Goal: Task Accomplishment & Management: Use online tool/utility

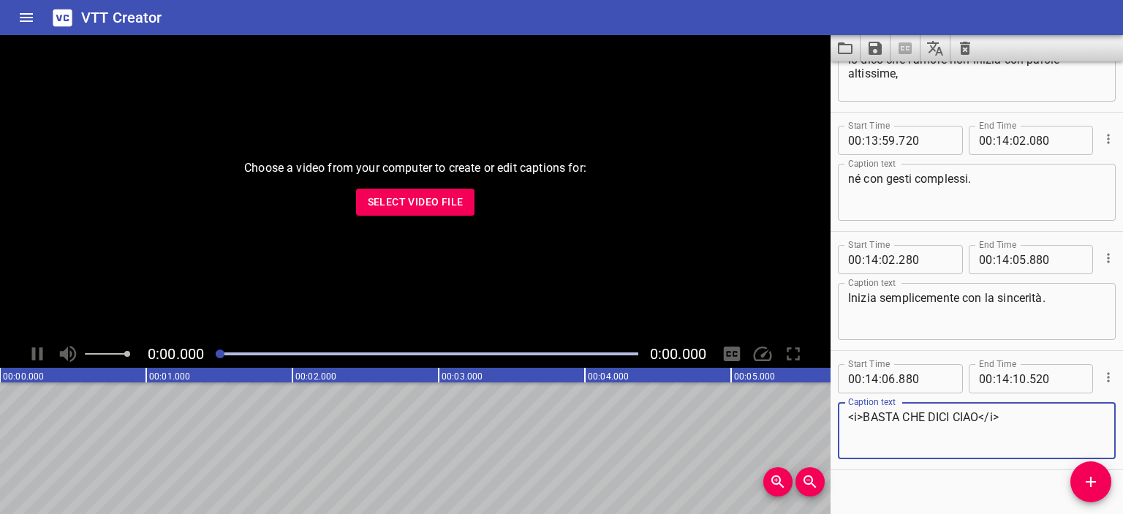
scroll to position [19635, 0]
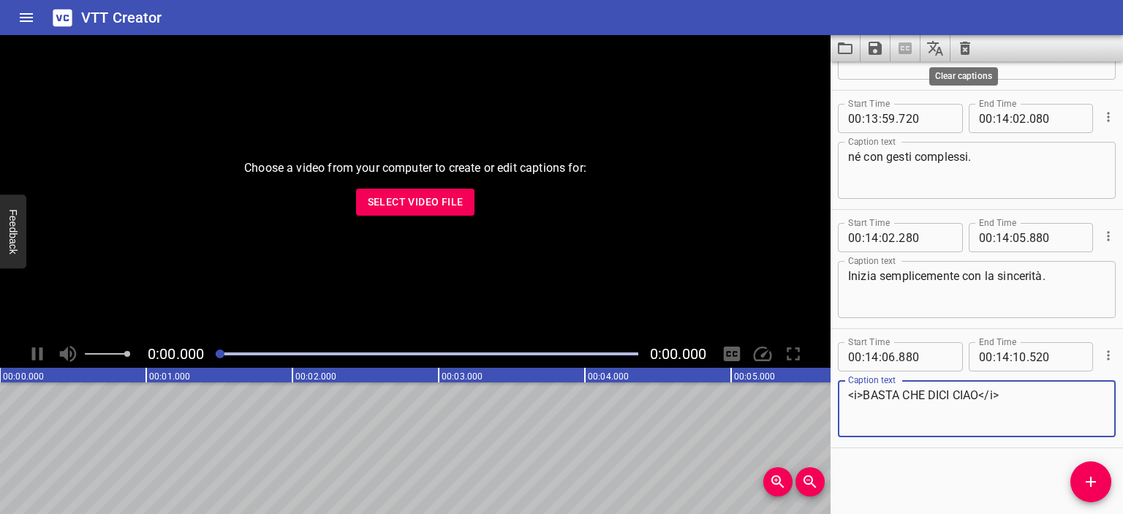
click at [962, 45] on icon "Clear captions" at bounding box center [965, 48] width 10 height 13
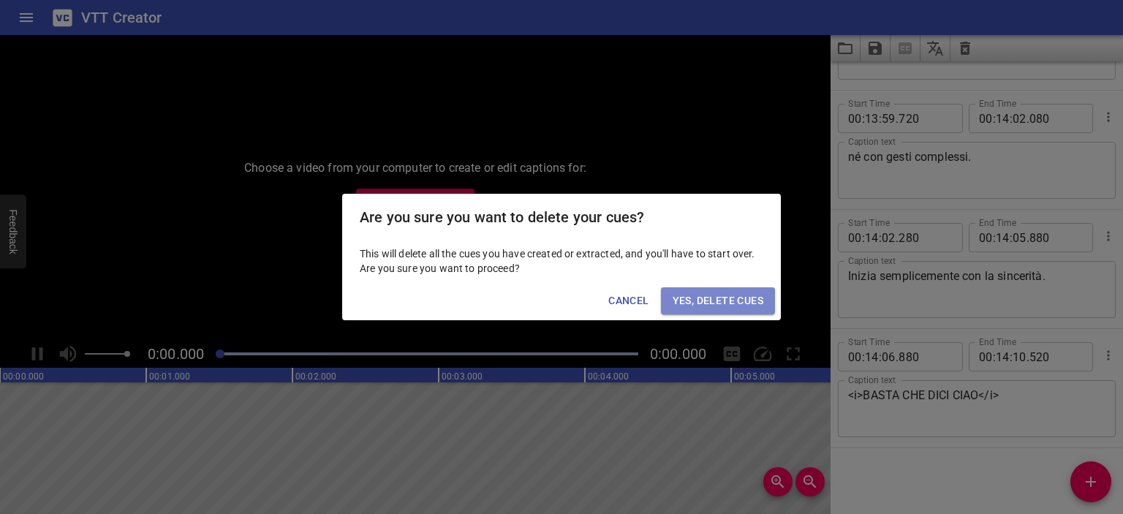
click at [701, 292] on span "Yes, Delete Cues" at bounding box center [718, 301] width 91 height 18
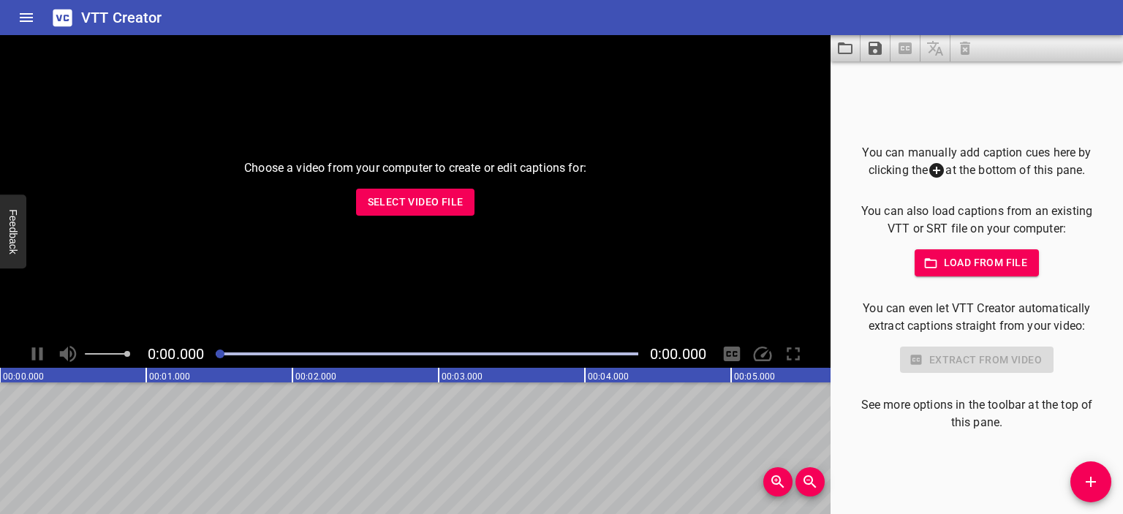
click at [948, 260] on span "Load from file" at bounding box center [977, 263] width 102 height 18
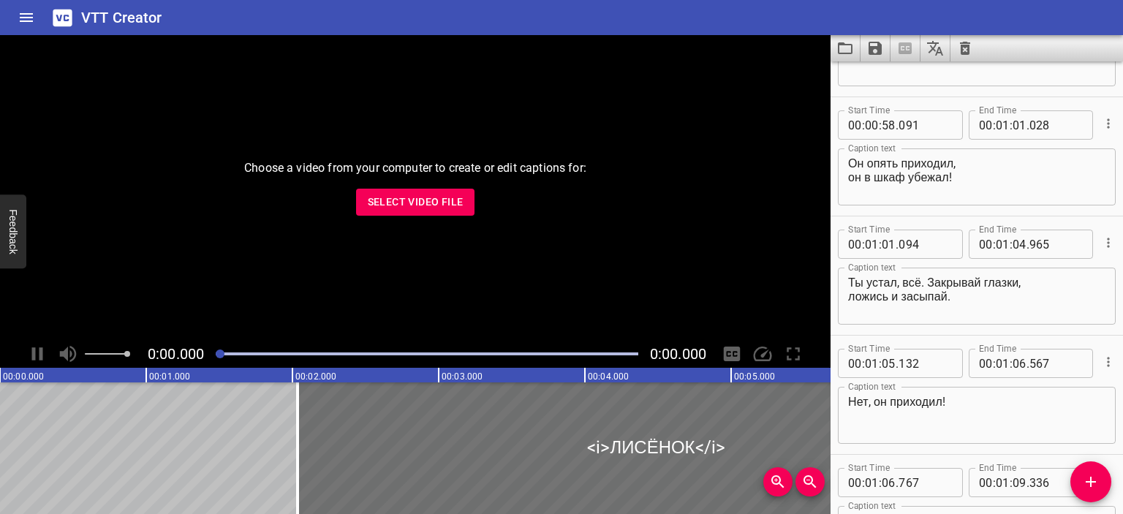
scroll to position [0, 0]
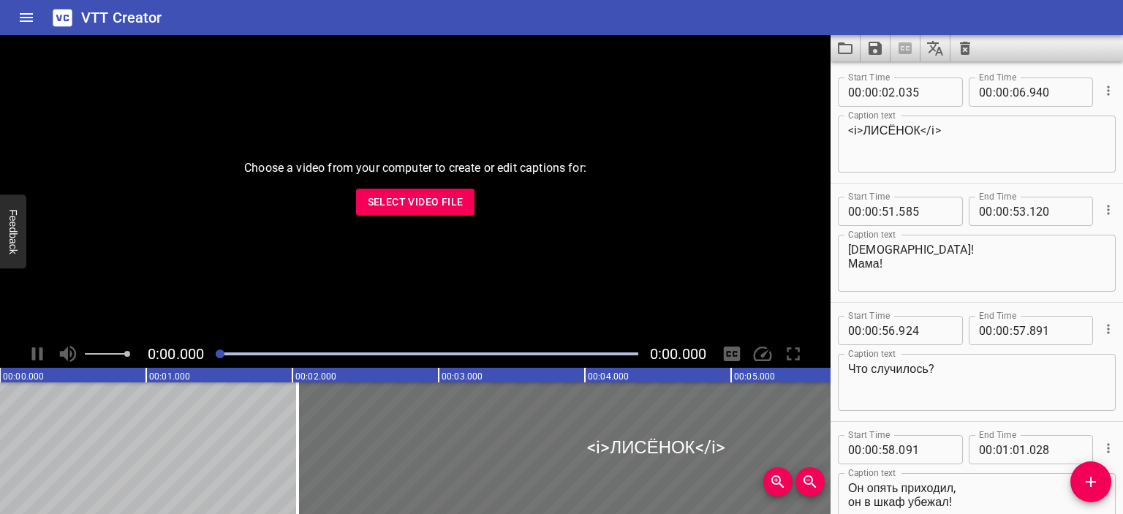
type textarea "А хочешь я тебя защитю?"
click at [874, 56] on icon "Save captions to file" at bounding box center [875, 48] width 18 height 18
click at [883, 87] on li "Save to VTT file" at bounding box center [913, 80] width 107 height 26
click at [418, 204] on span "Select Video File" at bounding box center [416, 202] width 96 height 18
type textarea "<i>ЛИСЁНОК</i>"
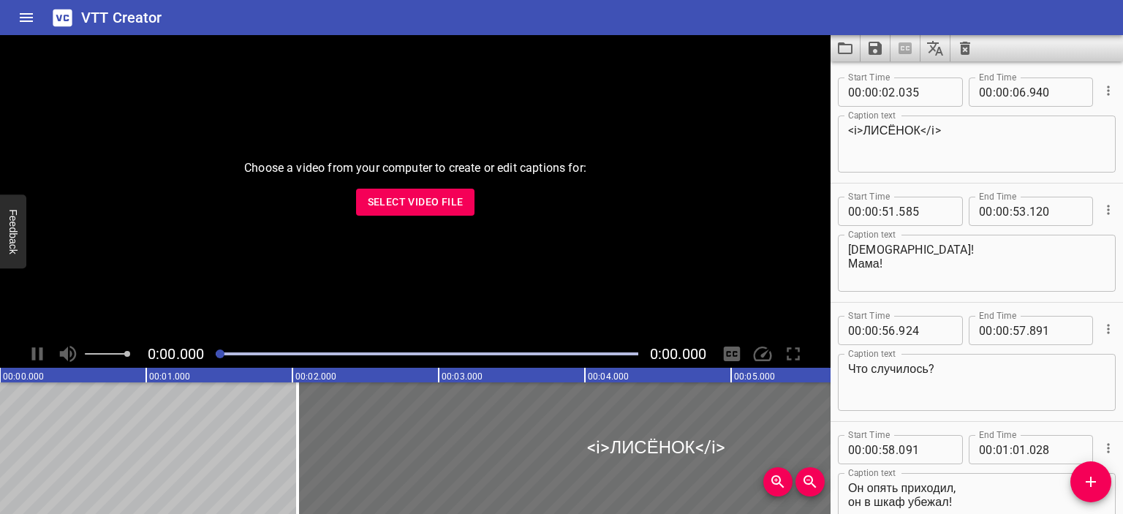
type textarea "[DEMOGRAPHIC_DATA]! Мама!"
type textarea "Что случилось?"
type textarea "Он опять приходил, он в шкаф убежал!"
type textarea "Ты устал, всё. Закрывай глазки, ложись и засыпай."
type textarea "Нет, он приходил!"
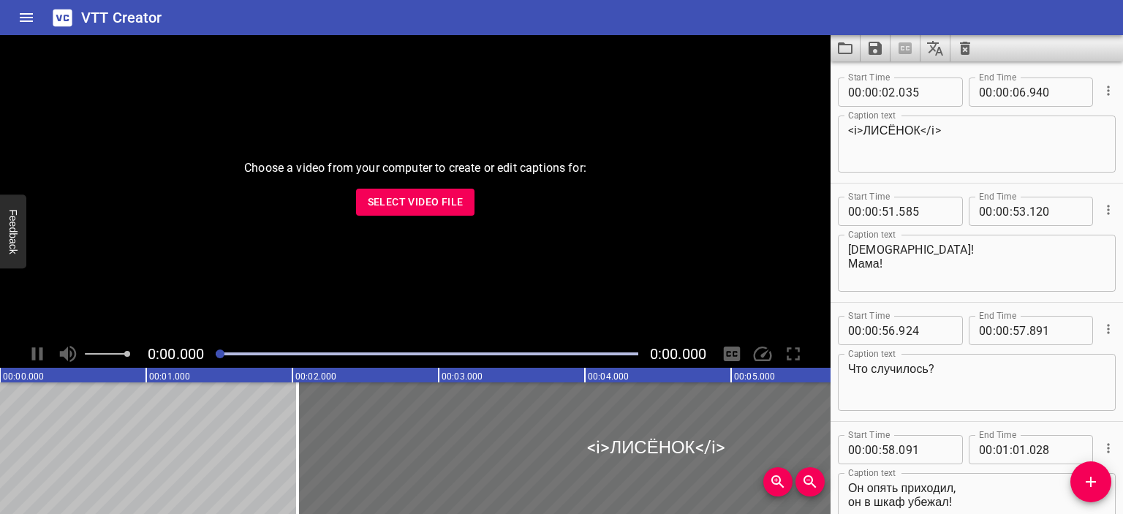
type textarea "Смотрел на меня и съесть хотел."
type textarea "Потому что ты очень вкусный пирожок, я бы сама тебя съела!"
type textarea "Ложись."
type textarea "Ой, ну хорошо, куда он побежал?"
type textarea "Никого тут нет. Он убежал спать."
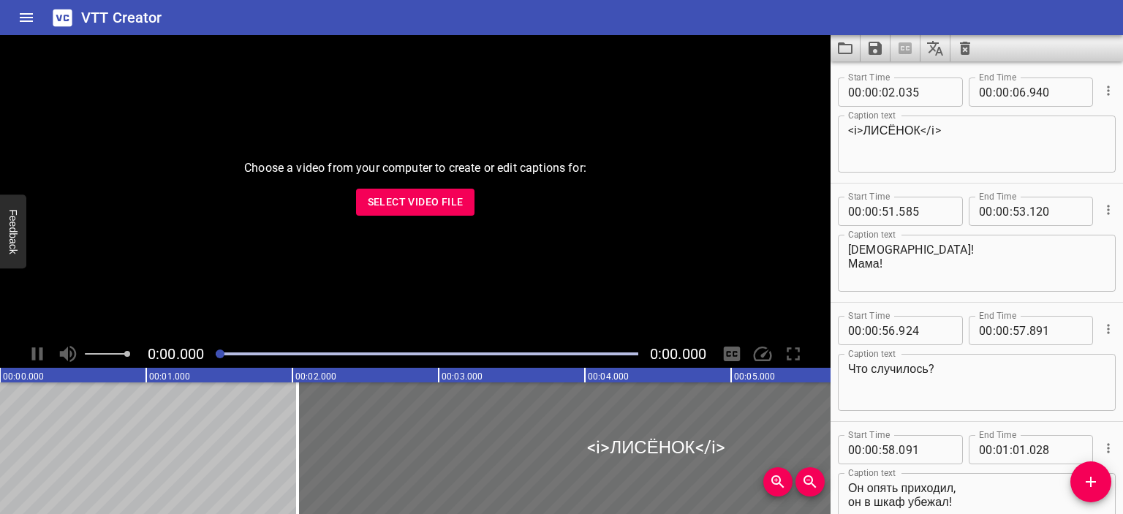
type textarea "И ты ложись давай, трусишка!"
type textarea "Тише!"
type textarea "Мам!"
type textarea "– Проходи в спальню. – Венечка проснулся! Слушай, у меня для него [PERSON_NAME]…"
type textarea "– Тише, не сейчас. – Давай сейчас! – Нет, нет, не надо"
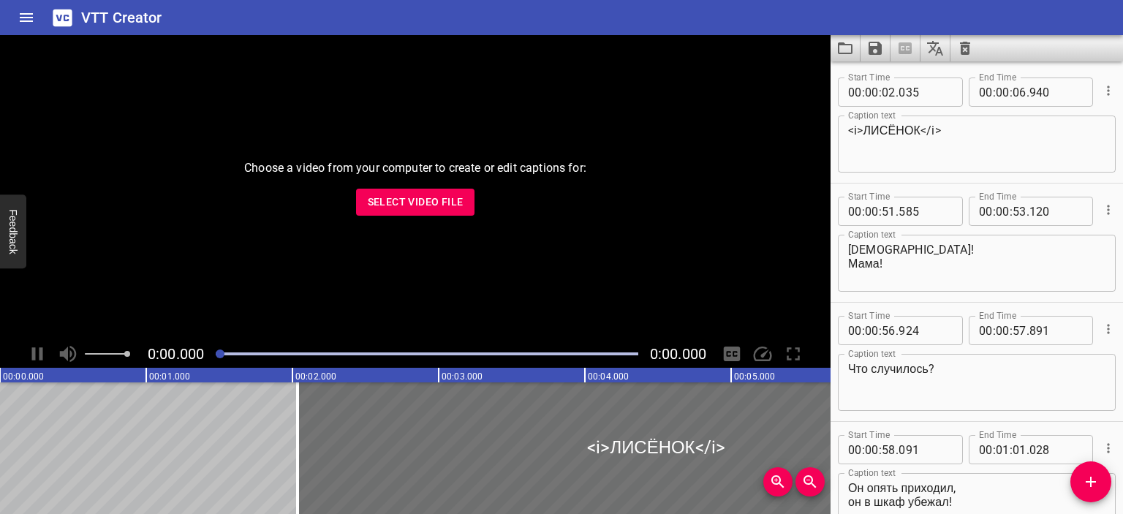
type textarea "– Серьёзно, сколько ещё ждать? – [GEOGRAPHIC_DATA], не сейчас"
type textarea "Проходи в спальню, я сама его уложу."
type textarea "В спальню? Хорошо"
type textarea "Я же попросила!"
type textarea "Веня? Он наверное спрятался"
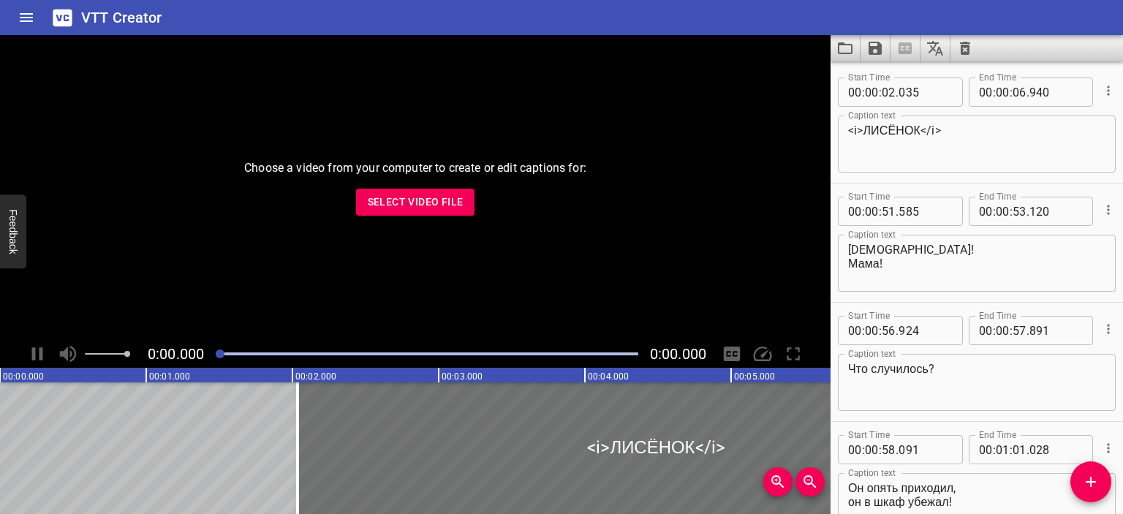
type textarea "[DEMOGRAPHIC_DATA]?"
type textarea "Если ты тут: то я тебя не боюсь."
type textarea "– Не бойся – А я и не боюсь"
type textarea "А я боюсь. – Чего? – [GEOGRAPHIC_DATA]."
type textarea "А я – его!"
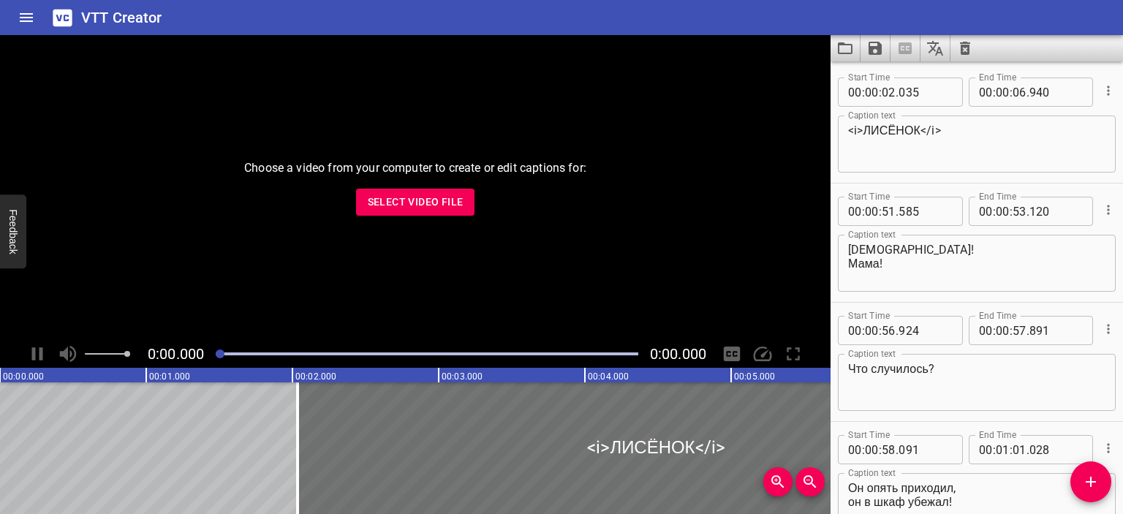
type textarea "Я его сама найду. Веня?"
type textarea "Перестань, он просто хочет поиграть."
type textarea "Хочешь, я тебя защитю? – Веня? Веня?"
type textarea "[PERSON_NAME], что ты делаешь? Уходи!"
type textarea "Веня, зачем ты спрятался?"
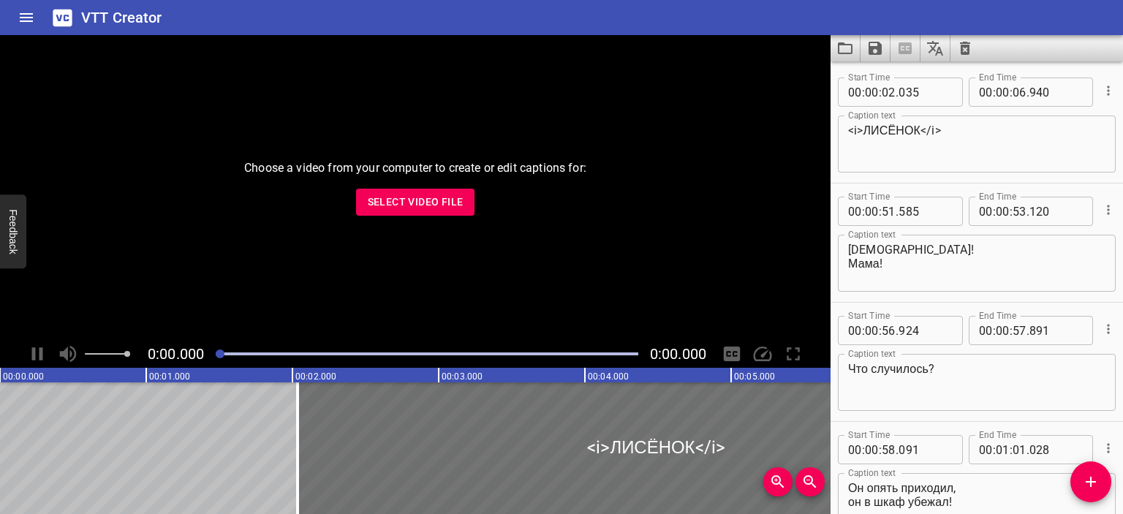
type textarea "Ты испугался? Ты дядю боишься?"
type textarea "Уже всё. Сейчас плохой дядя уйдёт."
type textarea "Дядя уходит, всё у нас будет хорошо! Я тебе обещаю."
type textarea "Где у тебя болит? У тебя здесь болит? Всё пройдёт, всё будет хорошо."
type textarea "[PERSON_NAME] не будет обижать моего сына!"
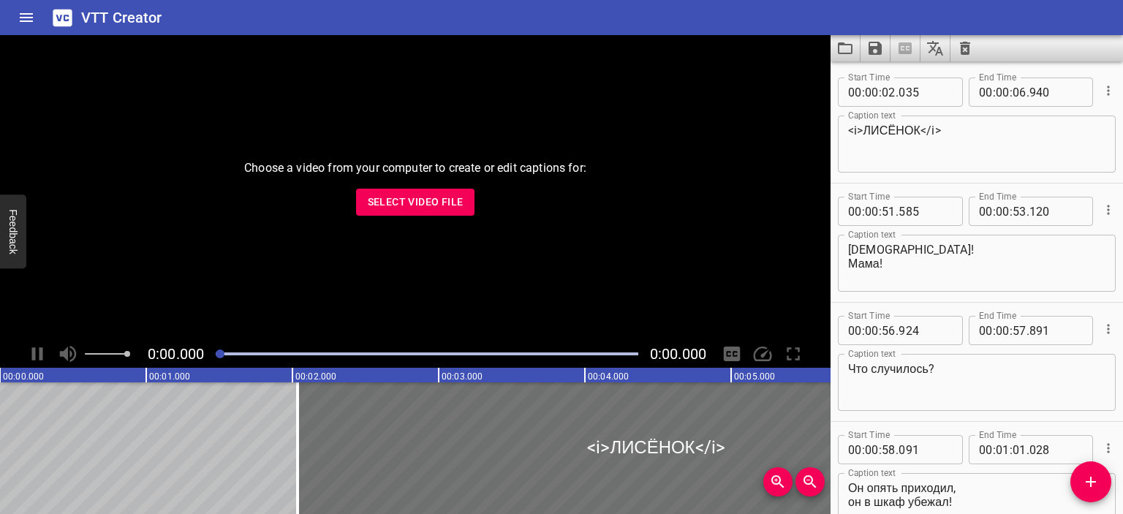
type textarea "Венечка, ты меня слышишь?"
type textarea "<i>Таинственный, заколдованный лес, Где много разных существ</i>"
type textarea "<i>Где чтобы стать сильным и счастье найти, Придётся в пещеру чудовищ зайти</i>"
type textarea "<i>И чудища страшный звериный оскал Пугает тебя, пока ты так мал</i>"
type textarea "<i>Но храброе сердце полно огня, В бою ты то лев, а где нужно – змея.</i>"
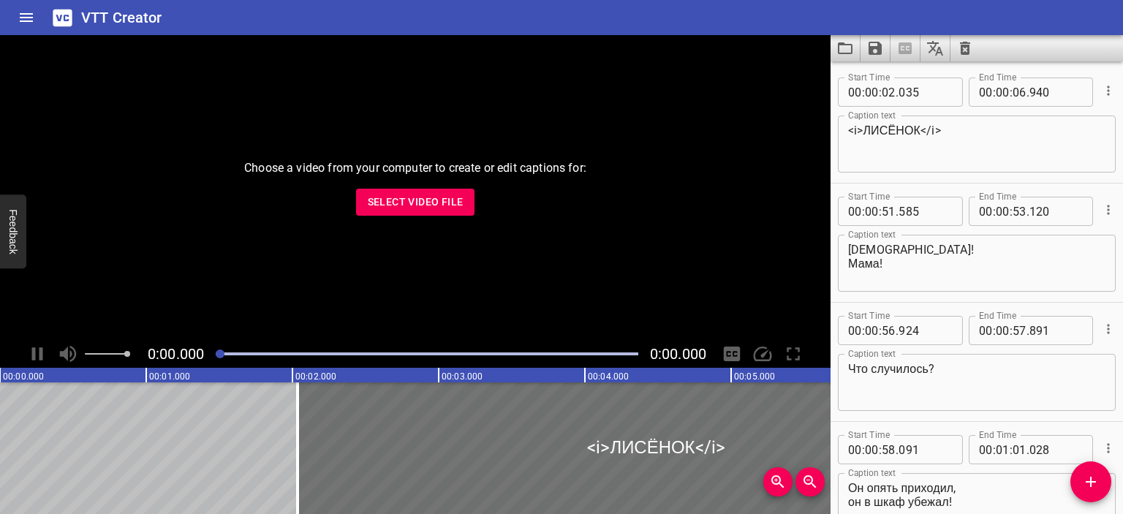
type textarea "<i>И шкурка лисья теперь твоя И шкурка лисья теперь моя</i>"
type textarea "<i>Спи, лисёнок, пока ты так мал Пока ты так мал</i>"
type textarea "<i>Кусаю и плачу, жалею себя И кажется битве не видно конца</i>"
type textarea "<i>Всё злее и злее, и злее и злее Треснули стены, завыла душа</i>"
type textarea "<i>Когда бой окончен, прозреет она</i>"
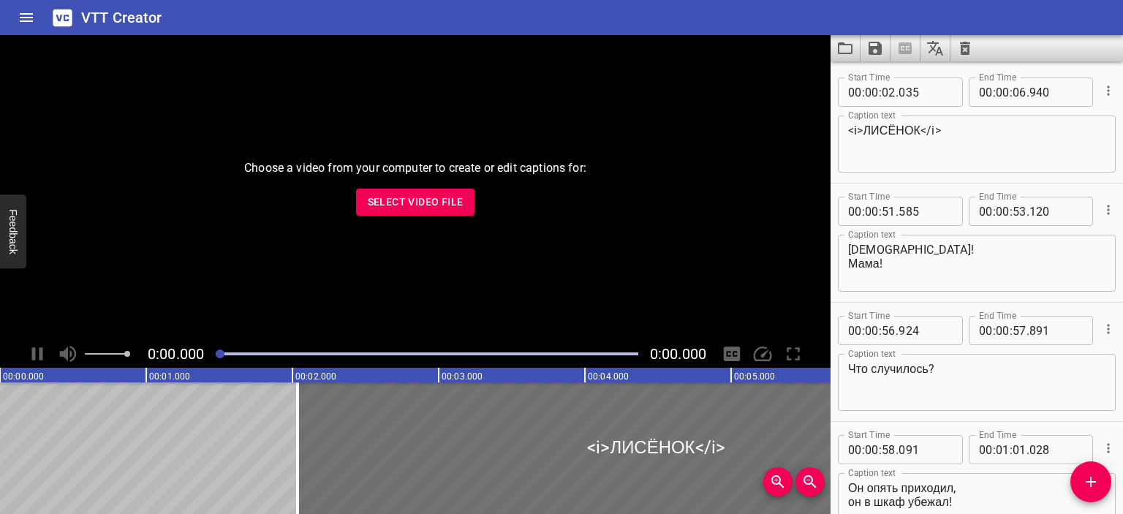
type textarea "<i>То были лишь тени</i>"
type textarea "<i>А чудовище — я</i>"
type textarea "<i>Спи, лисёнок, пока ты так мал</i>"
type textarea "[DEMOGRAPHIC_DATA]! Мама!"
type textarea "– Что случилось? – Он опять приходил."
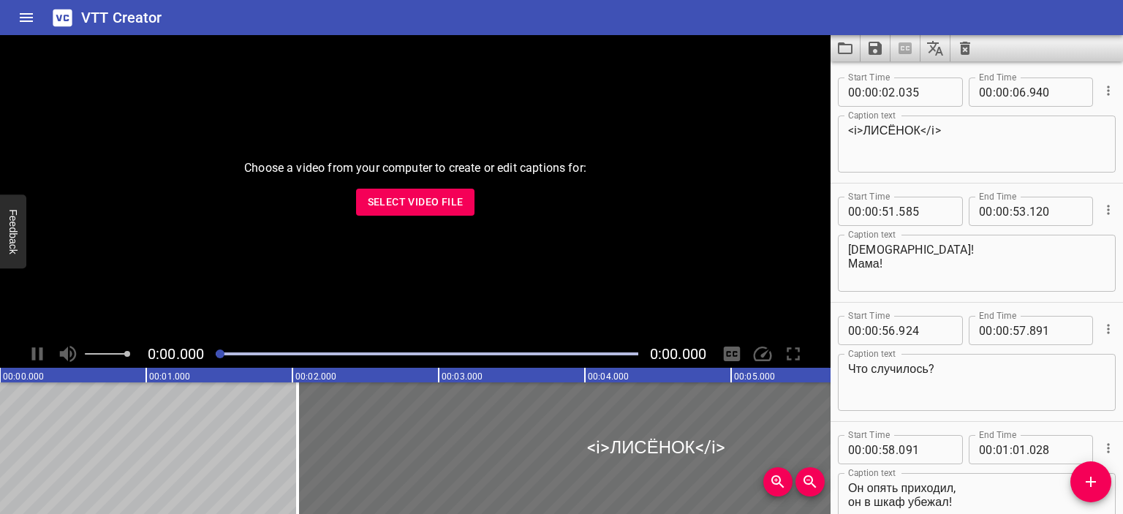
type textarea "– Он в шкаф убежал. – Ты устал, всё. Закрывай глазки, ложись и засыпай."
type textarea "Нет, он приходил!"
type textarea "Мам!"
type textarea "Если ты тут: то я тебя не боюсь."
type textarea "Не бойся!"
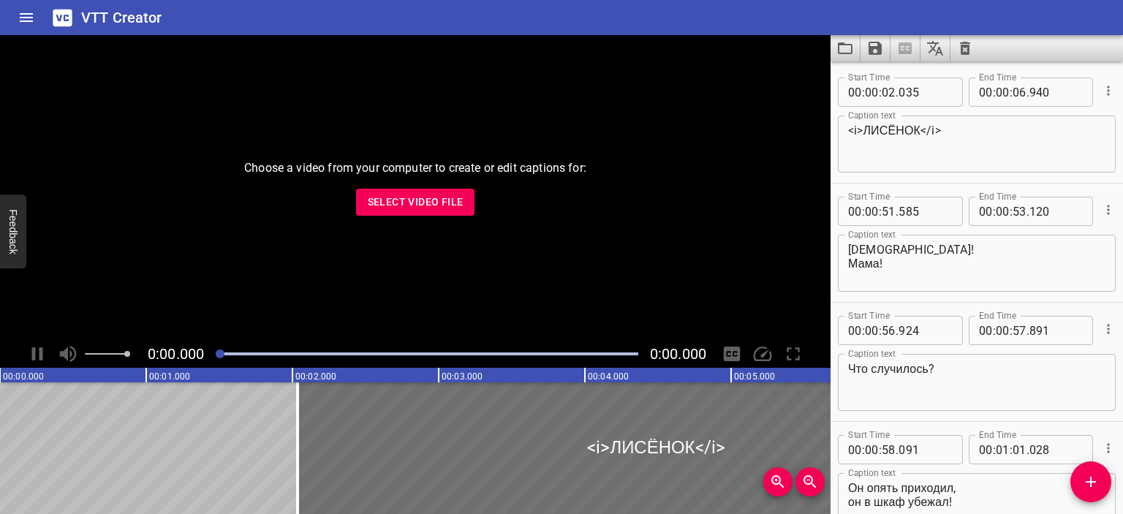
type textarea "А я и не боюсь."
type textarea "– А я боюсь. – Чего?"
type textarea "Тебя."
type textarea "А я – его!"
type textarea "А хочешь я тебя защитю?"
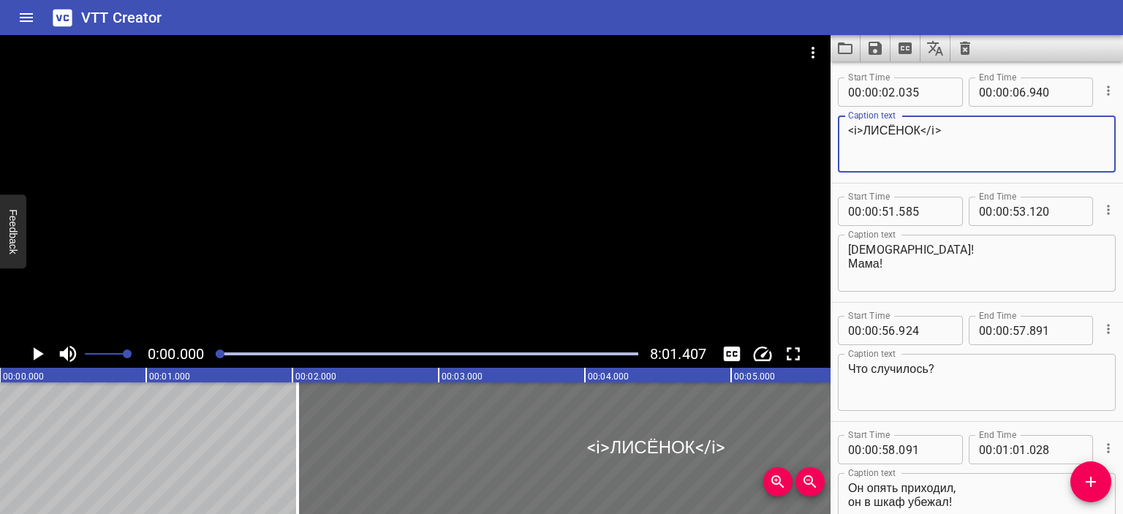
drag, startPoint x: 920, startPoint y: 130, endPoint x: 861, endPoint y: 129, distance: 59.2
click at [861, 129] on textarea "<i>ЛИСЁНОК</i>" at bounding box center [976, 145] width 257 height 42
paste textarea "([PERSON_NAME])"
click at [861, 129] on textarea "<i>ЛИСЁНОК ([PERSON_NAME])</i>" at bounding box center [976, 145] width 257 height 42
click at [927, 131] on textarea "<i>ЛИСЁНОК ([PERSON_NAME])</i>" at bounding box center [976, 145] width 257 height 42
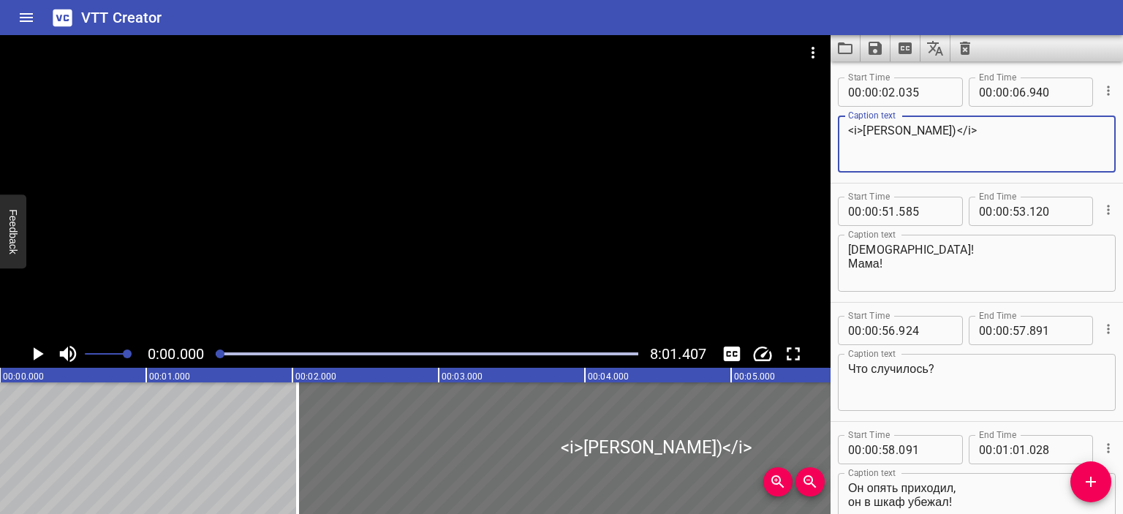
click at [953, 129] on textarea "<i>[PERSON_NAME])</i>" at bounding box center [976, 145] width 257 height 42
type textarea "<i>[PERSON_NAME]</i>"
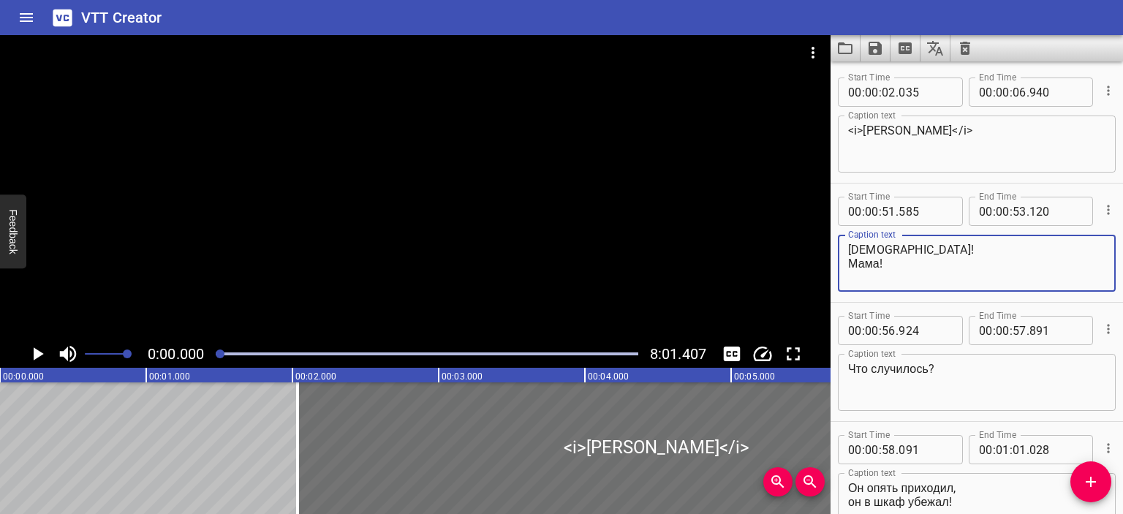
drag, startPoint x: 880, startPoint y: 248, endPoint x: 814, endPoint y: 254, distance: 66.1
click at [814, 254] on main "0:00.000 8:01.407 00:00.000 00:01.000 00:02.000 00:03.000 00:04.000 00:05.000 0…" at bounding box center [561, 274] width 1123 height 479
drag, startPoint x: 902, startPoint y: 252, endPoint x: 826, endPoint y: 248, distance: 76.2
click at [826, 248] on main "0:00.000 8:01.407 00:00.000 00:01.000 00:02.000 00:03.000 00:04.000 00:05.000 0…" at bounding box center [561, 274] width 1123 height 479
drag, startPoint x: 895, startPoint y: 263, endPoint x: 841, endPoint y: 262, distance: 54.1
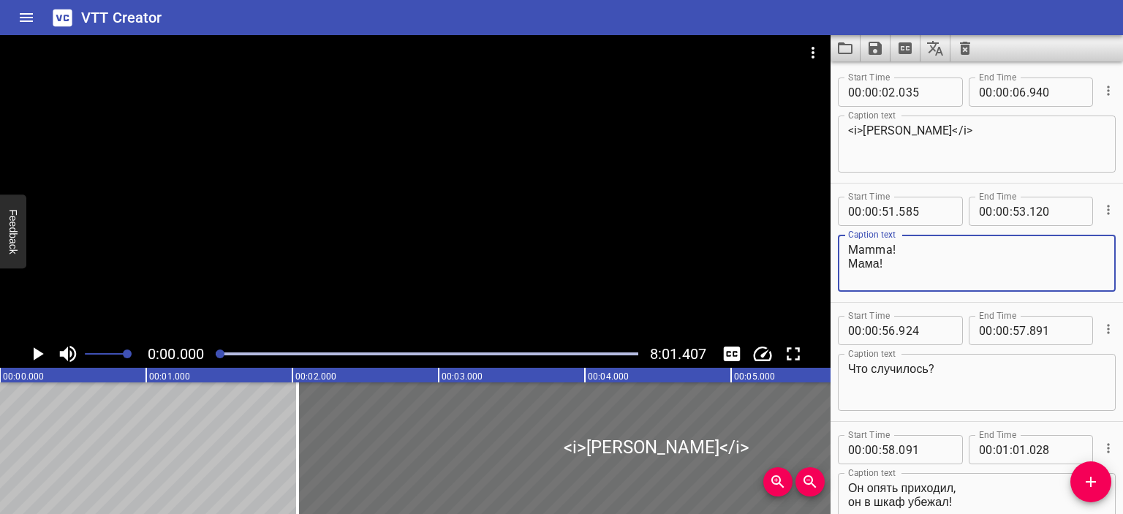
click at [841, 262] on div "Mamma! Мама! Caption text" at bounding box center [977, 263] width 278 height 57
paste textarea "Mamma"
type textarea "Mamma! Mamma!"
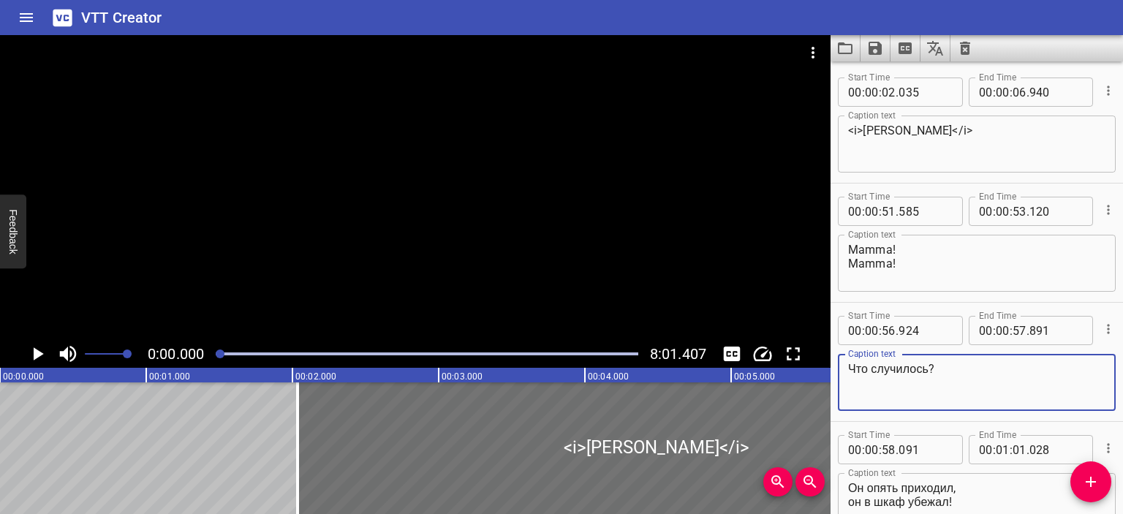
drag, startPoint x: 930, startPoint y: 368, endPoint x: 836, endPoint y: 368, distance: 94.3
click at [836, 368] on div "Start Time 00 : 00 : 56 . 924 Start Time End Time 00 : 00 : 57 . 891 End Time C…" at bounding box center [976, 362] width 292 height 118
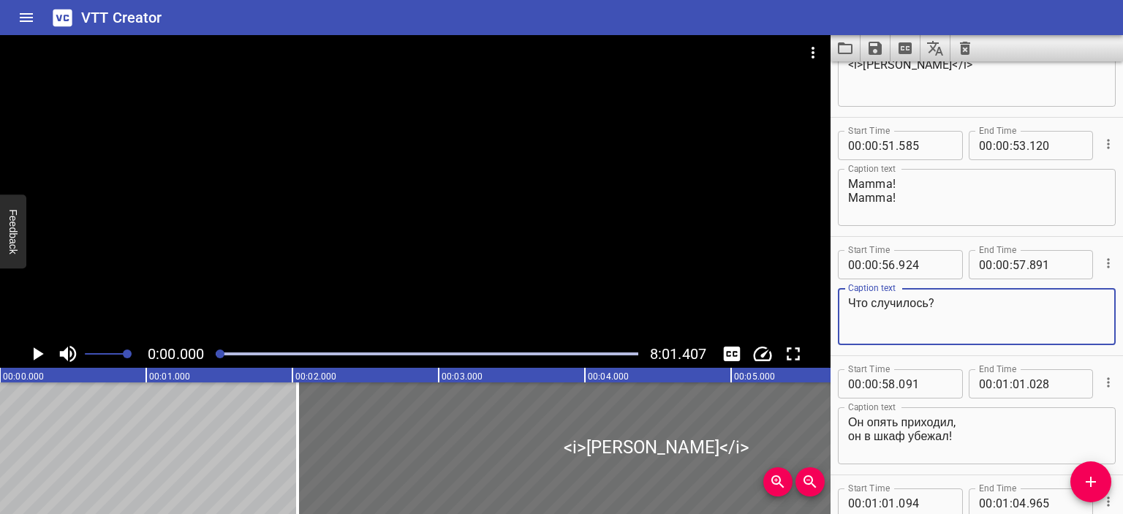
scroll to position [67, 0]
type textarea "Cosa c'è?"
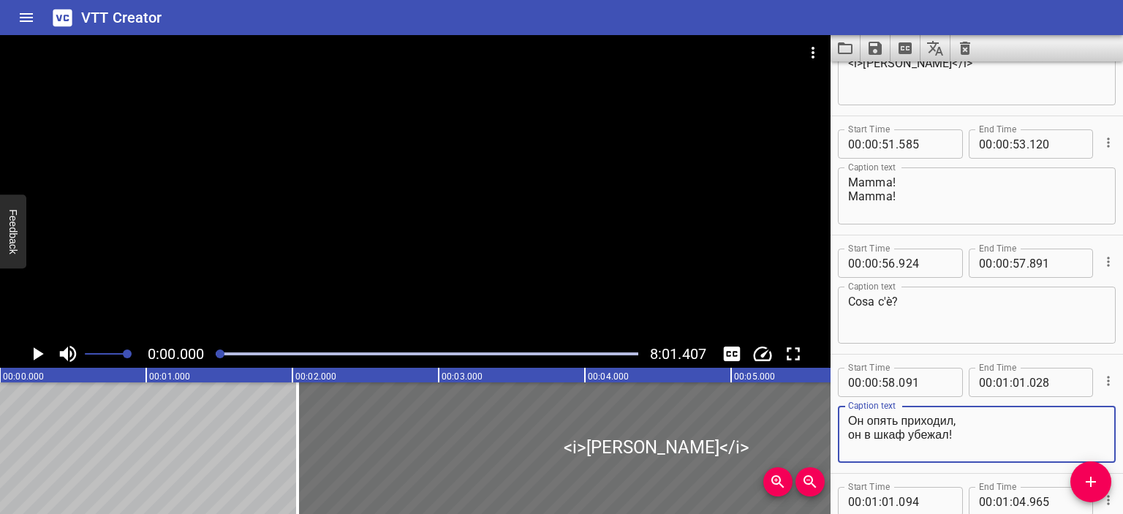
drag, startPoint x: 955, startPoint y: 420, endPoint x: 847, endPoint y: 420, distance: 108.2
click at [847, 420] on div "Он опять приходил, он в шкаф убежал! Caption text" at bounding box center [977, 434] width 278 height 57
paste textarea "È"
click at [849, 431] on textarea "È tornato, он в шкаф убежал!" at bounding box center [976, 435] width 257 height 42
click at [894, 417] on textarea "È tornato, si è infilata nell'armadio!" at bounding box center [976, 435] width 257 height 42
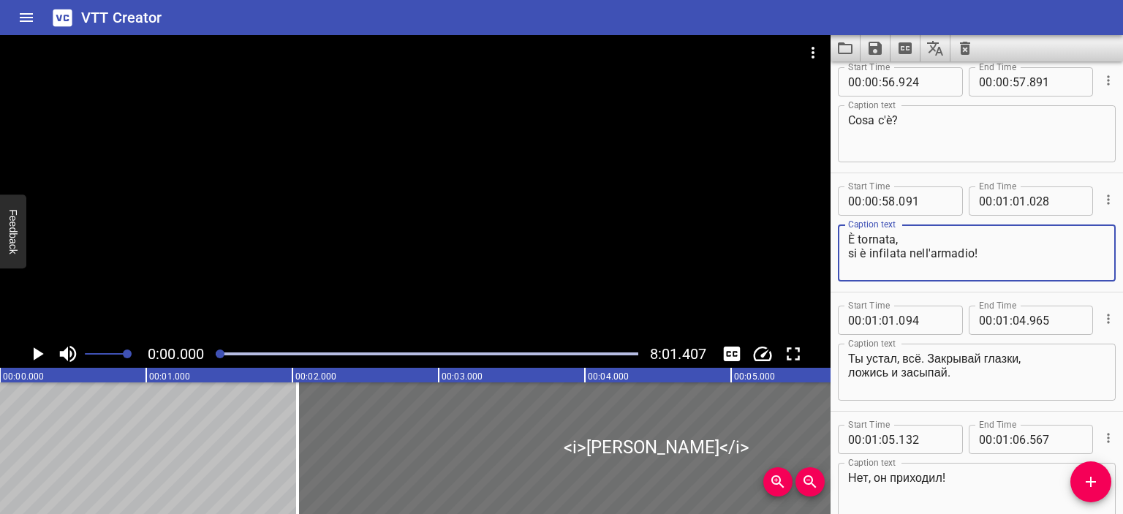
scroll to position [250, 0]
type textarea "È tornata, si è infilata nell'armadio!"
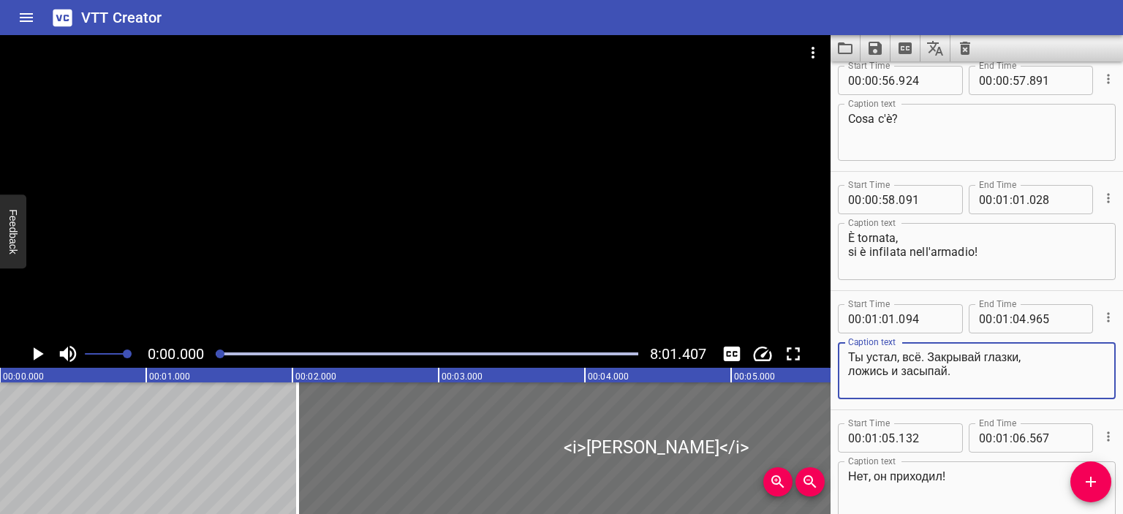
drag, startPoint x: 849, startPoint y: 355, endPoint x: 924, endPoint y: 352, distance: 75.4
click at [924, 352] on textarea "Ты устал, всё. Закрывай глазки, ложись и засыпай." at bounding box center [976, 371] width 257 height 42
type textarea "Basta, sei stanco. Chiudi gli occhietti, mettiti in letto e dormi."
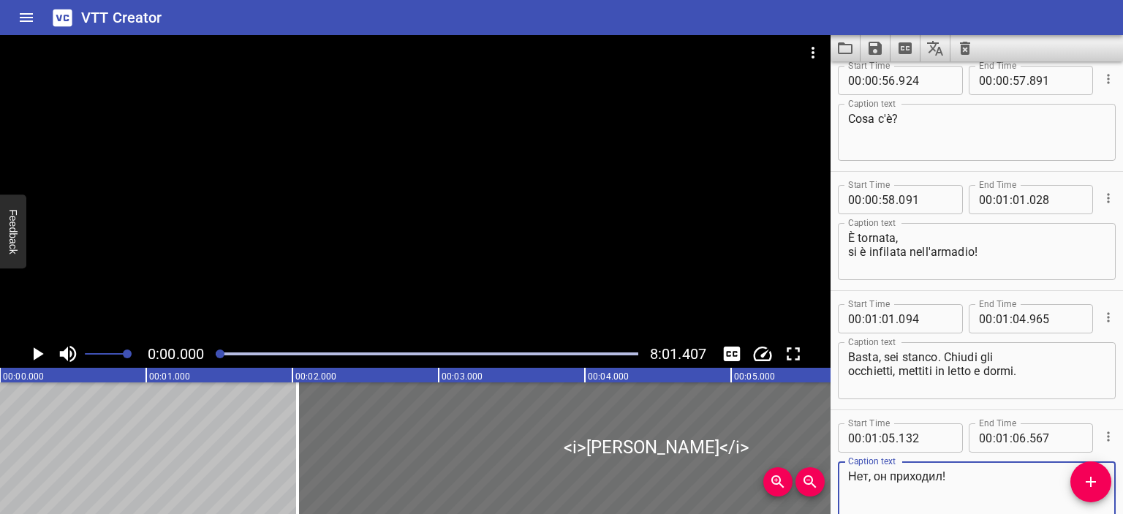
drag, startPoint x: 944, startPoint y: 477, endPoint x: 807, endPoint y: 472, distance: 137.5
click at [807, 472] on main "0:00.000 8:01.407 00:00.000 00:01.000 00:02.000 00:03.000 00:04.000 00:05.000 0…" at bounding box center [561, 274] width 1123 height 479
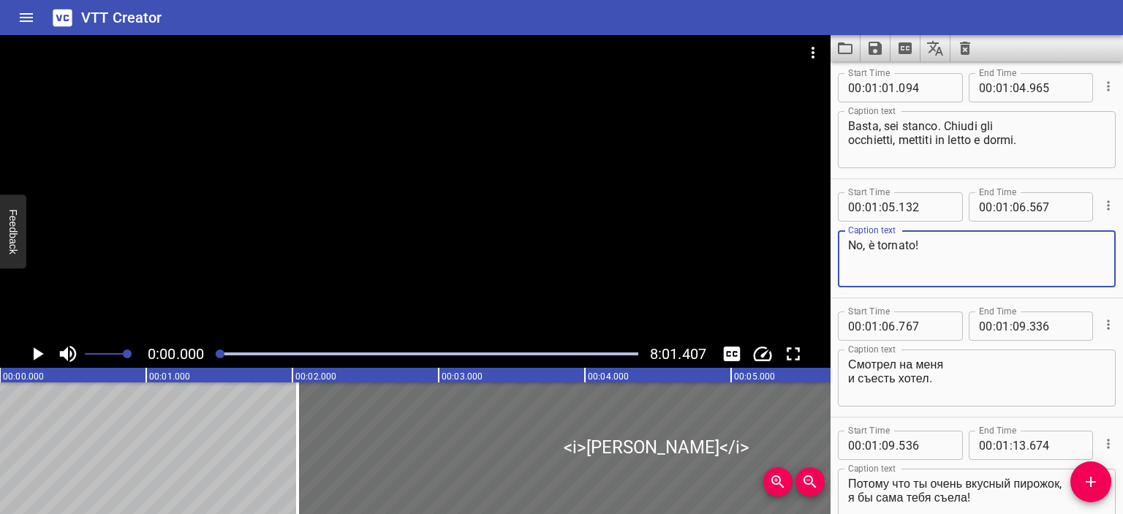
scroll to position [488, 0]
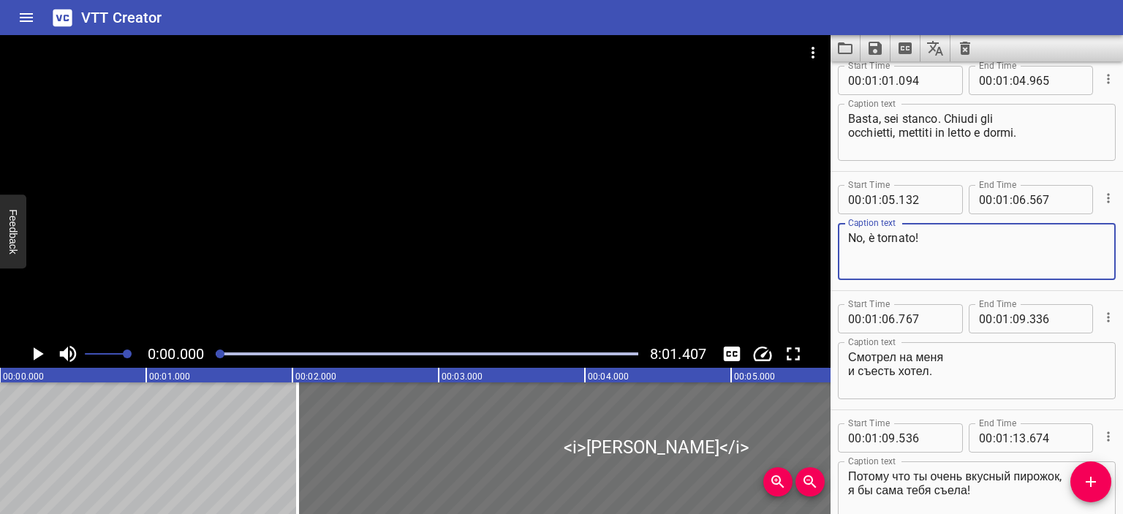
type textarea "No, è tornato!"
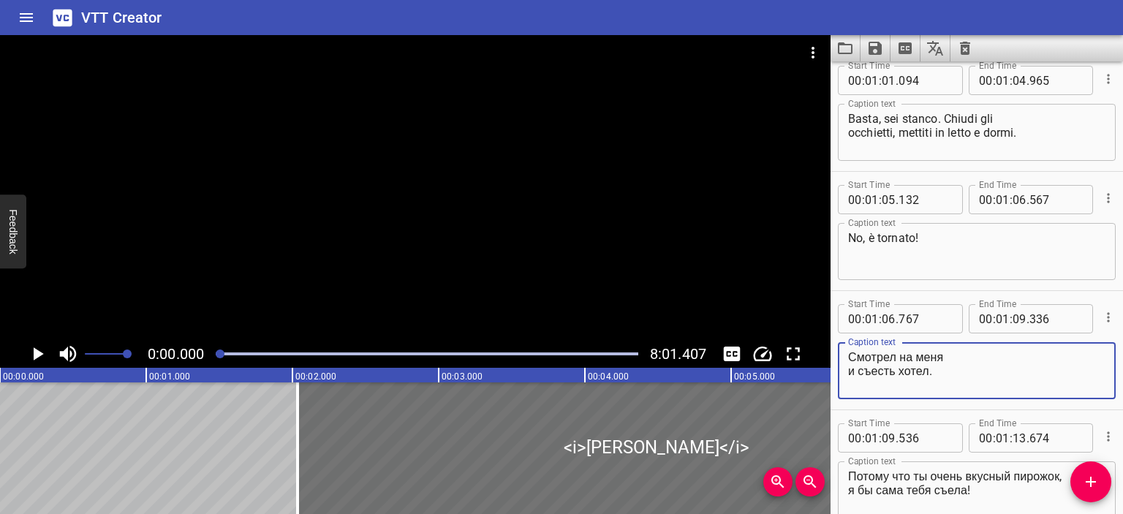
drag, startPoint x: 929, startPoint y: 371, endPoint x: 830, endPoint y: 352, distance: 101.2
click at [830, 352] on main "0:00.000 8:01.407 00:00.000 00:01.000 00:02.000 00:03.000 00:04.000 00:05.000 0…" at bounding box center [561, 274] width 1123 height 479
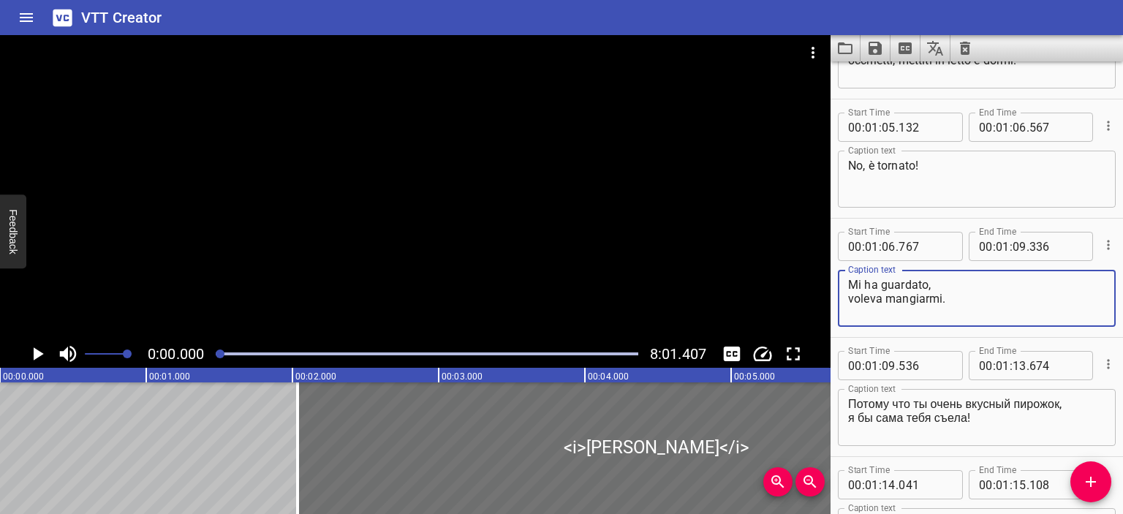
scroll to position [561, 0]
type textarea "Mi ha guardato, voleva mangiarmi."
click at [848, 402] on textarea "Потому что ты очень вкусный пирожок, я бы сама тебя съела!" at bounding box center [976, 417] width 257 height 42
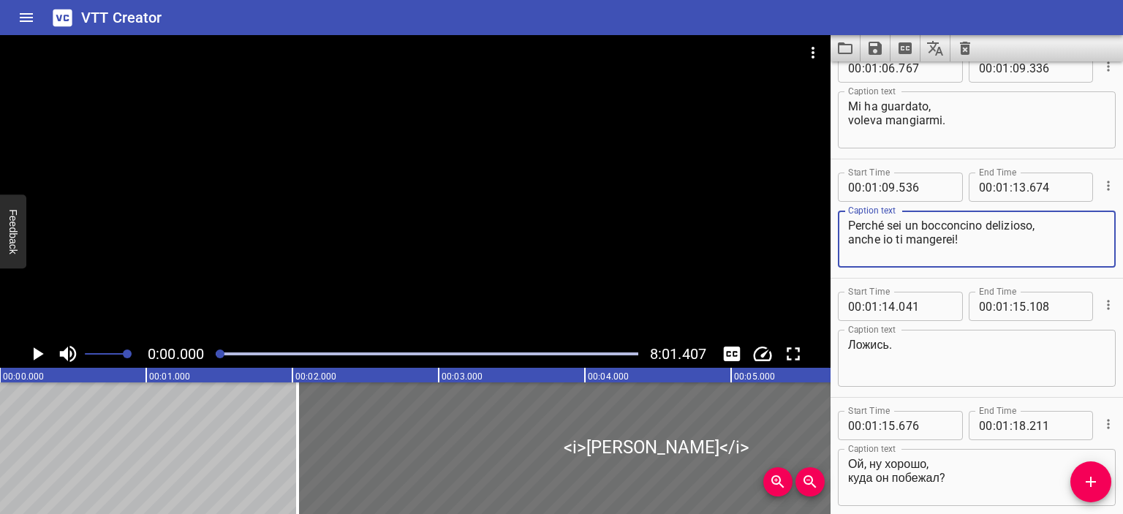
scroll to position [740, 0]
type textarea "Perché sei un bocconcino delizioso, anche io ti mangerei!"
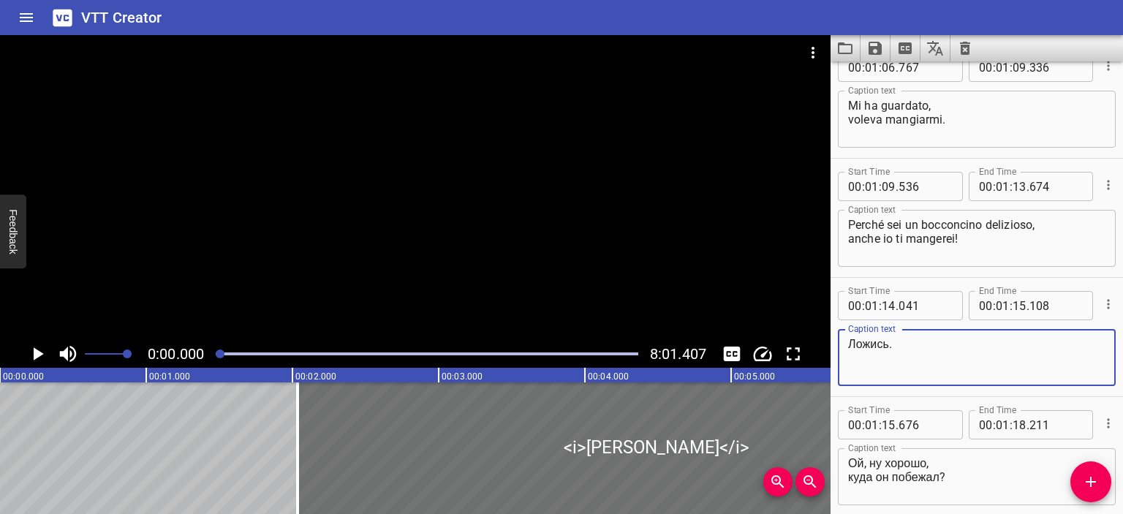
drag, startPoint x: 892, startPoint y: 343, endPoint x: 815, endPoint y: 341, distance: 76.8
click at [815, 341] on main "0:00.000 8:01.407 00:00.000 00:01.000 00:02.000 00:03.000 00:04.000 00:05.000 0…" at bounding box center [561, 274] width 1123 height 479
type textarea "Vai a dormire."
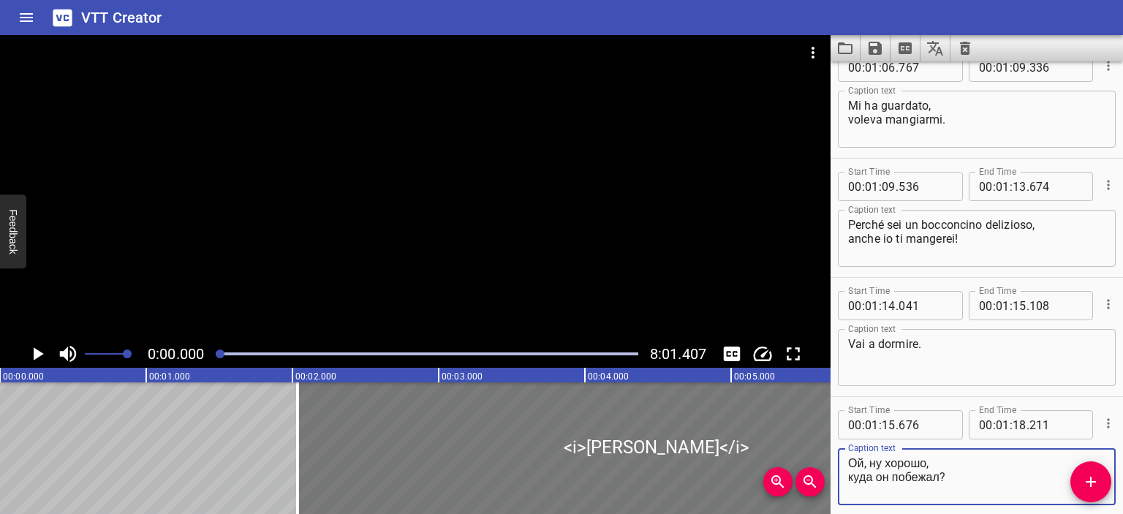
drag, startPoint x: 928, startPoint y: 464, endPoint x: 817, endPoint y: 461, distance: 111.9
click at [817, 461] on main "0:00.000 8:01.407 00:00.000 00:01.000 00:02.000 00:03.000 00:04.000 00:05.000 0…" at bounding box center [561, 274] width 1123 height 479
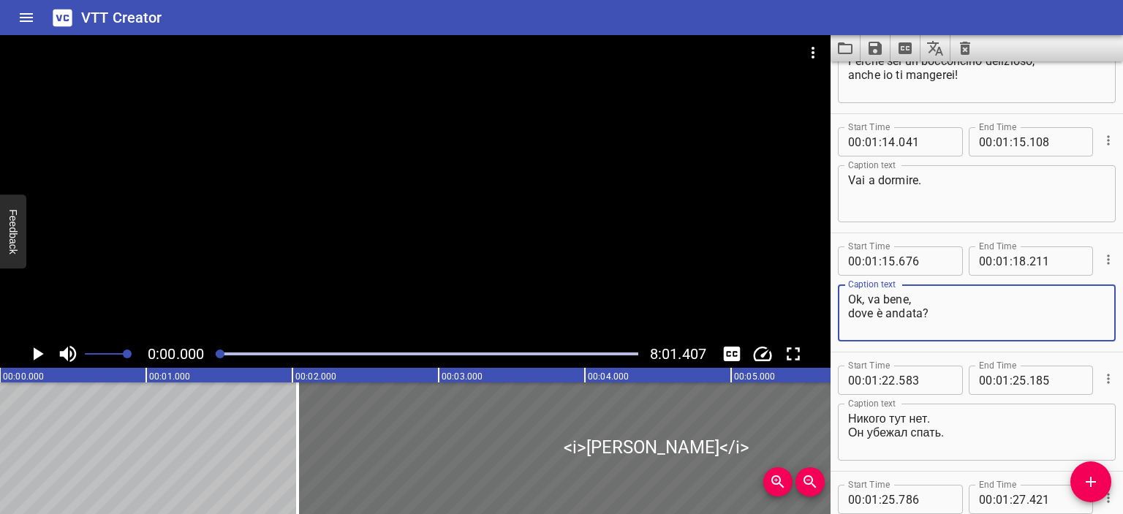
scroll to position [914, 0]
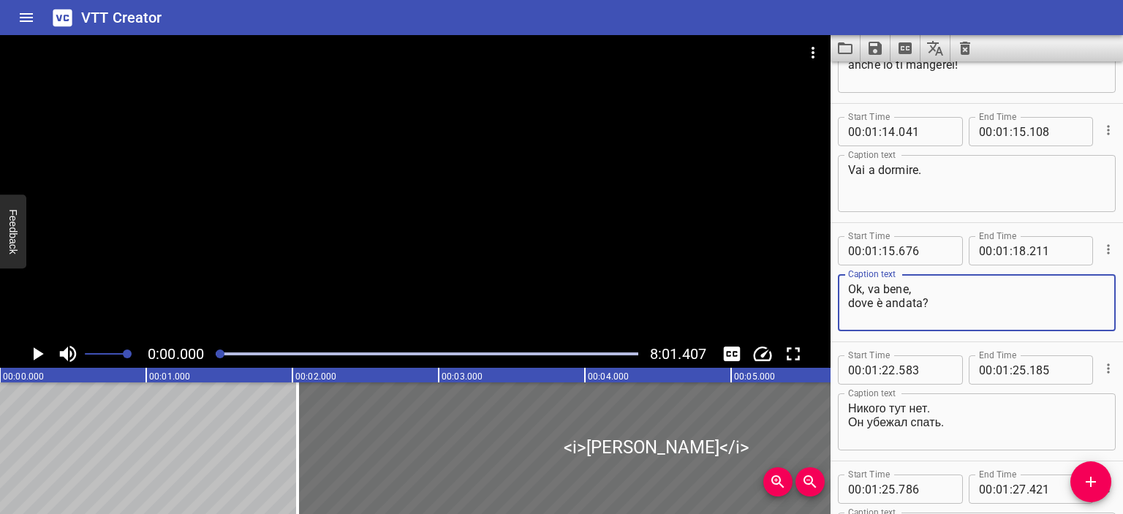
type textarea "Ok, va bene, dove è andata?"
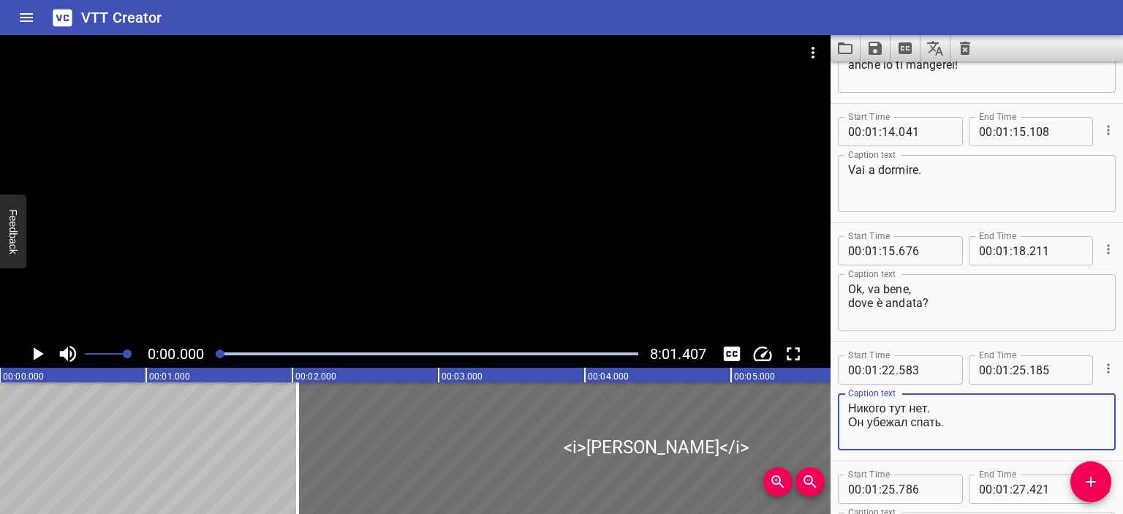
drag, startPoint x: 931, startPoint y: 405, endPoint x: 830, endPoint y: 399, distance: 100.3
click at [830, 399] on div "Start Time 00 : 01 : 22 . 583 Start Time End Time 00 : 01 : 25 . 185 End Time C…" at bounding box center [976, 401] width 292 height 118
drag, startPoint x: 851, startPoint y: 417, endPoint x: 939, endPoint y: 417, distance: 87.7
click at [939, 417] on textarea "Non c'è nessuno qui. Он убежал спать." at bounding box center [976, 422] width 257 height 42
paste textarea "È"
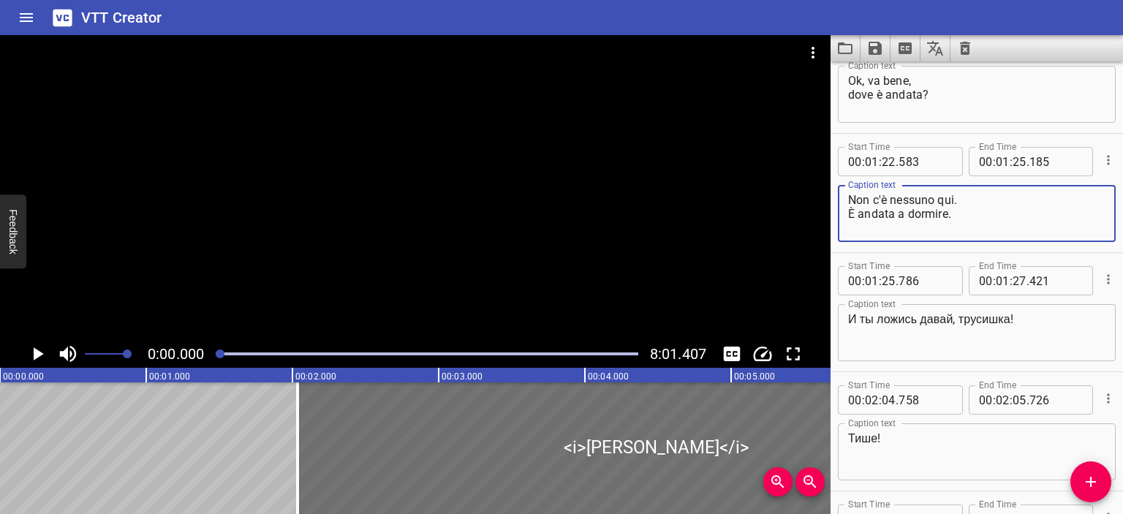
scroll to position [1123, 0]
type textarea "Non c'è nessuno qui. È andata a dormire."
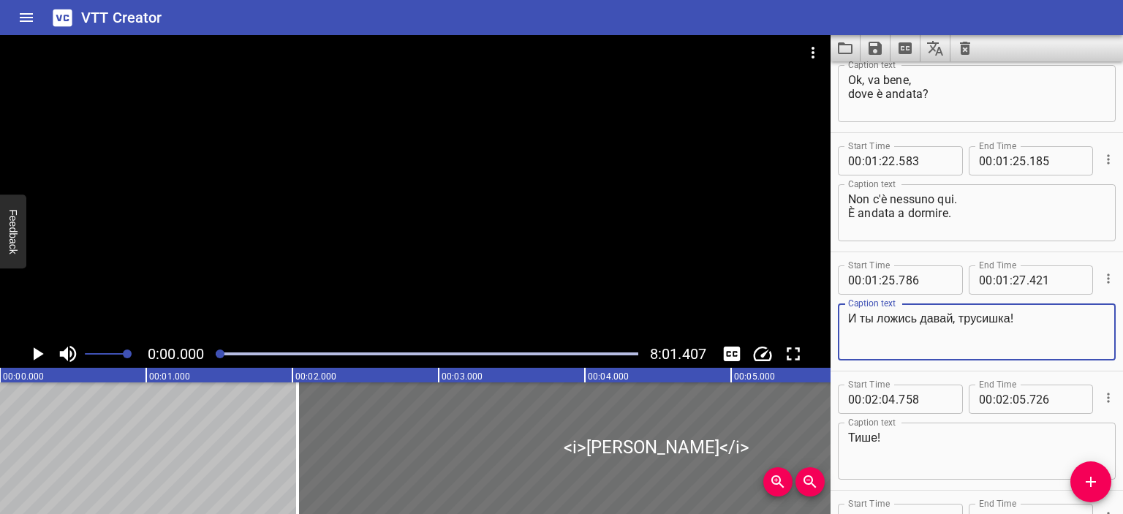
drag, startPoint x: 1015, startPoint y: 315, endPoint x: 844, endPoint y: 312, distance: 170.4
click at [844, 312] on div "И ты ложись давай, трусишка! Caption text" at bounding box center [977, 331] width 278 height 57
type textarea "E anche tu vai, fifone!"
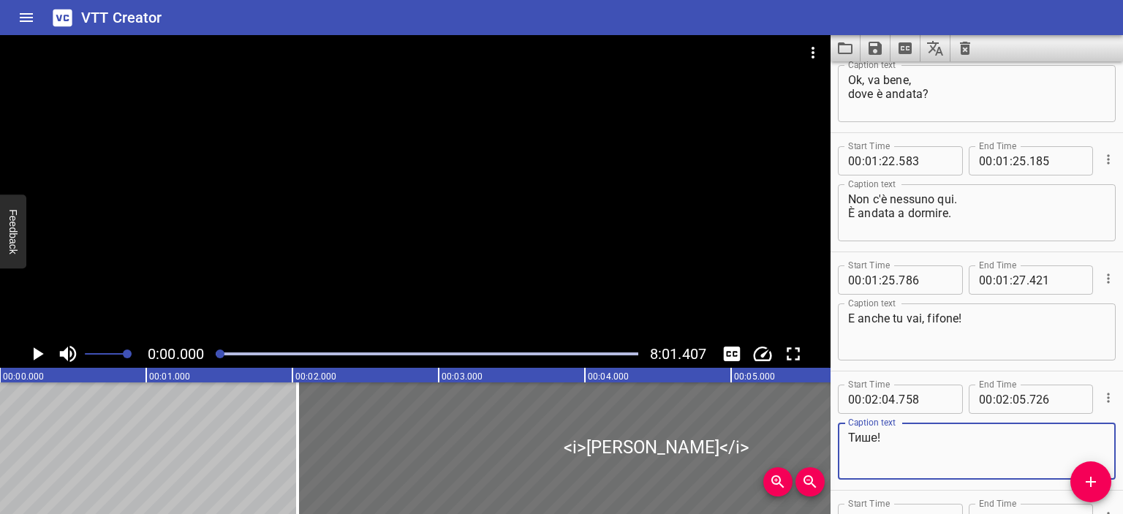
drag, startPoint x: 879, startPoint y: 435, endPoint x: 842, endPoint y: 434, distance: 36.6
click at [842, 434] on div "Тише! Caption text" at bounding box center [977, 451] width 278 height 57
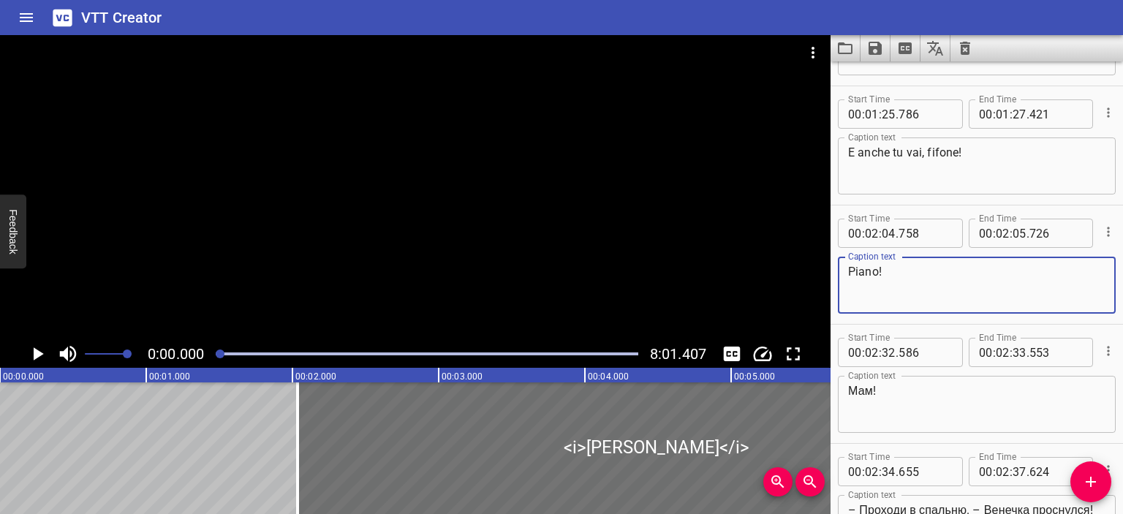
scroll to position [1291, 0]
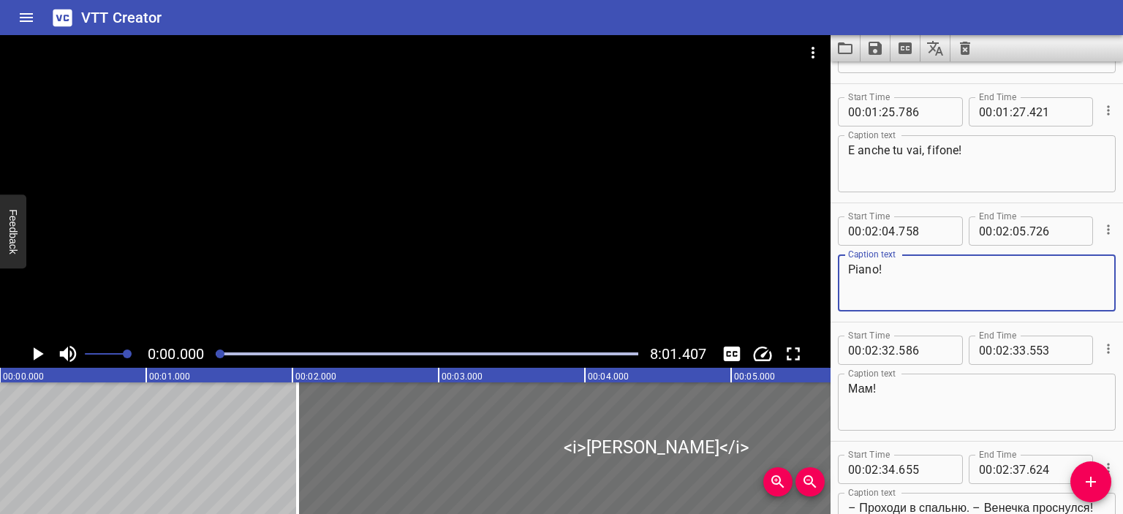
type textarea "Piano!"
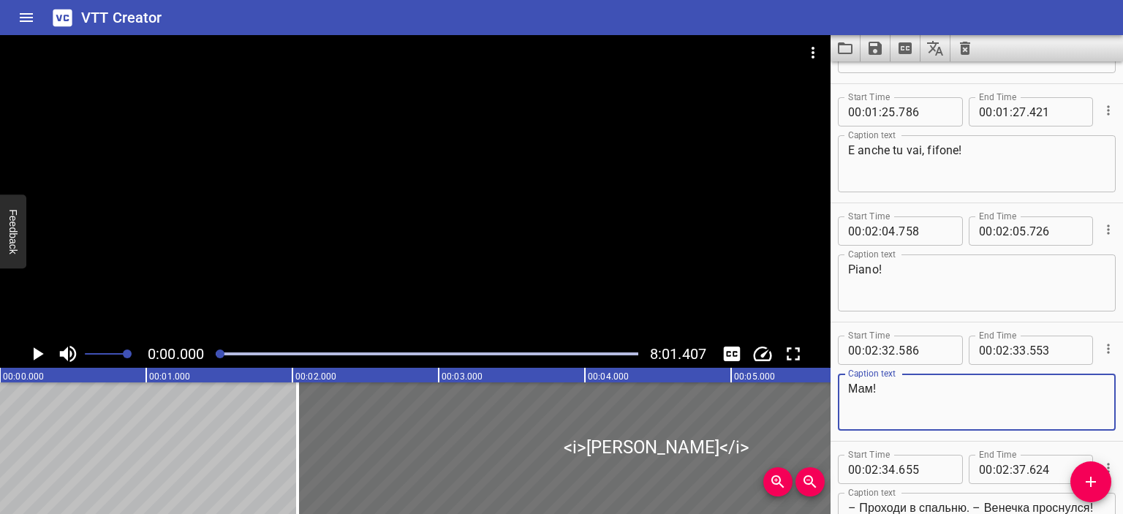
click at [871, 385] on textarea "Мам!" at bounding box center [976, 403] width 257 height 42
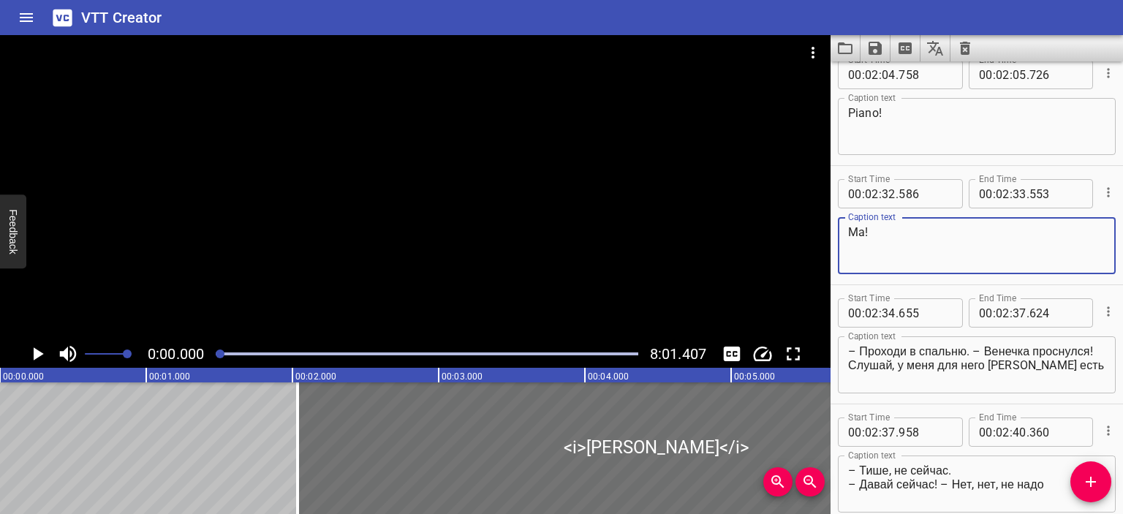
scroll to position [1450, 0]
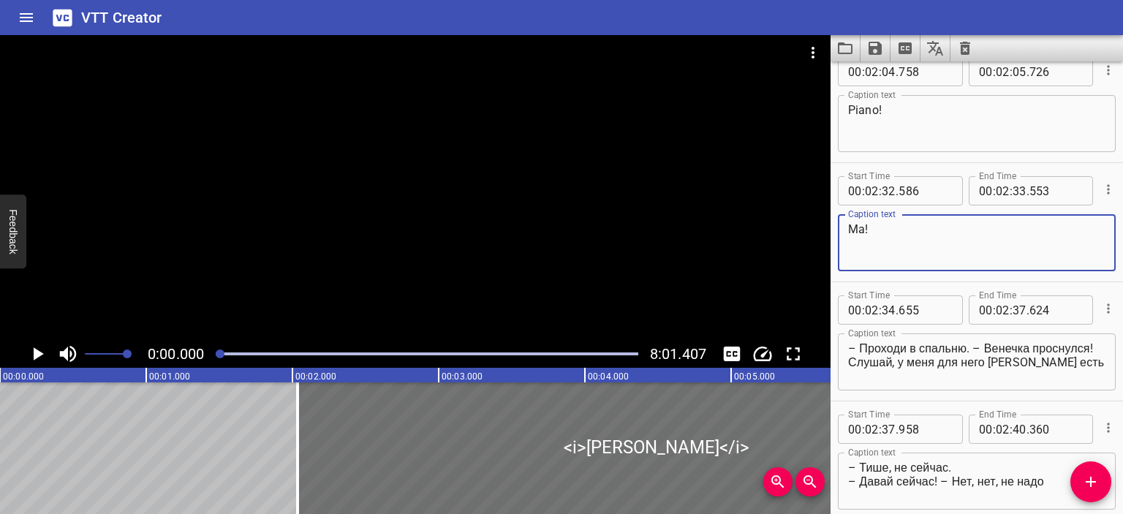
type textarea "Ma!"
click at [579, 286] on div at bounding box center [415, 187] width 830 height 305
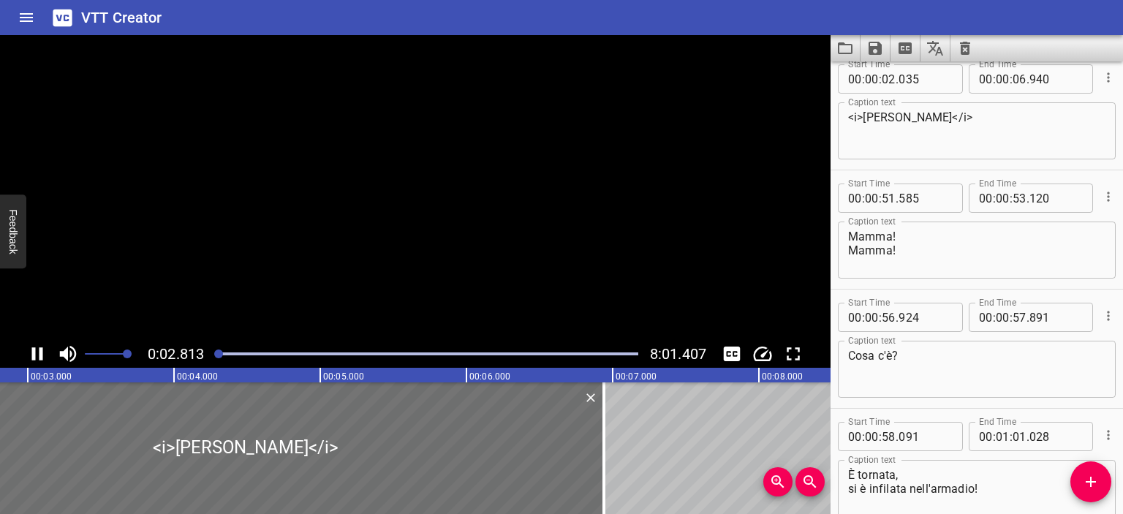
scroll to position [0, 0]
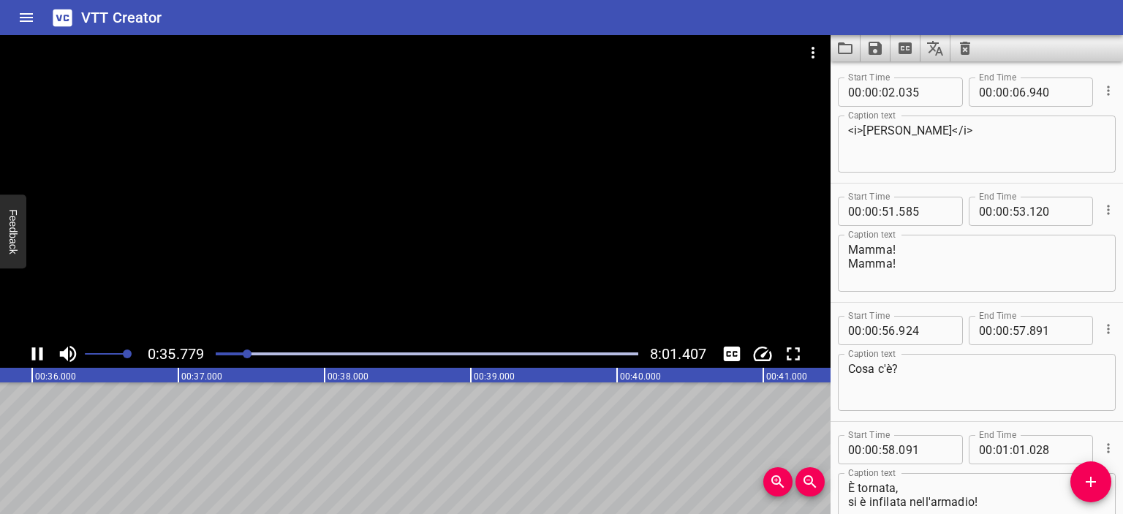
click at [562, 242] on div at bounding box center [415, 187] width 830 height 305
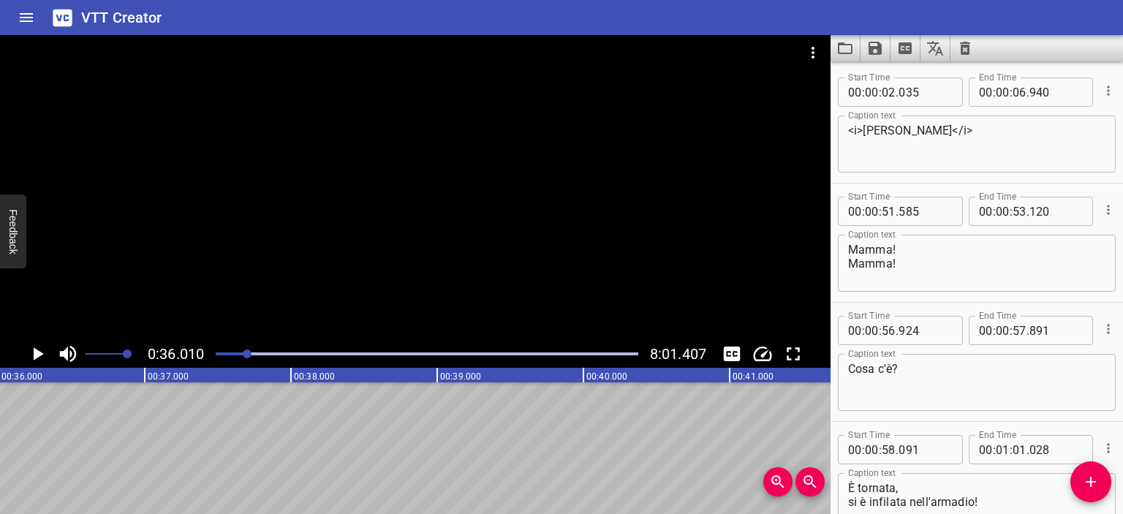
click at [457, 197] on div at bounding box center [415, 187] width 830 height 305
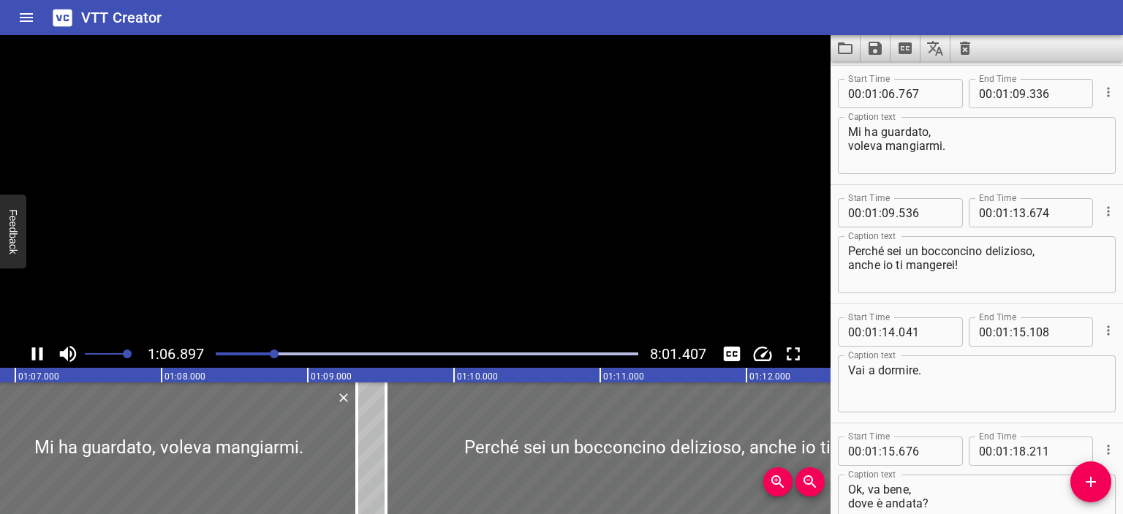
scroll to position [715, 0]
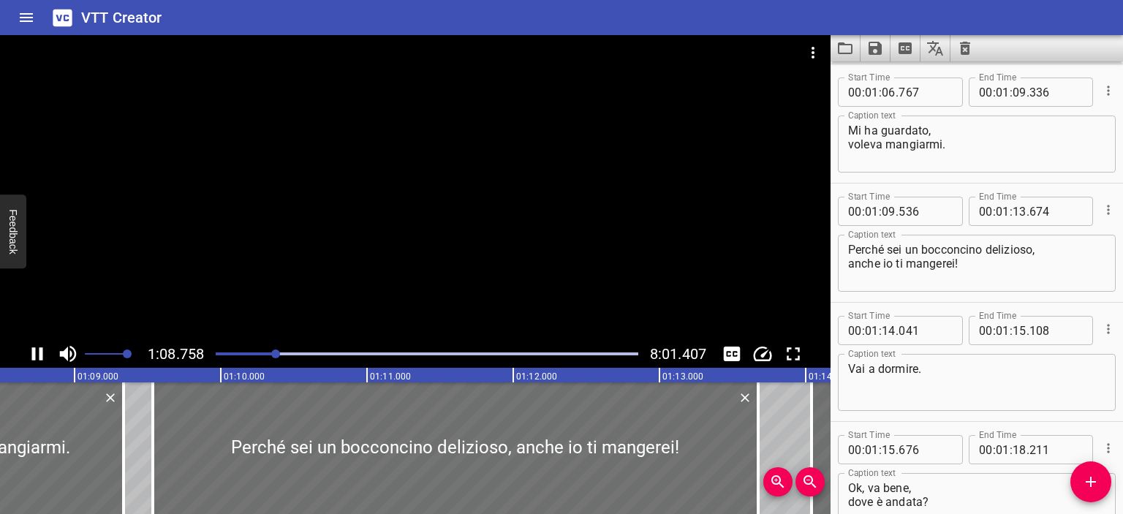
click at [455, 167] on div at bounding box center [415, 187] width 830 height 305
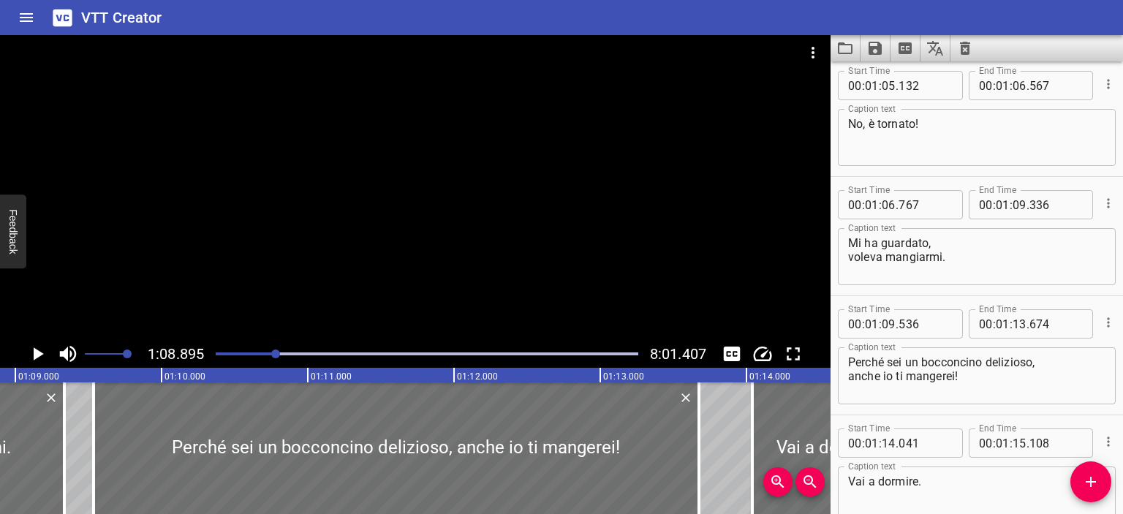
scroll to position [593, 0]
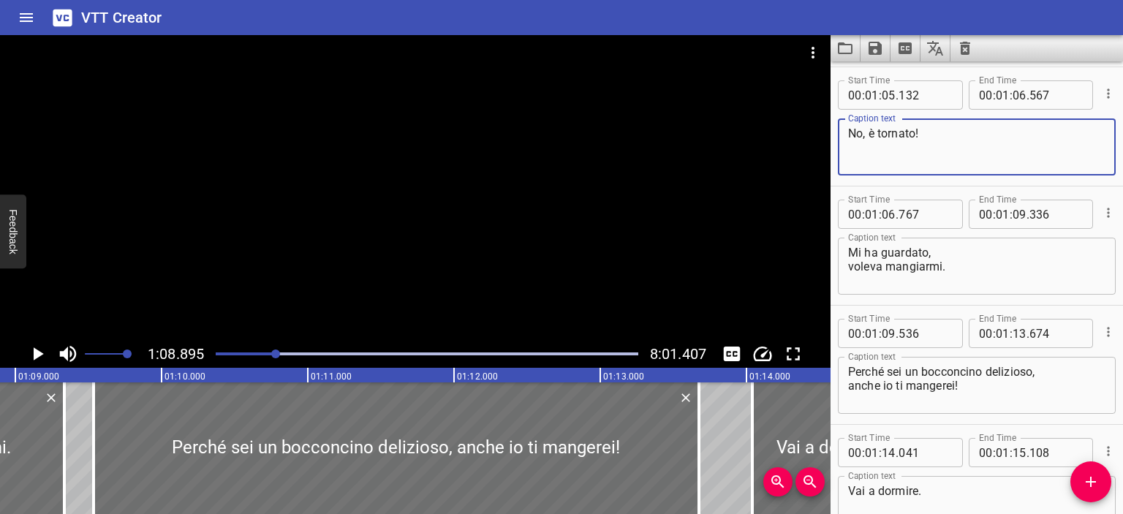
click at [915, 133] on textarea "No, è tornato!" at bounding box center [976, 147] width 257 height 42
type textarea "No, è tornata!"
click at [690, 216] on div at bounding box center [415, 187] width 830 height 305
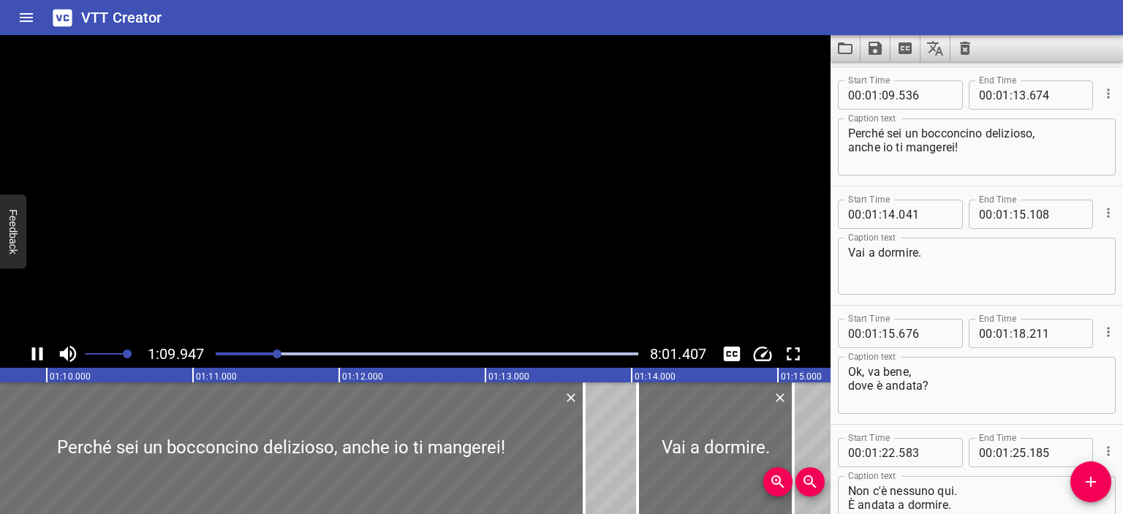
scroll to position [833, 0]
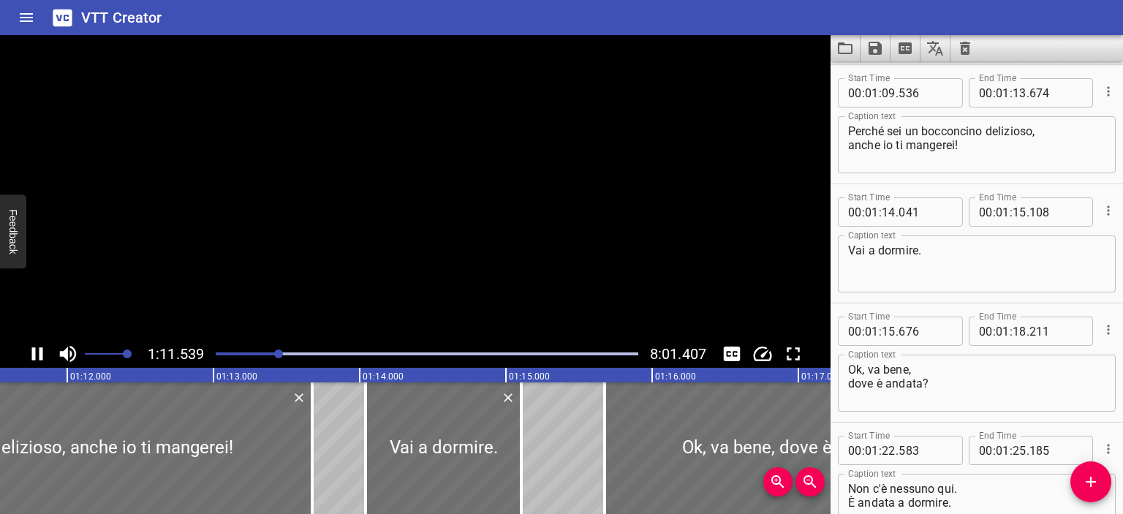
click at [690, 216] on video at bounding box center [415, 187] width 830 height 305
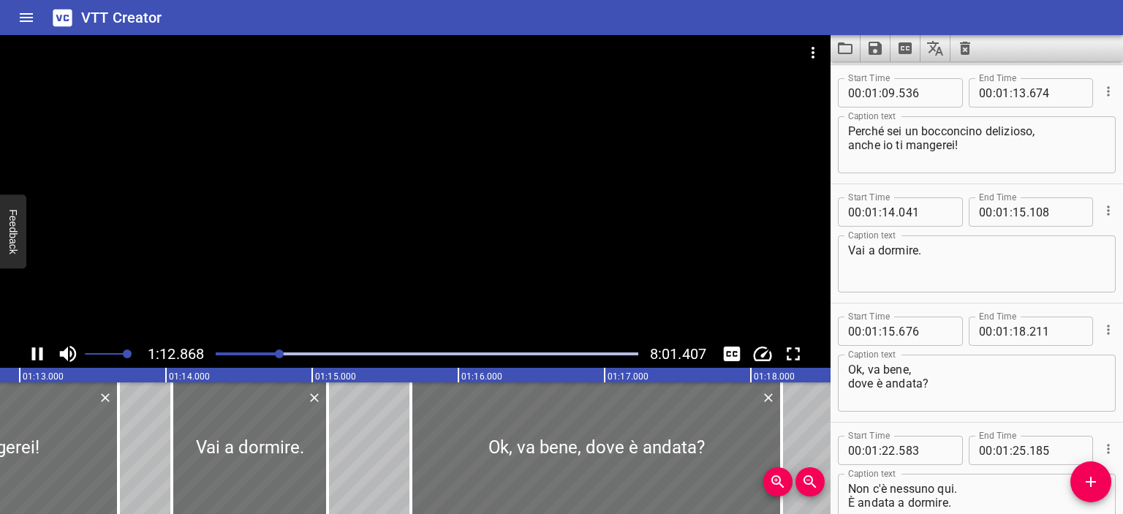
click at [680, 217] on div at bounding box center [415, 187] width 830 height 305
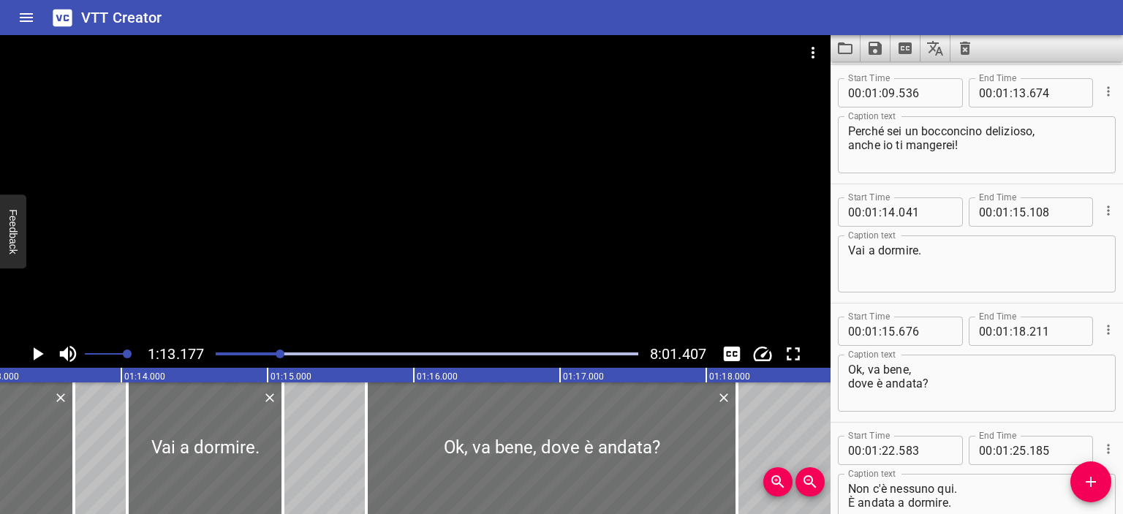
scroll to position [0, 0]
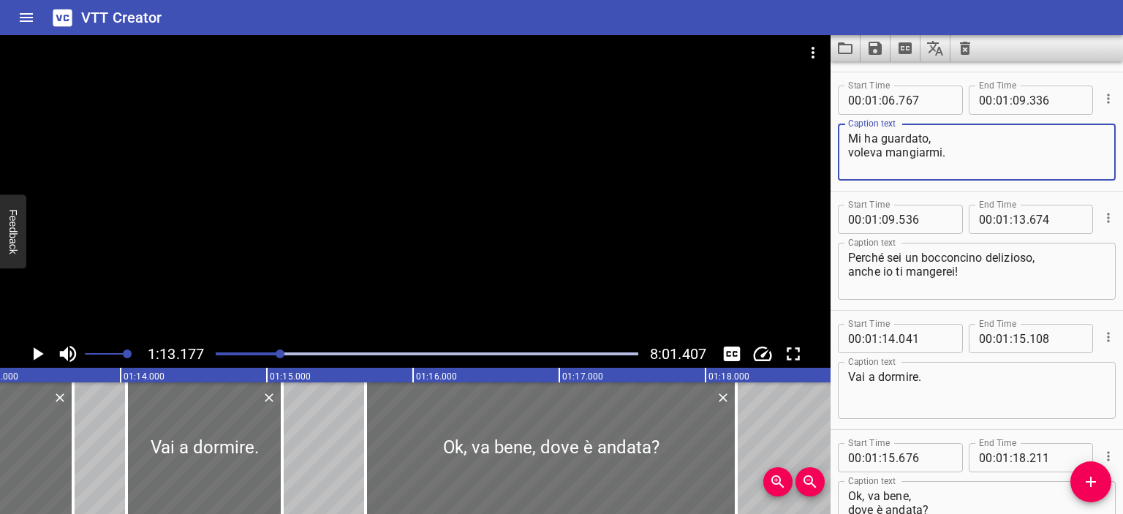
drag, startPoint x: 866, startPoint y: 139, endPoint x: 929, endPoint y: 137, distance: 62.9
click at [929, 137] on textarea "Mi ha guardato, voleva mangiarmi." at bounding box center [976, 153] width 257 height 42
type textarea "Mi giardava, voleva mangiarmi."
click at [669, 166] on div at bounding box center [415, 187] width 830 height 305
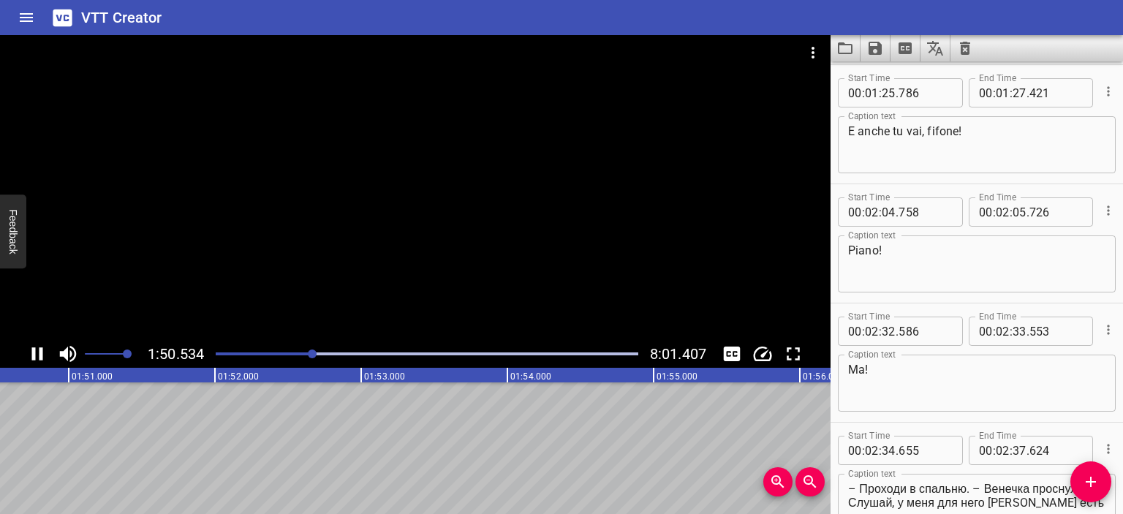
click at [608, 183] on div at bounding box center [415, 187] width 830 height 305
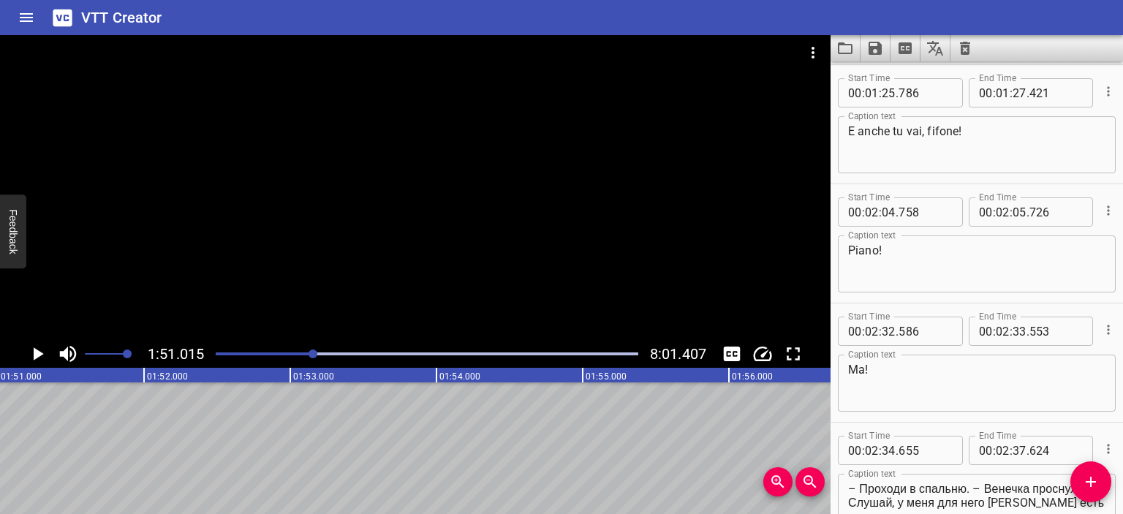
click at [439, 191] on div at bounding box center [415, 187] width 830 height 305
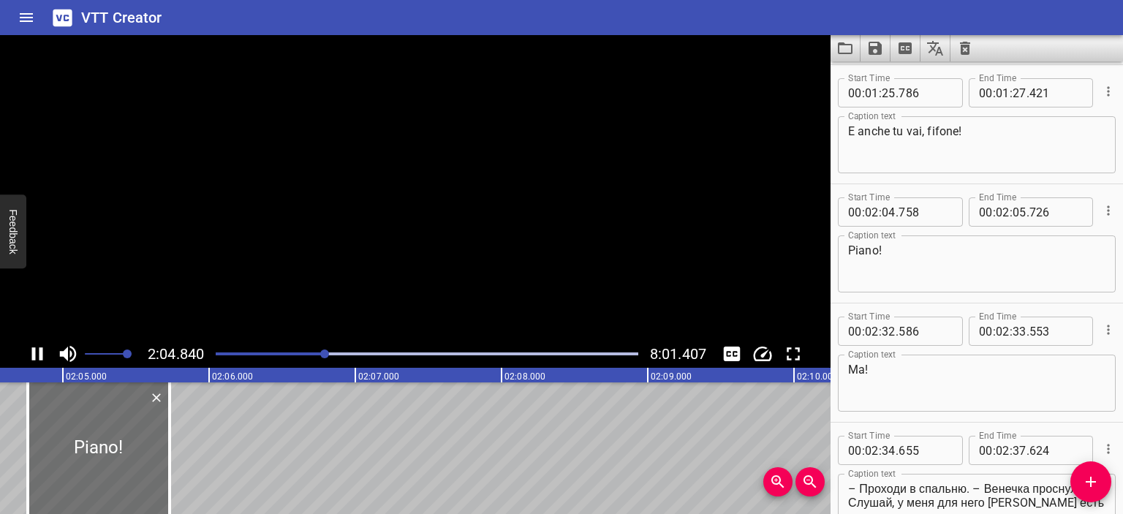
scroll to position [1430, 0]
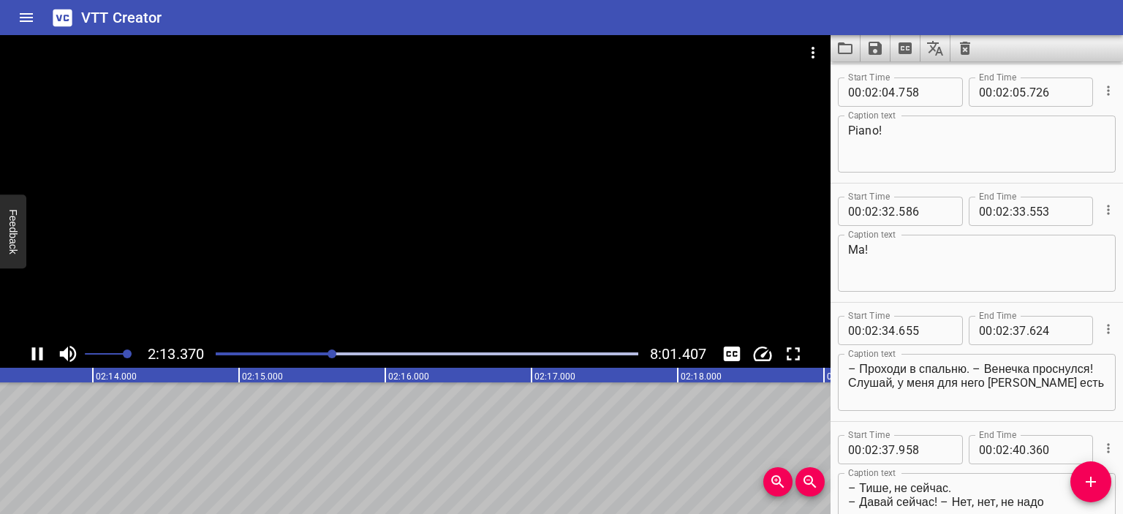
click at [665, 265] on div at bounding box center [415, 187] width 830 height 305
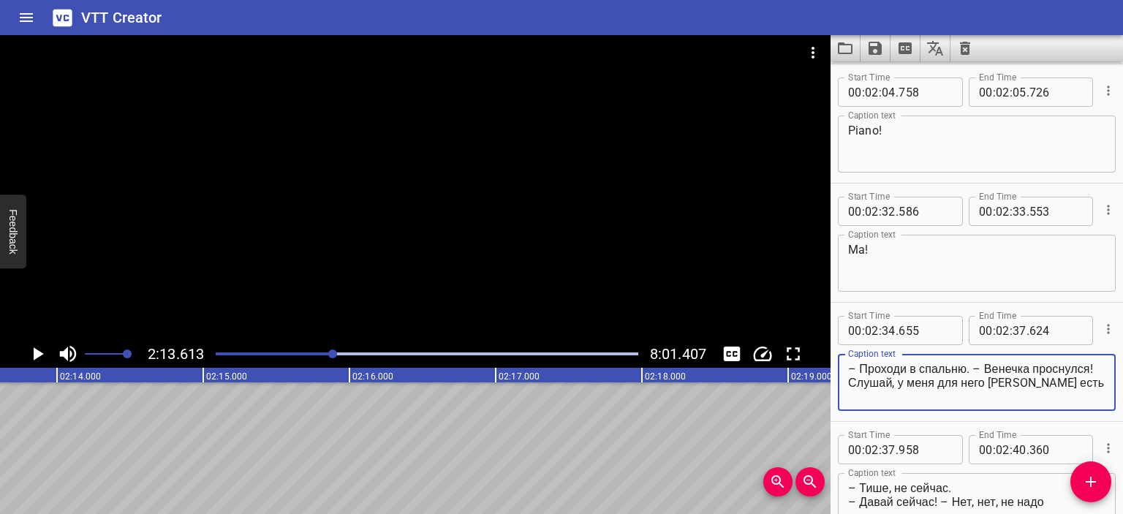
drag, startPoint x: 858, startPoint y: 368, endPoint x: 966, endPoint y: 369, distance: 108.2
click at [966, 369] on textarea "– Проходи в спальню. – Венечка проснулся! Слушай, у меня для него [PERSON_NAME]…" at bounding box center [976, 383] width 257 height 42
drag, startPoint x: 949, startPoint y: 366, endPoint x: 1055, endPoint y: 366, distance: 106.0
click at [1055, 366] on textarea "– Vai in camera. – Венечка проснулся! Слушай, у меня для него [PERSON_NAME] есть" at bounding box center [976, 383] width 257 height 42
drag, startPoint x: 936, startPoint y: 366, endPoint x: 947, endPoint y: 366, distance: 11.7
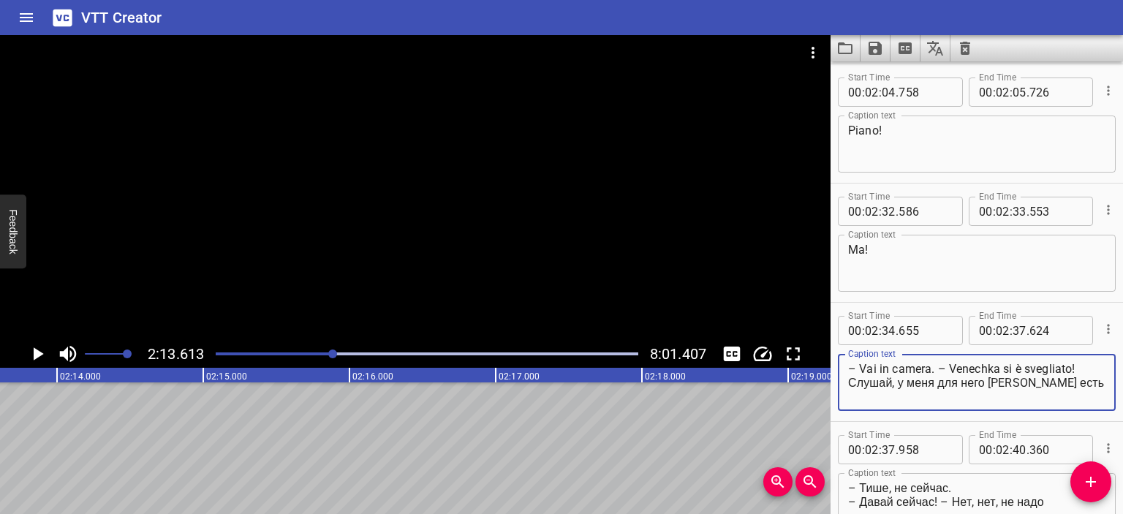
click at [947, 366] on textarea "– Vai in camera. – Venechka si è svegliato! Слушай, у меня для него [PERSON_NAM…" at bounding box center [976, 383] width 257 height 42
click at [550, 238] on div at bounding box center [415, 187] width 830 height 305
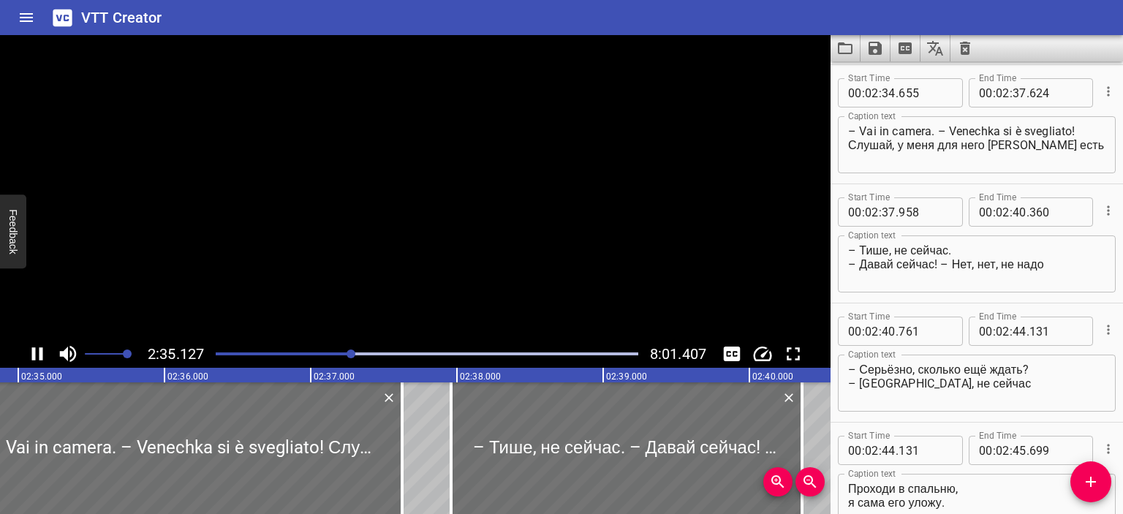
scroll to position [1668, 0]
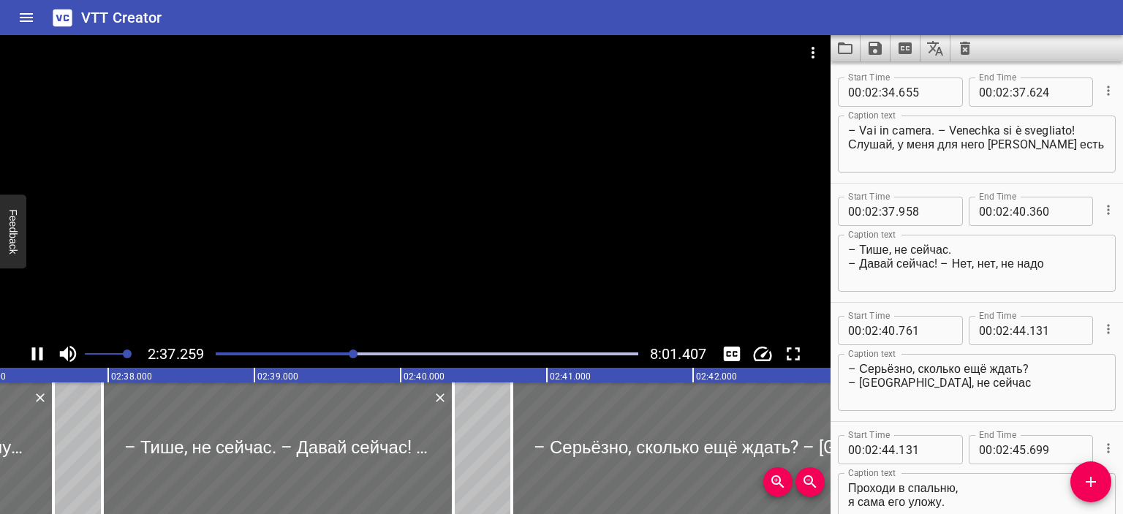
click at [411, 209] on div at bounding box center [415, 187] width 830 height 305
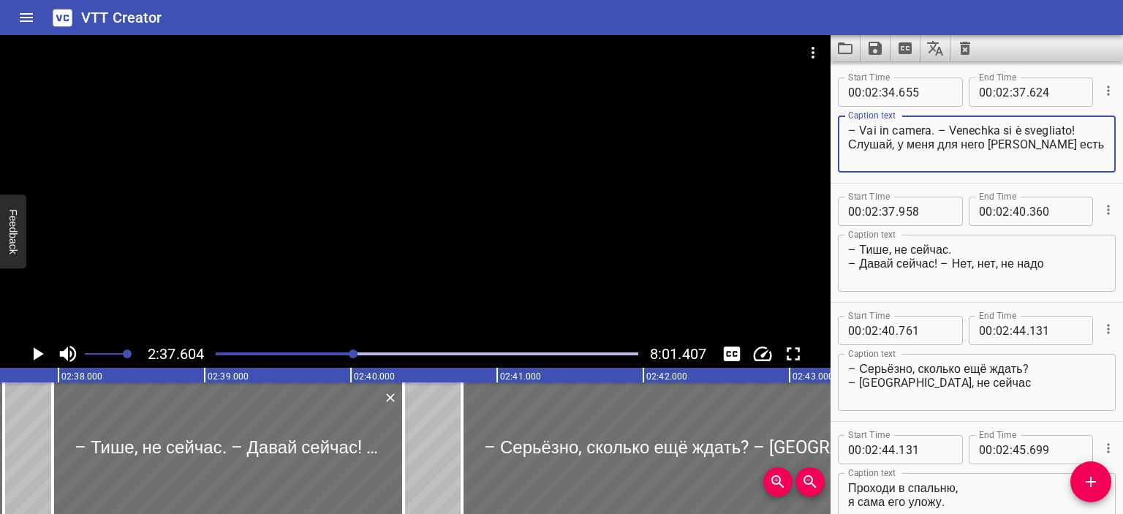
click at [849, 145] on textarea "– Vai in camera. – Venechka si è svegliato! Слушай, у меня для него [PERSON_NAM…" at bounding box center [976, 145] width 257 height 42
type textarea "– Vai in camera. – Venechka si è svegliato! Senti, ho un Kinder per lui."
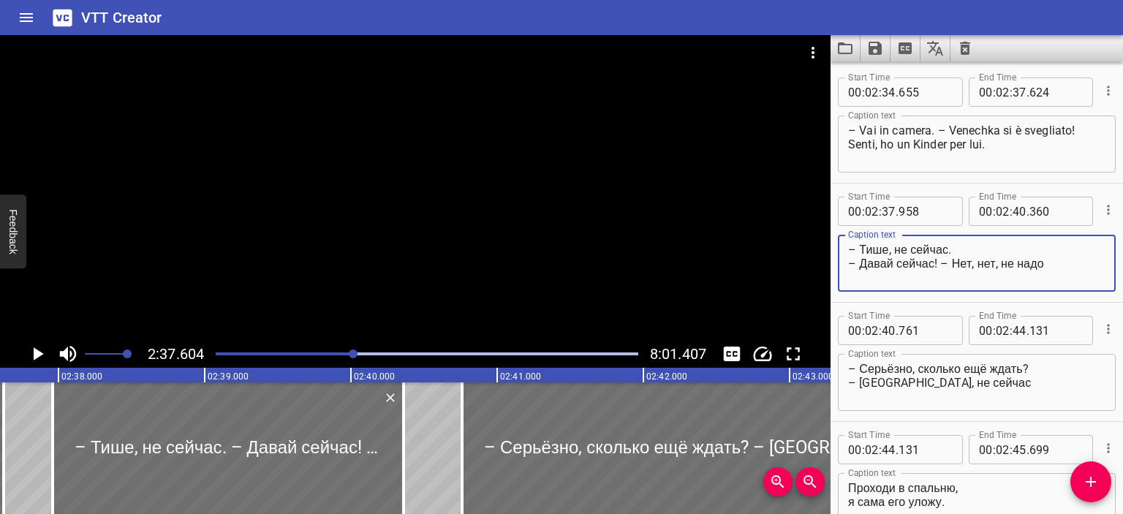
drag, startPoint x: 947, startPoint y: 248, endPoint x: 860, endPoint y: 249, distance: 87.7
click at [860, 249] on textarea "– Тише, не сейчас. – Давай сейчас! – Нет, нет, не надо" at bounding box center [976, 264] width 257 height 42
click at [697, 218] on div at bounding box center [415, 187] width 830 height 305
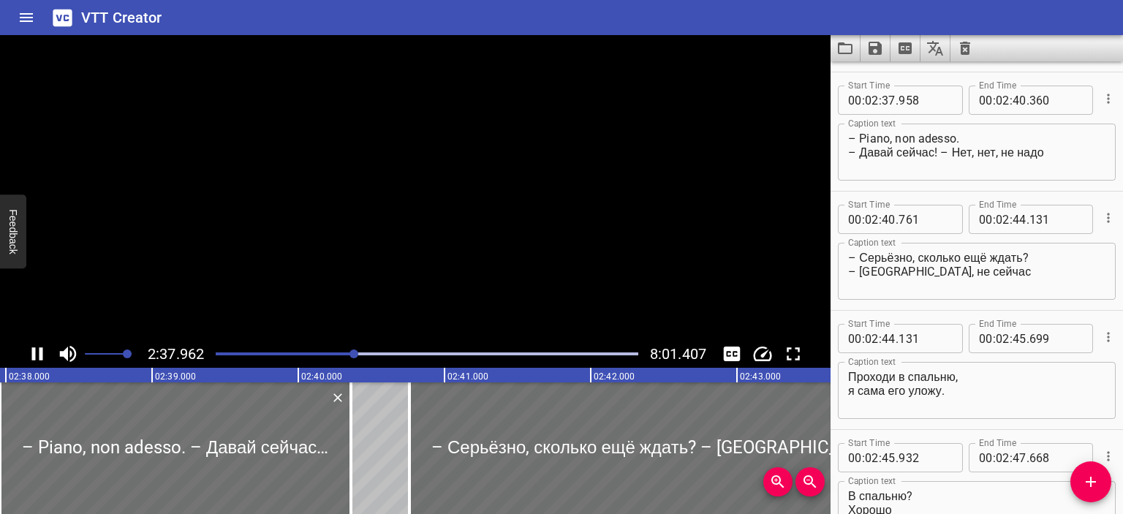
scroll to position [1787, 0]
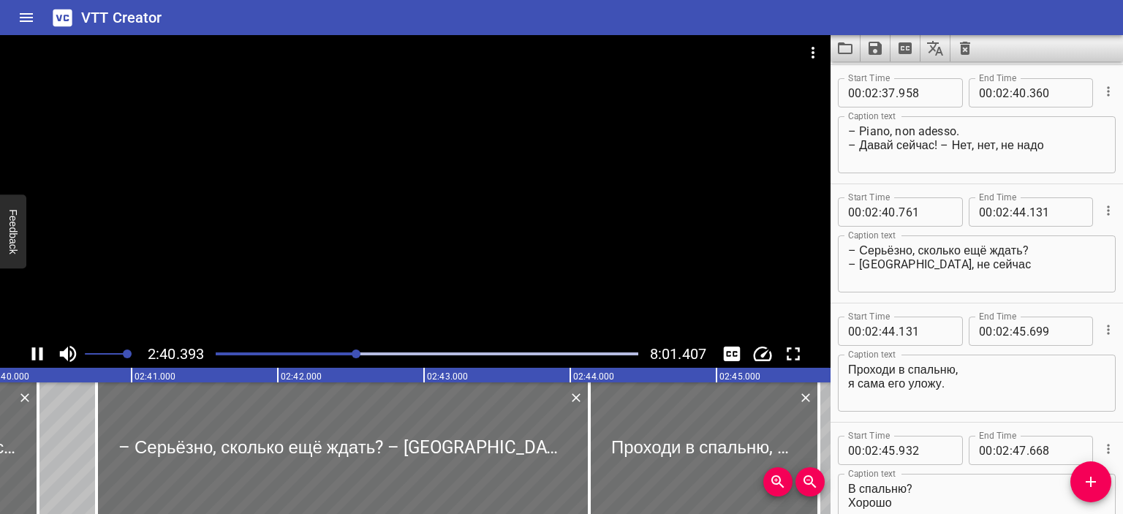
click at [655, 219] on div at bounding box center [415, 187] width 830 height 305
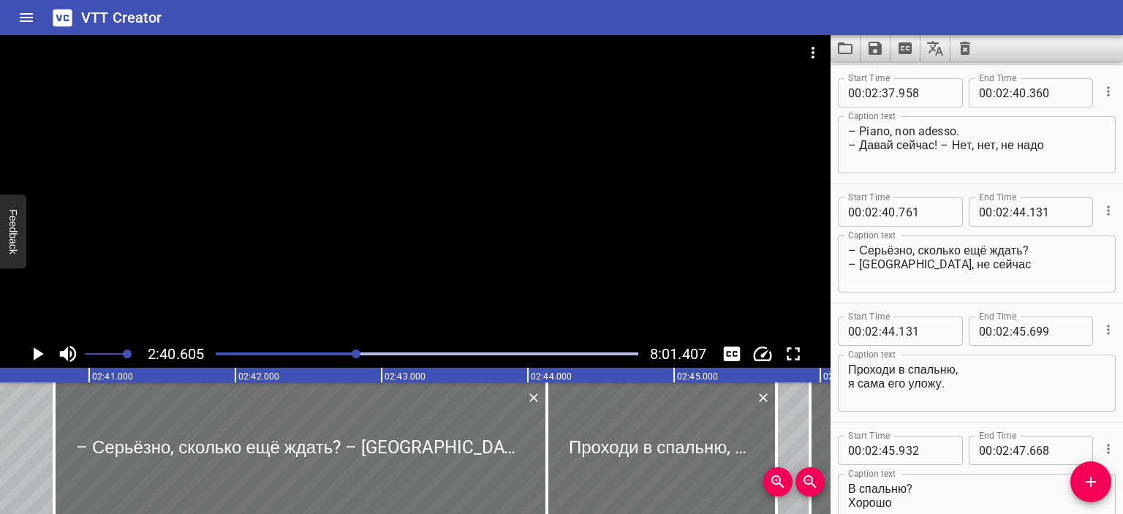
scroll to position [0, 23481]
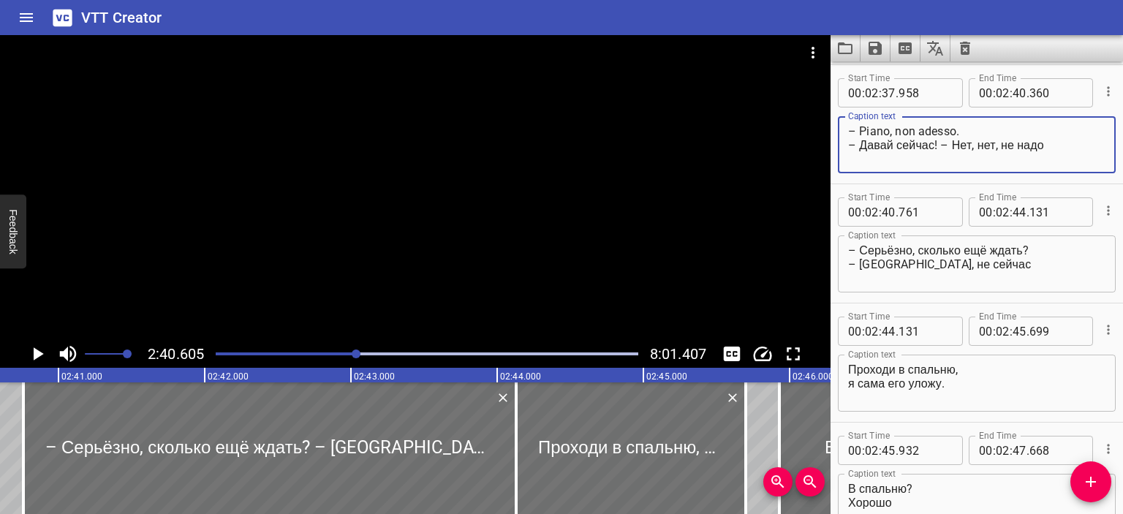
drag, startPoint x: 953, startPoint y: 145, endPoint x: 1046, endPoint y: 140, distance: 93.0
click at [1046, 140] on textarea "– Piano, non adesso. – Давай сейчас! – Нет, нет, не надо" at bounding box center [976, 145] width 257 height 42
drag, startPoint x: 936, startPoint y: 140, endPoint x: 857, endPoint y: 144, distance: 79.8
click at [857, 144] on textarea "– Piano, non adesso. – Давай сейчас! – No, meglio di no." at bounding box center [976, 145] width 257 height 42
type textarea "– Piano, non adesso. – Adesso! – No, meglio di no."
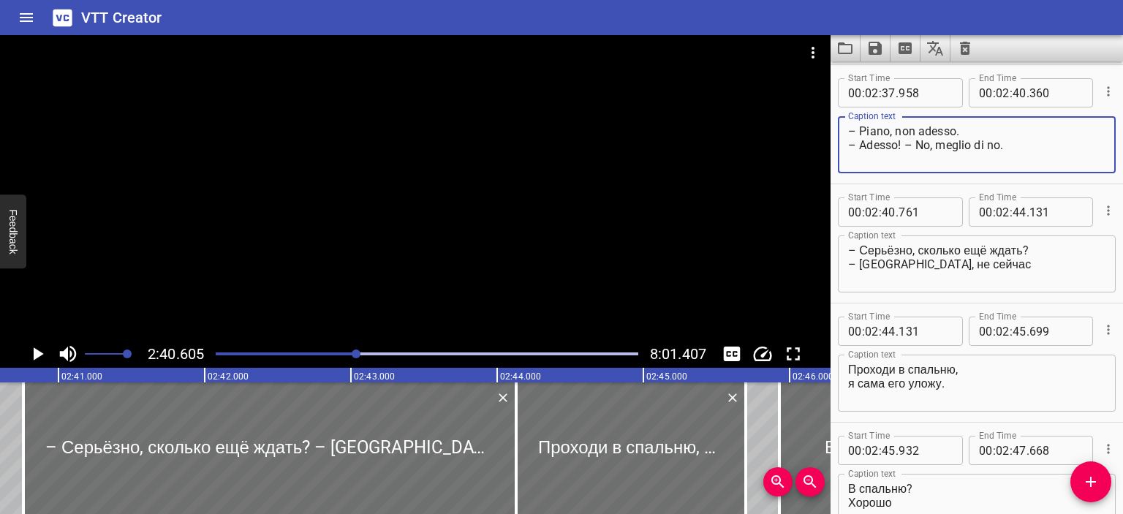
click at [655, 220] on div at bounding box center [415, 187] width 830 height 305
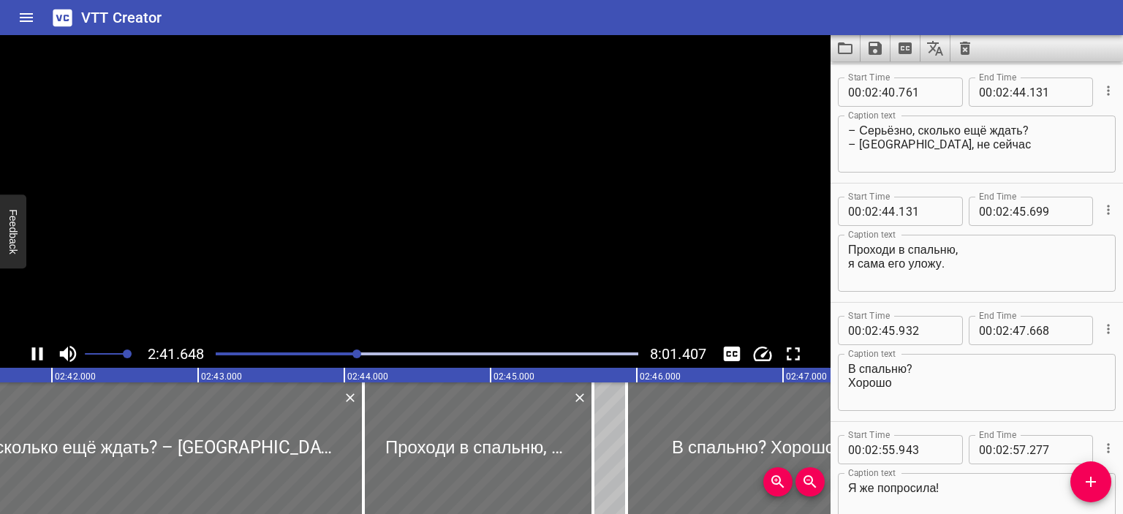
click at [655, 220] on video at bounding box center [415, 187] width 830 height 305
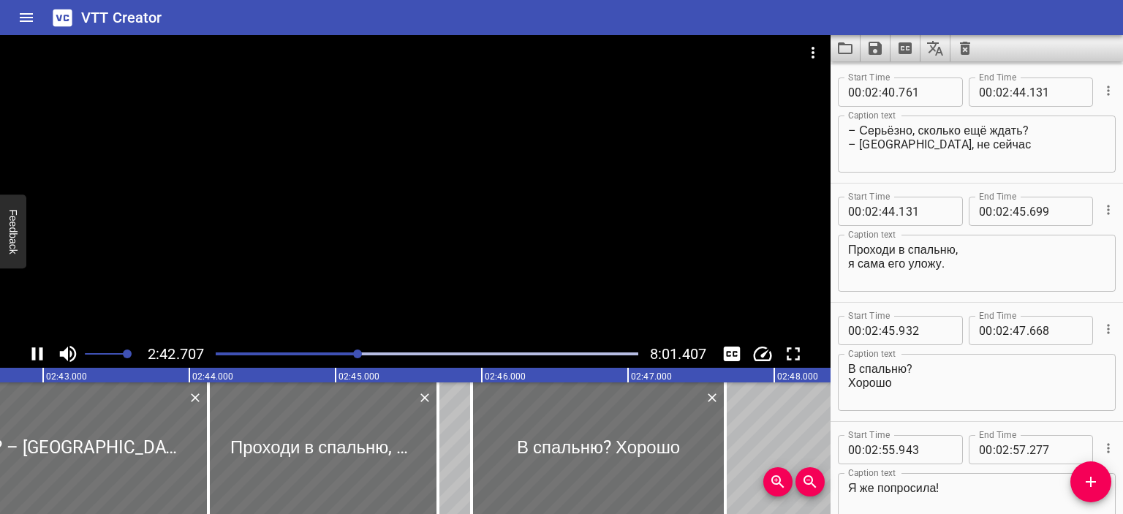
click at [637, 183] on div at bounding box center [415, 187] width 830 height 305
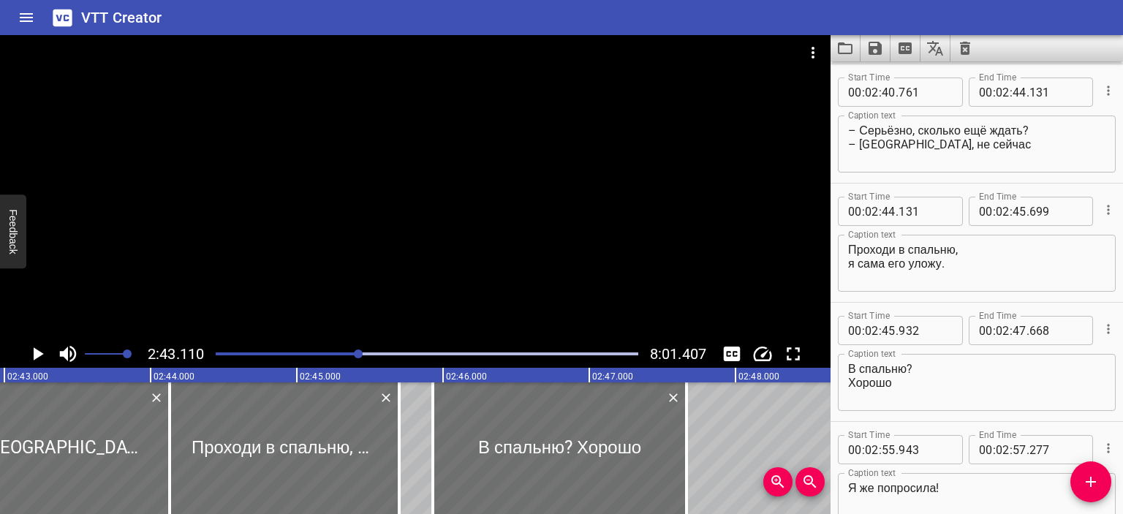
scroll to position [0, 23847]
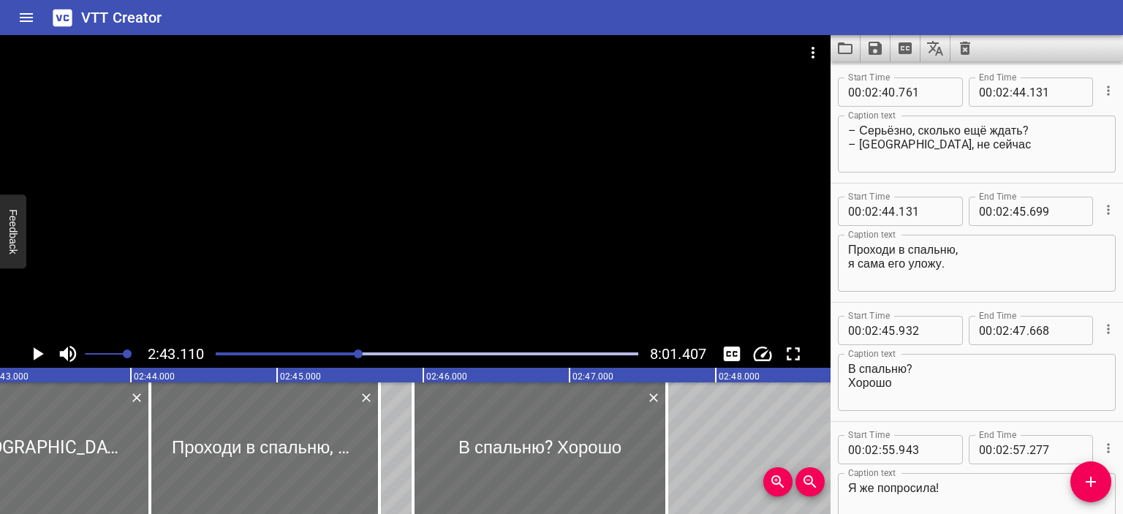
click at [860, 125] on textarea "– Серьёзно, сколько ещё ждать? – [GEOGRAPHIC_DATA], не сейчас" at bounding box center [976, 145] width 257 height 42
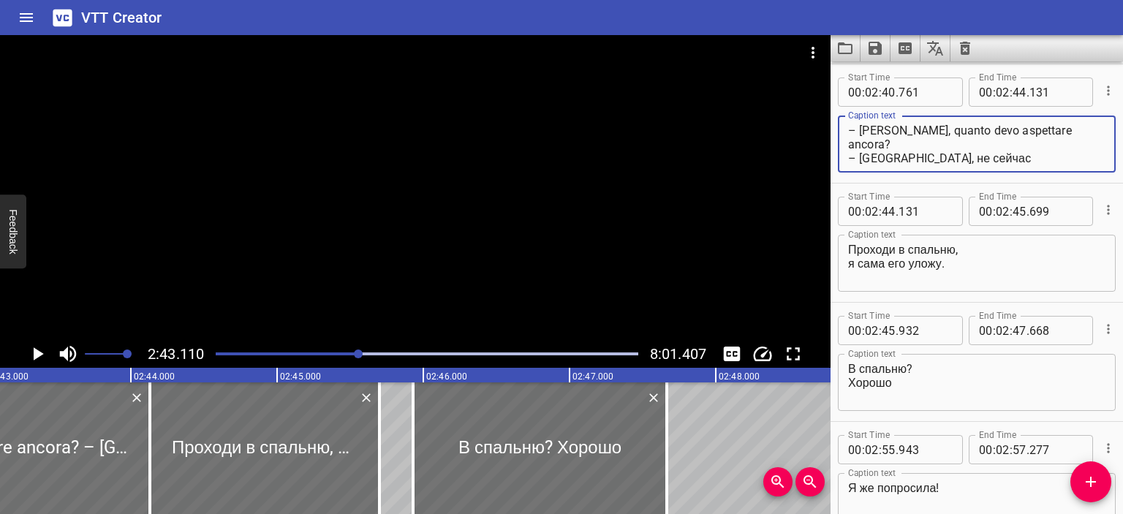
drag, startPoint x: 994, startPoint y: 143, endPoint x: 860, endPoint y: 145, distance: 133.8
click at [860, 145] on textarea "– [PERSON_NAME], quanto devo aspettare ancora? – [GEOGRAPHIC_DATA], не сейчас" at bounding box center [976, 145] width 257 height 42
type textarea "– [PERSON_NAME], quanto devo aspettare ancora? – Per favore, non ora."
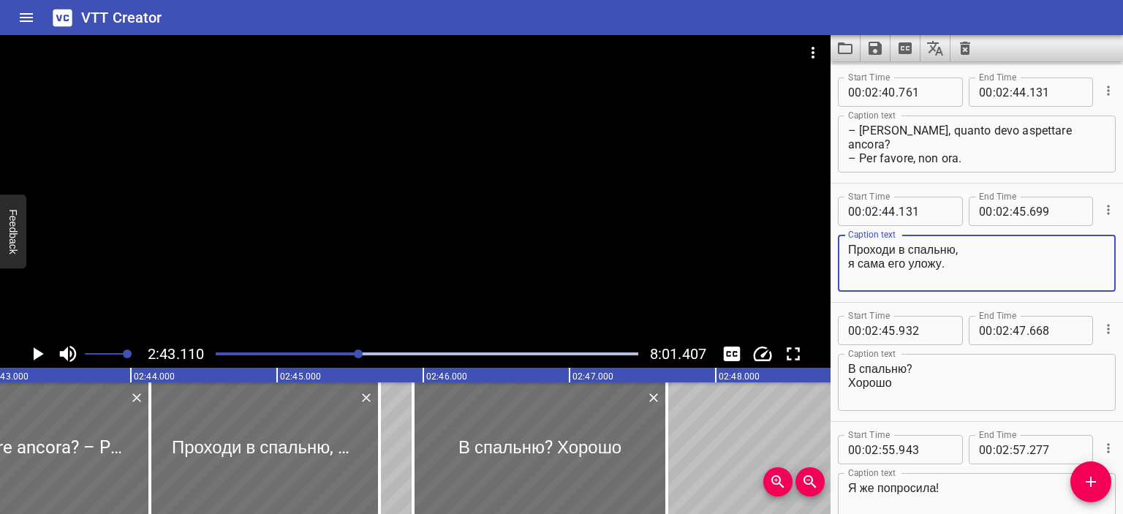
drag, startPoint x: 959, startPoint y: 250, endPoint x: 825, endPoint y: 248, distance: 134.5
click at [825, 248] on main "2:43.110 8:01.407 00:00.000 00:01.000 00:02.000 00:03.000 00:04.000 00:05.000 0…" at bounding box center [561, 274] width 1123 height 479
type textarea "Vai in camera, lo metto a letto da sola."
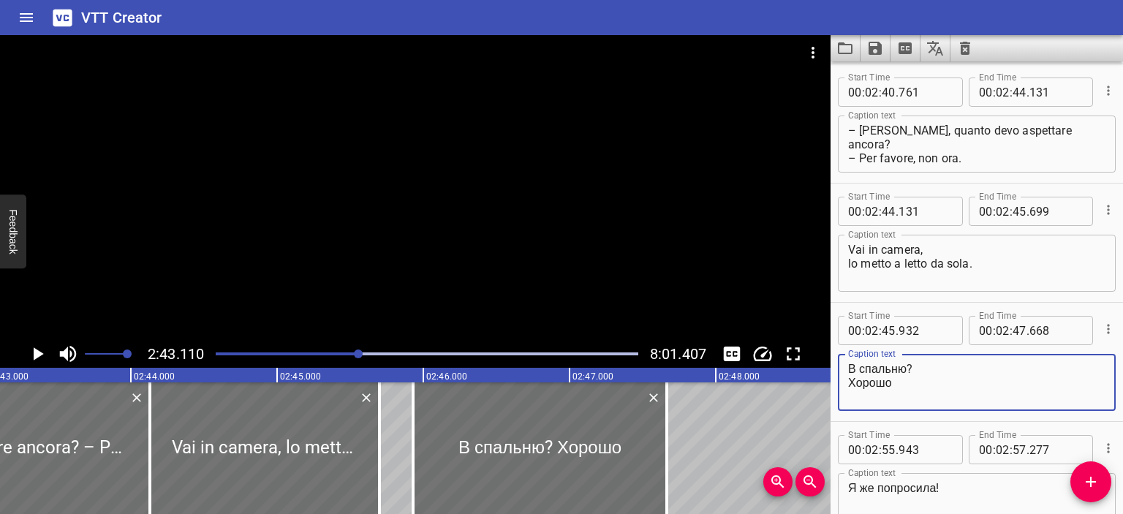
drag, startPoint x: 896, startPoint y: 380, endPoint x: 830, endPoint y: 365, distance: 68.3
click at [830, 365] on main "2:43.110 8:01.407 00:00.000 00:01.000 00:02.000 00:03.000 00:04.000 00:05.000 0…" at bounding box center [561, 274] width 1123 height 479
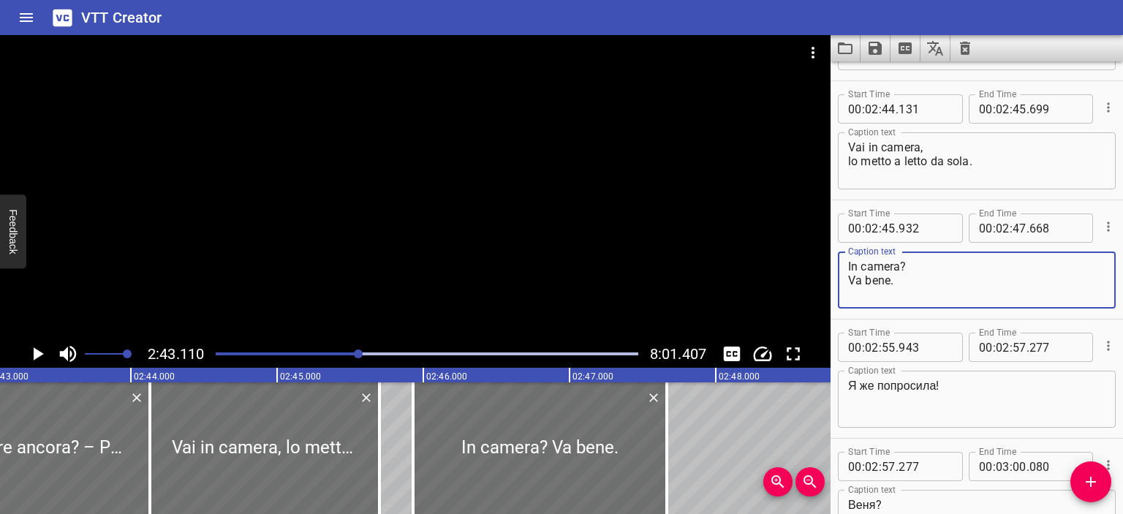
type textarea "In camera? Va bene."
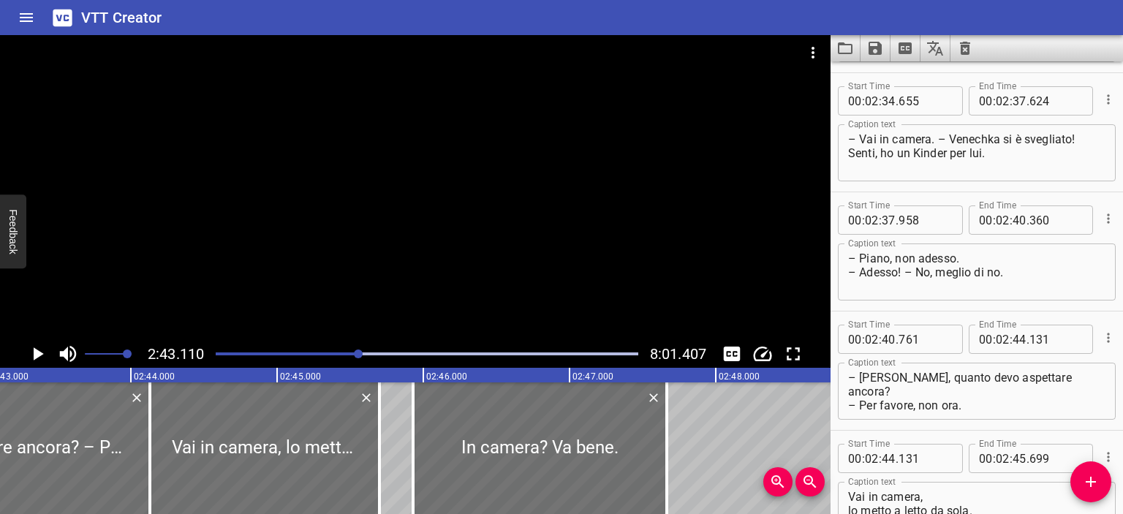
scroll to position [1658, 0]
click at [999, 143] on textarea "– Vai in camera. – Venechka si è svegliato! Senti, ho un Kinder per lui." at bounding box center [976, 155] width 257 height 42
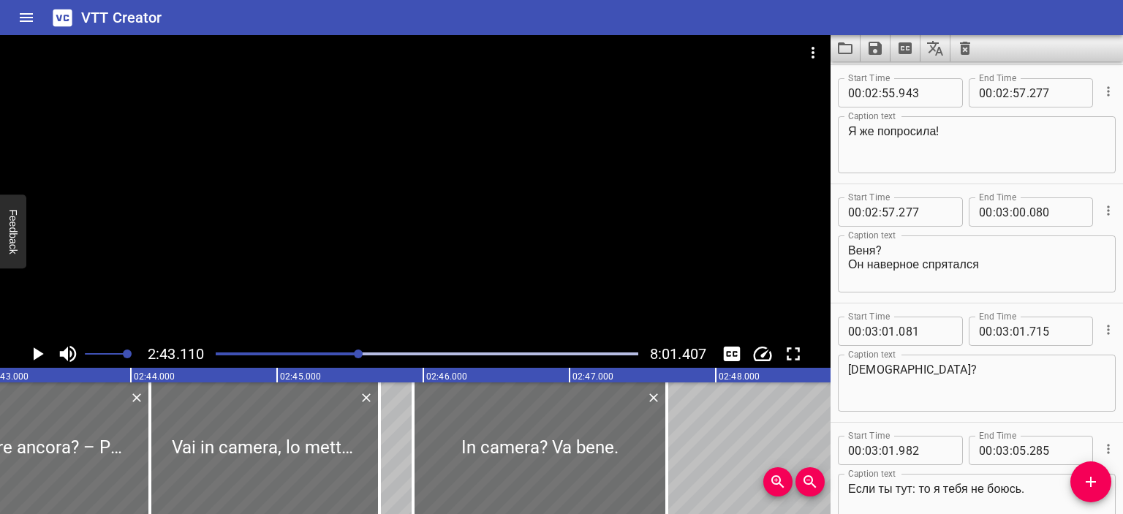
scroll to position [2265, 0]
type textarea "– Vai in camera. – Venya si è svegliato! Senti, ho un Kinder per lui."
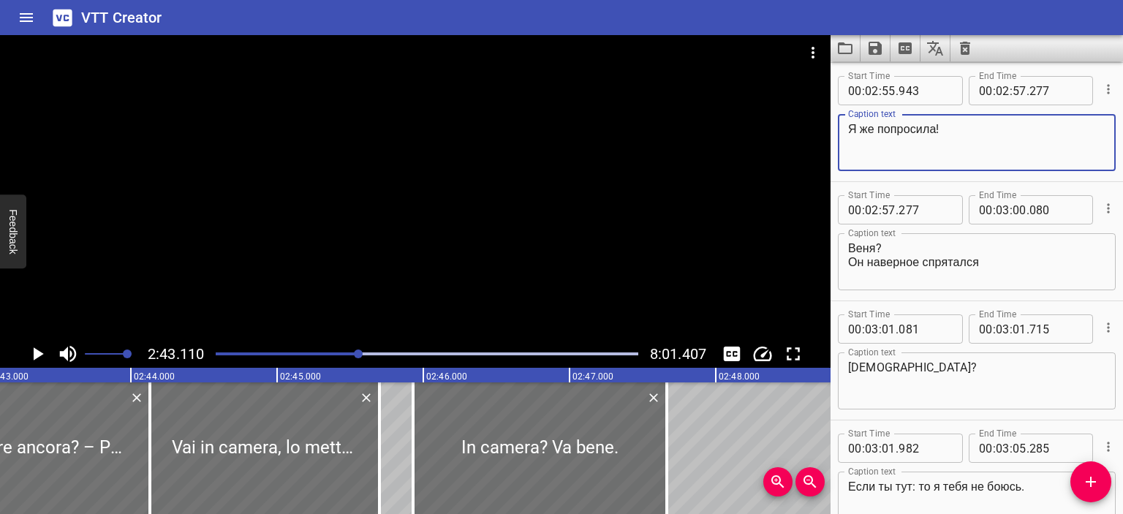
drag, startPoint x: 936, startPoint y: 132, endPoint x: 807, endPoint y: 127, distance: 128.7
click at [807, 127] on main "2:43.110 8:01.407 00:00.000 00:01.000 00:02.000 00:03.000 00:04.000 00:05.000 0…" at bounding box center [561, 274] width 1123 height 479
click at [566, 192] on div at bounding box center [415, 187] width 830 height 305
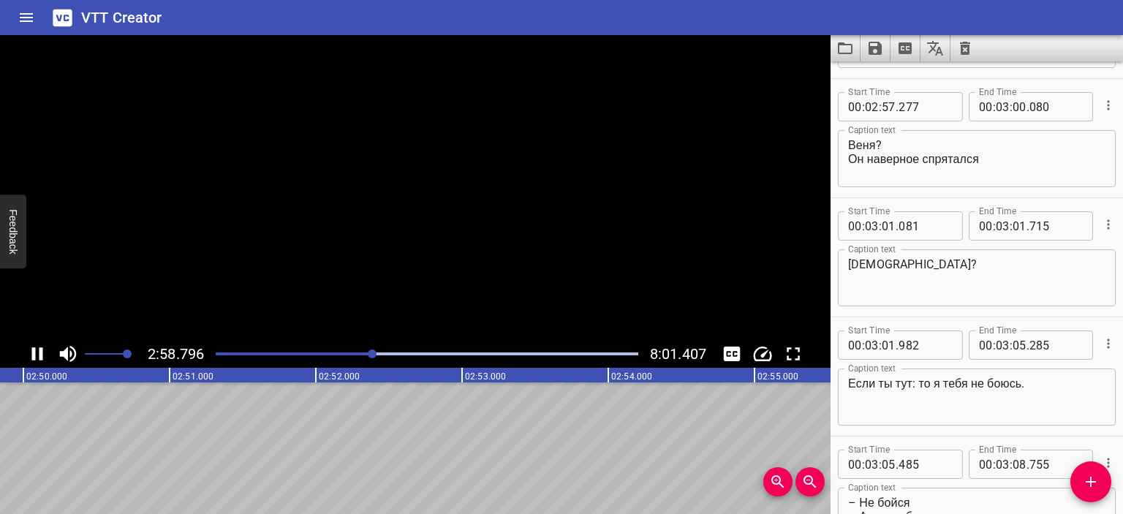
scroll to position [2383, 0]
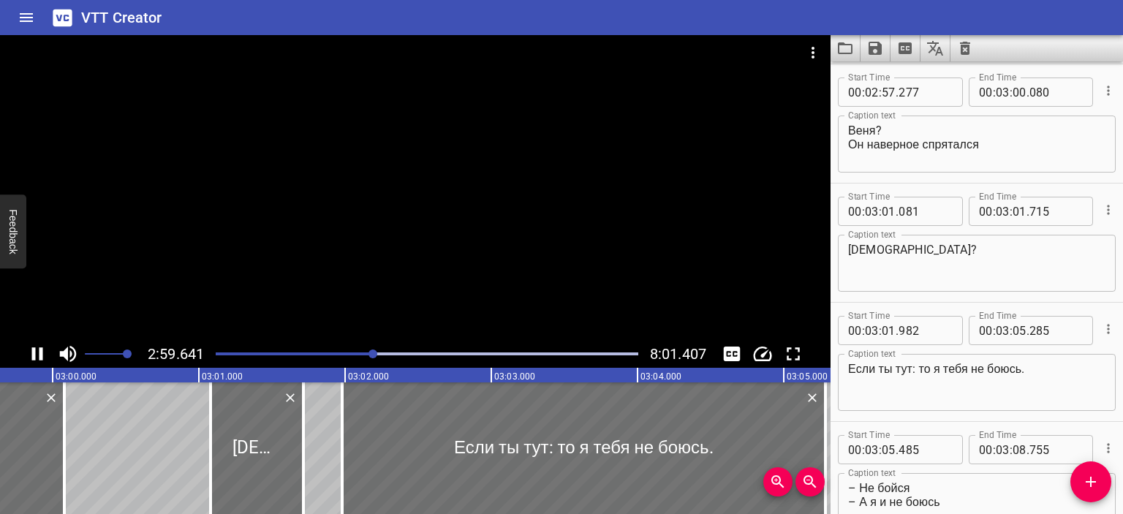
click at [466, 172] on div at bounding box center [415, 187] width 830 height 305
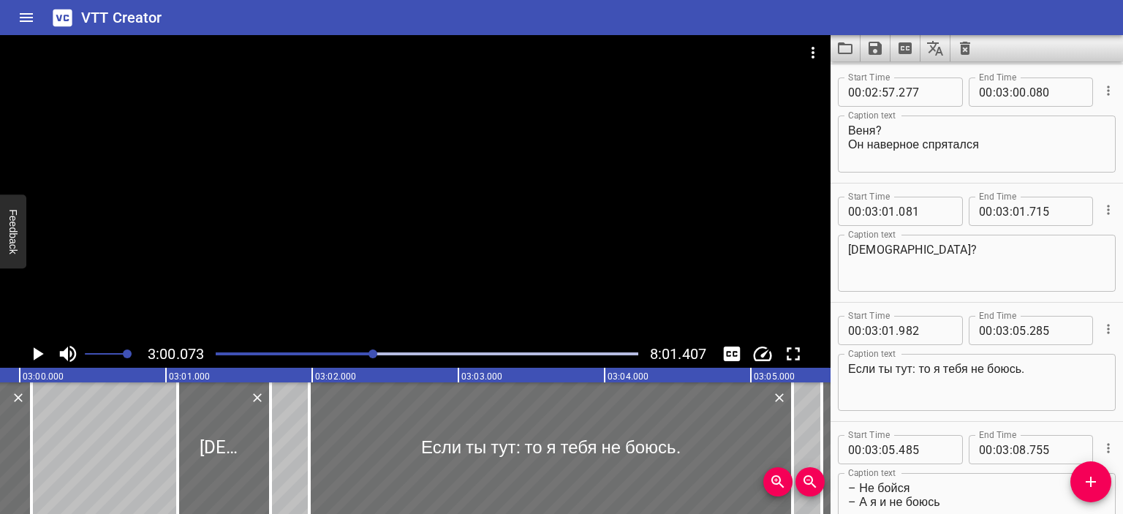
scroll to position [0, 26327]
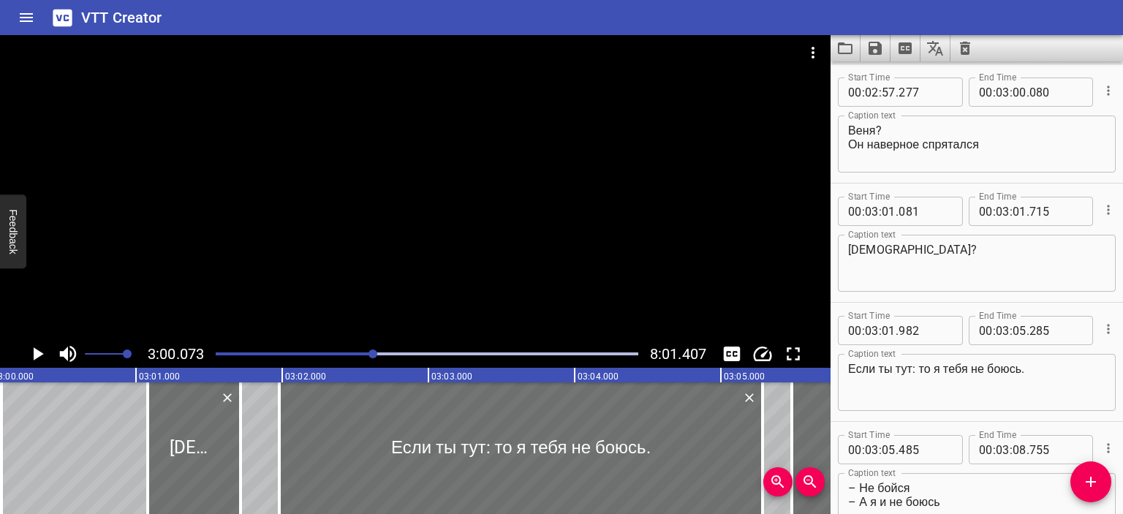
click at [370, 353] on div at bounding box center [372, 353] width 9 height 9
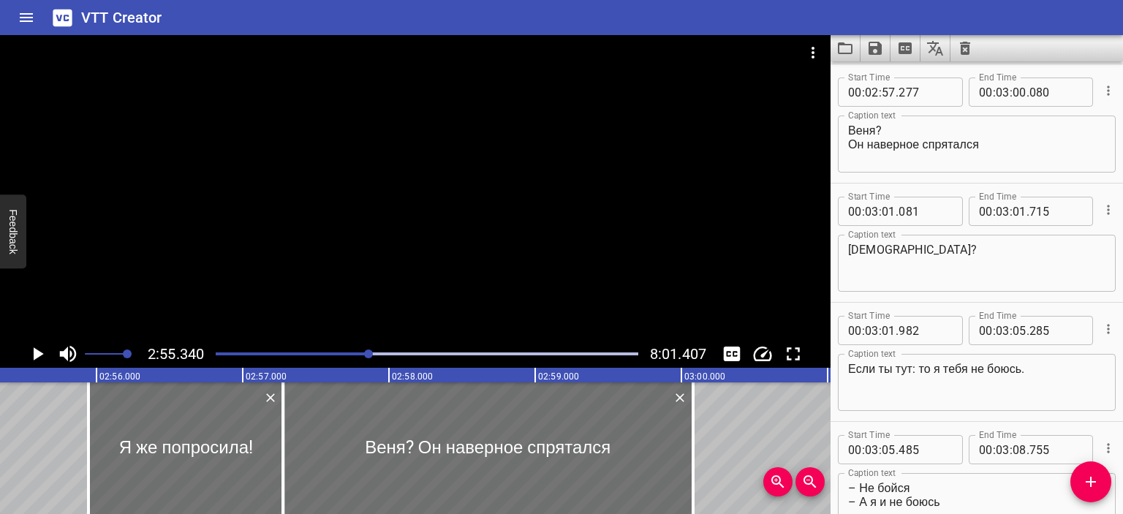
click at [462, 262] on div at bounding box center [415, 187] width 830 height 305
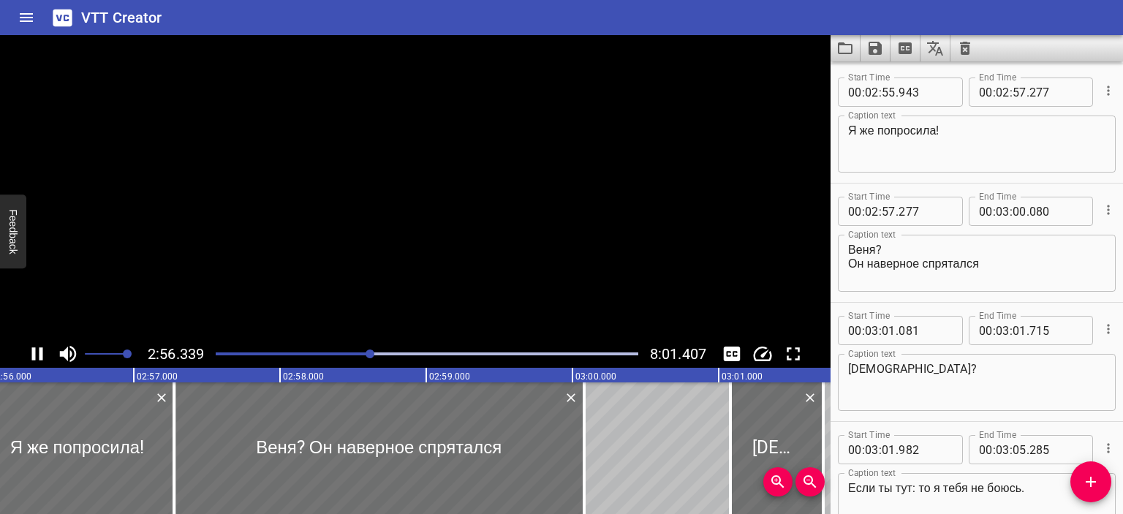
scroll to position [2263, 0]
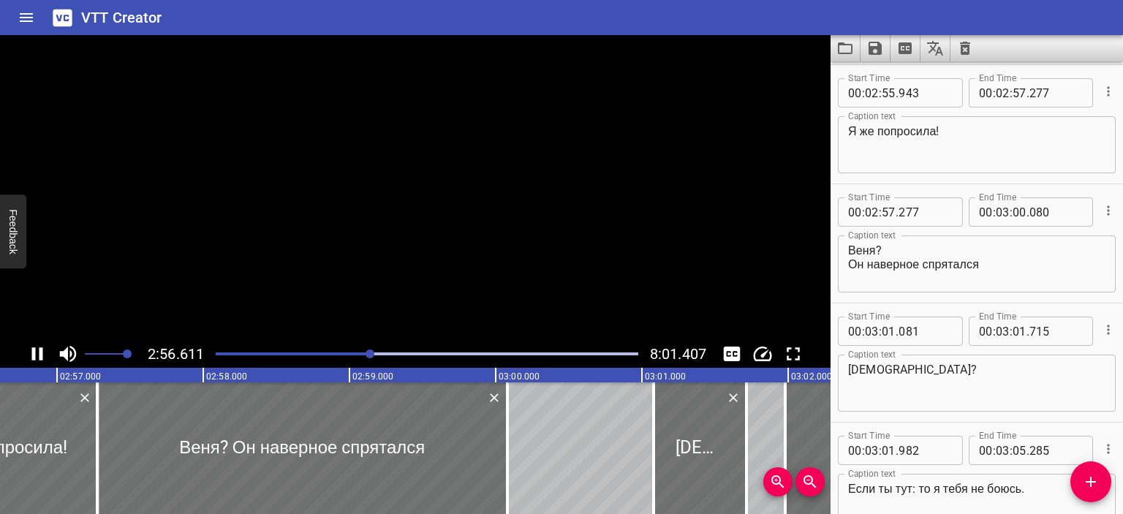
click at [462, 262] on video at bounding box center [415, 187] width 830 height 305
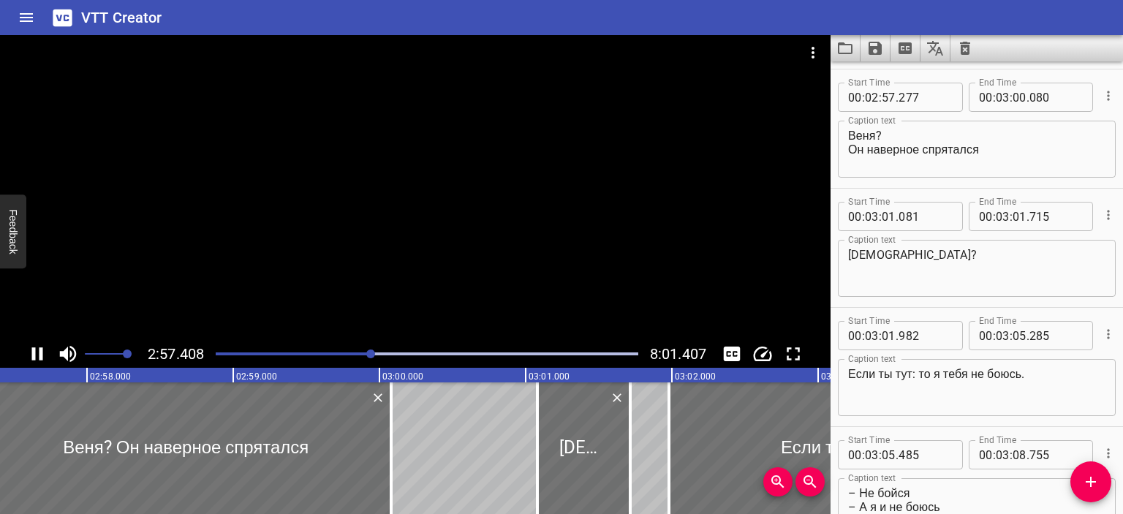
scroll to position [2383, 0]
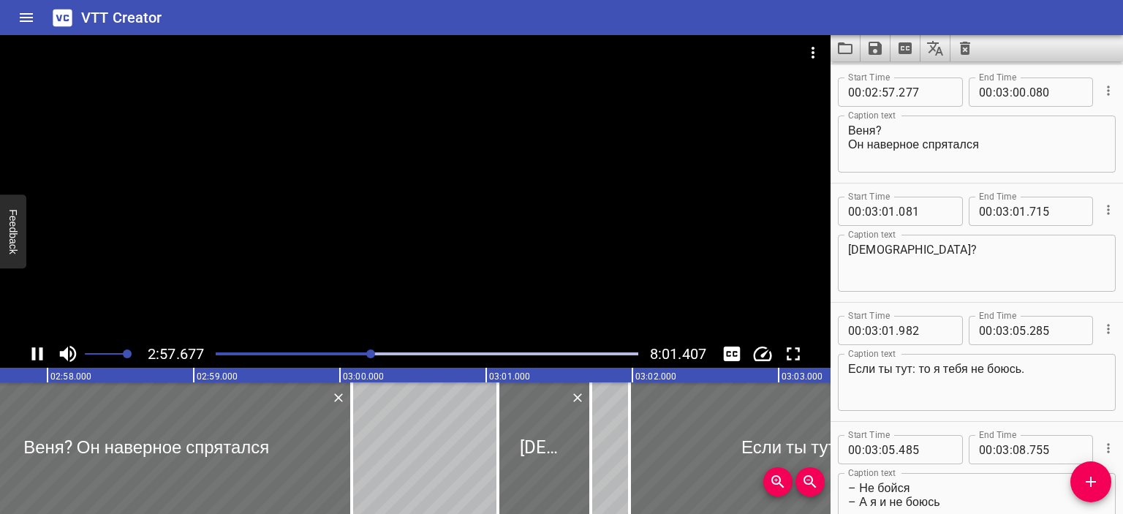
click at [501, 209] on div at bounding box center [415, 187] width 830 height 305
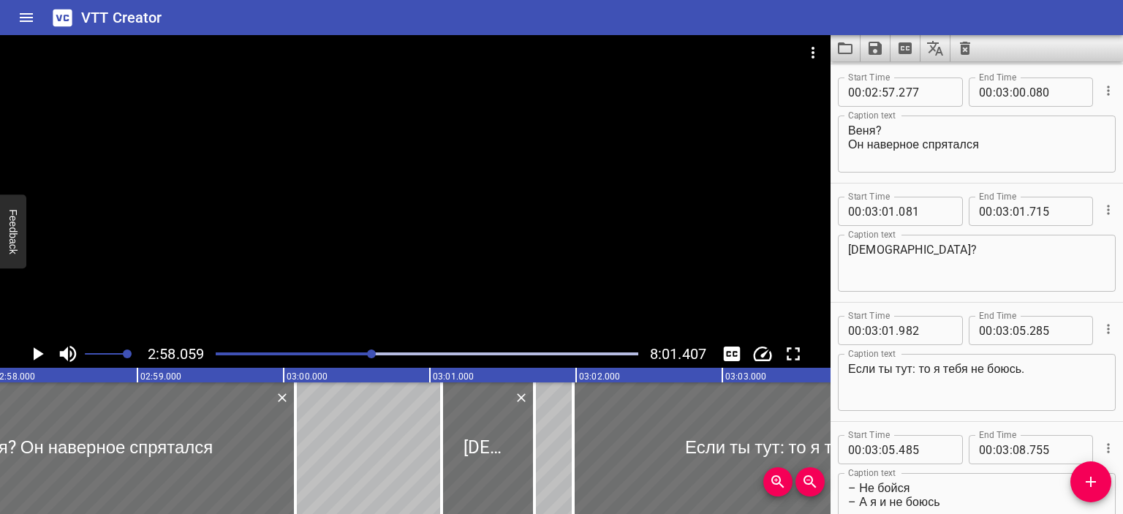
scroll to position [2322, 0]
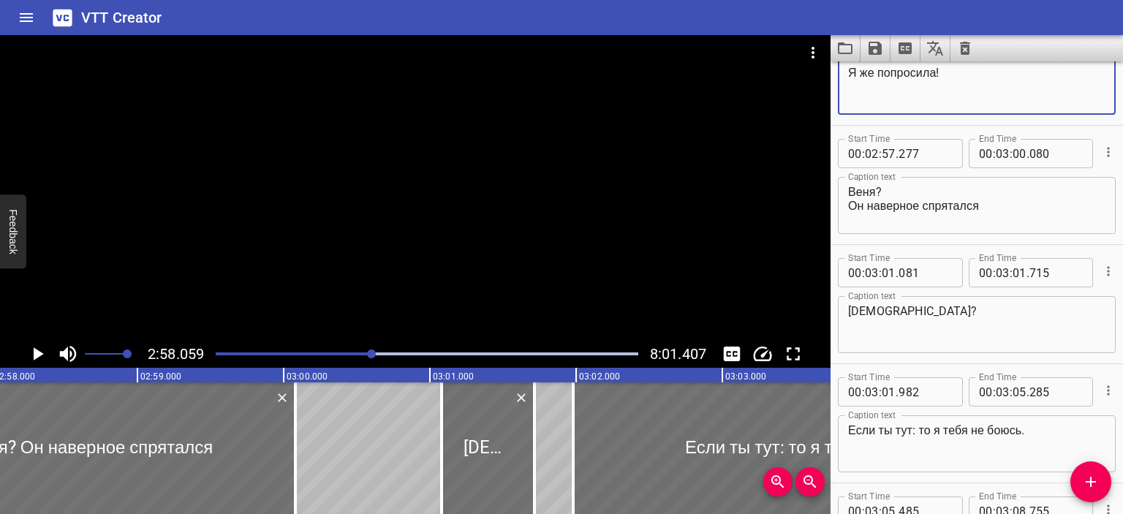
drag, startPoint x: 936, startPoint y: 76, endPoint x: 826, endPoint y: 78, distance: 109.7
click at [826, 78] on main "2:58.059 8:01.407 00:00.000 00:01.000 00:02.000 00:03.000 00:04.000 00:05.000 0…" at bounding box center [561, 274] width 1123 height 479
type textarea "Cosa ti ho chiesto?!"
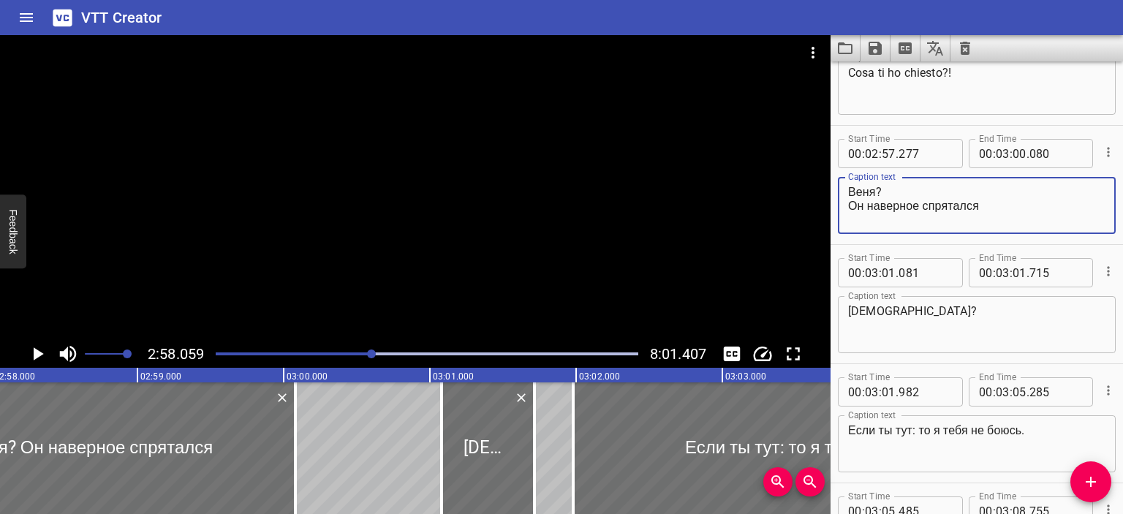
click at [874, 186] on textarea "Веня? Он наверное спрятался" at bounding box center [976, 206] width 257 height 42
drag, startPoint x: 848, startPoint y: 205, endPoint x: 977, endPoint y: 207, distance: 128.7
click at [977, 207] on textarea "Venya? Он наверное спрятался" at bounding box center [976, 206] width 257 height 42
click at [444, 239] on div at bounding box center [415, 187] width 830 height 305
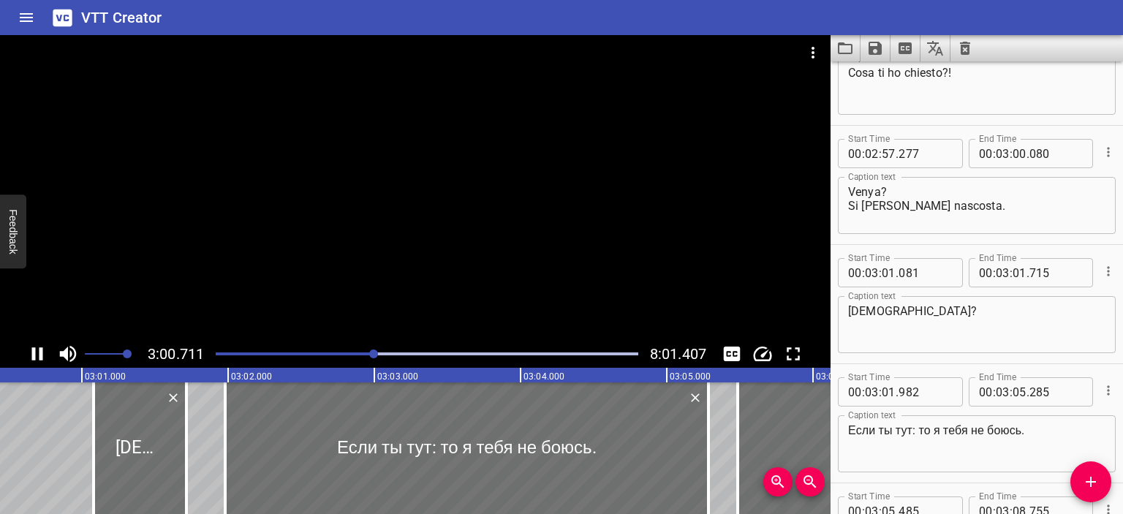
click at [477, 234] on div at bounding box center [415, 187] width 830 height 305
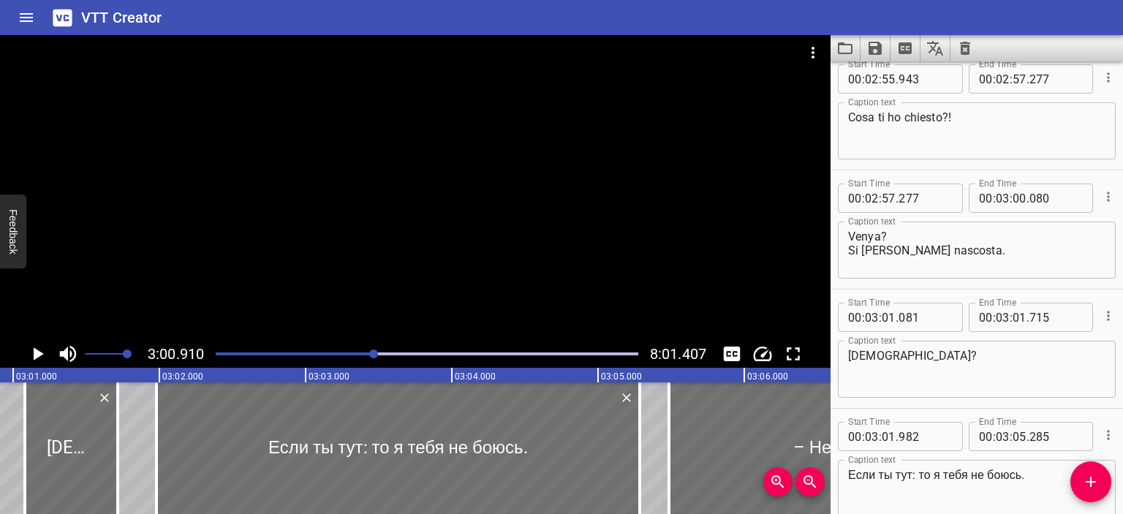
scroll to position [2275, 0]
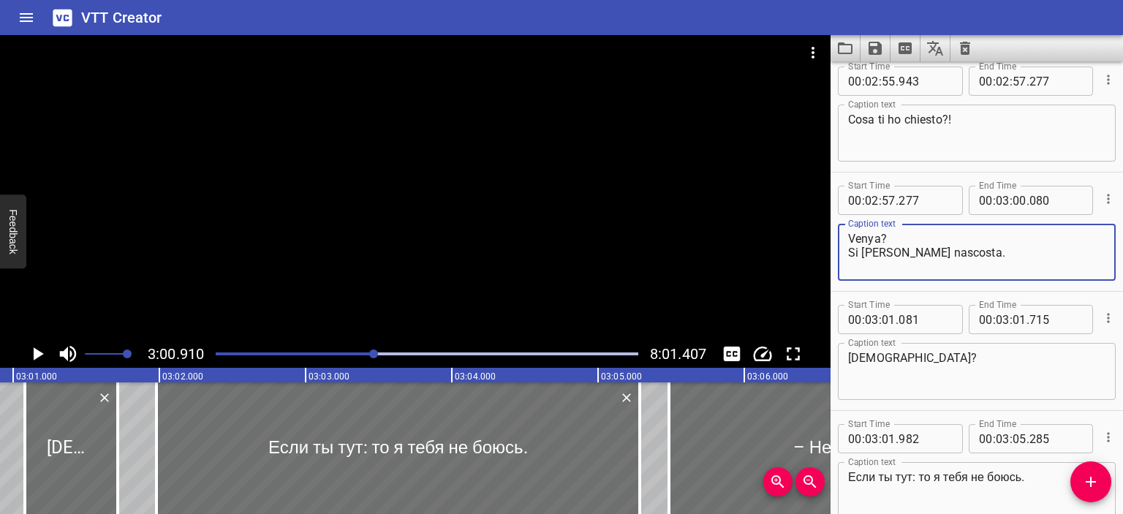
click at [936, 250] on textarea "Venya? Si [PERSON_NAME] nascosta." at bounding box center [976, 253] width 257 height 42
type textarea "Venya? Si [PERSON_NAME] nascosto."
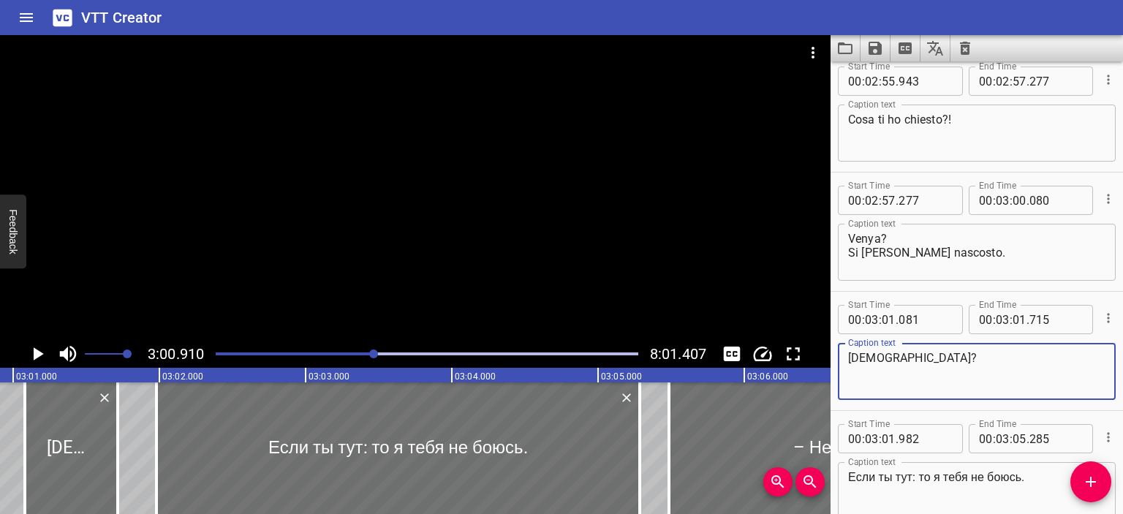
drag, startPoint x: 871, startPoint y: 362, endPoint x: 828, endPoint y: 360, distance: 43.9
click at [828, 360] on main "3:00.910 8:01.407 00:00.000 00:01.000 00:02.000 00:03.000 00:04.000 00:05.000 0…" at bounding box center [561, 274] width 1123 height 479
type textarea "[PERSON_NAME]?"
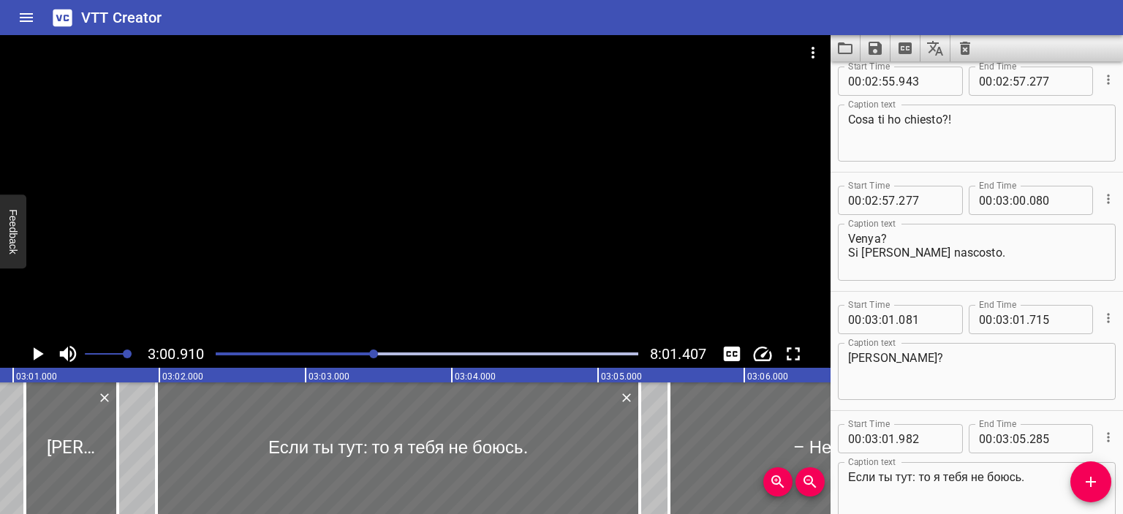
click at [599, 286] on div at bounding box center [415, 187] width 830 height 305
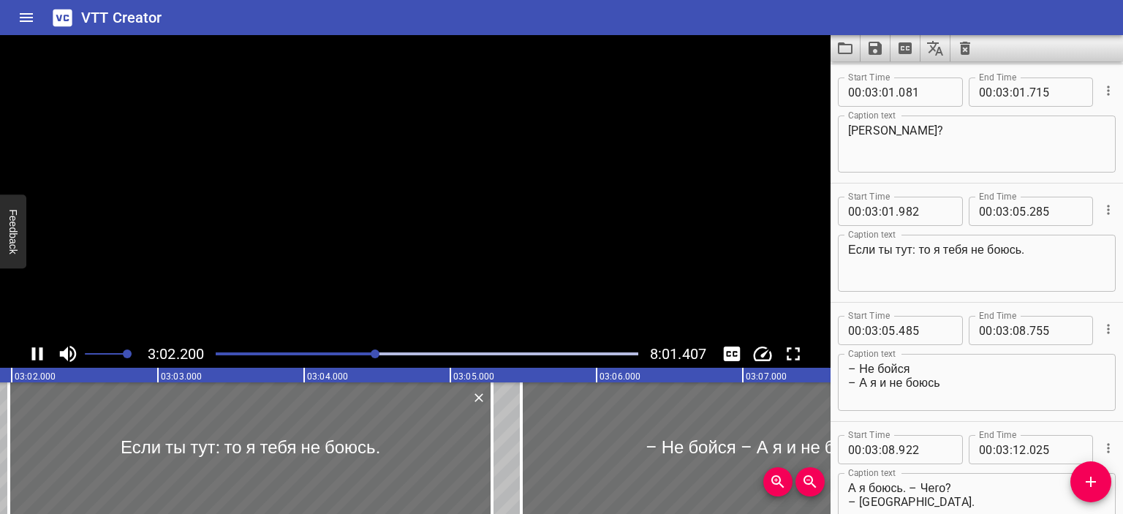
scroll to position [2621, 0]
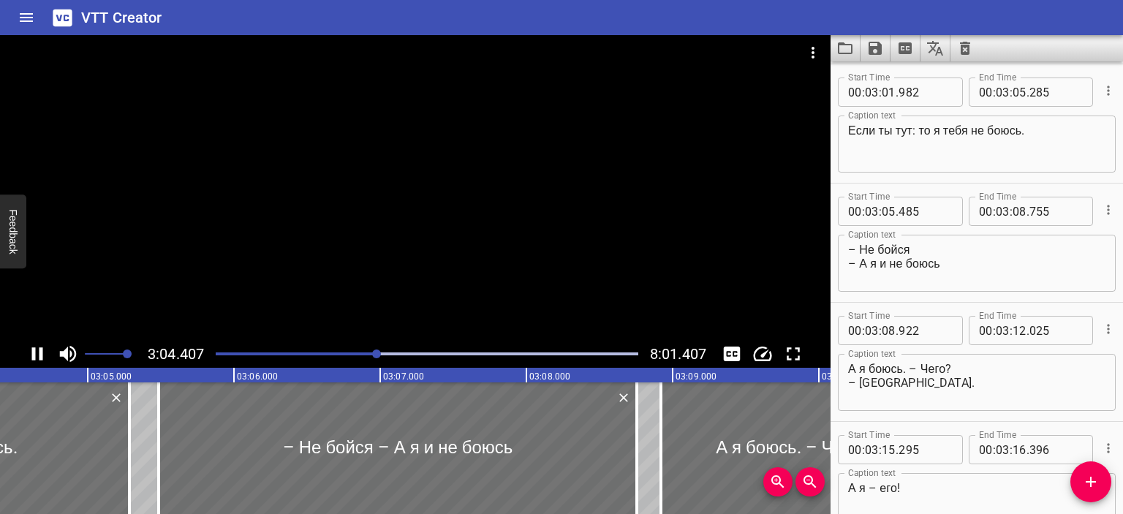
click at [553, 230] on div at bounding box center [415, 187] width 830 height 305
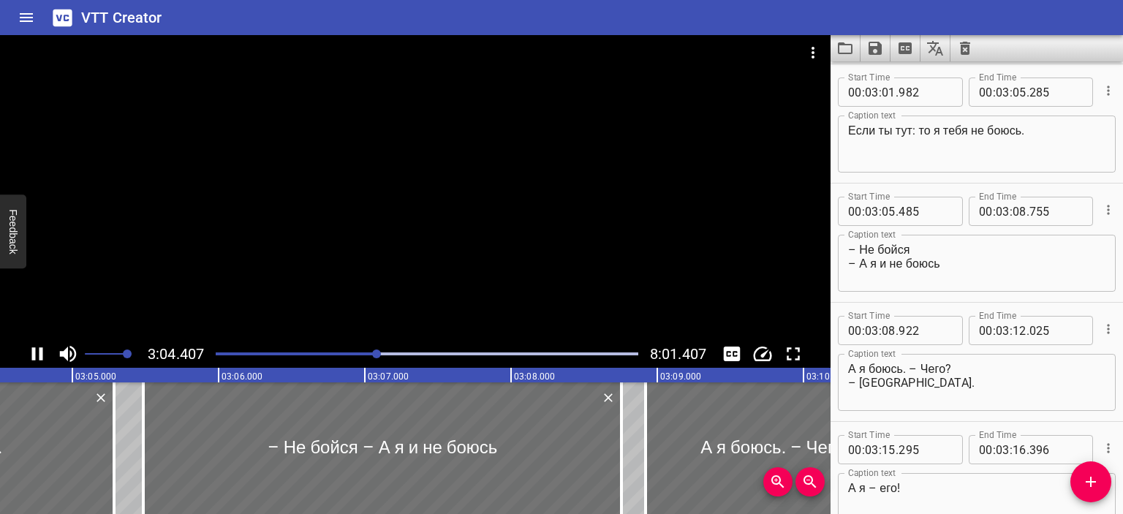
scroll to position [0, 26987]
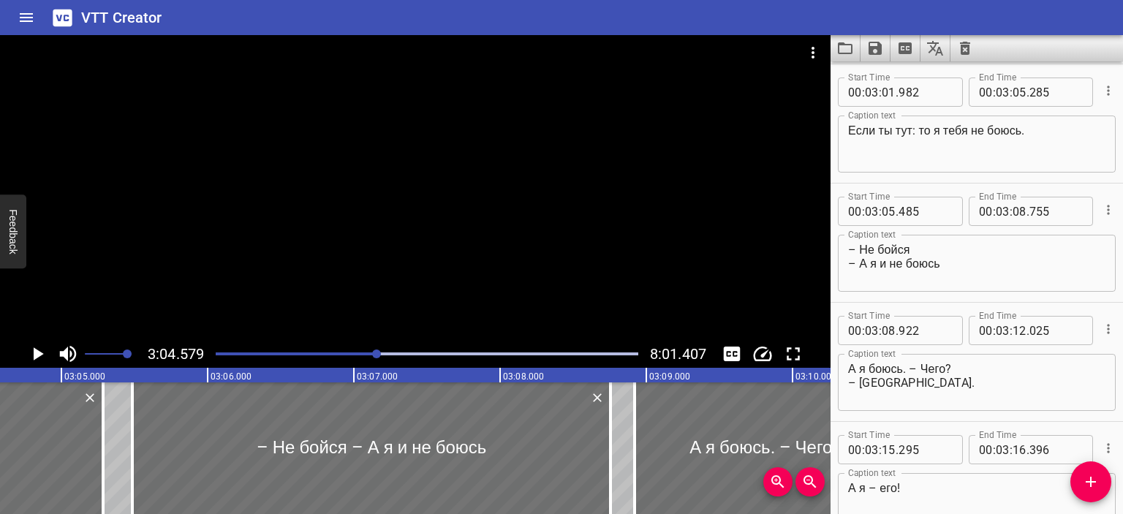
click at [848, 131] on textarea "Если ты тут: то я тебя не боюсь." at bounding box center [976, 145] width 257 height 42
type textarea "Se se qui, non ho paura di te."
click at [908, 250] on textarea "– Не бойся – А я и не боюсь" at bounding box center [976, 264] width 257 height 42
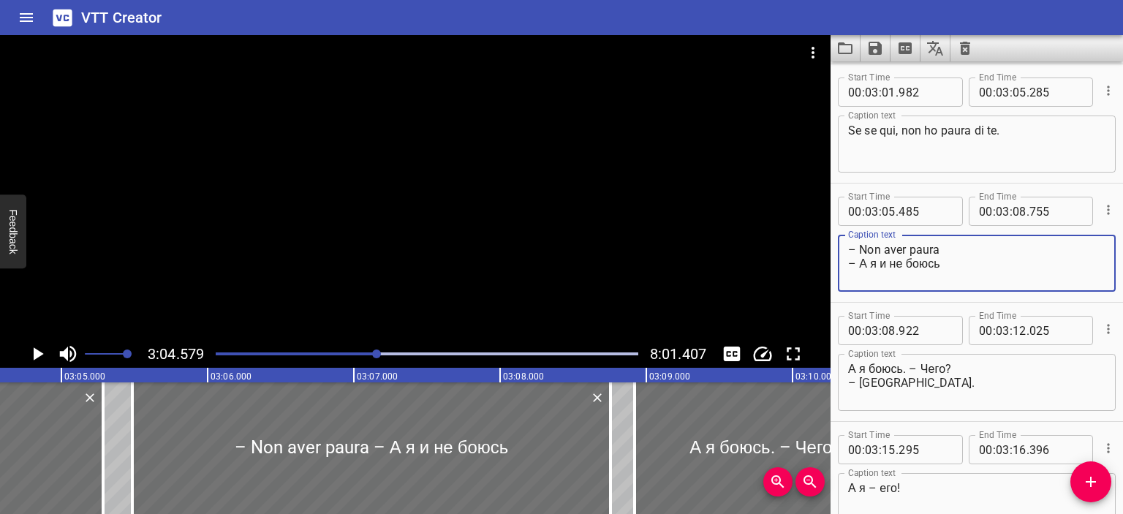
drag, startPoint x: 957, startPoint y: 267, endPoint x: 923, endPoint y: 265, distance: 34.4
click at [923, 265] on textarea "– Non aver paura – А я и не боюсь" at bounding box center [976, 264] width 257 height 42
drag, startPoint x: 862, startPoint y: 266, endPoint x: 940, endPoint y: 265, distance: 78.2
click at [940, 265] on textarea "– Non aver paura – А я и не боюсь" at bounding box center [976, 264] width 257 height 42
click at [961, 253] on textarea "– Non aver paura – Non ho paura." at bounding box center [976, 264] width 257 height 42
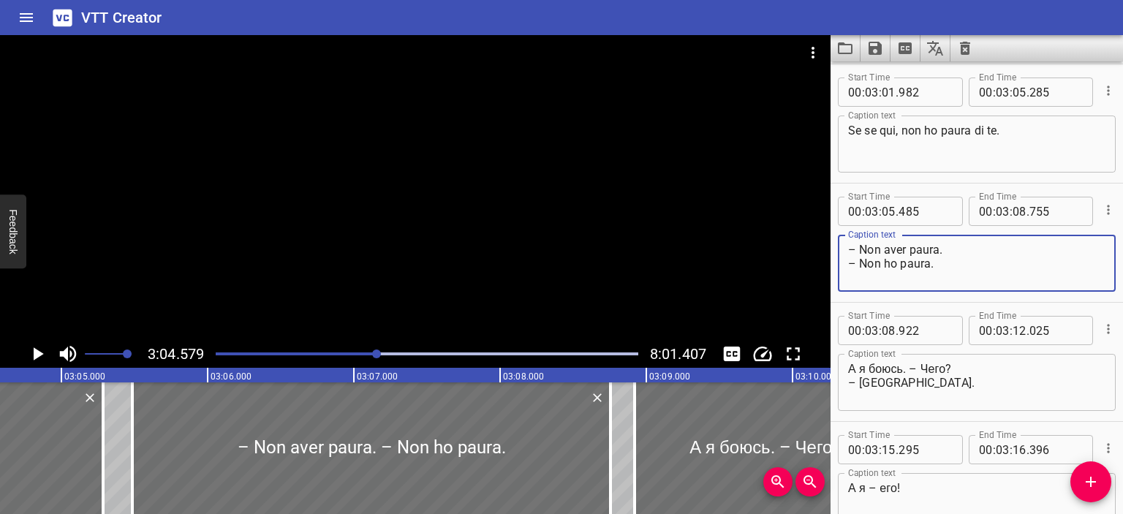
type textarea "– Non aver paura. – Non ho paura."
click at [668, 257] on div at bounding box center [415, 187] width 830 height 305
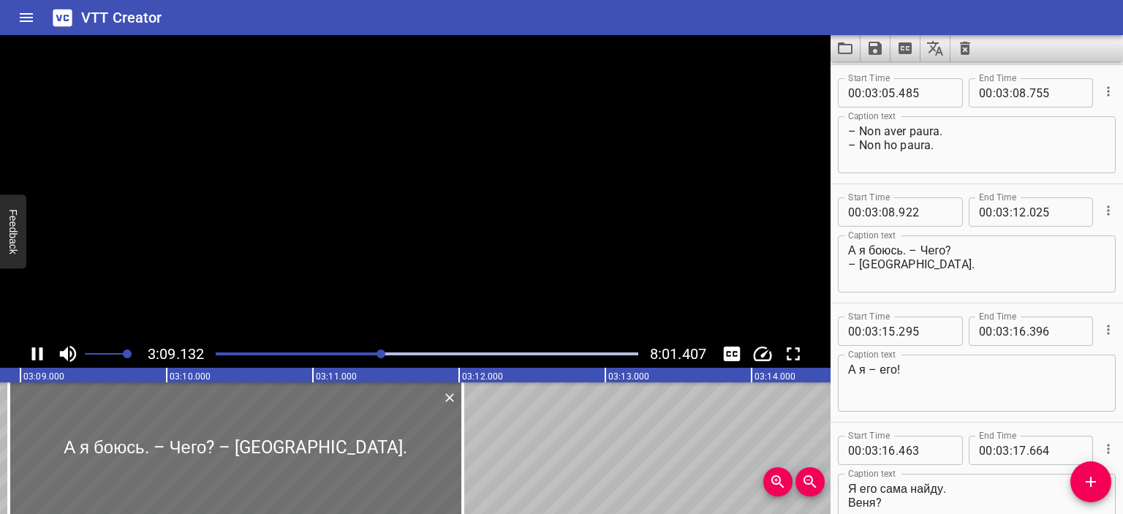
scroll to position [2860, 0]
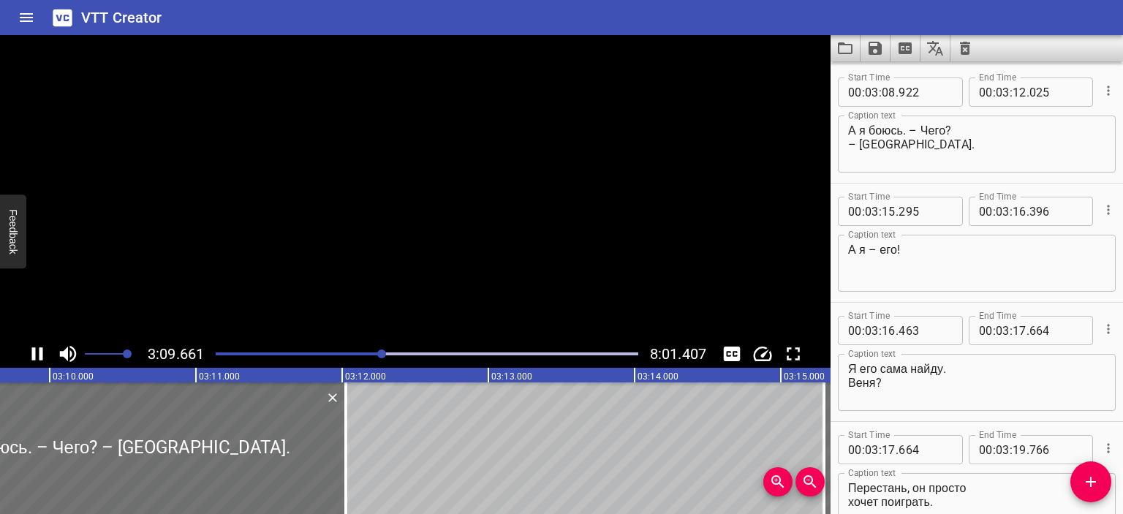
click at [668, 257] on video at bounding box center [415, 187] width 830 height 305
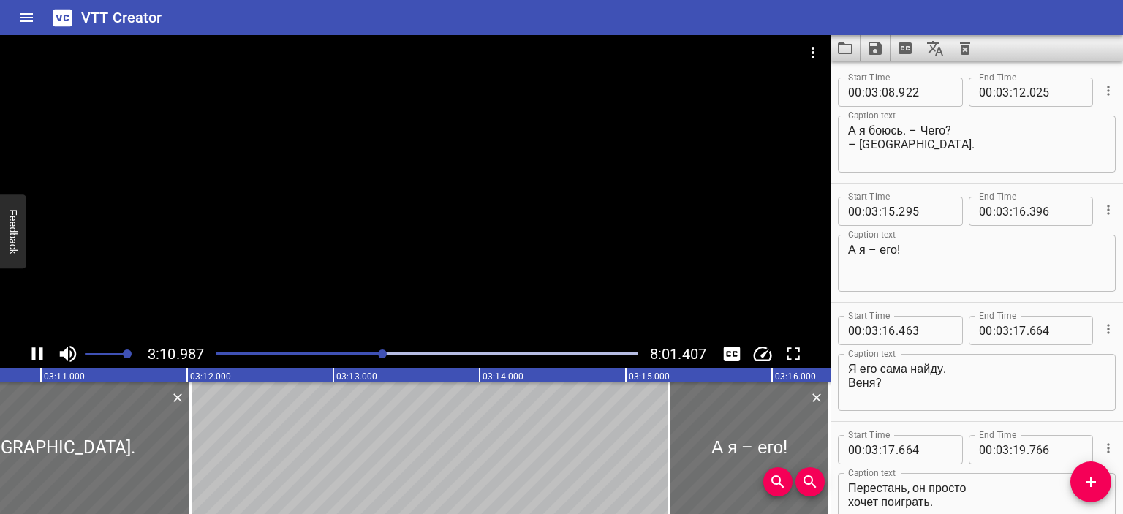
click at [629, 247] on div at bounding box center [415, 187] width 830 height 305
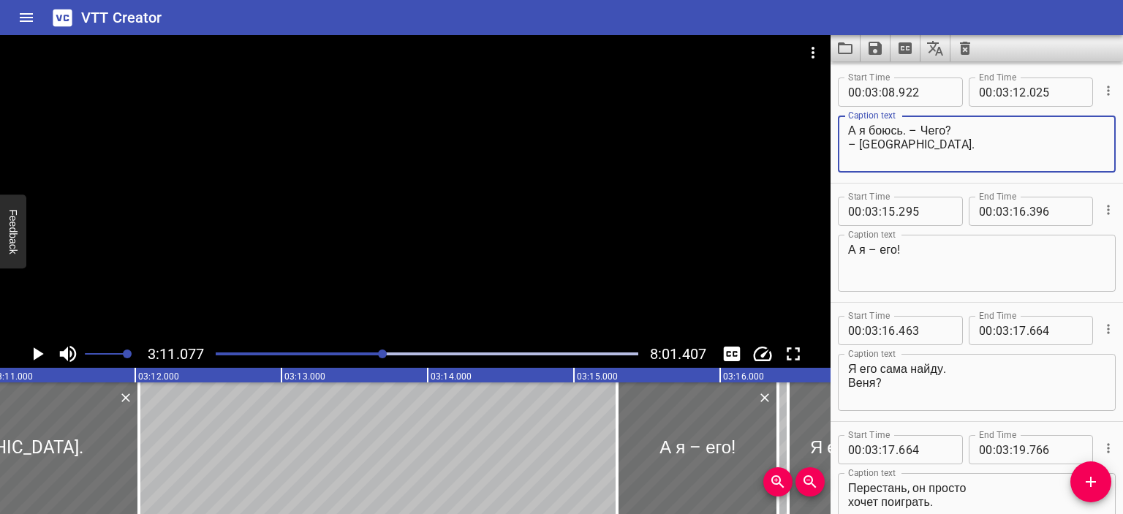
drag, startPoint x: 850, startPoint y: 132, endPoint x: 902, endPoint y: 134, distance: 51.9
click at [902, 134] on textarea "А я боюсь. – Чего? – [GEOGRAPHIC_DATA]." at bounding box center [976, 145] width 257 height 42
click at [988, 131] on textarea "Io invece ho paura. – Чего? – [GEOGRAPHIC_DATA]." at bounding box center [976, 145] width 257 height 42
drag, startPoint x: 883, startPoint y: 144, endPoint x: 860, endPoint y: 144, distance: 22.7
click at [860, 144] on textarea "Io invece ho paura. – Di cosa? – [GEOGRAPHIC_DATA]." at bounding box center [976, 145] width 257 height 42
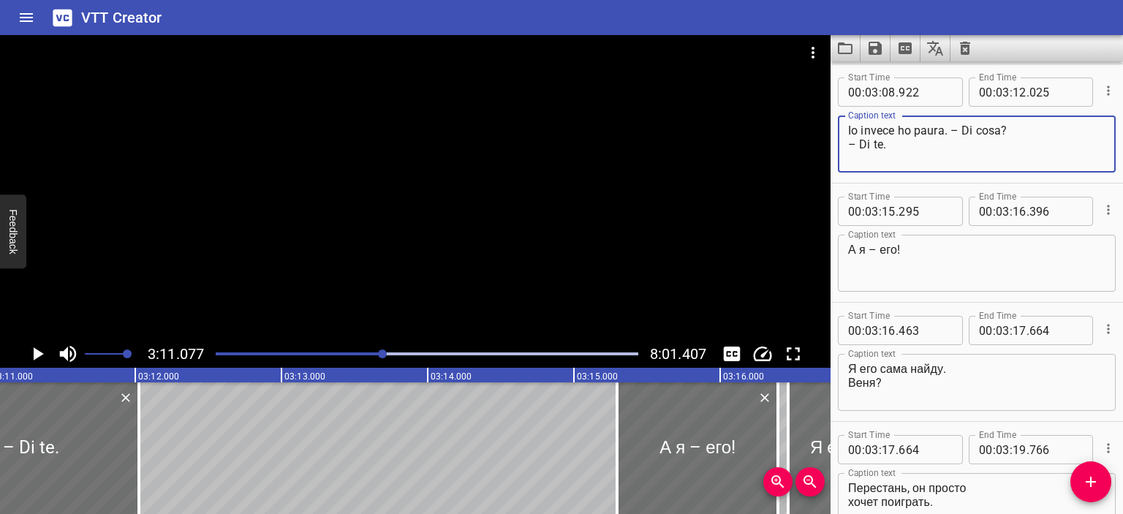
type textarea "Io invece ho paura. – Di cosa? – Di te."
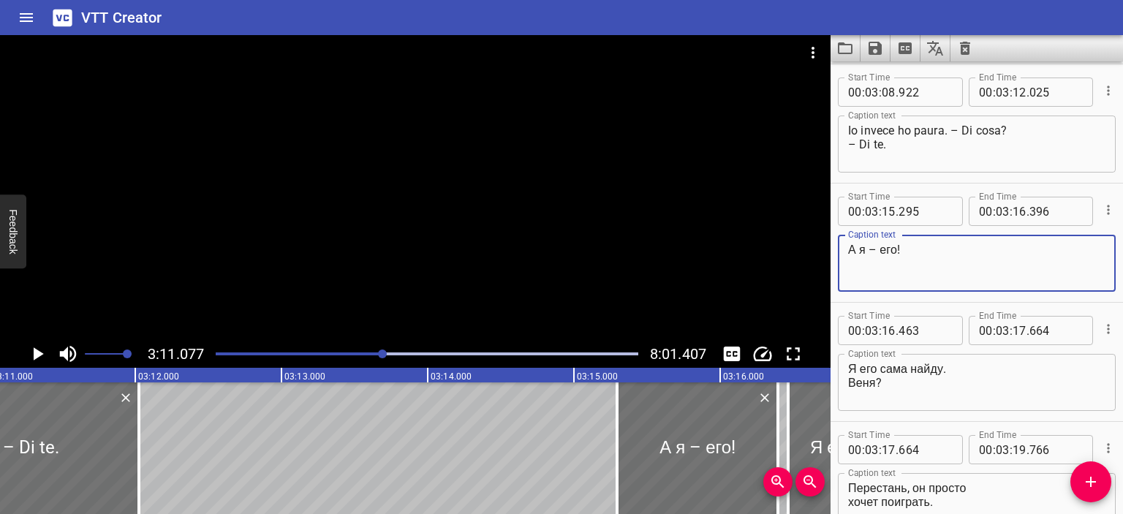
drag, startPoint x: 895, startPoint y: 245, endPoint x: 812, endPoint y: 243, distance: 82.6
click at [812, 243] on main "3:11.077 8:01.407 00:00.000 00:01.000 00:02.000 00:03.000 00:04.000 00:05.000 0…" at bounding box center [561, 274] width 1123 height 479
type textarea "E io di lui!"
click at [849, 371] on textarea "Я его сама найду. Веня?" at bounding box center [976, 383] width 257 height 42
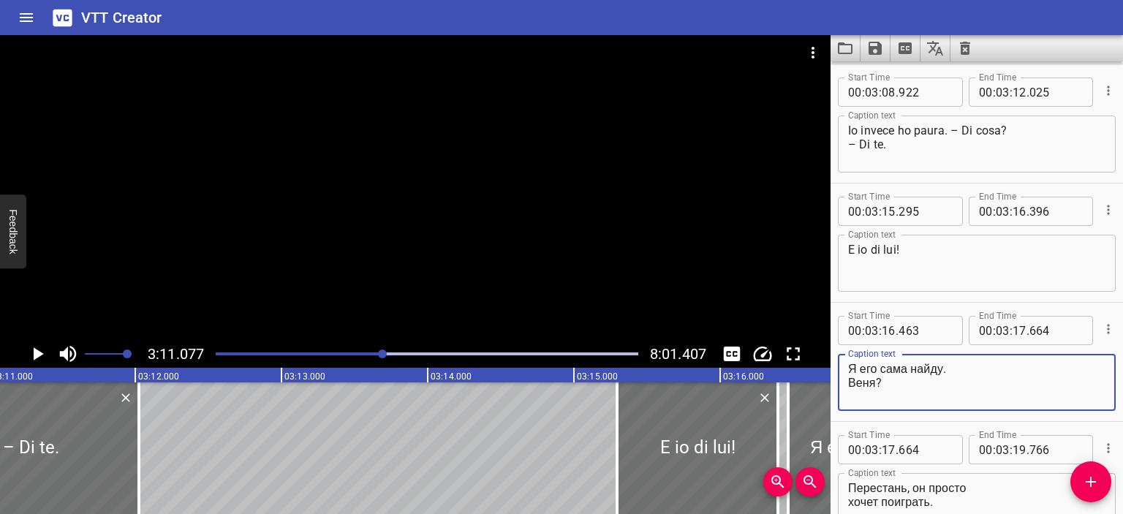
drag, startPoint x: 849, startPoint y: 371, endPoint x: 929, endPoint y: 373, distance: 79.7
click at [929, 373] on textarea "Я его сама найду. Веня?" at bounding box center [976, 383] width 257 height 42
drag, startPoint x: 874, startPoint y: 380, endPoint x: 833, endPoint y: 382, distance: 41.0
click at [833, 382] on div "Start Time 00 : 03 : 16 . 463 Start Time End Time 00 : 03 : 17 . 664 End Time C…" at bounding box center [976, 362] width 292 height 118
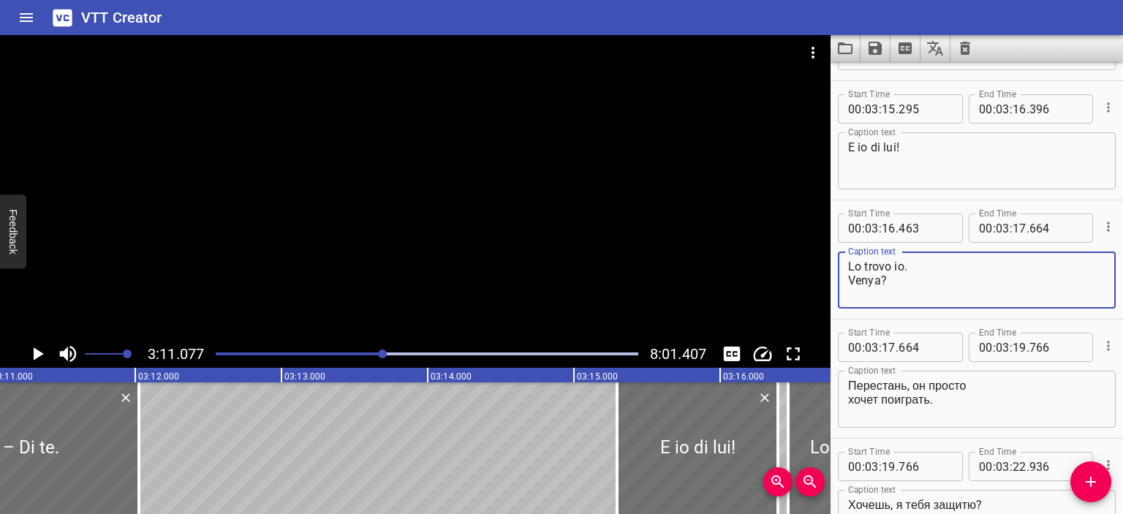
scroll to position [2965, 0]
type textarea "Lo trovo io. Venya?"
click at [851, 379] on textarea "Перестань, он просто хочет поиграть." at bounding box center [976, 397] width 257 height 42
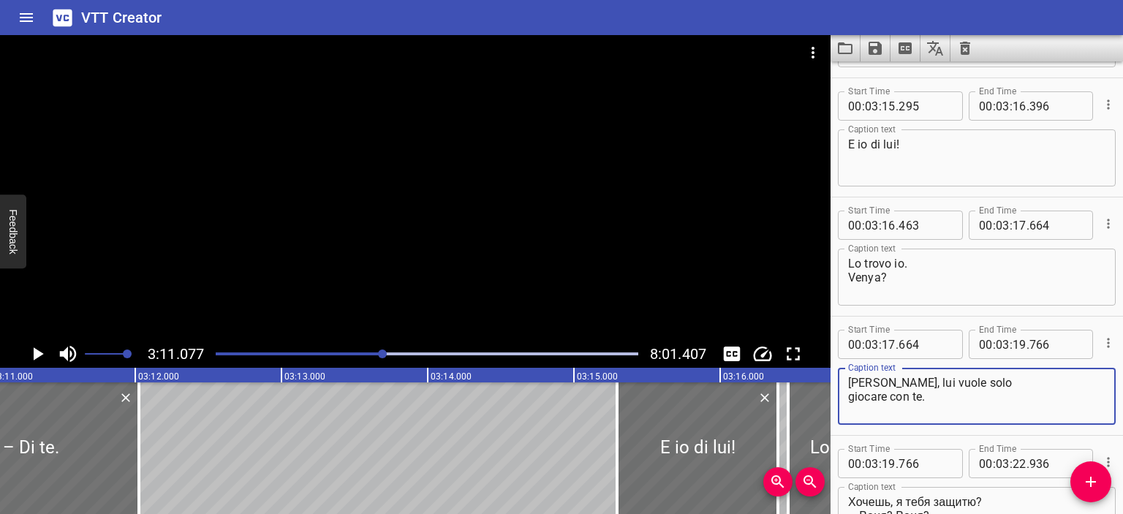
scroll to position [3123, 0]
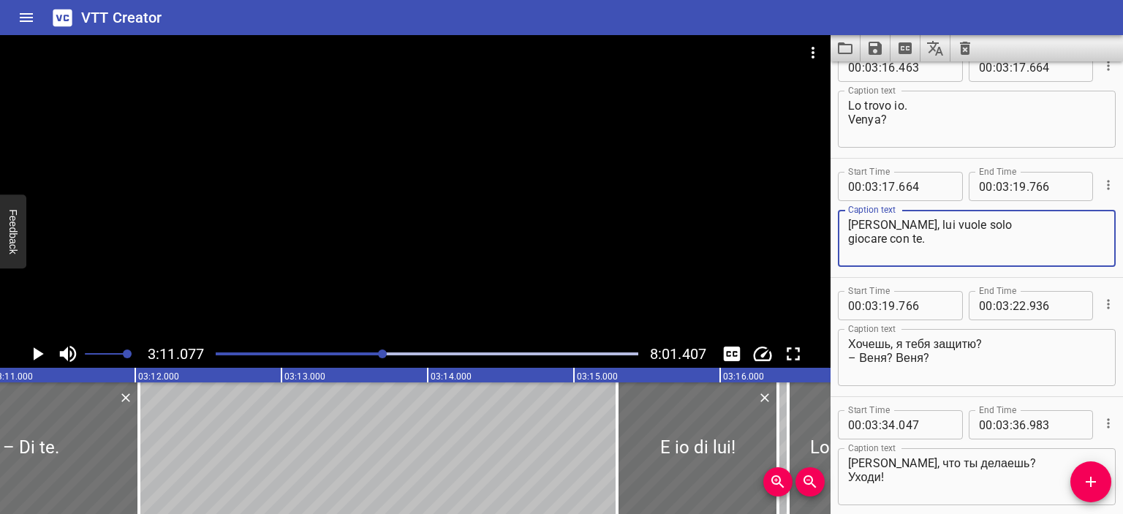
click at [448, 306] on div at bounding box center [415, 187] width 830 height 305
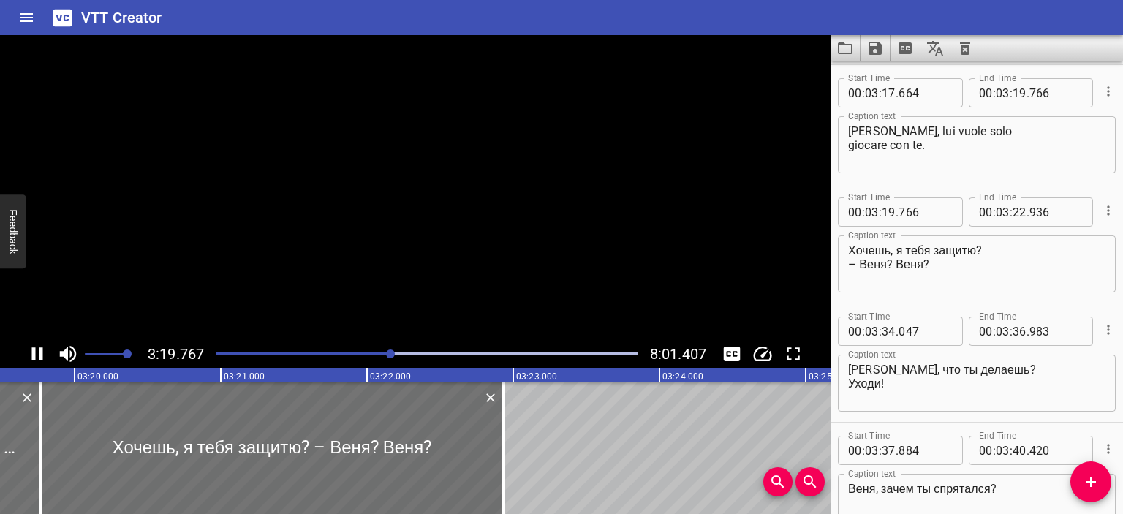
scroll to position [3336, 0]
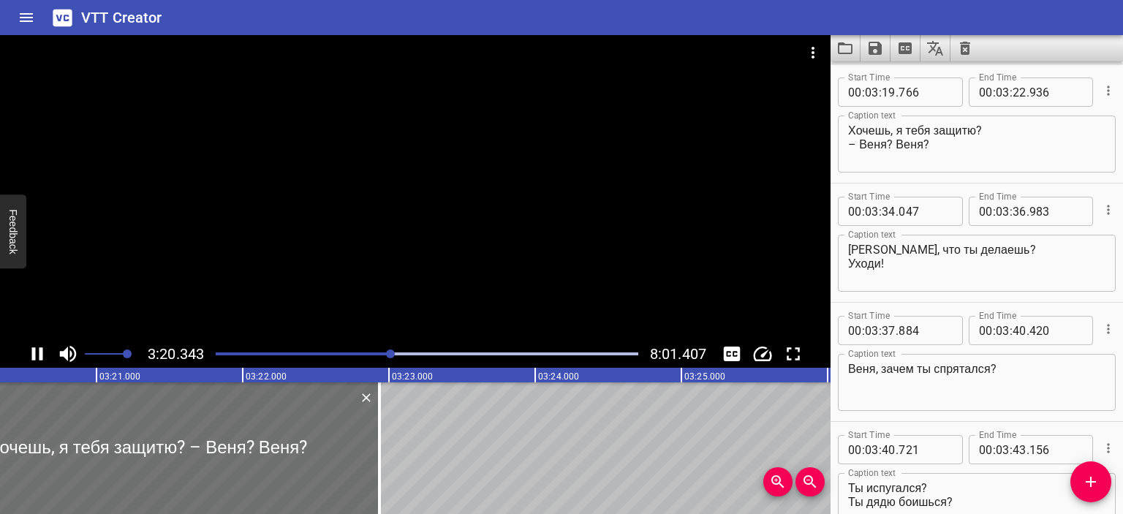
click at [474, 210] on div at bounding box center [415, 187] width 830 height 305
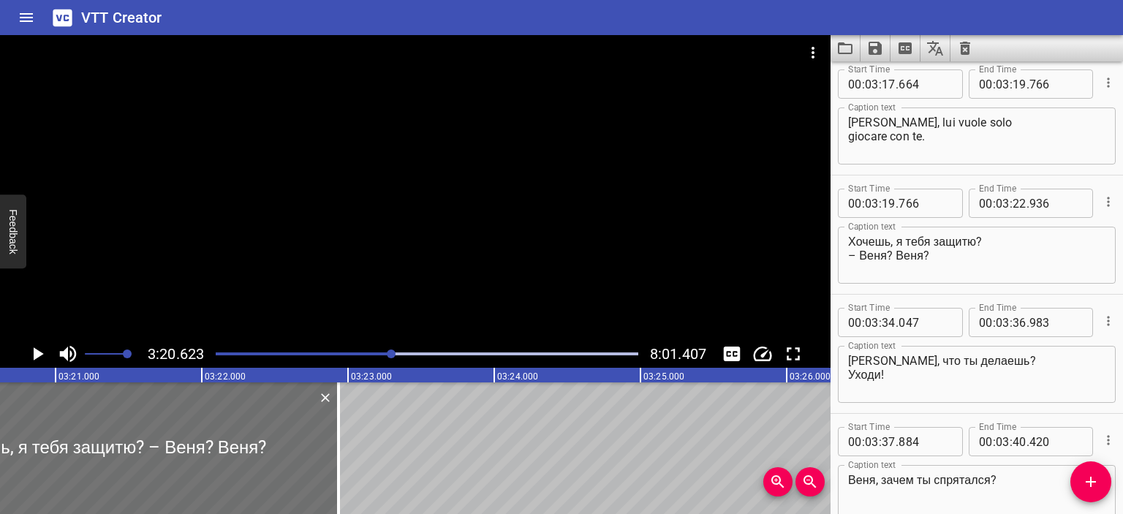
scroll to position [3196, 0]
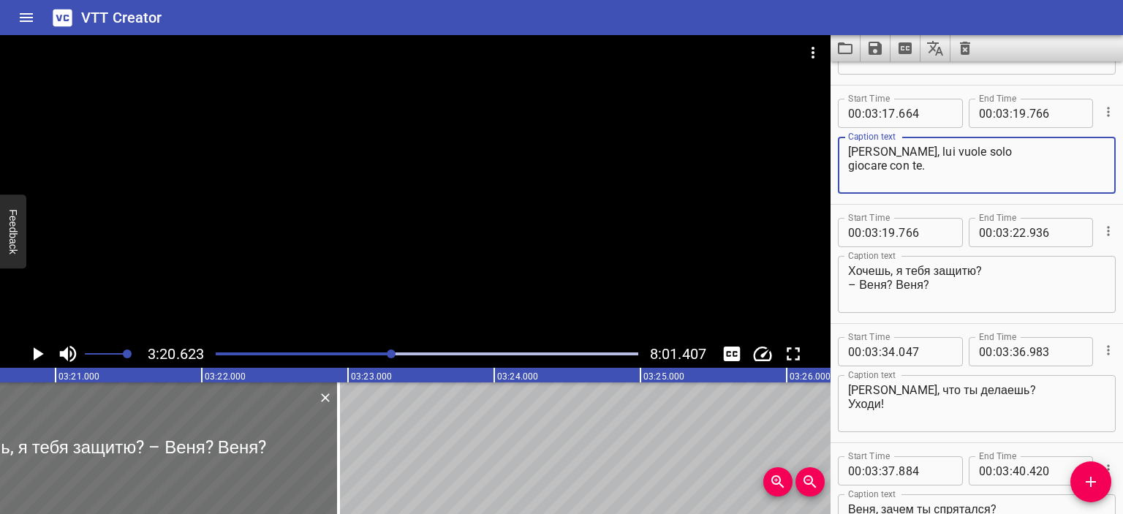
drag, startPoint x: 889, startPoint y: 165, endPoint x: 923, endPoint y: 165, distance: 33.6
click at [923, 165] on textarea "[PERSON_NAME], lui vuole solo giocare con te." at bounding box center [976, 166] width 257 height 42
type textarea "[PERSON_NAME], lui vuole solo giocare un po'."
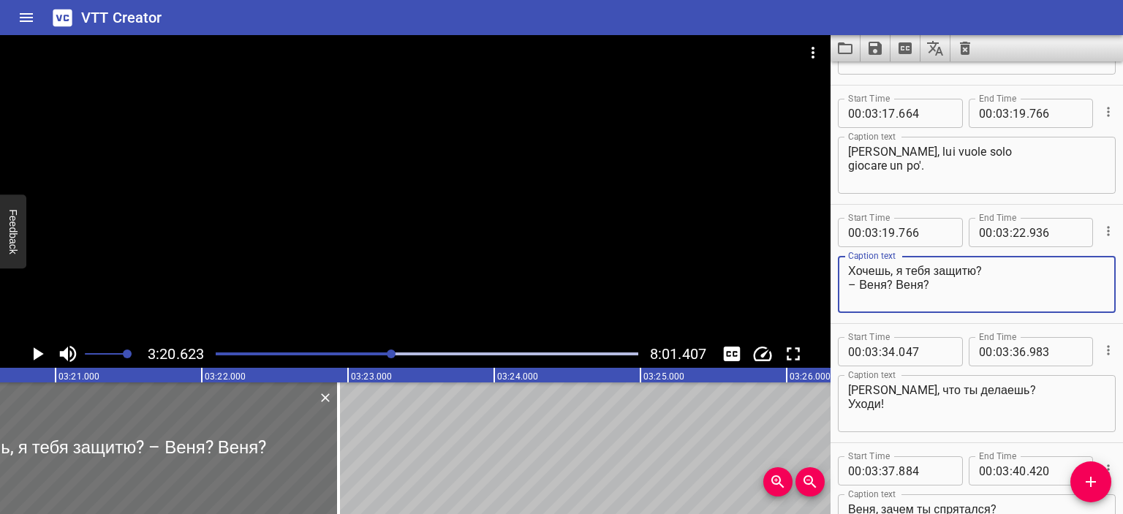
drag, startPoint x: 974, startPoint y: 270, endPoint x: 824, endPoint y: 269, distance: 150.6
click at [824, 269] on main "3:20.623 8:01.407 00:00.000 00:01.000 00:02.000 00:03.000 00:04.000 00:05.000 0…" at bounding box center [561, 274] width 1123 height 479
click at [885, 284] on textarea "Vuoi che ti difendo io? – Веня? Веня?" at bounding box center [976, 285] width 257 height 42
drag, startPoint x: 901, startPoint y: 284, endPoint x: 924, endPoint y: 284, distance: 23.4
click at [924, 284] on textarea "Vuoi che ti difendo io? – Venya? Веня?" at bounding box center [976, 285] width 257 height 42
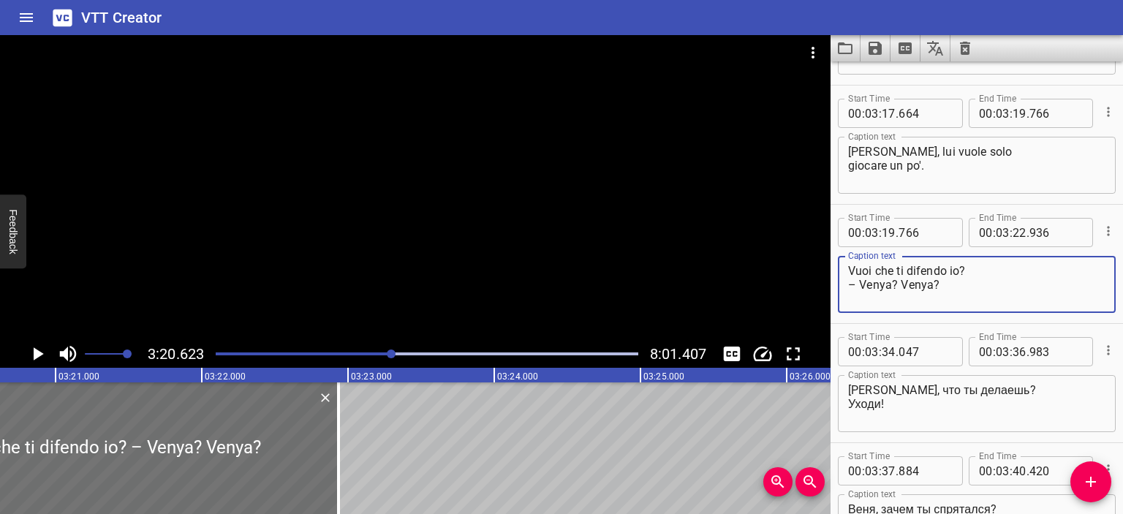
type textarea "Vuoi che ti difendo io? – Venya? Venya?"
click at [846, 388] on div "[PERSON_NAME], что ты делаешь? Уходи! Caption text" at bounding box center [977, 403] width 278 height 57
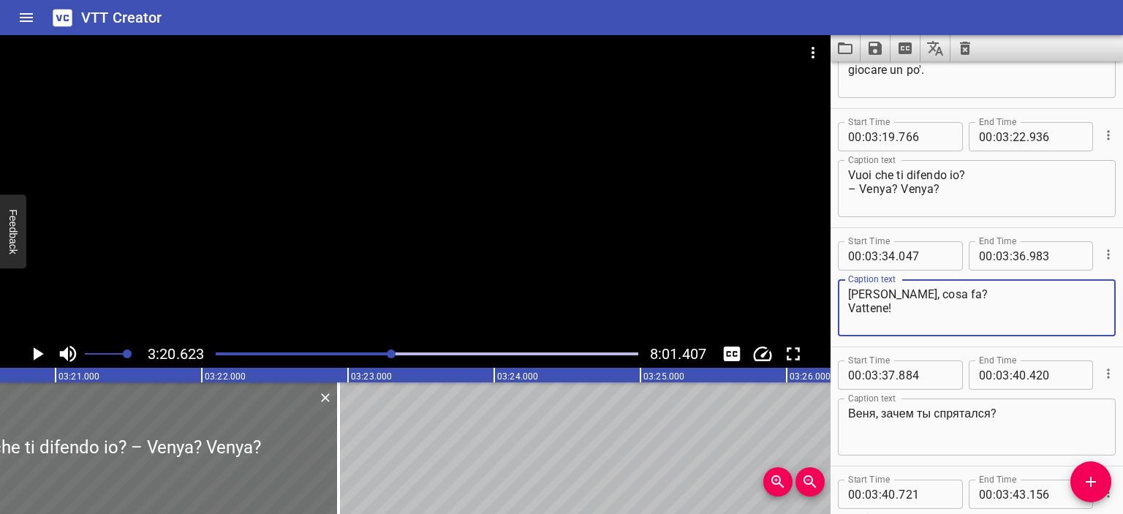
scroll to position [3293, 0]
type textarea "[PERSON_NAME], cosa fa? Vattene!"
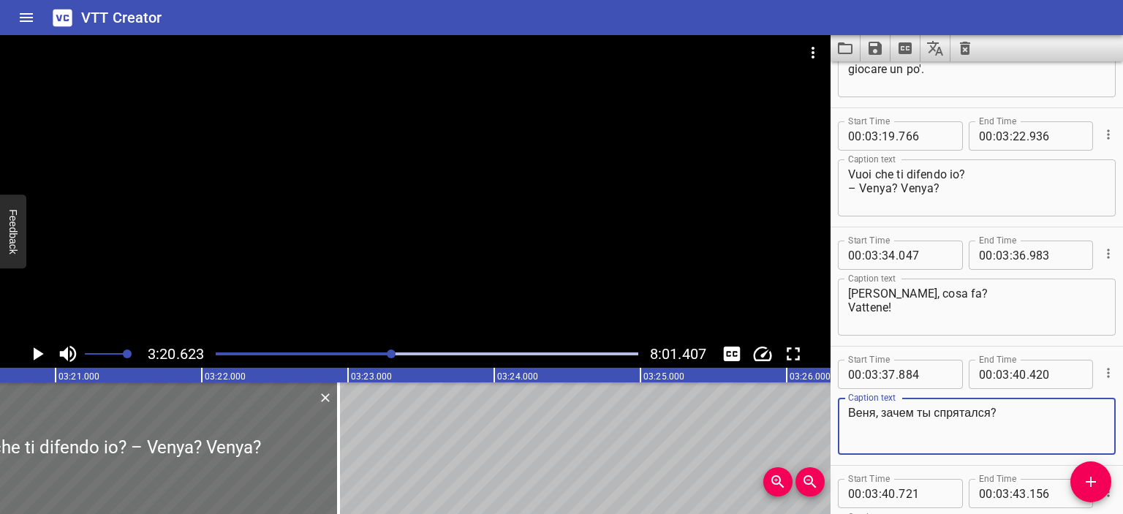
drag, startPoint x: 874, startPoint y: 414, endPoint x: 830, endPoint y: 414, distance: 43.9
click at [830, 414] on div "Start Time 00 : 03 : 37 . 884 Start Time End Time 00 : 03 : 40 . 420 End Time C…" at bounding box center [976, 406] width 292 height 118
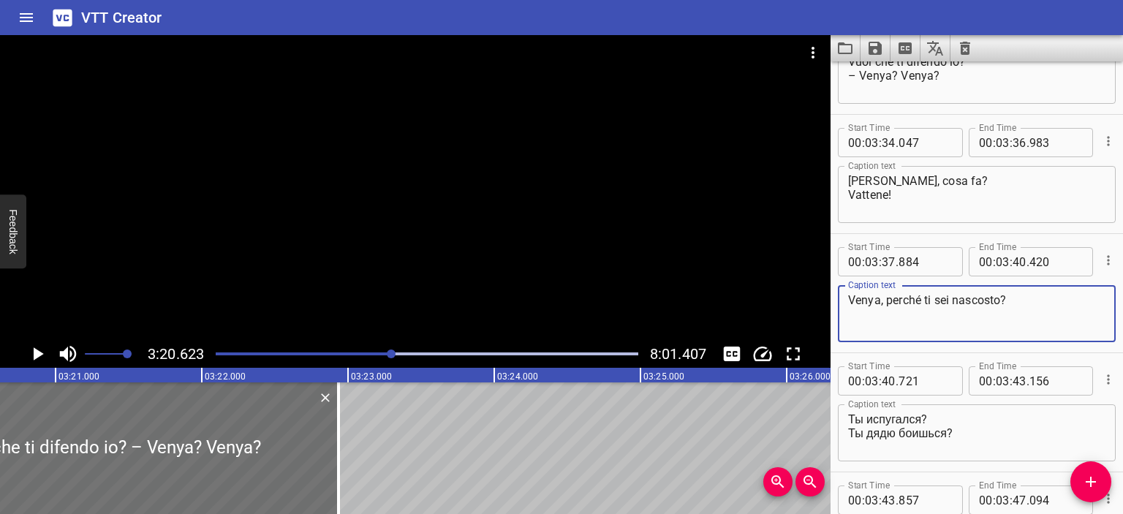
scroll to position [3409, 0]
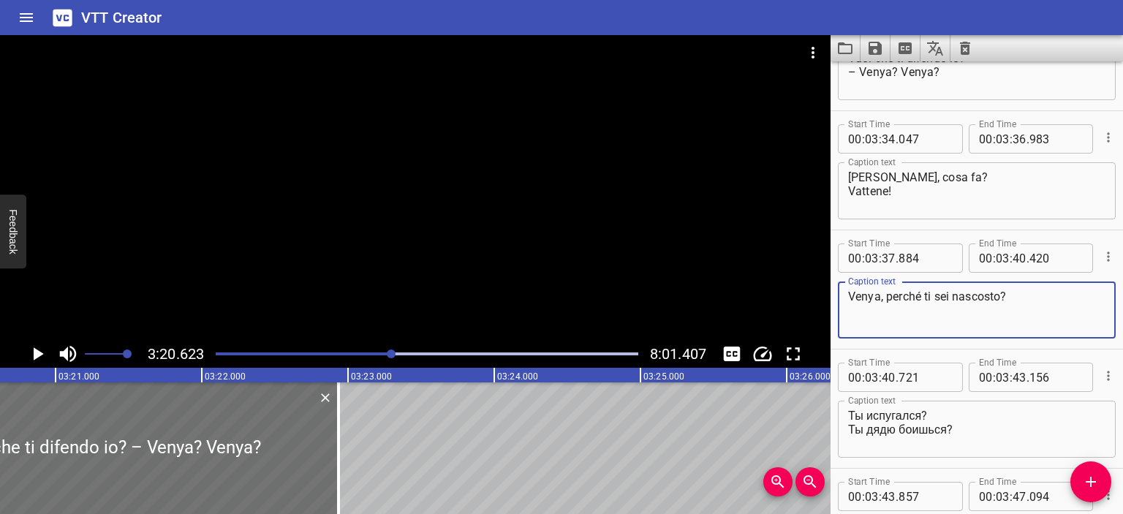
type textarea "Venya, perché ti sei nascosto?"
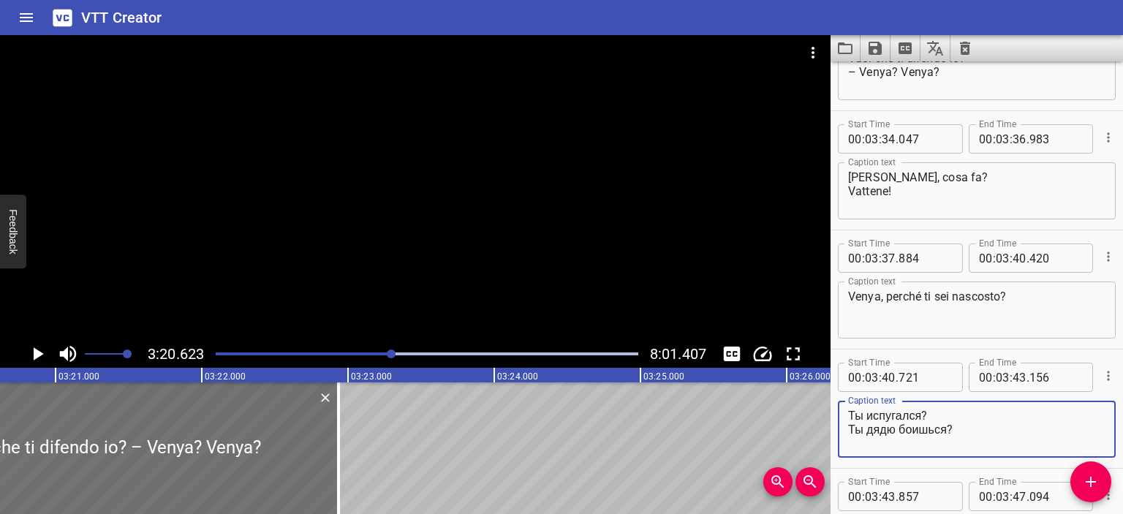
drag, startPoint x: 922, startPoint y: 414, endPoint x: 785, endPoint y: 407, distance: 136.9
click at [785, 407] on main "3:20.623 8:01.407 00:00.000 00:01.000 00:02.000 00:03.000 00:04.000 00:05.000 0…" at bounding box center [561, 274] width 1123 height 479
drag, startPoint x: 950, startPoint y: 429, endPoint x: 801, endPoint y: 428, distance: 148.4
click at [801, 428] on main "3:20.623 8:01.407 00:00.000 00:01.000 00:02.000 00:03.000 00:04.000 00:05.000 0…" at bounding box center [561, 274] width 1123 height 479
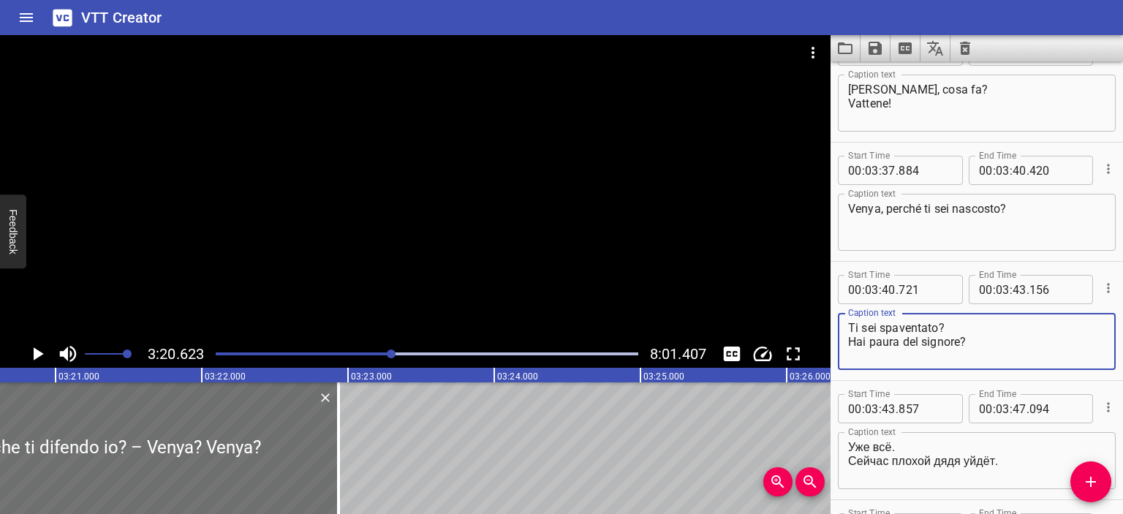
scroll to position [3611, 0]
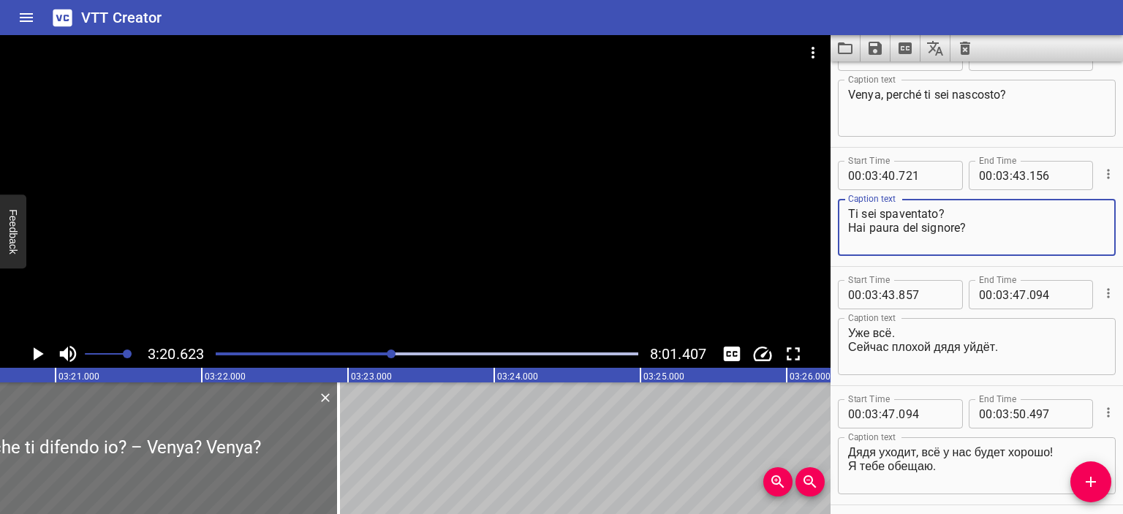
type textarea "Ti sei spaventato? Hai paura del signore?"
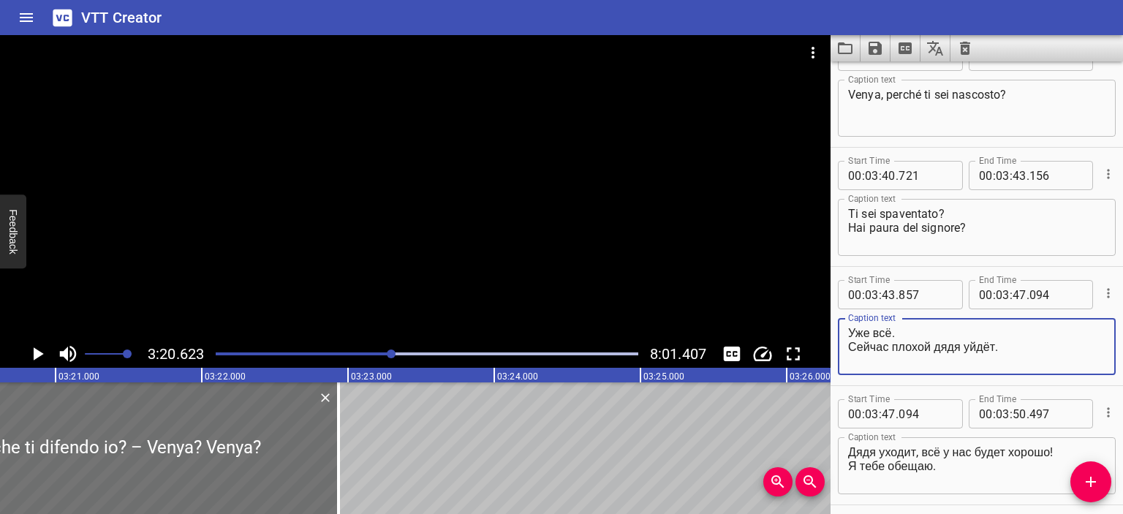
drag, startPoint x: 895, startPoint y: 336, endPoint x: 836, endPoint y: 334, distance: 58.5
click at [836, 334] on div "Start Time 00 : 03 : 43 . 857 Start Time End Time 00 : 03 : 47 . 094 End Time C…" at bounding box center [976, 326] width 292 height 118
type textarea "Adesso è tutto finito. Il signore cattivo se ne va."
click at [677, 281] on div at bounding box center [415, 187] width 830 height 305
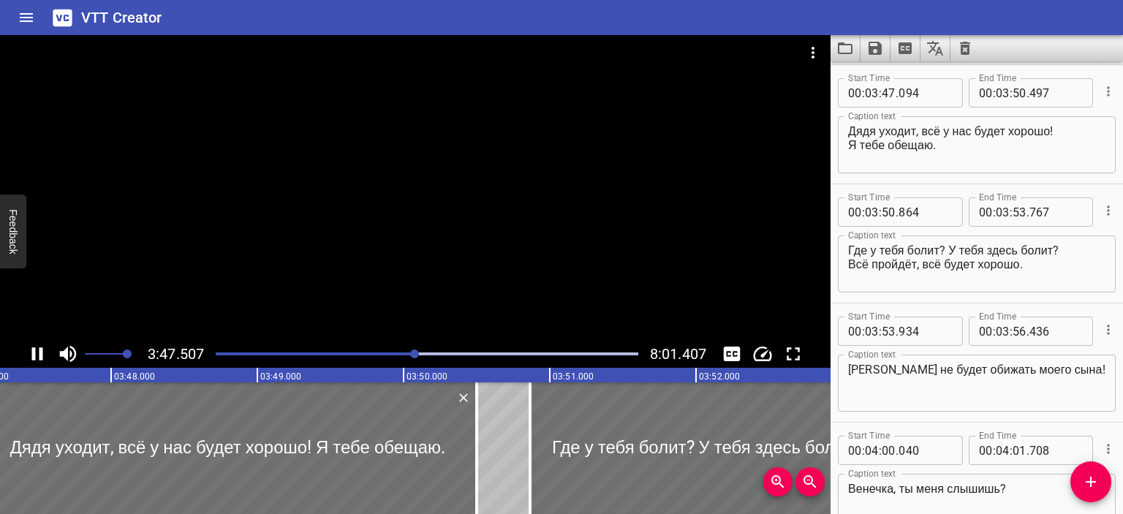
scroll to position [3932, 0]
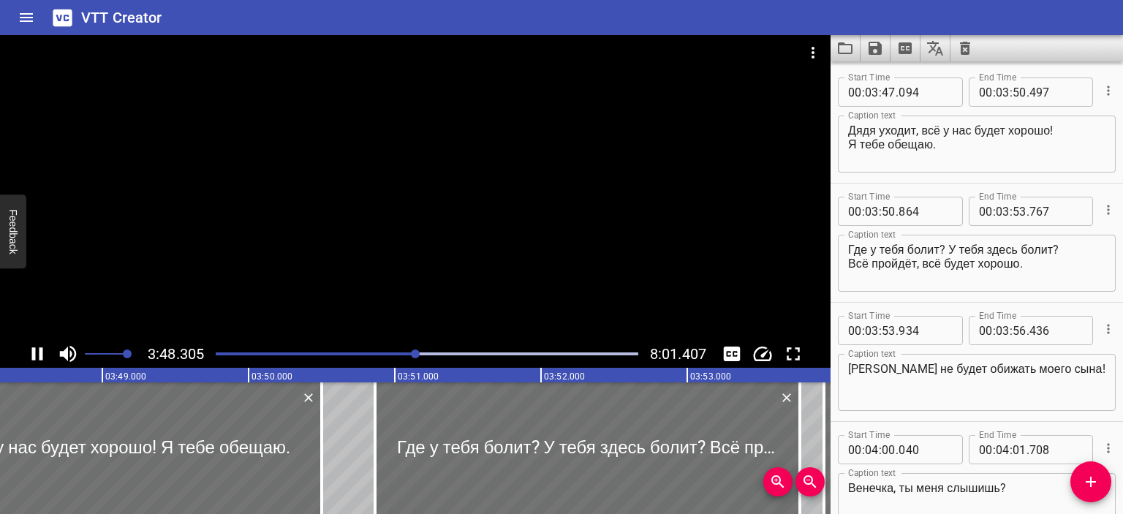
click at [633, 236] on div at bounding box center [415, 187] width 830 height 305
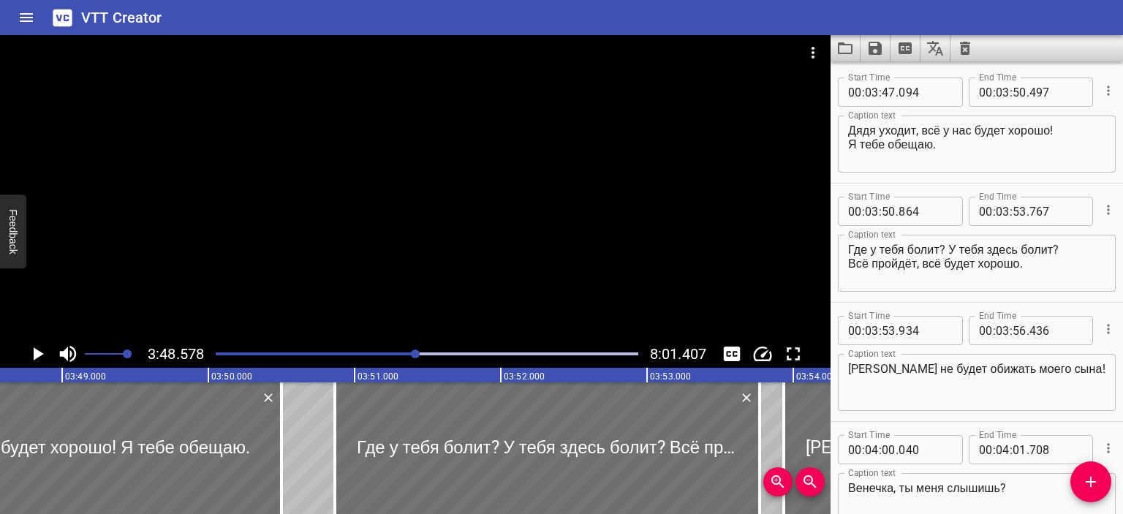
scroll to position [0, 33420]
click at [849, 127] on textarea "Дядя уходит, всё у нас будет хорошо! Я тебе обещаю." at bounding box center [976, 145] width 257 height 42
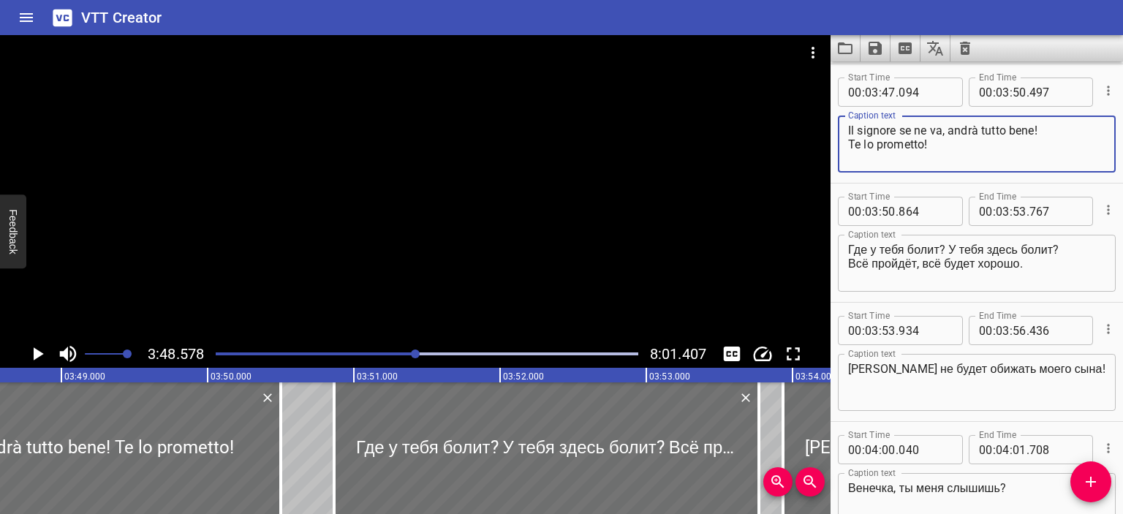
type textarea "Il signore se ne va, andrà tutto bene! Te lo prometto!"
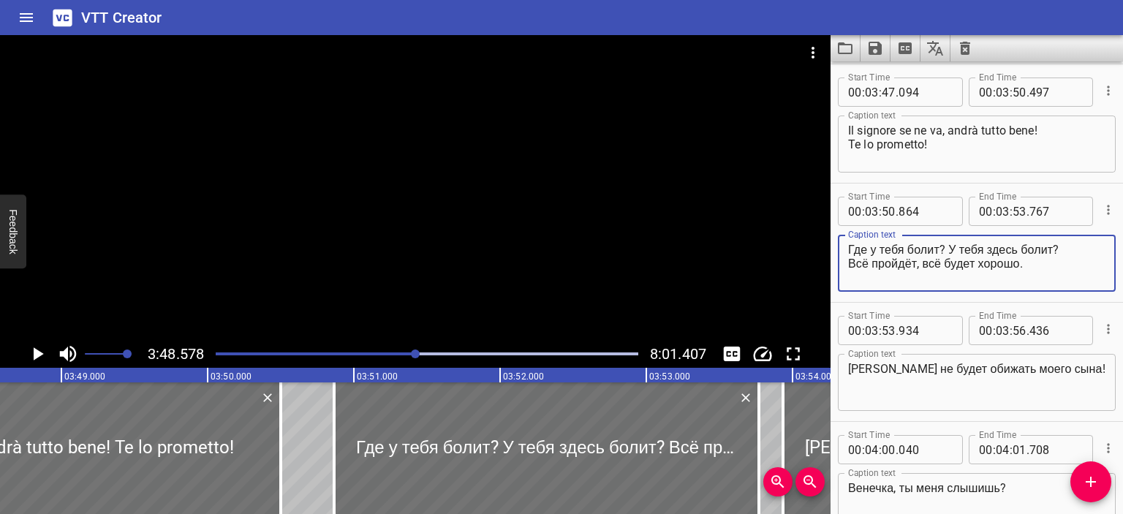
drag, startPoint x: 938, startPoint y: 246, endPoint x: 819, endPoint y: 243, distance: 118.5
click at [819, 243] on main "3:48.578 8:01.407 00:00.000 00:01.000 00:02.000 00:03.000 00:04.000 00:05.000 0…" at bounding box center [561, 274] width 1123 height 479
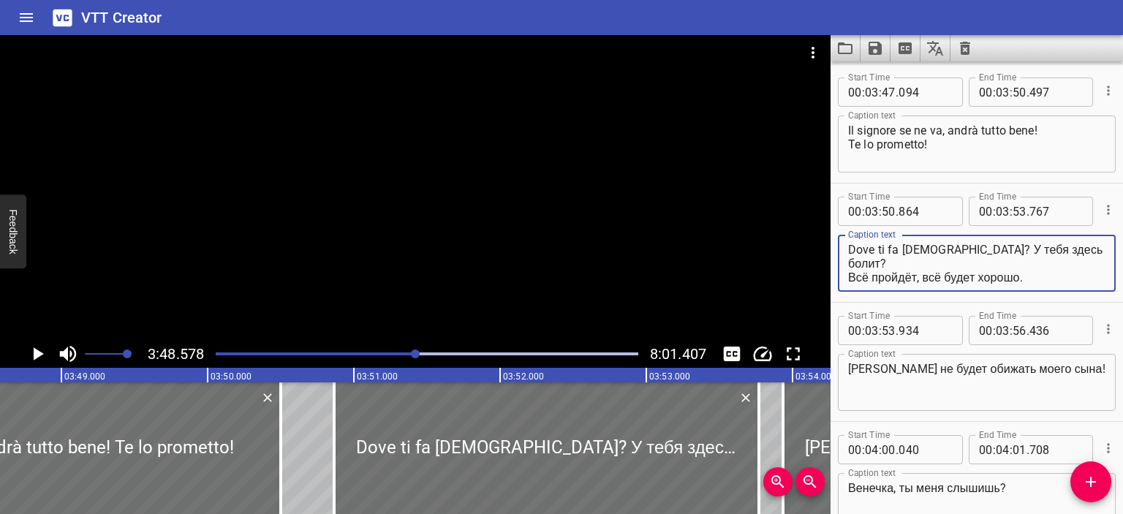
drag, startPoint x: 936, startPoint y: 250, endPoint x: 1041, endPoint y: 249, distance: 104.5
click at [1041, 249] on textarea "Dove ti fa [DEMOGRAPHIC_DATA]? У тебя здесь болит? Всё пройдёт, всё будет хорош…" at bounding box center [976, 264] width 257 height 42
drag, startPoint x: 1034, startPoint y: 266, endPoint x: 845, endPoint y: 267, distance: 189.3
click at [845, 267] on div "Dove ti fa [DEMOGRAPHIC_DATA]? Fa [DEMOGRAPHIC_DATA] qui? Всё пройдёт, всё буде…" at bounding box center [977, 263] width 278 height 57
type textarea "Dove ti fa [DEMOGRAPHIC_DATA]? Fa [DEMOGRAPHIC_DATA] qui? Passerà tutto, andrà …"
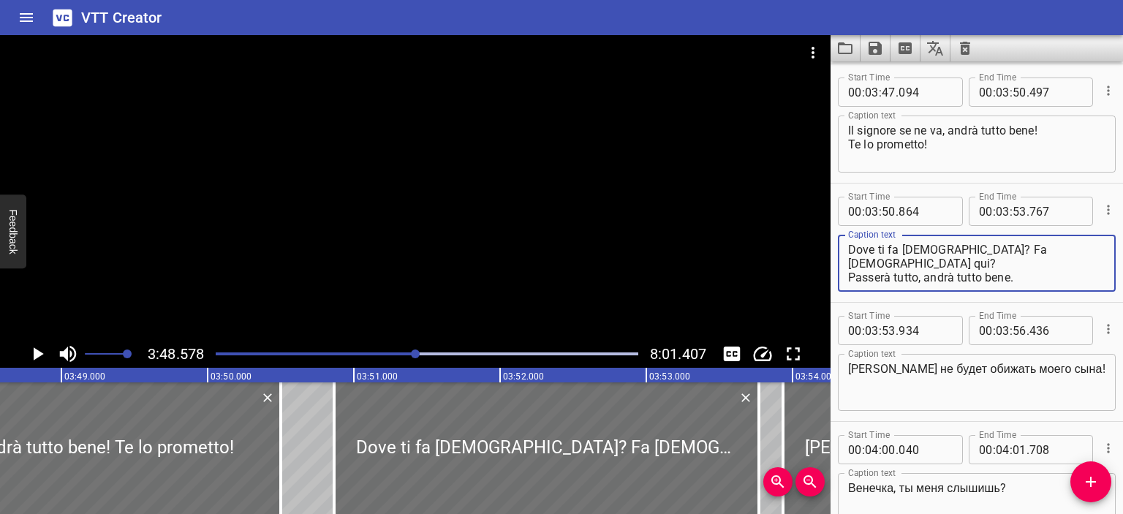
click at [848, 363] on textarea "[PERSON_NAME] не будет обижать моего сына!" at bounding box center [976, 383] width 257 height 42
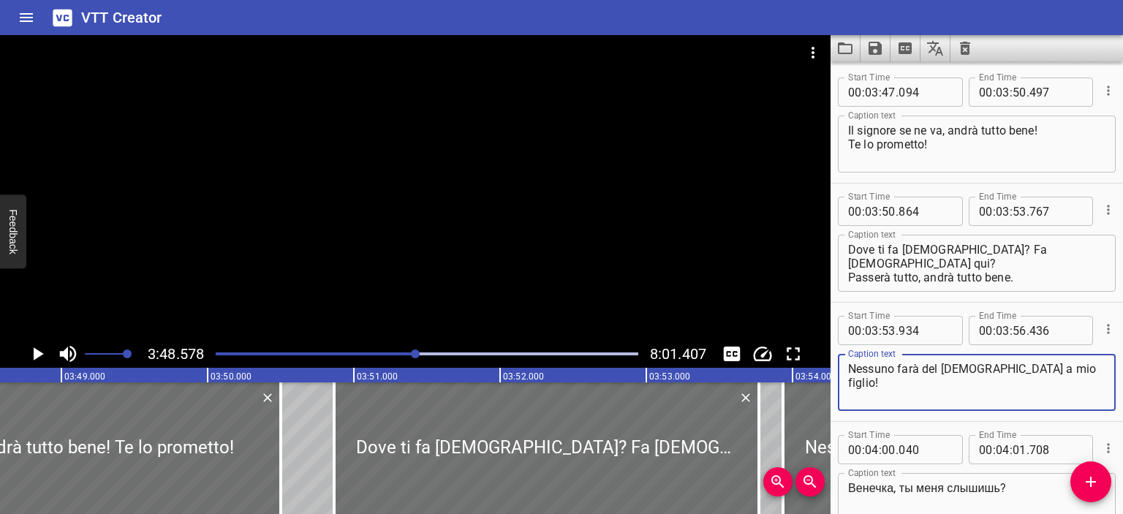
type textarea "Nessuno farà del [DEMOGRAPHIC_DATA] a mio figlio!"
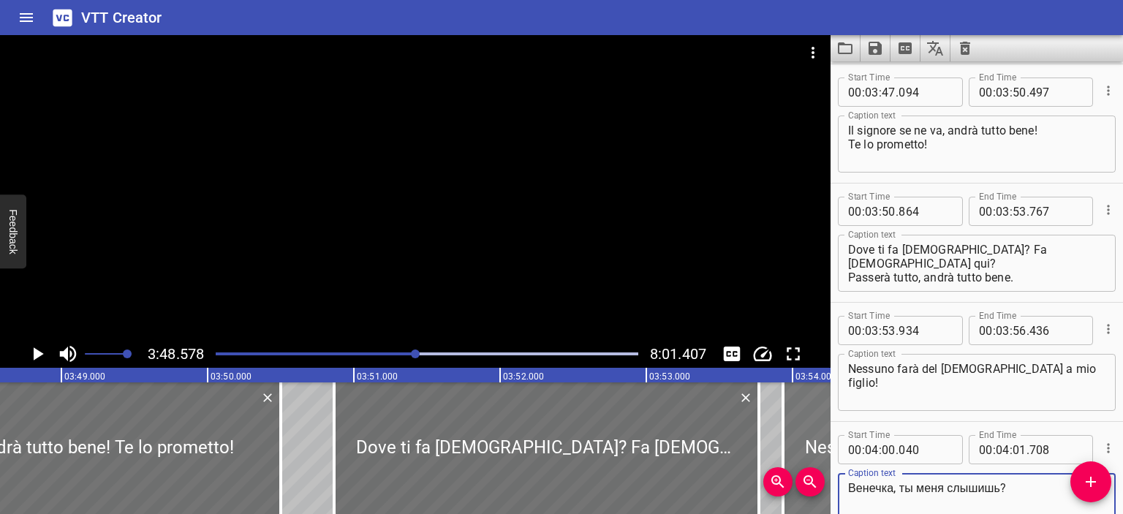
drag, startPoint x: 893, startPoint y: 485, endPoint x: 829, endPoint y: 485, distance: 63.6
click at [829, 485] on main "3:48.578 8:01.407 00:00.000 00:01.000 00:02.000 00:03.000 00:04.000 00:05.000 0…" at bounding box center [561, 274] width 1123 height 479
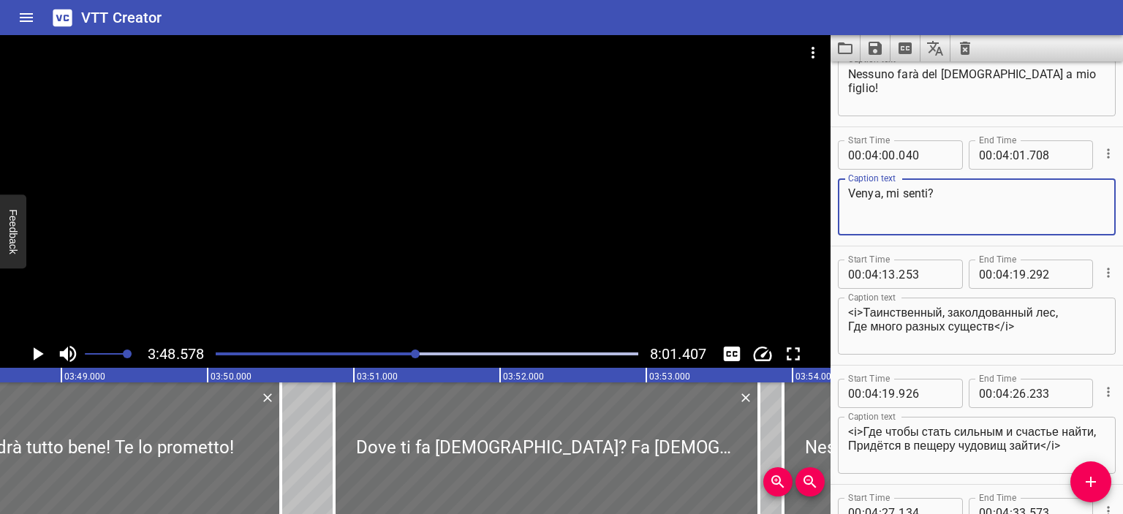
scroll to position [4228, 0]
type textarea "Venya, mi senti?"
click at [670, 250] on div at bounding box center [415, 187] width 830 height 305
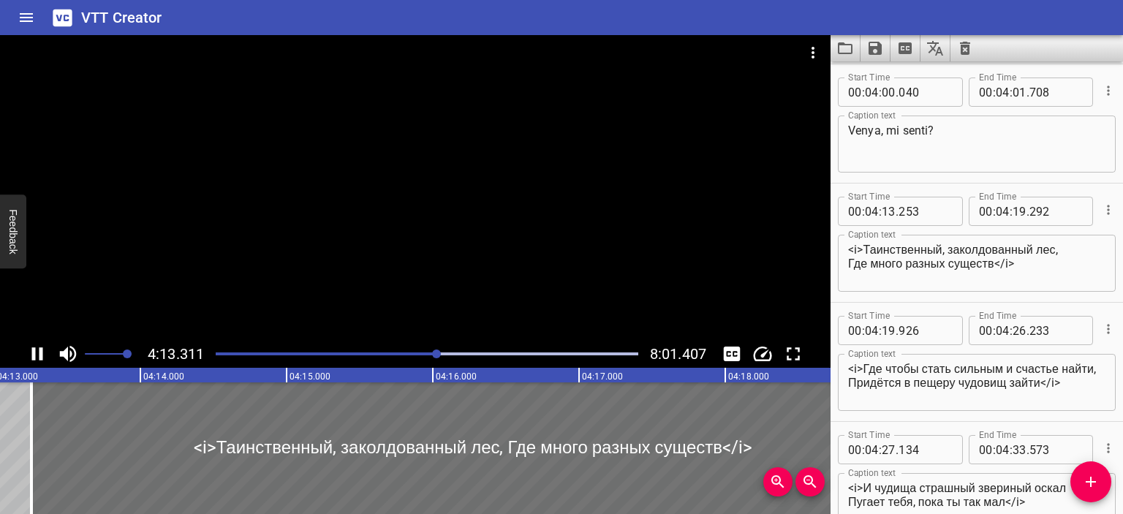
scroll to position [4409, 0]
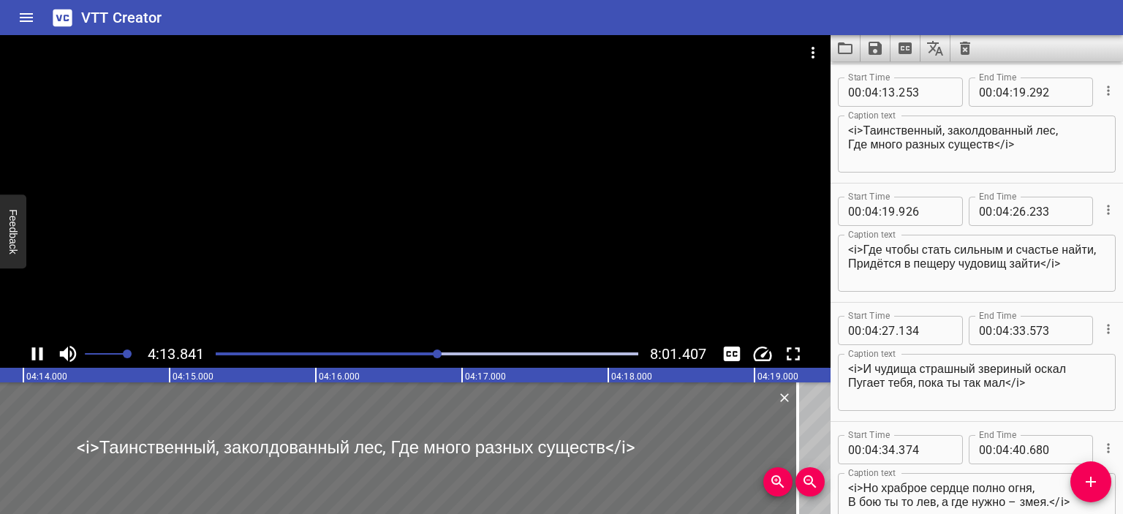
click at [585, 221] on div at bounding box center [415, 187] width 830 height 305
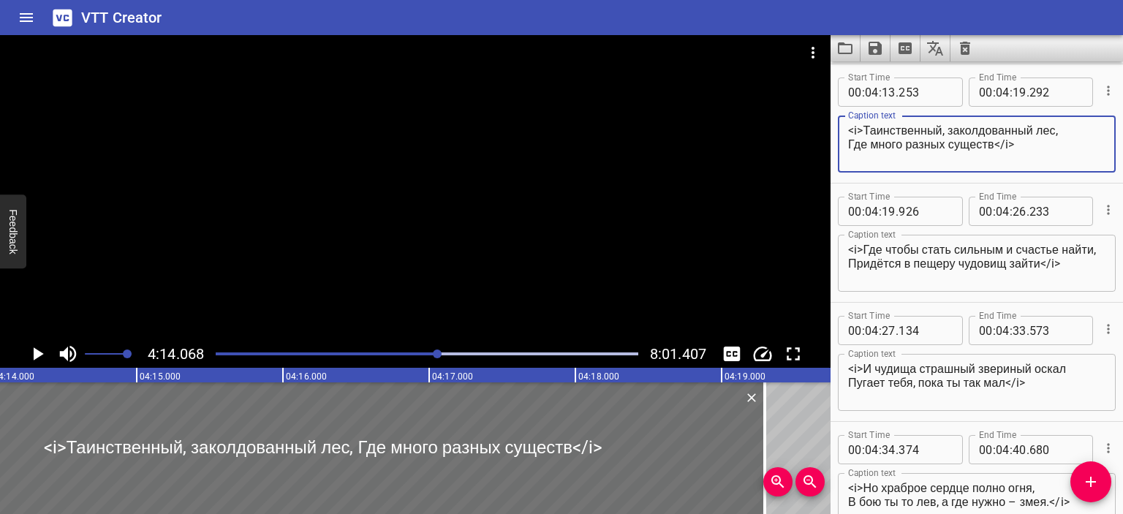
drag, startPoint x: 999, startPoint y: 143, endPoint x: 862, endPoint y: 128, distance: 137.5
click at [862, 128] on textarea "<i>Таинственный, заколдованный лес, Где много разных существ</i>" at bounding box center [976, 145] width 257 height 42
paste textarea "[PERSON_NAME] e incantata, Dove ci sono molte creature diverse"
click at [867, 124] on textarea "<i>[PERSON_NAME] e incantata, Dove ci sono molte creature diverse</i>" at bounding box center [976, 145] width 257 height 42
click at [851, 151] on textarea "<i>Una [PERSON_NAME] e incantata, Dove ci sono molte creature diverse</i>" at bounding box center [976, 145] width 257 height 42
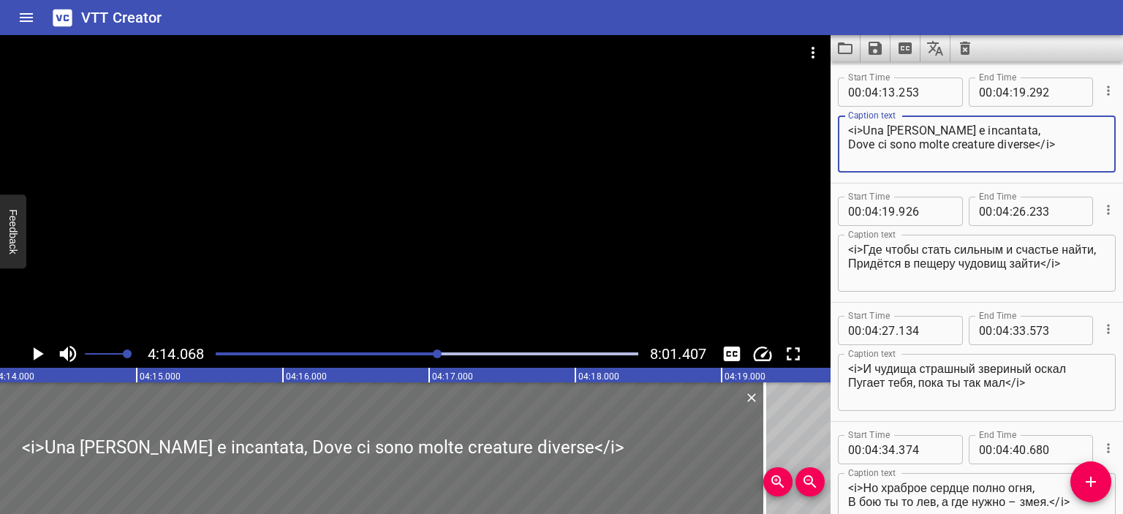
click at [852, 145] on textarea "<i>Una [PERSON_NAME] e incantata, Dove ci sono molte creature diverse</i>" at bounding box center [976, 145] width 257 height 42
click at [854, 157] on textarea "<i>Una [PERSON_NAME] e incantata, dove ci sono molte creature diverse</i>" at bounding box center [976, 145] width 257 height 42
type textarea "<i>Una [PERSON_NAME] e incantata, dove ci sono molte creature diverse</i>"
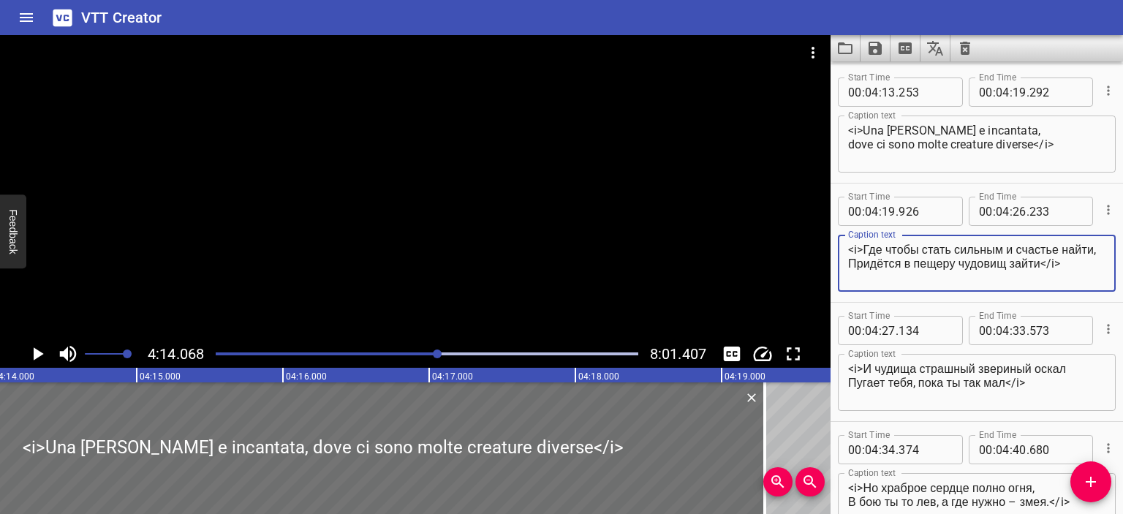
scroll to position [14, 0]
drag, startPoint x: 865, startPoint y: 246, endPoint x: 1042, endPoint y: 268, distance: 178.4
click at [1042, 268] on textarea "<i>Где чтобы стать сильным и счастье найти, Придётся в пещеру чудовищ зайти</i>" at bounding box center [976, 264] width 257 height 42
paste textarea "Dove per diventare forte e trovare la [PERSON_NAME], devi andare [PERSON_NAME][…"
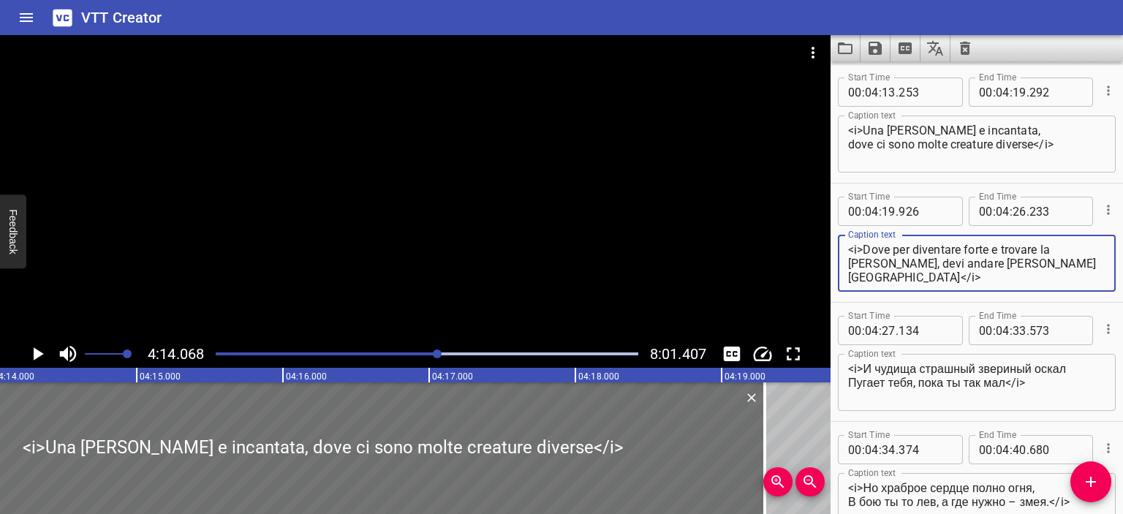
click at [848, 263] on textarea "<i>Dove per diventare forte e trovare la [PERSON_NAME], devi andare [PERSON_NAM…" at bounding box center [976, 264] width 257 height 42
type textarea "<i>Dove per diventare forte e trovare la [PERSON_NAME], devi andare [PERSON_NAM…"
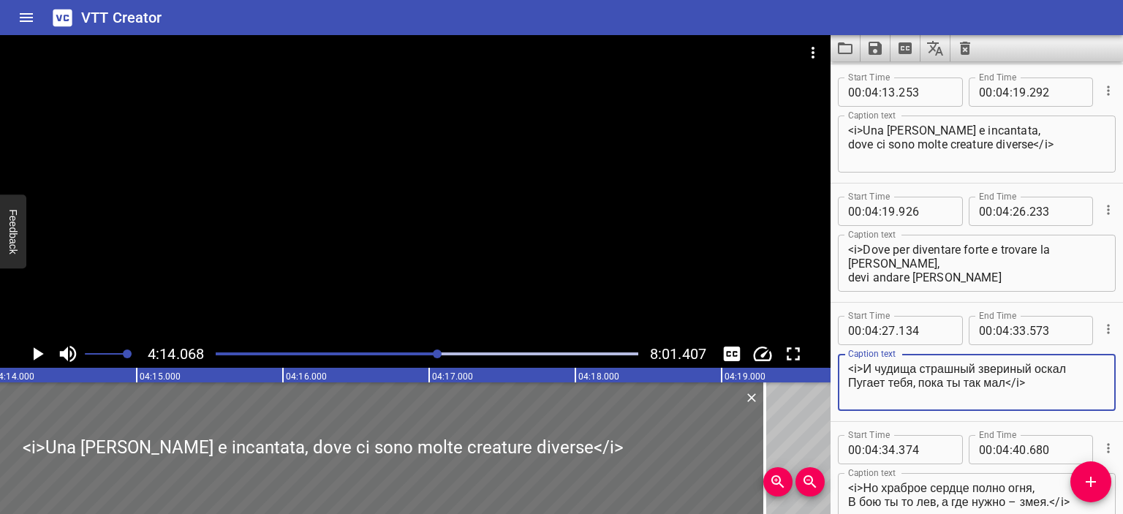
drag, startPoint x: 866, startPoint y: 363, endPoint x: 1012, endPoint y: 382, distance: 148.2
click at [1012, 382] on textarea "<i>И чудища страшный звериный оскал Пугает тебя, пока ты так мал</i>" at bounding box center [976, 383] width 257 height 42
paste textarea "E mostri il terribile sorriso animale ti spaventa mentre sei così piccolo"
click at [873, 374] on textarea "<i>E mostri il terribile sorriso animale ti spaventa mentre sei così piccolo/i>" at bounding box center [976, 383] width 257 height 42
click at [884, 363] on textarea "<i>E il sorriso animale del mostri il terribile sorriso animale ti spaventa men…" at bounding box center [976, 383] width 257 height 42
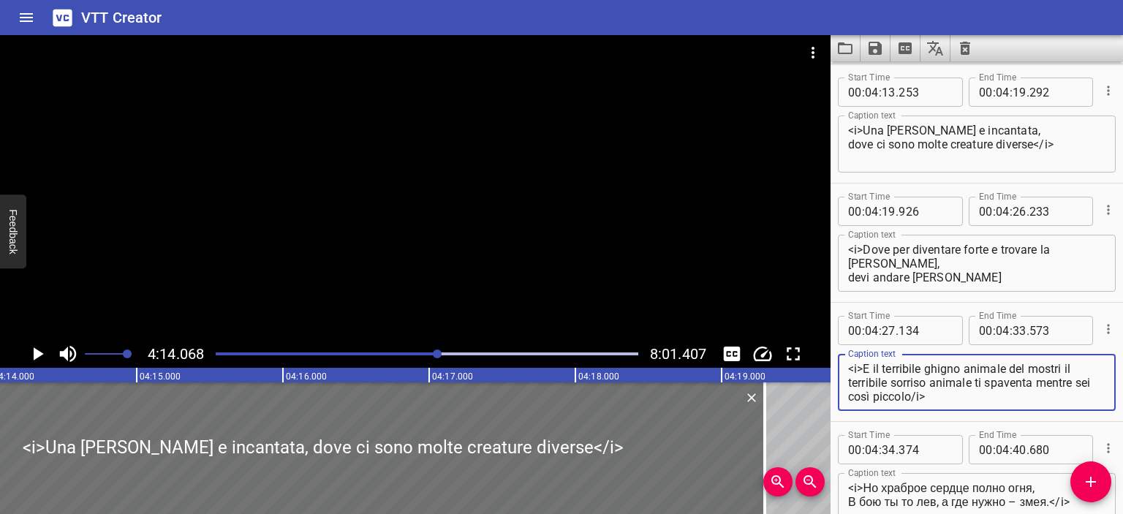
click at [1061, 369] on textarea "<i>E il terribile ghigno animale del mostri il terribile sorriso animale ti spa…" at bounding box center [976, 383] width 257 height 42
drag, startPoint x: 974, startPoint y: 382, endPoint x: 1067, endPoint y: 366, distance: 94.2
click at [1067, 366] on textarea "<i>E il terribile ghigno animale del mostro il terribile sorriso animale ti spa…" at bounding box center [976, 383] width 257 height 42
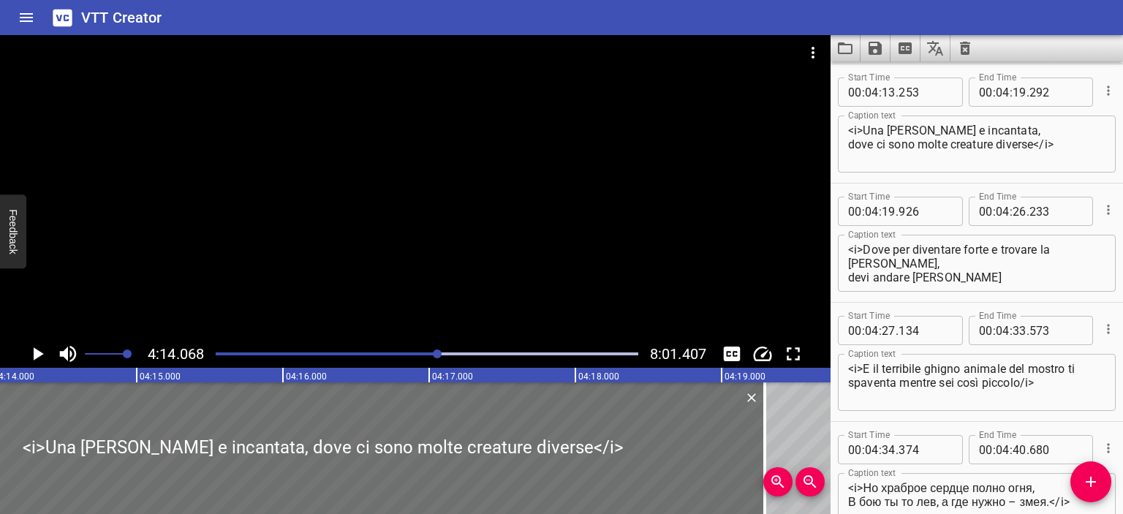
click at [620, 256] on div at bounding box center [415, 187] width 830 height 305
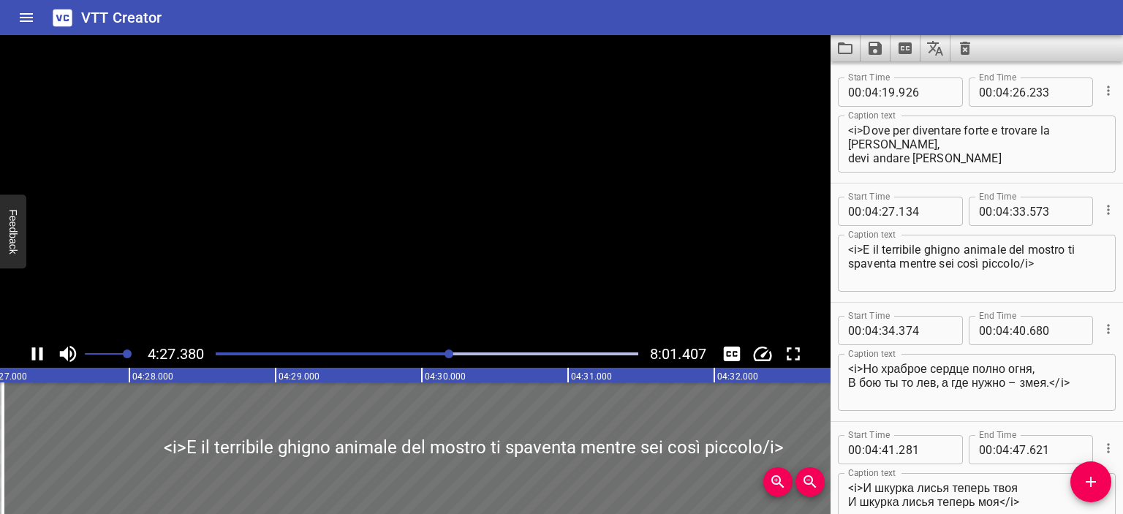
scroll to position [4646, 0]
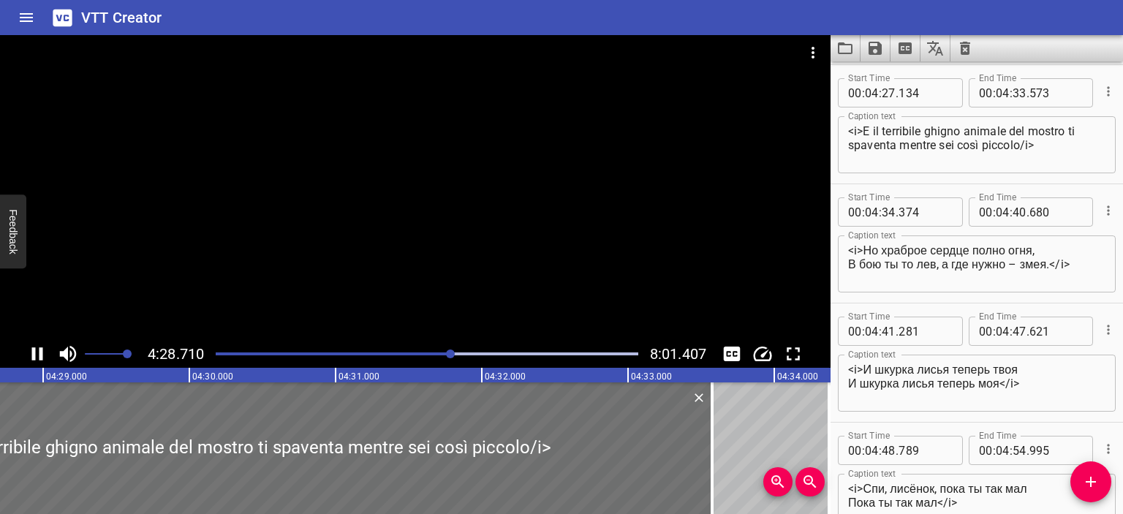
click at [559, 265] on div at bounding box center [415, 187] width 830 height 305
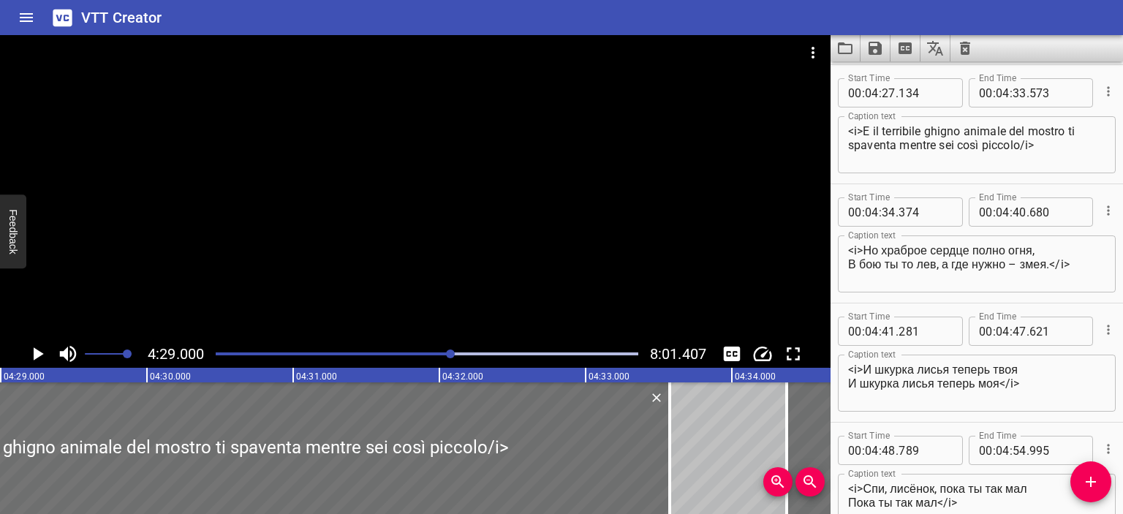
scroll to position [0, 39330]
click at [1067, 131] on textarea "<i>E il terribile ghigno animale del mostro ti spaventa mentre sei così piccolo…" at bounding box center [976, 145] width 257 height 42
click at [738, 207] on div at bounding box center [415, 187] width 830 height 305
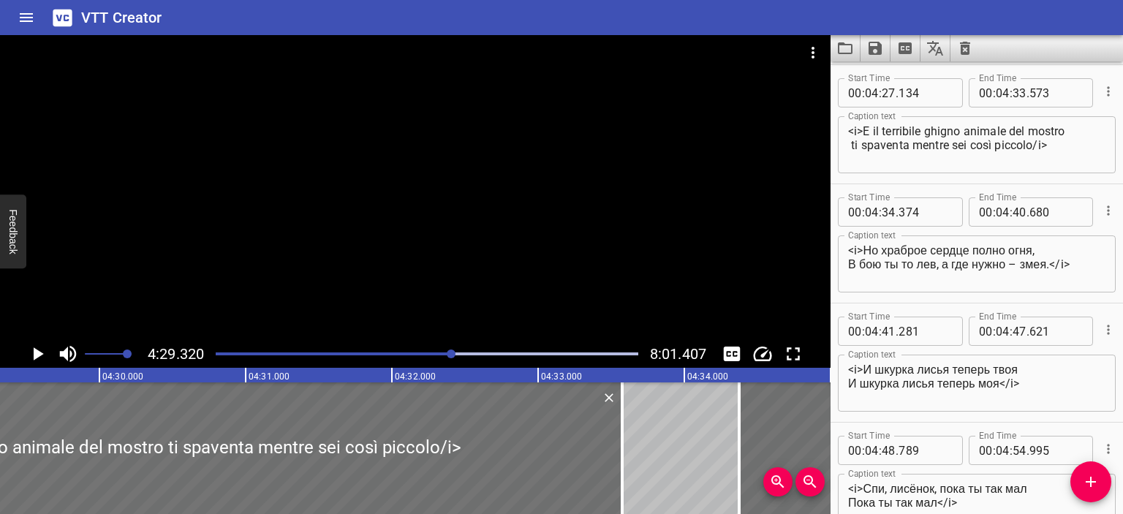
click at [738, 207] on div at bounding box center [415, 187] width 830 height 305
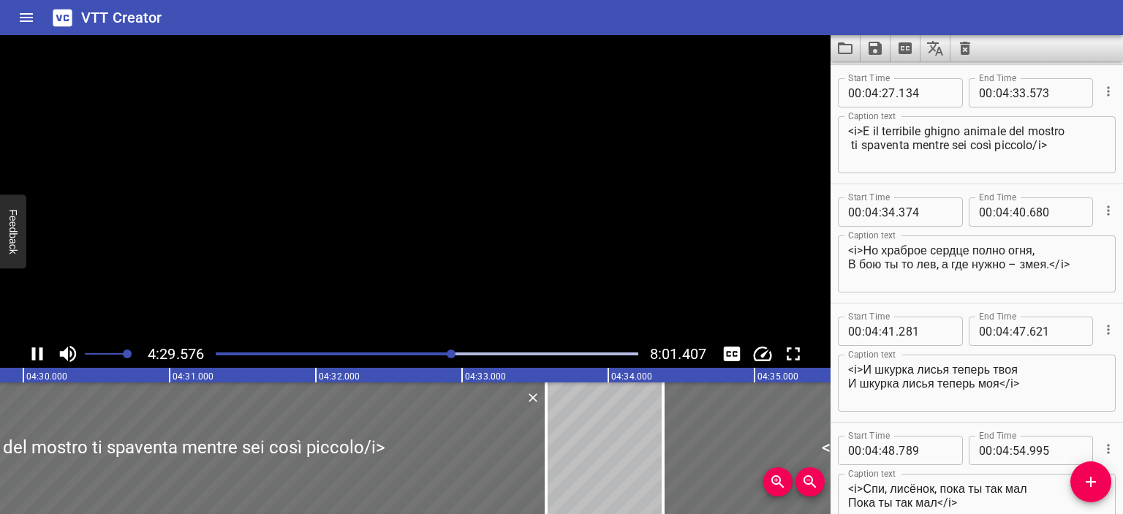
click at [738, 207] on video at bounding box center [415, 187] width 830 height 305
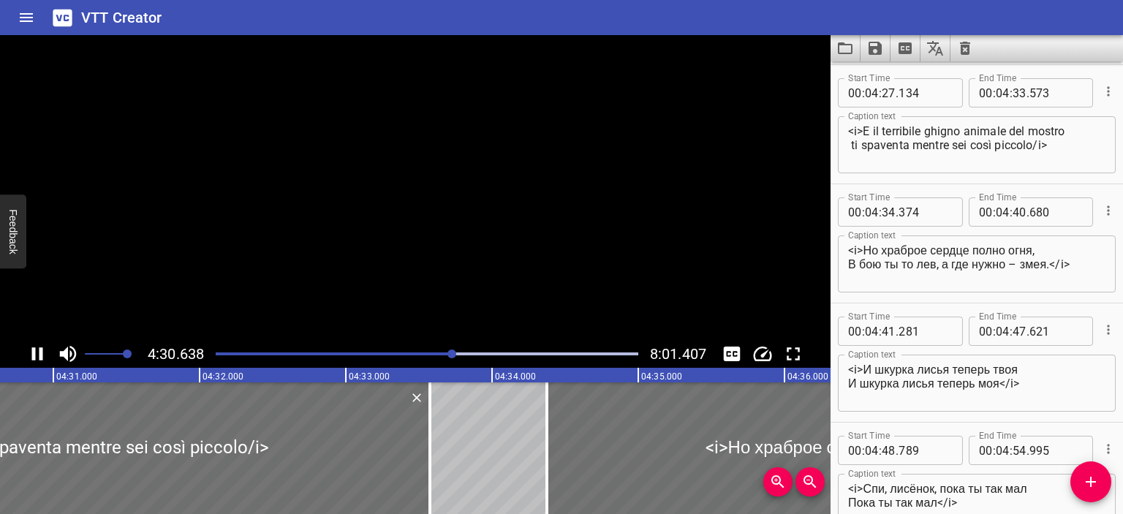
click at [738, 207] on video at bounding box center [415, 187] width 830 height 305
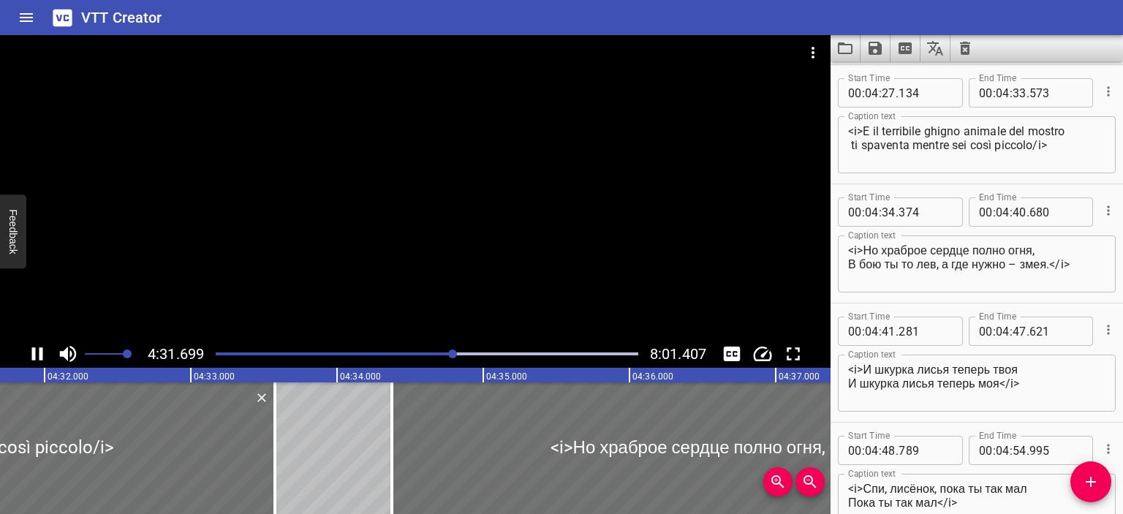
click at [643, 206] on div at bounding box center [415, 187] width 830 height 305
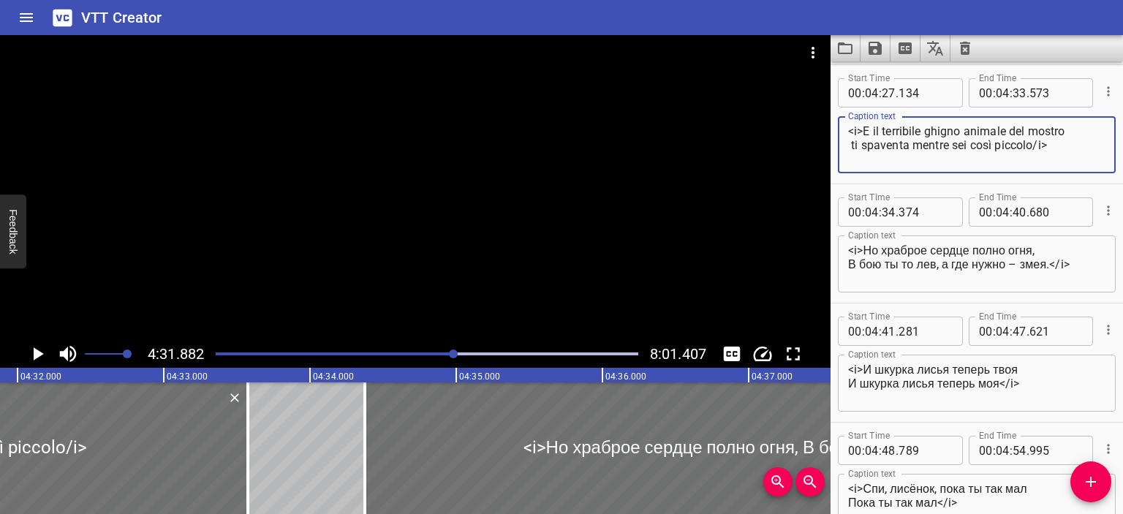
drag, startPoint x: 855, startPoint y: 132, endPoint x: 846, endPoint y: 132, distance: 9.5
click at [846, 132] on div "<i>E il terribile ghigno animale del mostro ti spaventa mentre sei così piccolo…" at bounding box center [977, 144] width 278 height 57
click at [857, 132] on textarea "<i>E il terribile ghigno animale del mostro ti spaventa mentre sei così piccolo…" at bounding box center [976, 145] width 257 height 42
click at [849, 132] on textarea "<i>E il terribile ghigno animale del mostro ti spaventa mentre sei così piccolo…" at bounding box center [976, 145] width 257 height 42
click at [1034, 145] on textarea "<i>E il terribile ghigno animale del mostro ti spaventa mentre sei così piccolo…" at bounding box center [976, 145] width 257 height 42
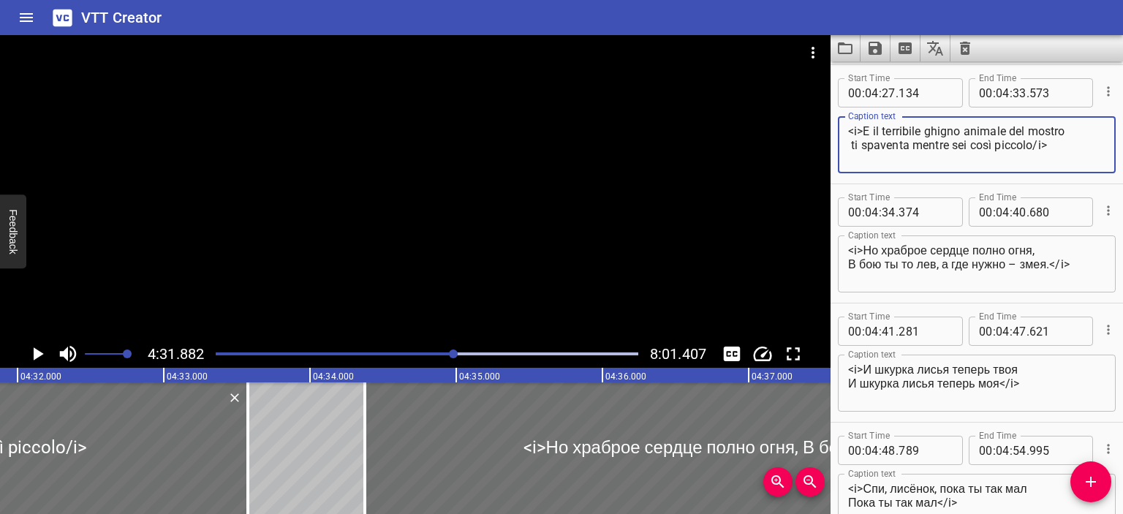
paste textarea "<"
type textarea "<i>E il terribile ghigno animale del mostro ti spaventa mentre sei così piccolo…"
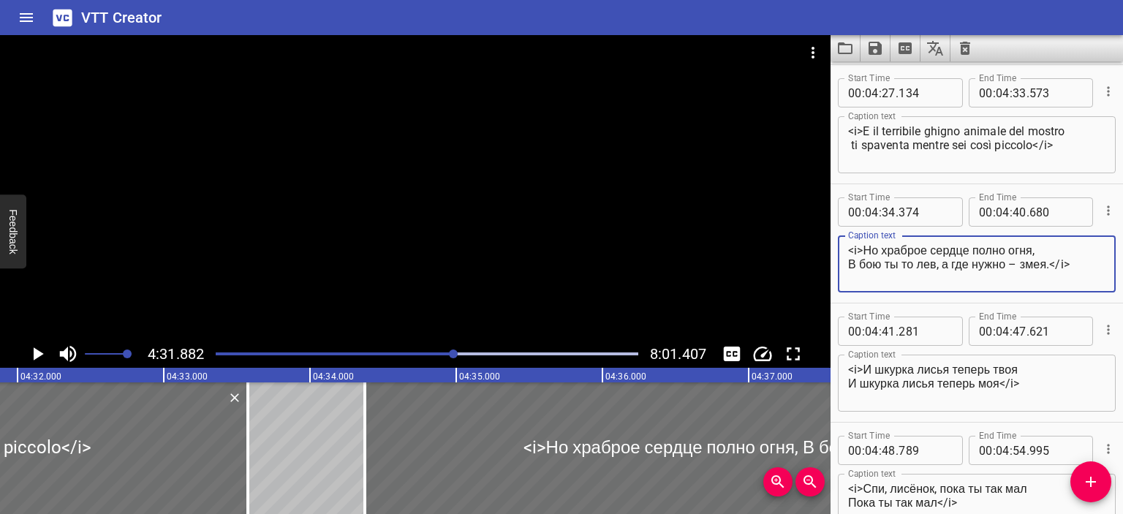
drag, startPoint x: 865, startPoint y: 251, endPoint x: 1056, endPoint y: 259, distance: 191.0
click at [1056, 259] on textarea "<i>Но храброе сердце полно огня, В бою ты то лев, а где нужно – змея.</i>" at bounding box center [976, 264] width 257 height 42
paste textarea "Ma il cuore coraggioso è pieno di fuoco, in [PERSON_NAME] sei un leone, e dove …"
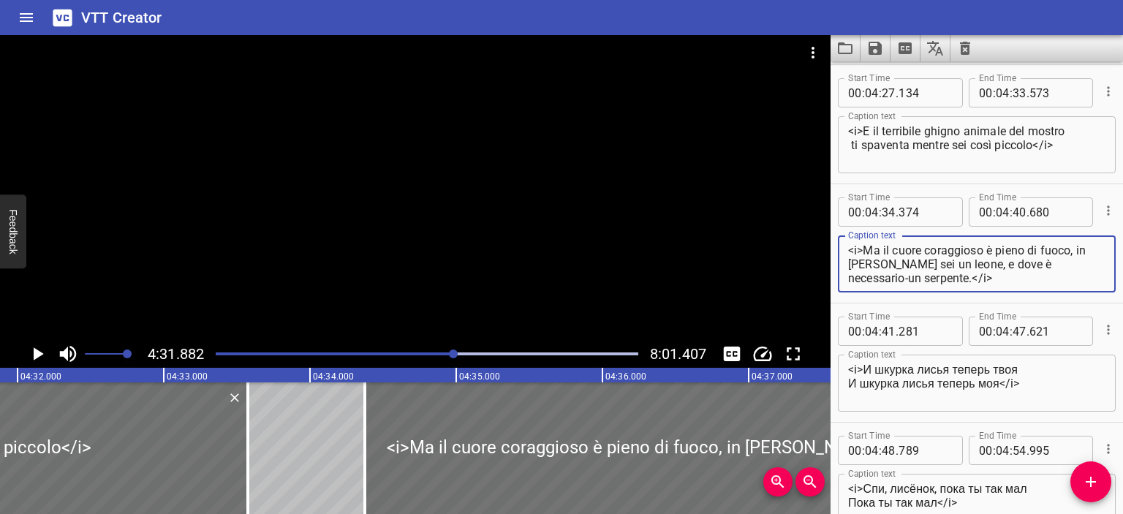
drag, startPoint x: 988, startPoint y: 262, endPoint x: 1025, endPoint y: 265, distance: 36.7
click at [1025, 265] on textarea "<i>Ma il cuore coraggioso è pieno di fuoco, in [PERSON_NAME] sei un leone, e do…" at bounding box center [976, 264] width 257 height 42
click at [649, 254] on div at bounding box center [415, 187] width 830 height 305
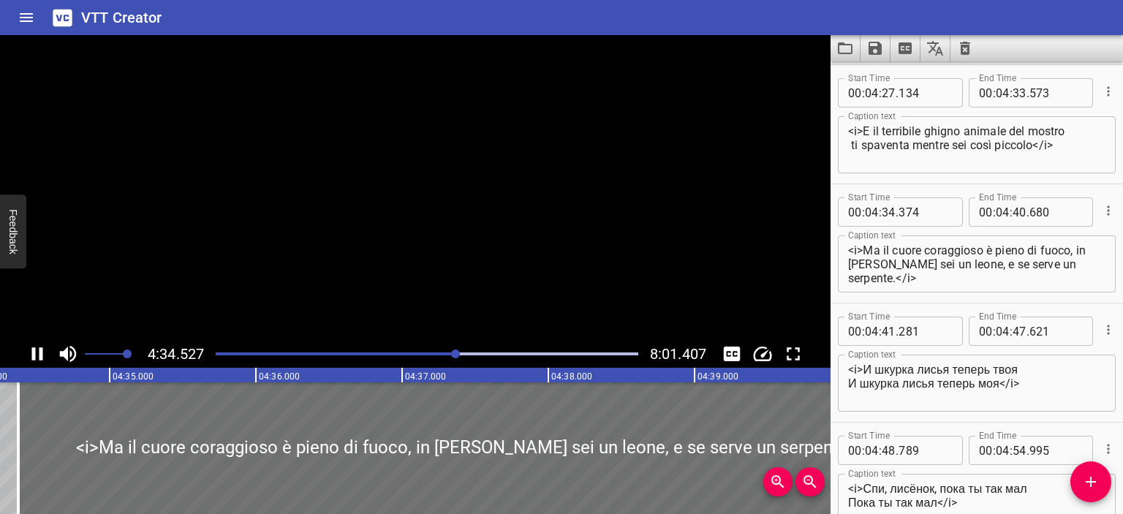
scroll to position [4766, 0]
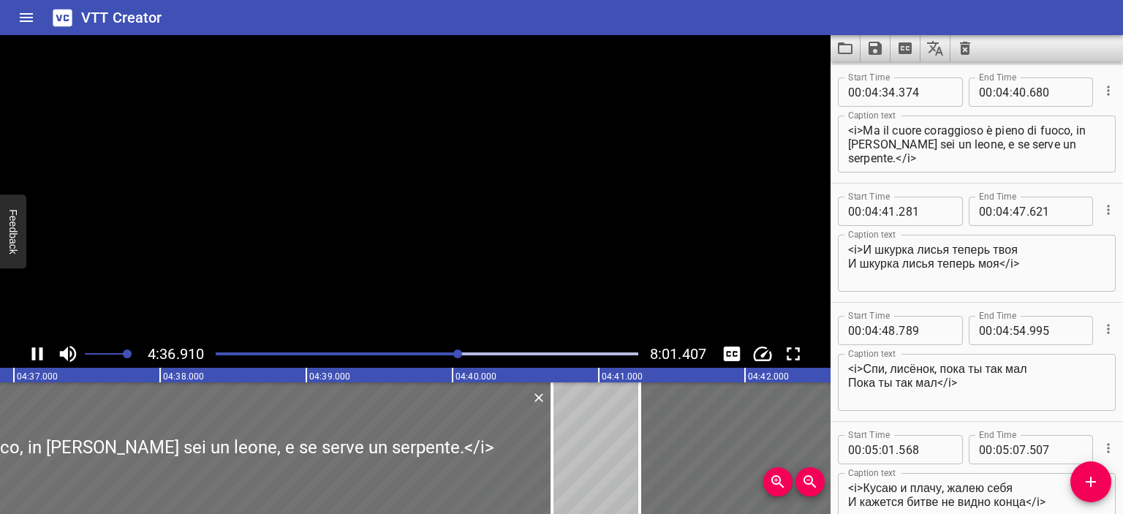
click at [649, 254] on video at bounding box center [415, 187] width 830 height 305
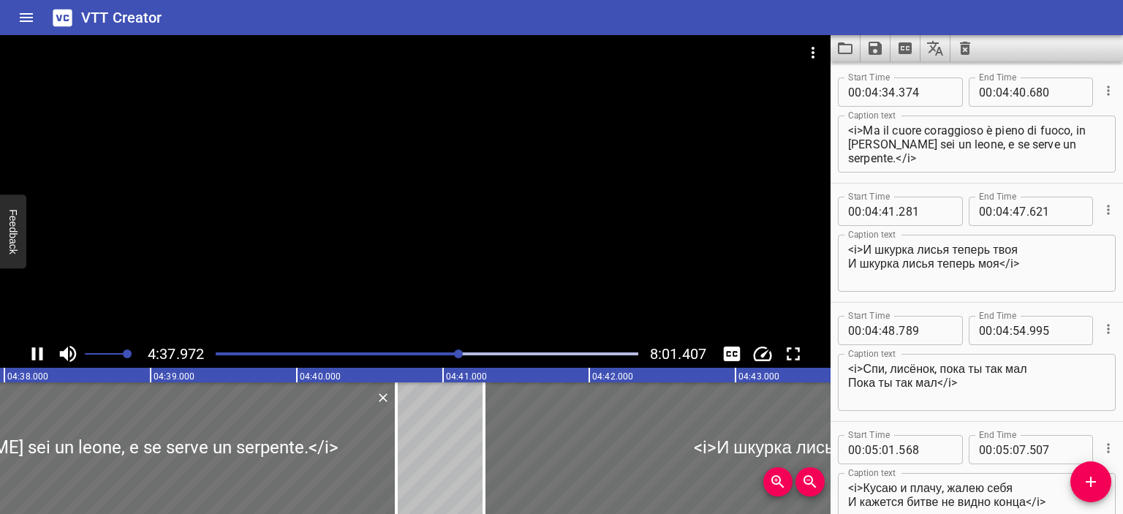
click at [650, 230] on div at bounding box center [415, 187] width 830 height 305
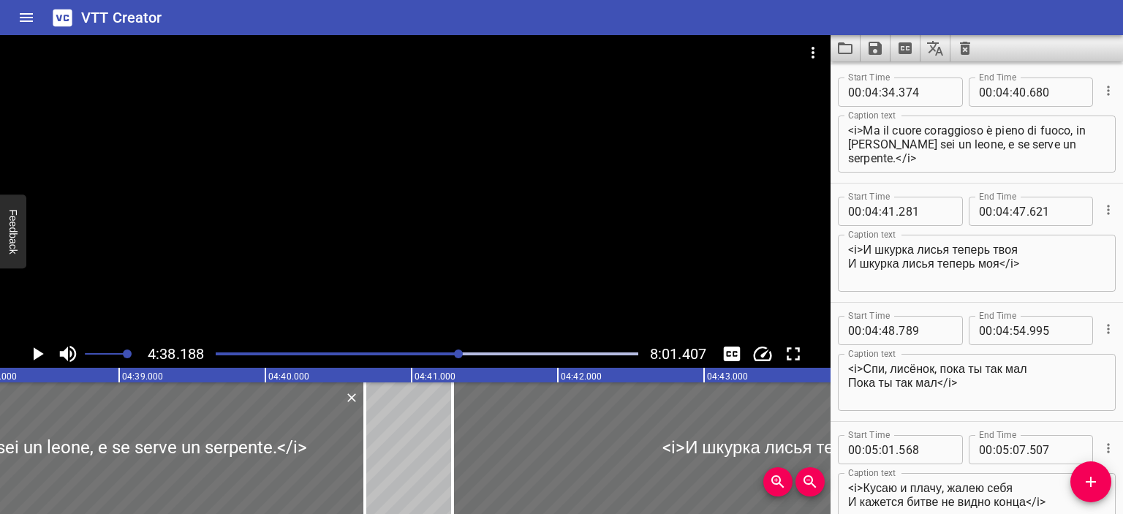
click at [846, 145] on div "<i>Ma il cuore coraggioso è pieno di fuoco, in [PERSON_NAME] sei un leone, e se…" at bounding box center [977, 144] width 278 height 57
click at [848, 144] on textarea "<i>Ma il cuore coraggioso è pieno di fuoco, in [PERSON_NAME] sei un leone, e se…" at bounding box center [976, 145] width 257 height 42
type textarea "<i>Ma il cuore coraggioso è pieno di fuoco, in [PERSON_NAME] sei un leone, e se…"
drag, startPoint x: 863, startPoint y: 247, endPoint x: 1004, endPoint y: 263, distance: 142.0
click at [1004, 263] on textarea "<i>И шкурка лисья теперь твоя И шкурка лисья теперь моя</i>" at bounding box center [976, 264] width 257 height 42
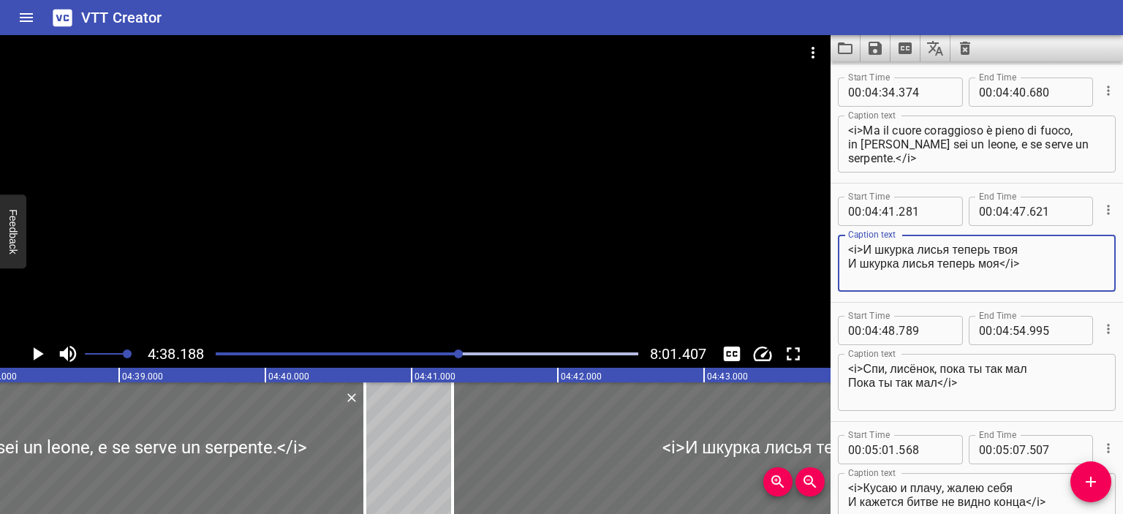
paste textarea "E la pelle di [PERSON_NAME] è ora tua E la pelle di [PERSON_NAME] è ora mia"
type textarea "<i>E la pelle di [PERSON_NAME] è ora tua E la pelle di [PERSON_NAME] è ora mia<…"
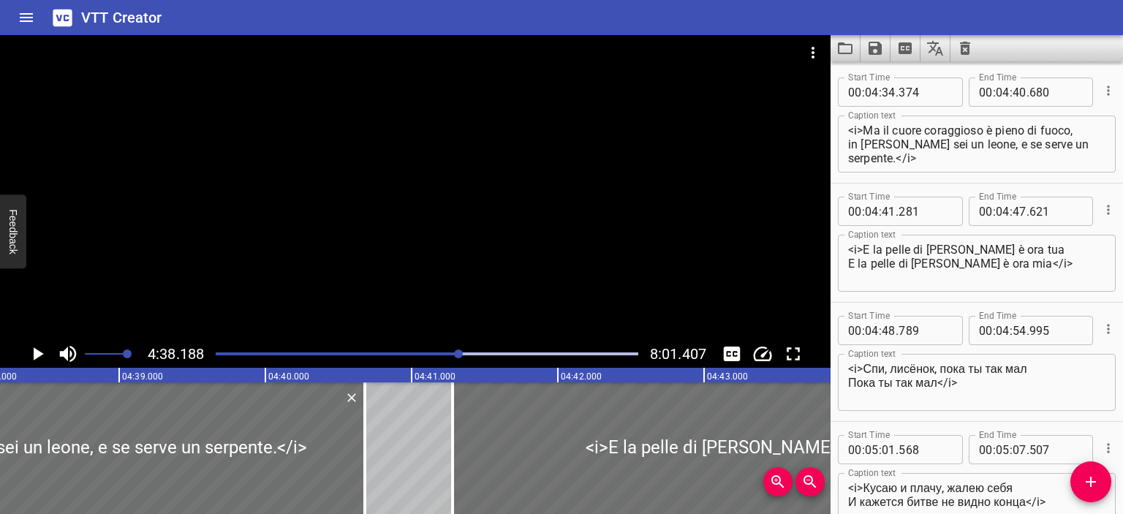
click at [646, 251] on div at bounding box center [415, 187] width 830 height 305
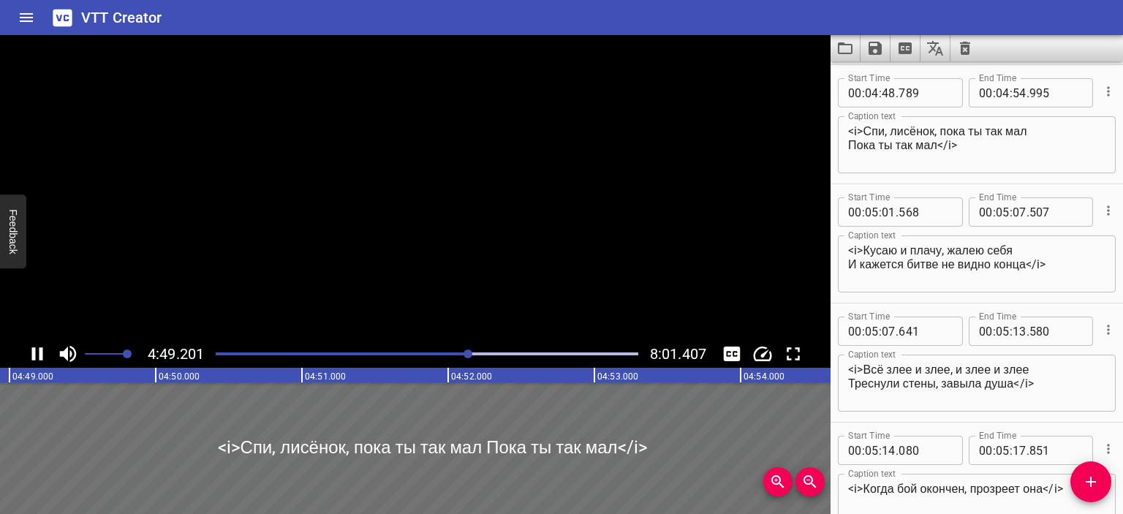
scroll to position [5005, 0]
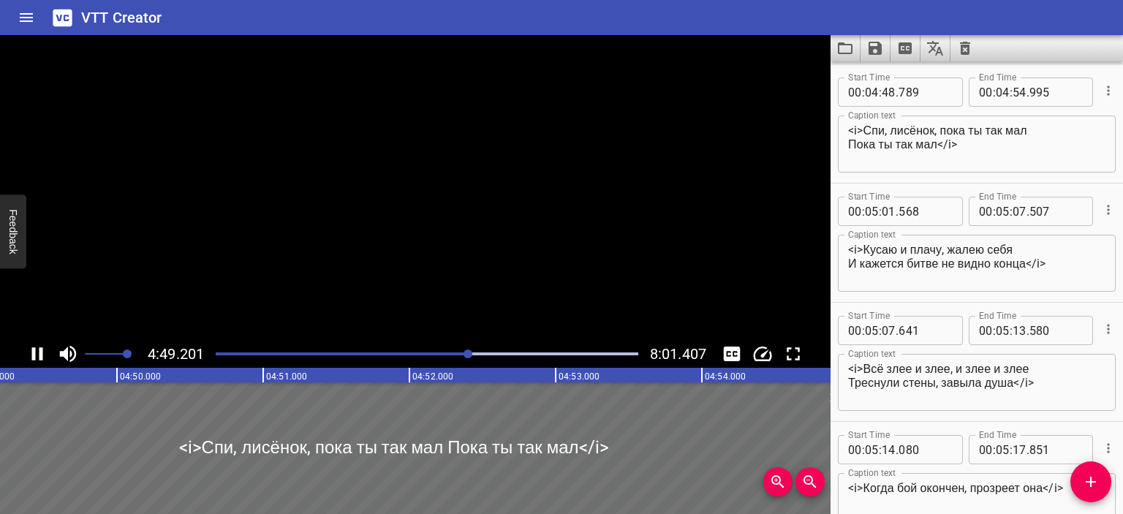
click at [614, 254] on video at bounding box center [415, 187] width 830 height 305
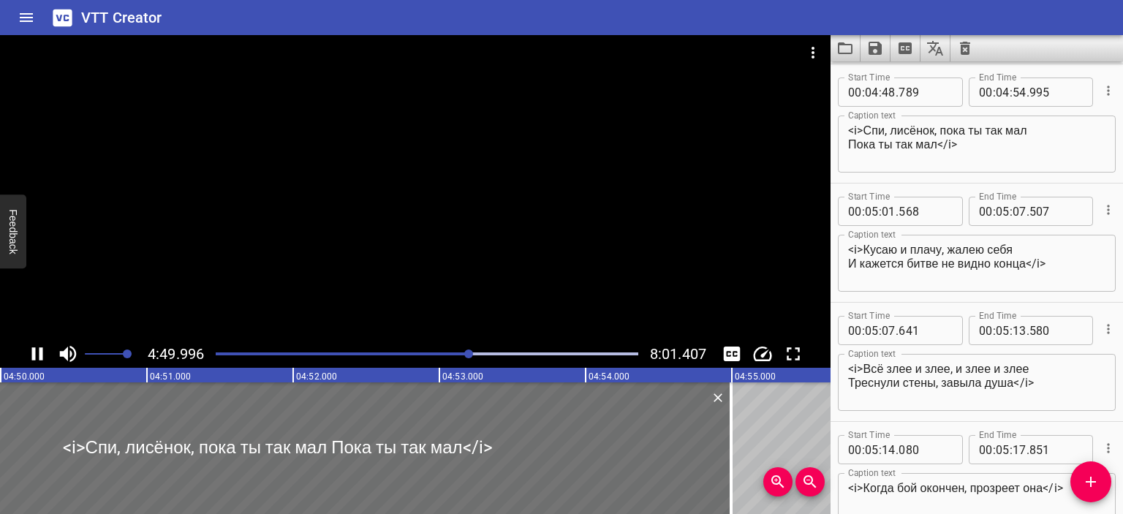
click at [626, 216] on div at bounding box center [415, 187] width 830 height 305
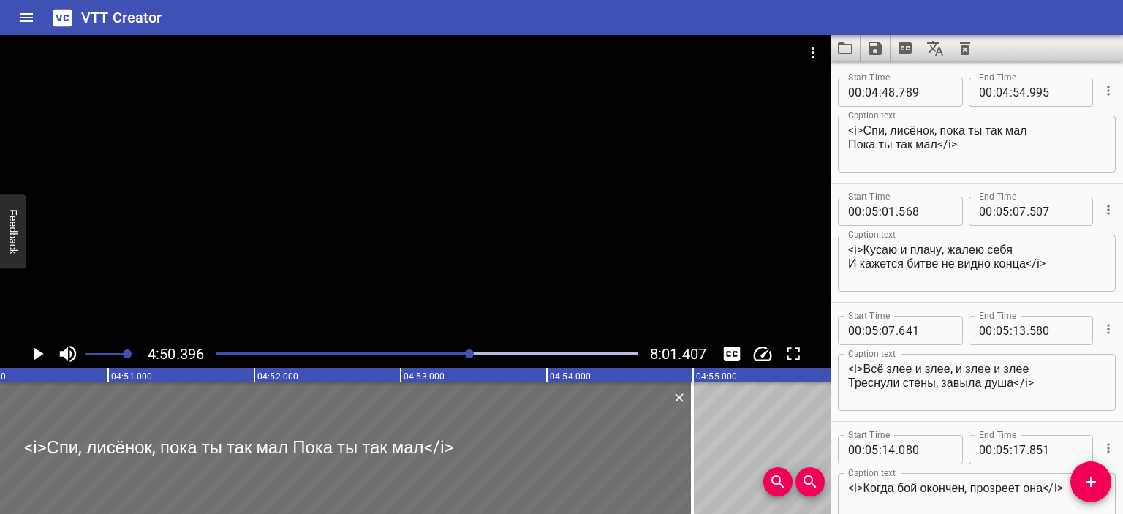
scroll to position [0, 42458]
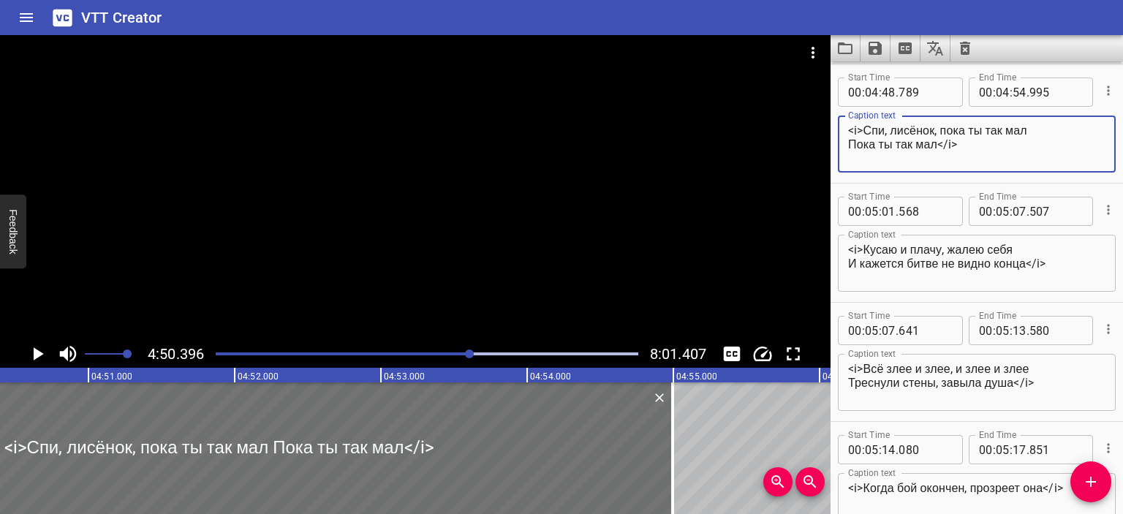
drag, startPoint x: 939, startPoint y: 148, endPoint x: 862, endPoint y: 133, distance: 78.3
click at [862, 133] on textarea "<i>Спи, лисёнок, пока ты так мал Пока ты так мал</i>" at bounding box center [976, 145] width 257 height 42
paste textarea "[PERSON_NAME], [PERSON_NAME], mentre sei così piccolo [PERSON_NAME] sei così pi…"
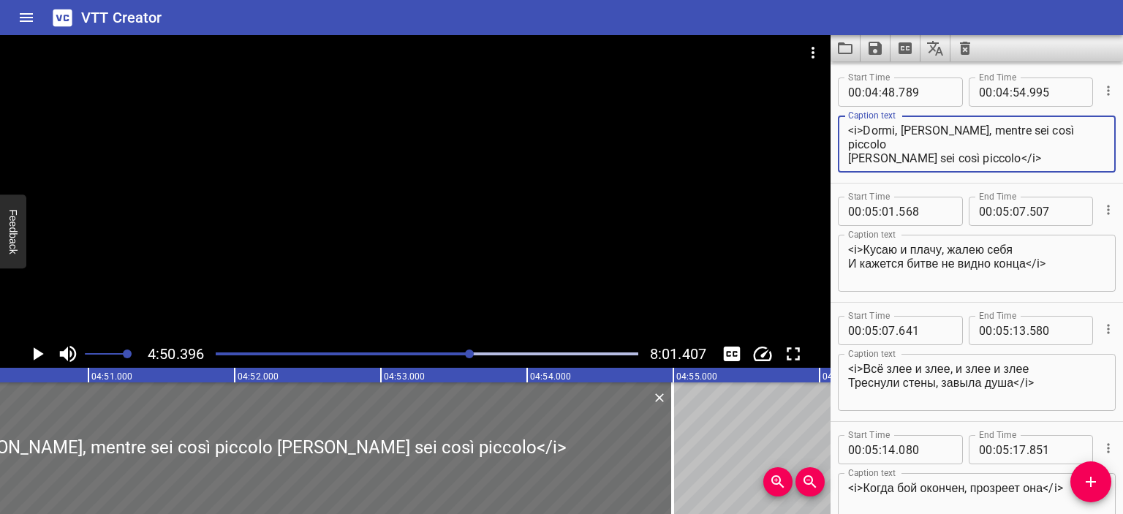
click at [928, 132] on textarea "<i>Dormi, [PERSON_NAME], mentre sei così piccolo [PERSON_NAME] sei così piccolo…" at bounding box center [976, 145] width 257 height 42
drag, startPoint x: 975, startPoint y: 129, endPoint x: 1012, endPoint y: 132, distance: 36.7
click at [1012, 132] on textarea "<i>Dormi, [PERSON_NAME], mentre sei così piccolo [PERSON_NAME] sei così piccolo…" at bounding box center [976, 145] width 257 height 42
click at [1089, 132] on textarea "<i>Dormi, [PERSON_NAME], finché sei così piccolo [PERSON_NAME] sei così piccolo…" at bounding box center [976, 145] width 257 height 42
click at [964, 160] on textarea "<i>Dormi, [PERSON_NAME], finché sei così piccola [PERSON_NAME] sei così piccolo…" at bounding box center [976, 145] width 257 height 42
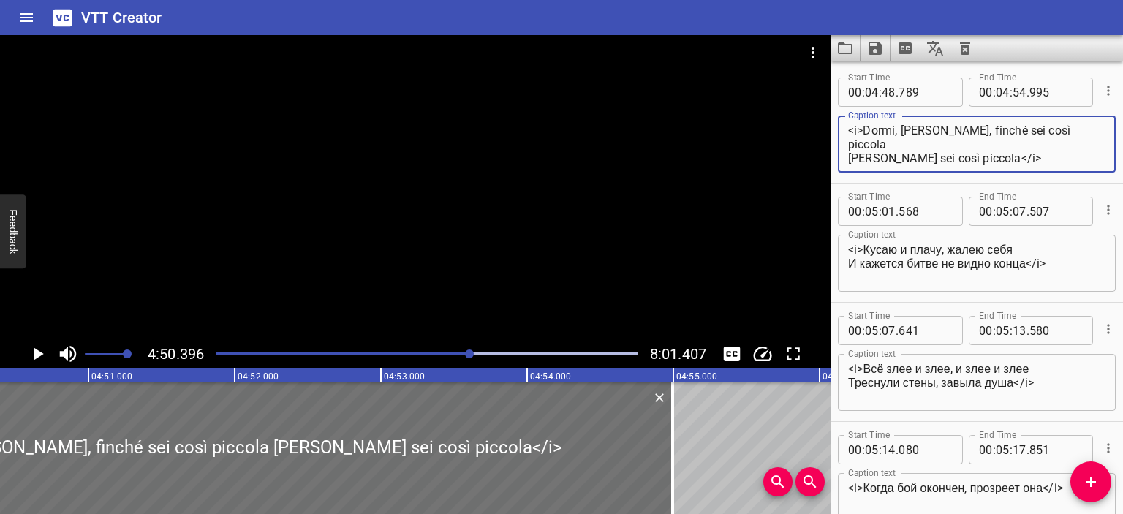
type textarea "<i>Dormi, [PERSON_NAME], finché sei così piccola [PERSON_NAME] sei così piccola…"
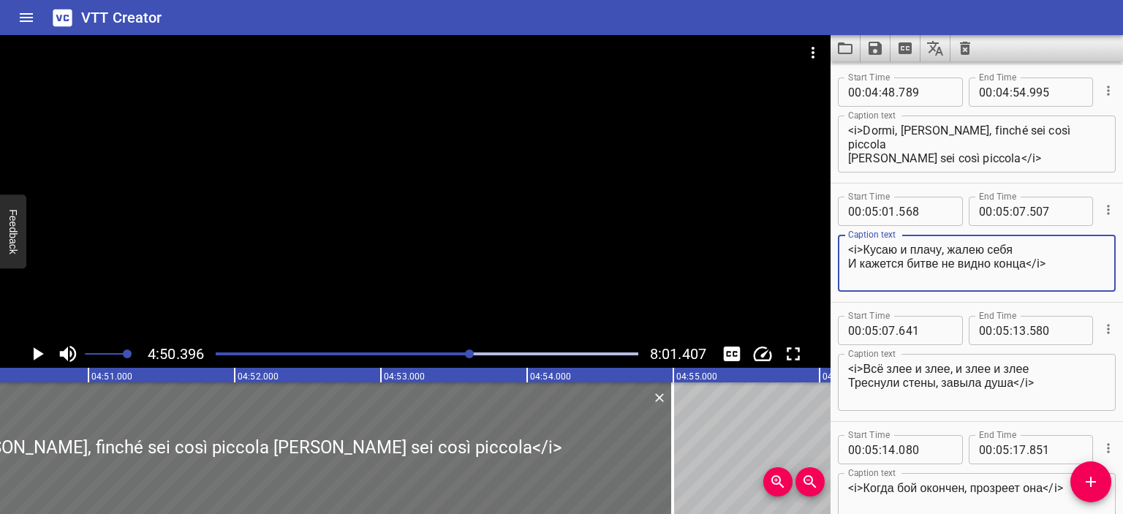
drag, startPoint x: 864, startPoint y: 244, endPoint x: 1029, endPoint y: 262, distance: 166.1
click at [1029, 262] on textarea "<i>Кусаю и плачу, жалею себя И кажется битве не видно конца</i>" at bounding box center [976, 264] width 257 height 42
paste textarea "Mordere e piangere, dispiacersi per me stesso E sembra che la [PERSON_NAME] non…"
drag, startPoint x: 863, startPoint y: 248, endPoint x: 966, endPoint y: 251, distance: 103.1
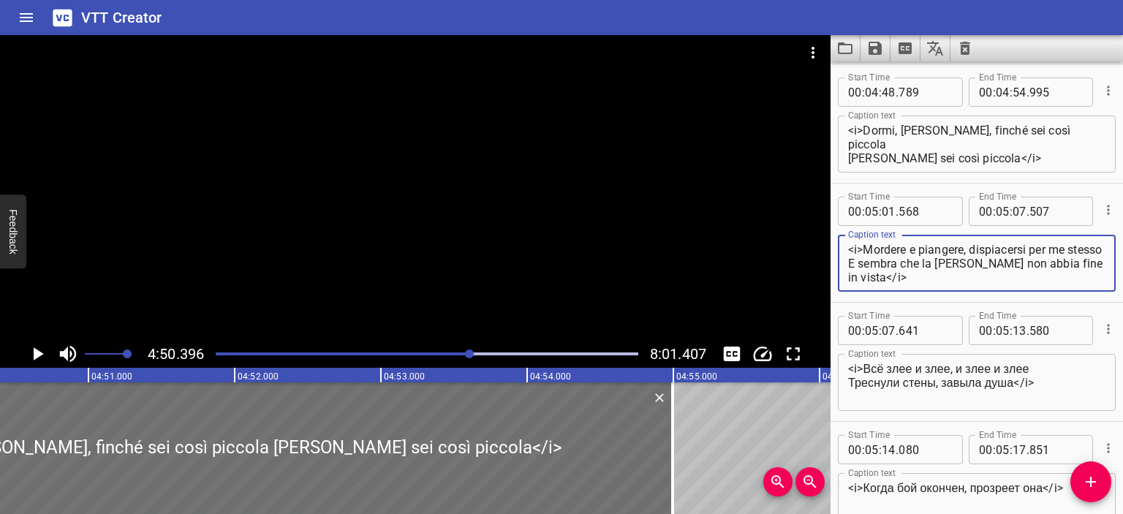
click at [966, 251] on textarea "<i>Mordere e piangere, dispiacersi per me stesso E sembra che la [PERSON_NAME] …" at bounding box center [976, 264] width 257 height 42
click at [955, 248] on textarea "<i>Mordo e piango, dispiacersi per me stesso E sembra che la [PERSON_NAME] non …" at bounding box center [976, 264] width 257 height 42
drag, startPoint x: 1061, startPoint y: 262, endPoint x: 874, endPoint y: 265, distance: 187.2
click at [874, 265] on textarea "<i>Mordo e piango, mi dispiaccio per me E sembra che la [PERSON_NAME] non abbia…" at bounding box center [976, 264] width 257 height 42
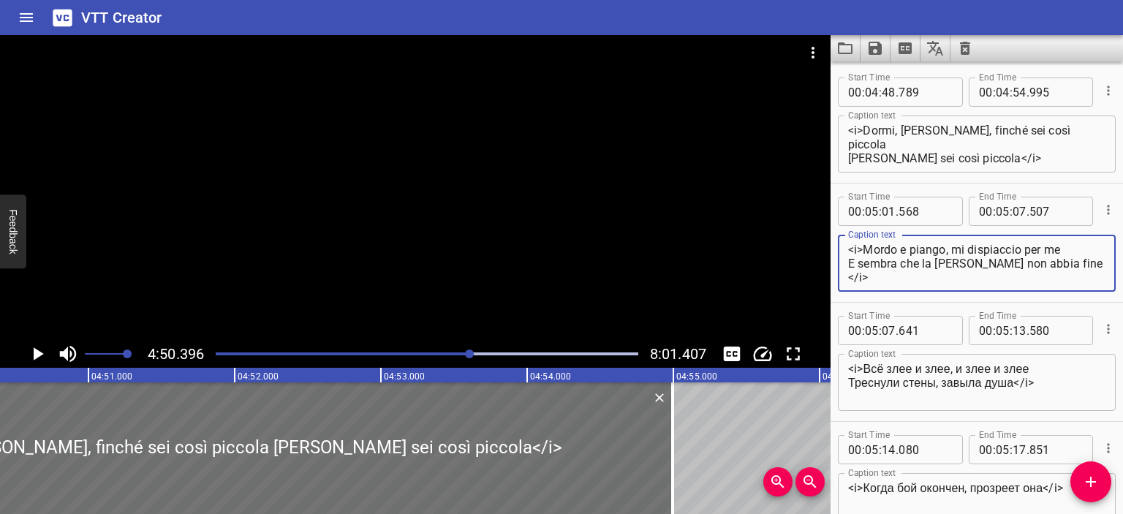
scroll to position [0, 0]
type textarea "<i>Mordo e piango, mi dispiaccio per me E sembra che la [PERSON_NAME] non abbia…"
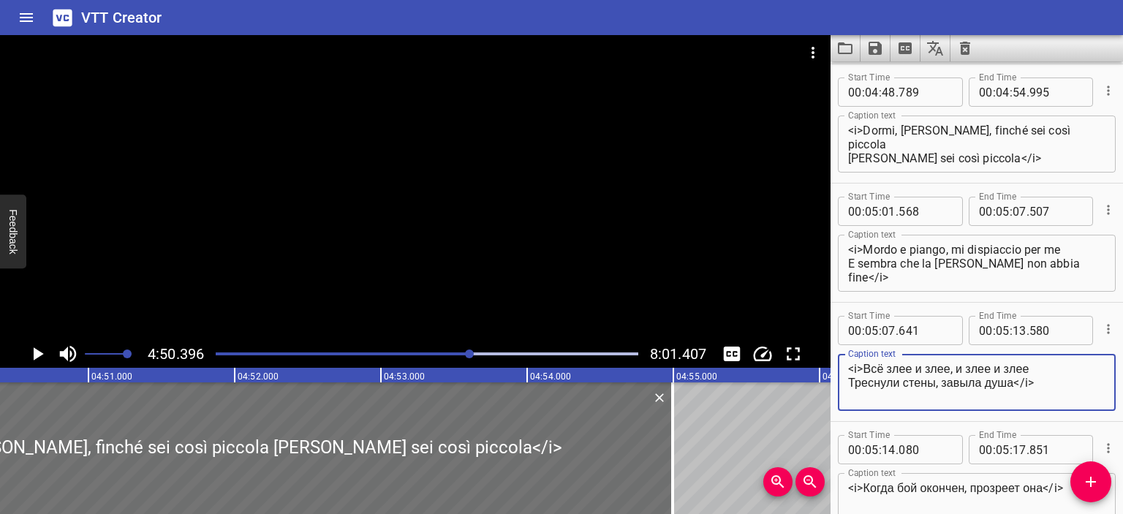
drag, startPoint x: 866, startPoint y: 366, endPoint x: 1015, endPoint y: 379, distance: 149.7
click at [1015, 379] on textarea "<i>Всё злее и злее, и злее и злее Треснули стены, завыла душа</i>" at bounding box center [976, 383] width 257 height 42
click at [863, 364] on textarea "<i>Всё злее и злее, и злее и злее Треснули стены, завыла душа</i>" at bounding box center [976, 383] width 257 height 42
paste textarea "Sempre più arrabbiato, sempre più arrabbiato Pareti incrinate, l'anima ululò"
drag, startPoint x: 901, startPoint y: 382, endPoint x: 849, endPoint y: 380, distance: 51.2
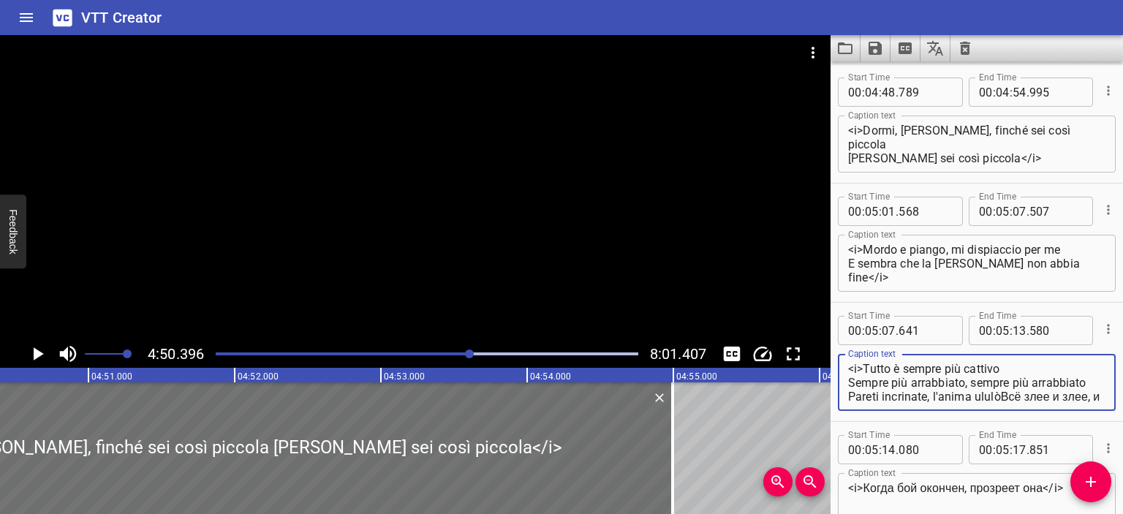
click at [849, 380] on textarea "<i>Tutto è sempre più cattivo Sempre più arrabbiato, sempre più arrabbiato Pare…" at bounding box center [976, 383] width 257 height 42
drag, startPoint x: 974, startPoint y: 382, endPoint x: 1016, endPoint y: 385, distance: 42.5
click at [1016, 385] on textarea "<i>Tutto è sempre più cattivo Pareti incrinate, l'anima ululòВсё злее и злее, и…" at bounding box center [976, 383] width 257 height 42
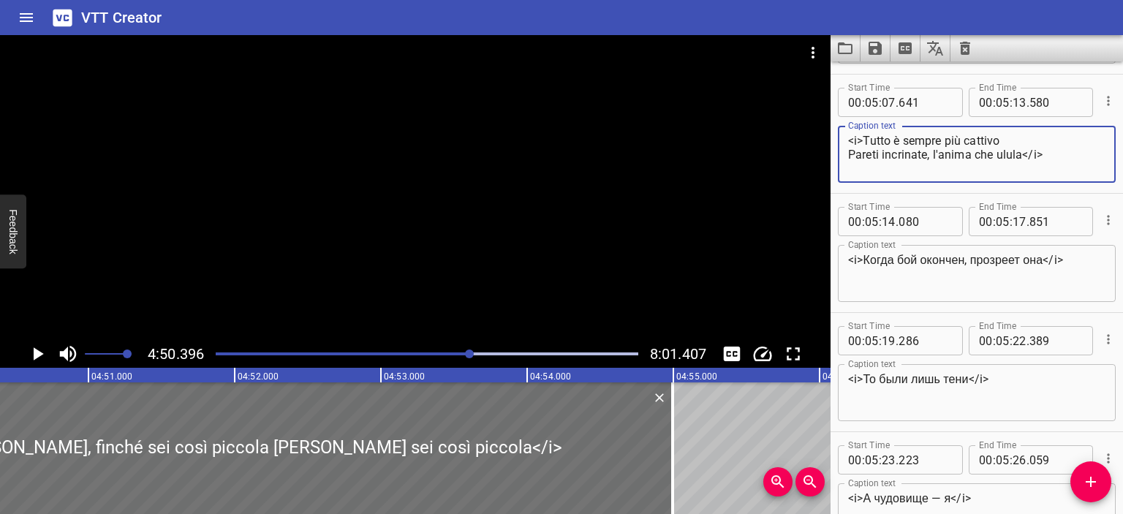
scroll to position [5234, 0]
type textarea "<i>Tutto è sempre più cattivo Pareti incrinate, l'anima che ulula</i>"
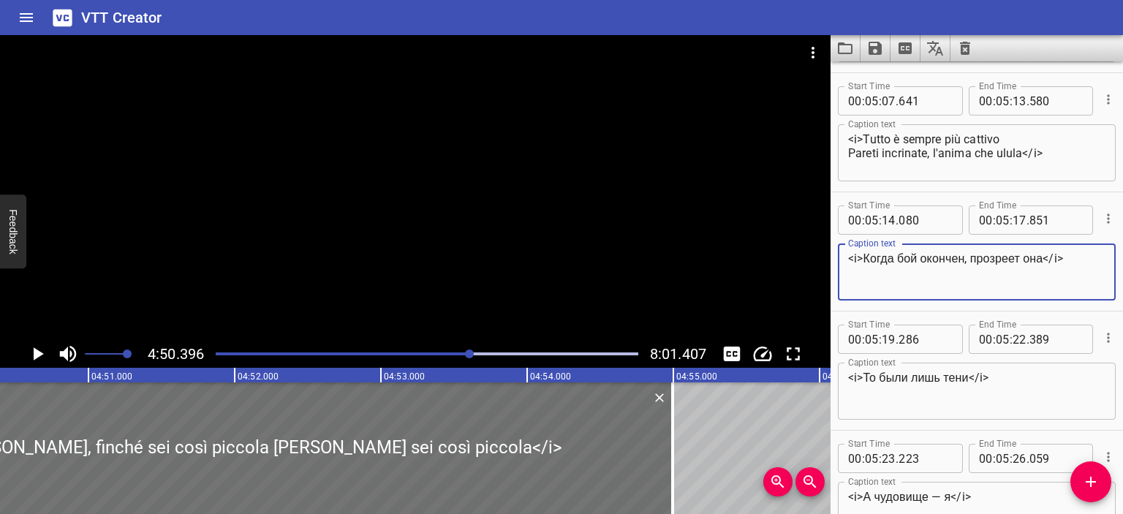
drag, startPoint x: 1045, startPoint y: 259, endPoint x: 865, endPoint y: 261, distance: 180.6
click at [865, 261] on textarea "<i>Когда бой окончен, прозреет она</i>" at bounding box center [976, 272] width 257 height 42
paste textarea "Quando la lotta è finita, vedrà"
type textarea "<i>Quando la lotta è finita, vedrà</i>"
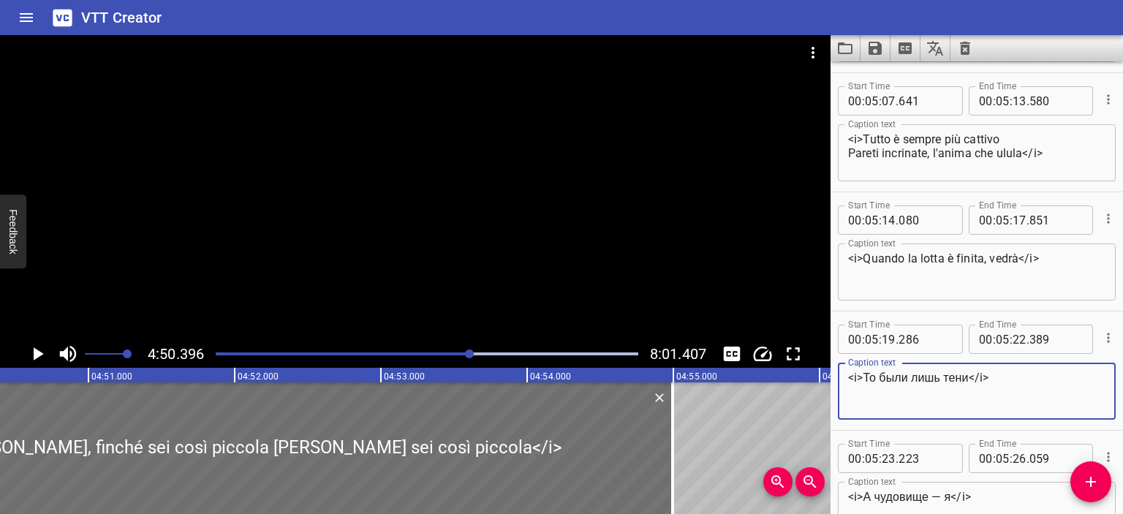
drag, startPoint x: 866, startPoint y: 376, endPoint x: 969, endPoint y: 376, distance: 103.8
click at [969, 376] on textarea "<i>То были лишь тени</i>" at bounding box center [976, 392] width 257 height 42
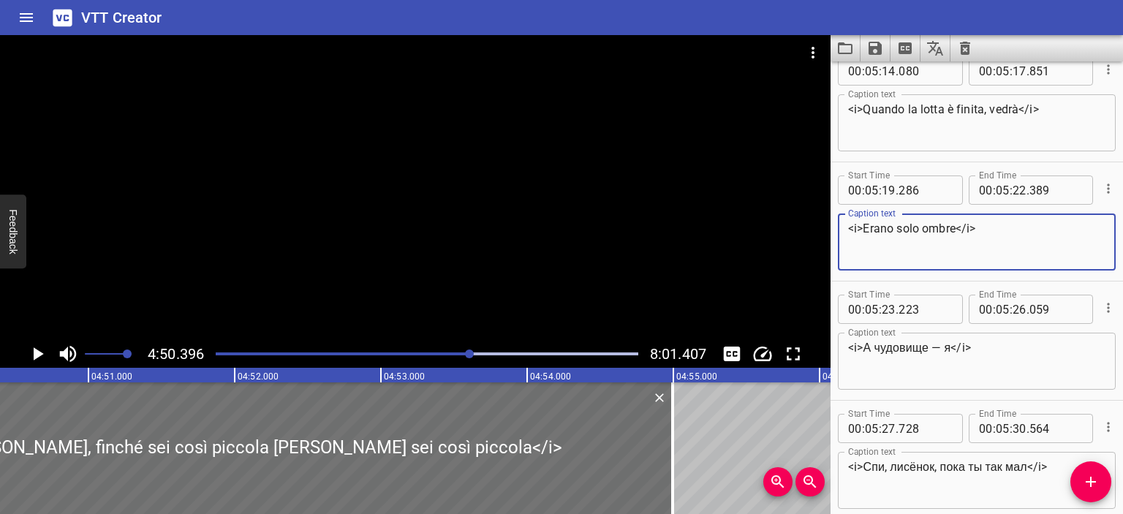
type textarea "<i>Erano solo ombre</i>"
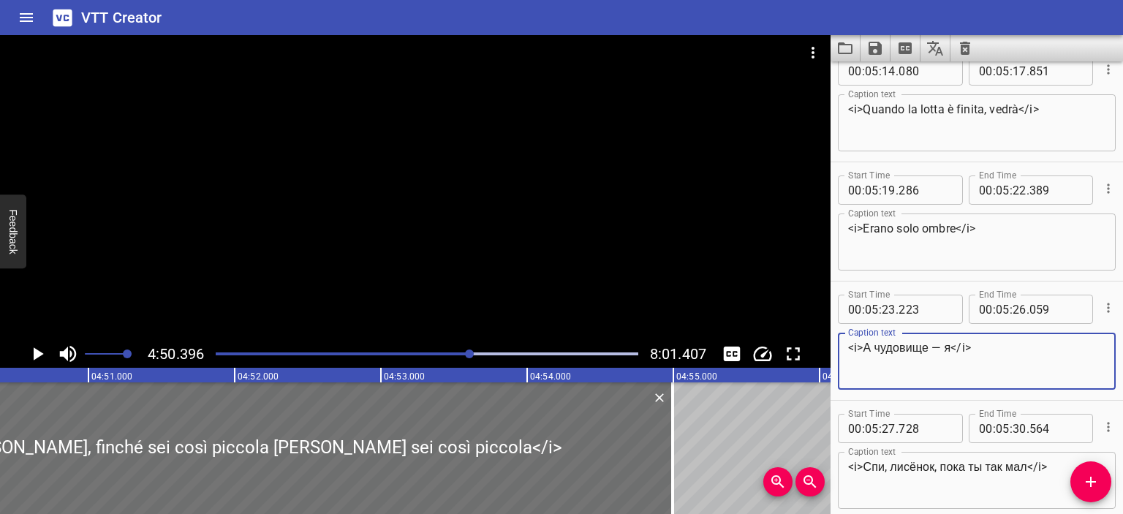
drag, startPoint x: 864, startPoint y: 347, endPoint x: 952, endPoint y: 347, distance: 87.7
click at [952, 347] on textarea "<i>А чудовище — я</i>" at bounding box center [976, 362] width 257 height 42
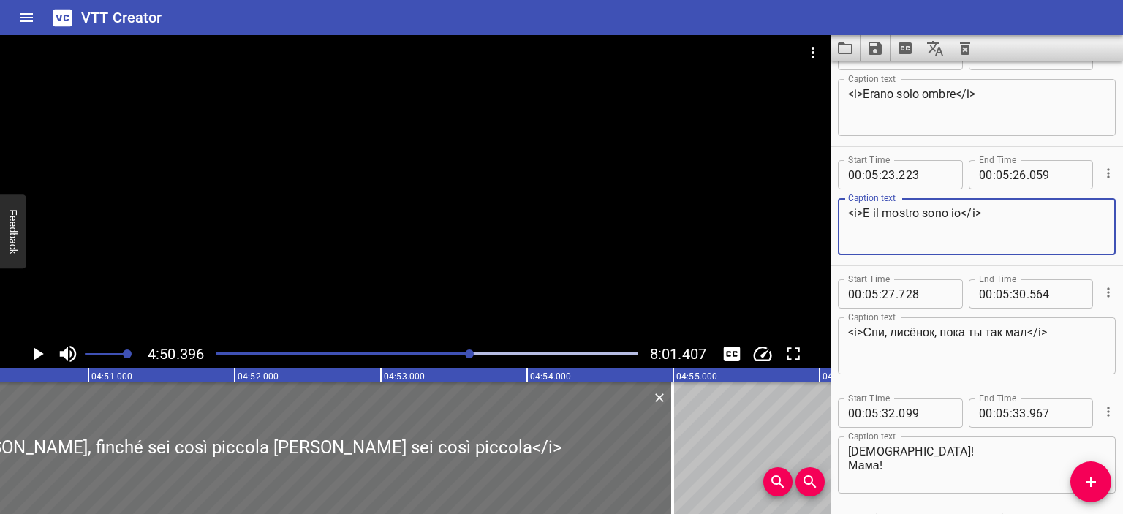
scroll to position [5606, 0]
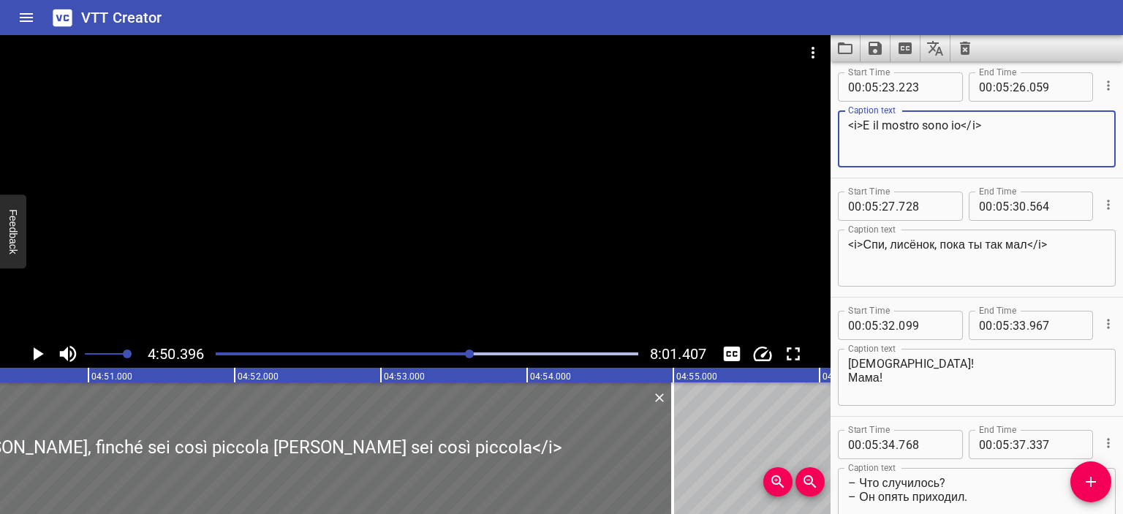
type textarea "<i>E il mostro sono io</i>"
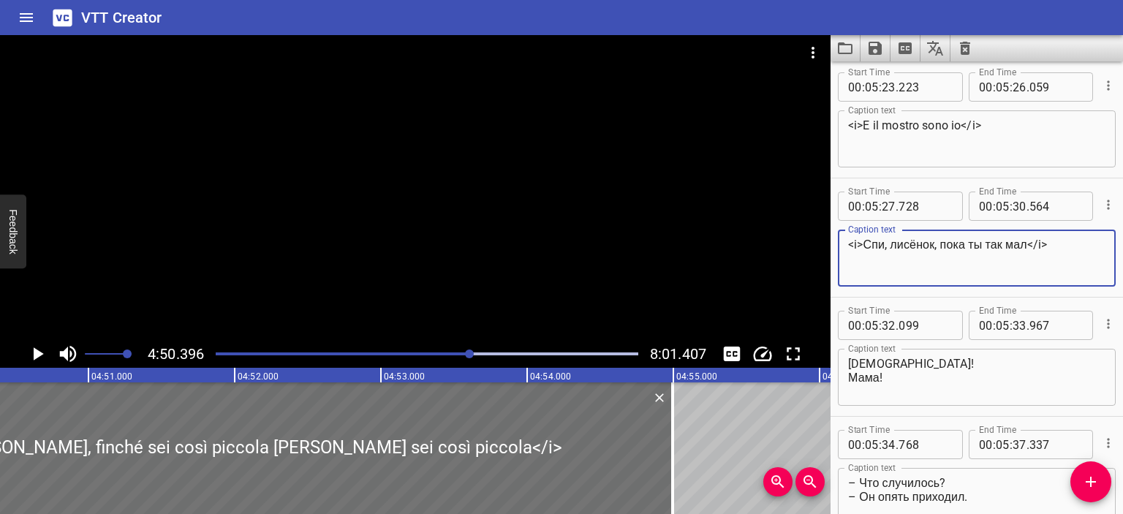
drag, startPoint x: 1031, startPoint y: 243, endPoint x: 915, endPoint y: 238, distance: 115.7
click at [915, 238] on textarea "<i>Спи, лисёнок, пока ты так мал</i>" at bounding box center [976, 259] width 257 height 42
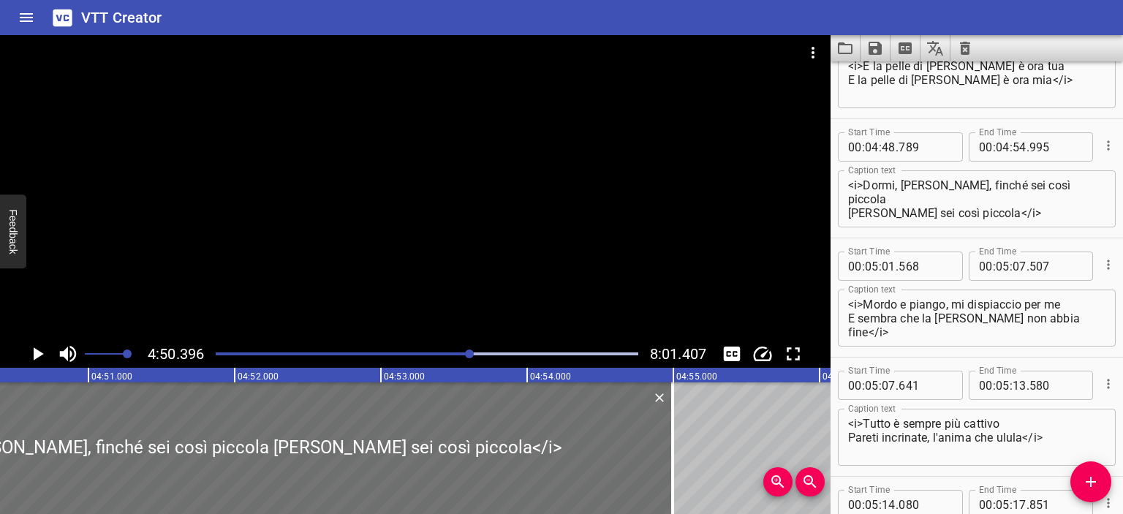
scroll to position [4949, 0]
drag, startPoint x: 863, startPoint y: 185, endPoint x: 897, endPoint y: 199, distance: 36.4
click at [897, 199] on textarea "<i>Dormi, [PERSON_NAME], finché sei così piccola [PERSON_NAME] sei così piccola…" at bounding box center [976, 200] width 257 height 42
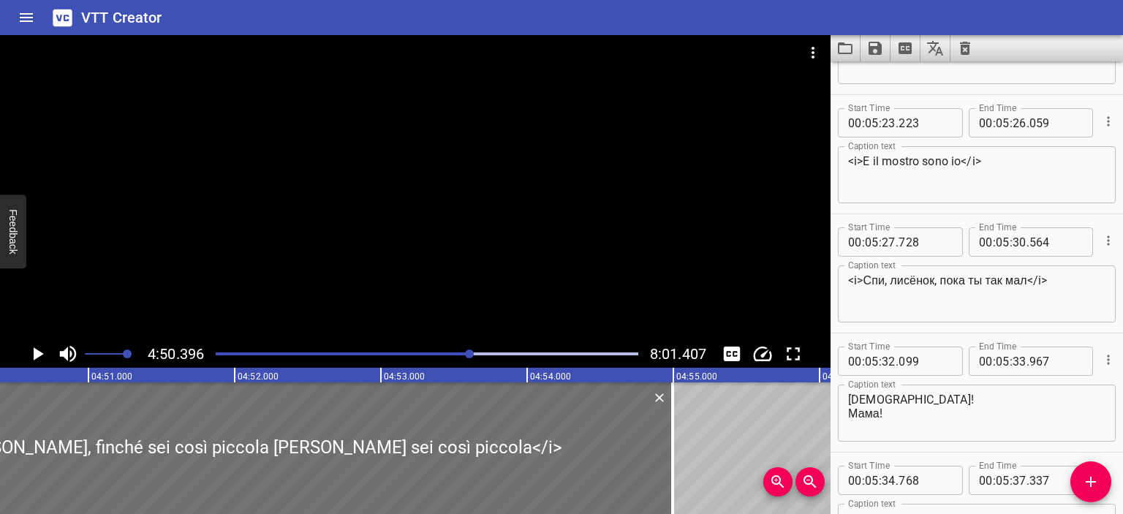
scroll to position [5572, 0]
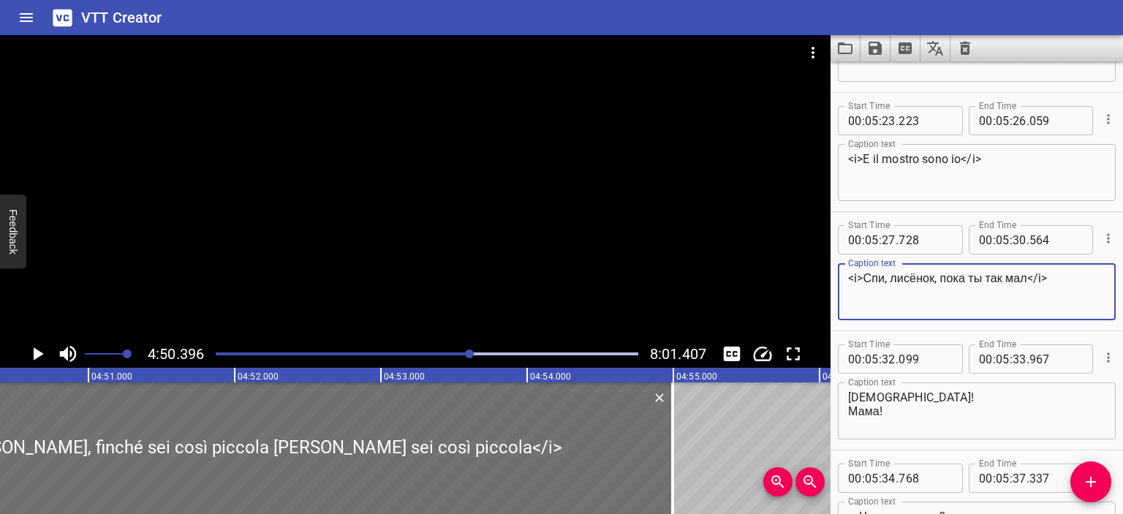
drag, startPoint x: 864, startPoint y: 277, endPoint x: 1031, endPoint y: 281, distance: 166.7
click at [1031, 281] on textarea "<i>Спи, лисёнок, пока ты так мал</i>" at bounding box center [976, 292] width 257 height 42
paste textarea "Dormi, [PERSON_NAME], finché sei così piccola"
type textarea "<i>Dormi, [PERSON_NAME], finché sei così piccola</i>"
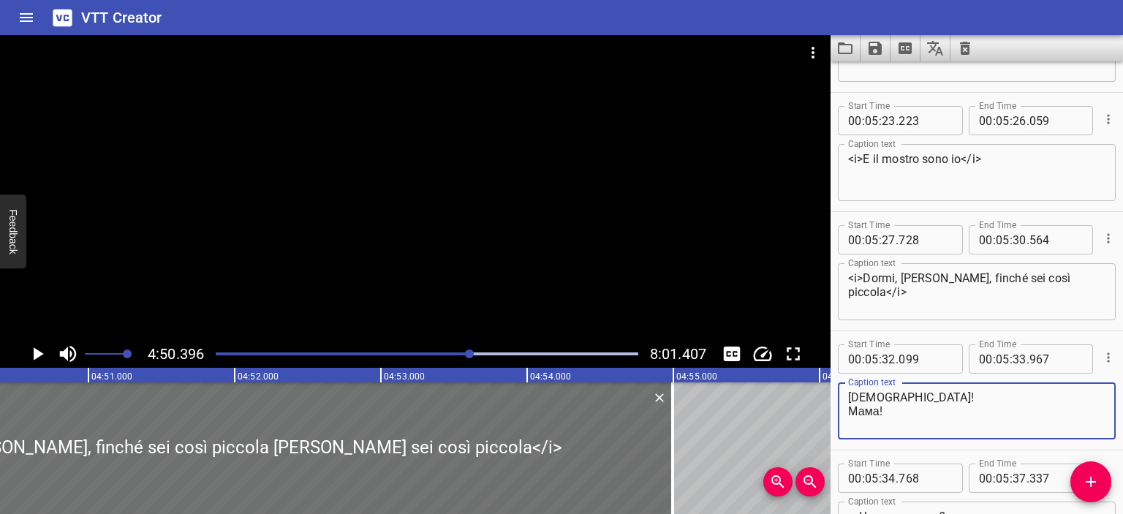
drag, startPoint x: 891, startPoint y: 409, endPoint x: 809, endPoint y: 395, distance: 83.8
click at [809, 395] on main "4:50.396 8:01.407 00:00.000 00:01.000 00:02.000 00:03.000 00:04.000 00:05.000 0…" at bounding box center [561, 274] width 1123 height 479
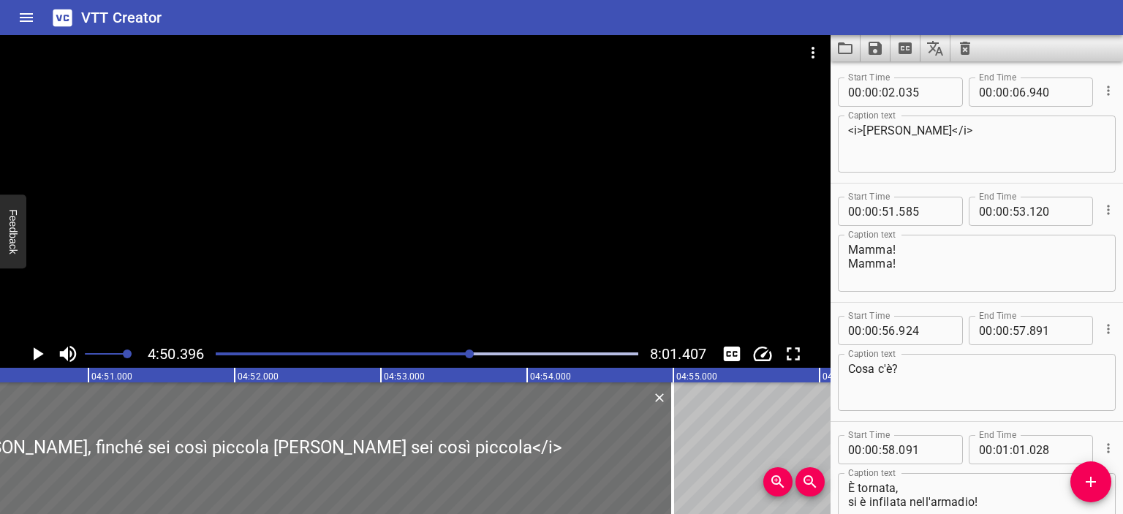
scroll to position [126, 0]
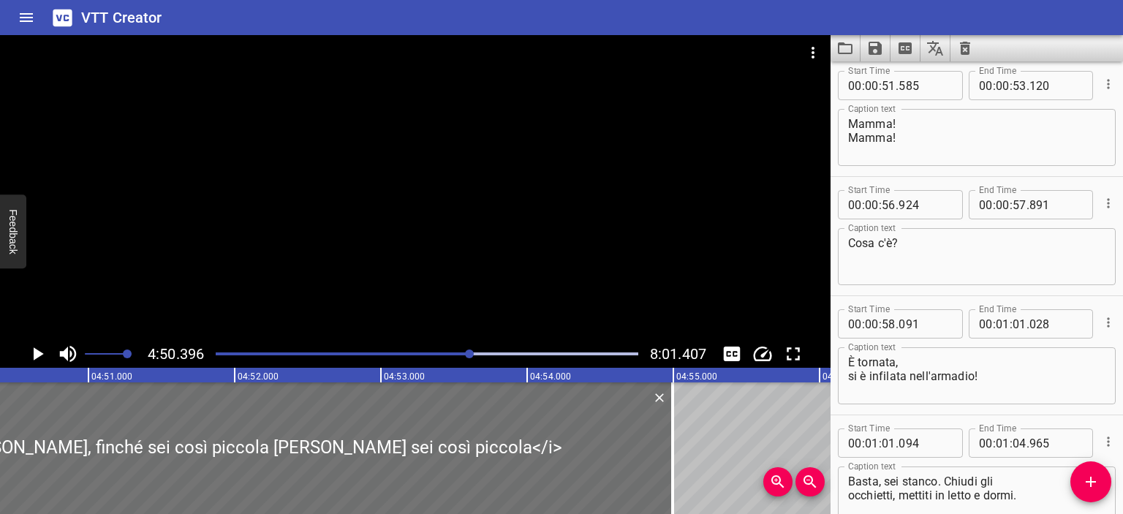
type textarea "Mamma! Mamma!"
drag, startPoint x: 994, startPoint y: 377, endPoint x: 812, endPoint y: 352, distance: 183.8
click at [812, 352] on main "4:50.396 8:01.407 00:00.000 00:01.000 00:02.000 00:03.000 00:04.000 00:05.000 0…" at bounding box center [561, 274] width 1123 height 479
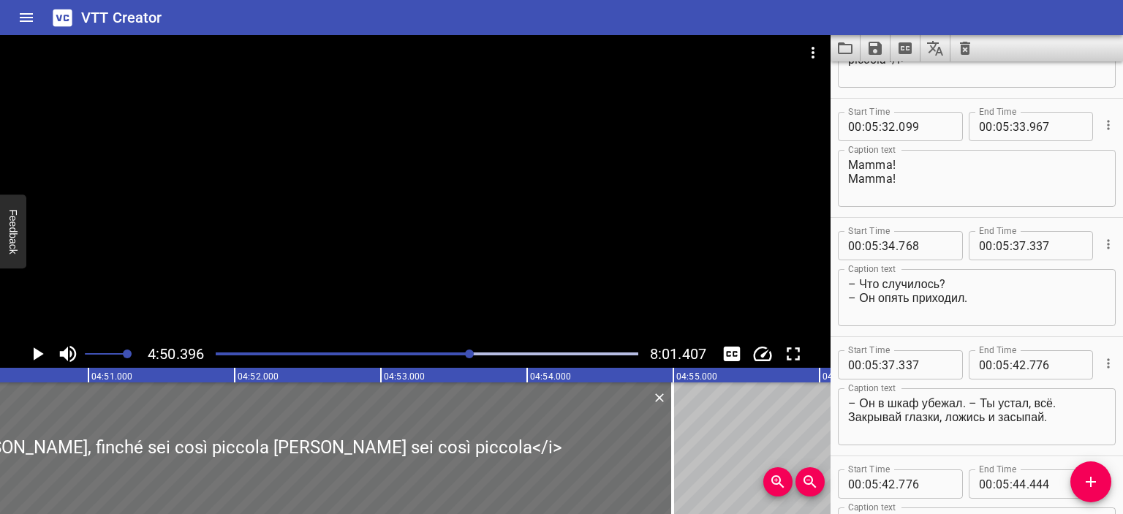
scroll to position [5796, 0]
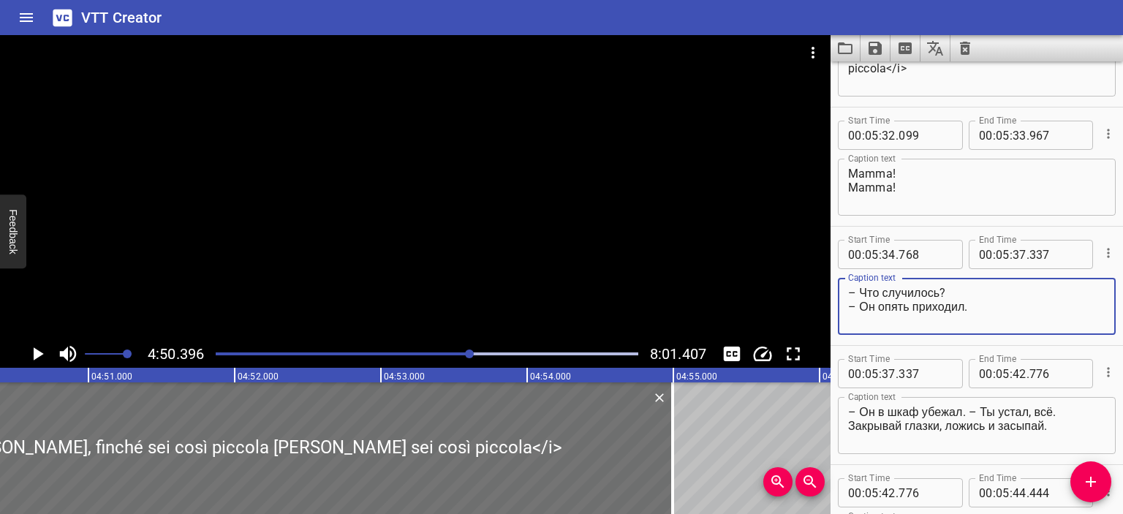
drag, startPoint x: 972, startPoint y: 308, endPoint x: 860, endPoint y: 309, distance: 111.9
click at [860, 309] on textarea "– Что случилось? – Он опять приходил." at bounding box center [976, 307] width 257 height 42
paste textarea "È tornata, si è infilata nell'armadio!"
drag, startPoint x: 988, startPoint y: 319, endPoint x: 844, endPoint y: 313, distance: 144.2
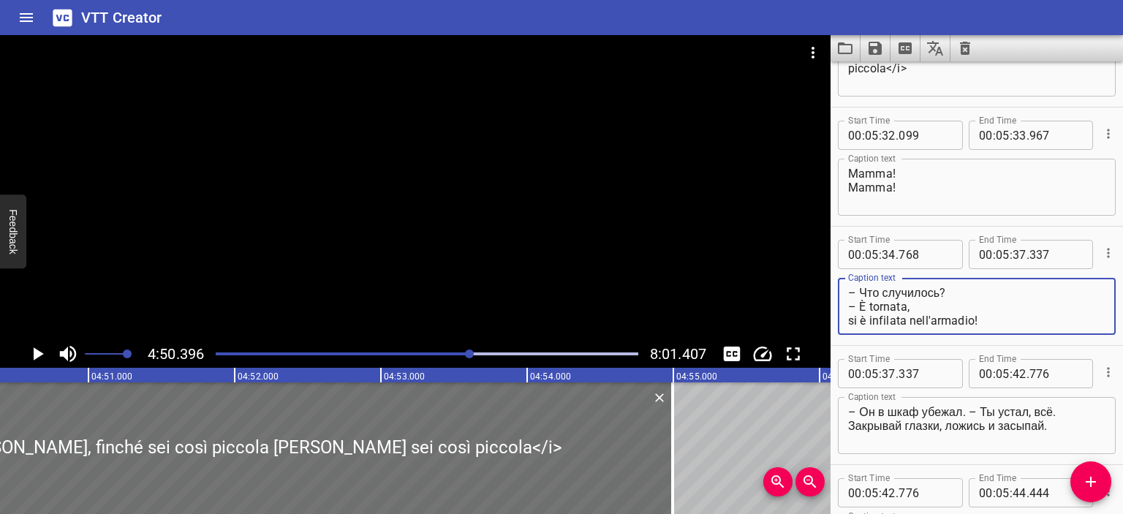
click at [844, 313] on div "– Что случилось? – È tornata, si è infilata nell'armadio! Caption text" at bounding box center [977, 306] width 278 height 57
drag, startPoint x: 847, startPoint y: 307, endPoint x: 946, endPoint y: 301, distance: 98.9
click at [946, 301] on div "– Что случилось? – È tornata, si è infilata nell'armadio! Caption text" at bounding box center [977, 306] width 278 height 57
drag, startPoint x: 974, startPoint y: 303, endPoint x: 844, endPoint y: 301, distance: 129.4
click at [844, 301] on div "– Что случилось? – È tornata, si è infilata nell'armadio! Caption text" at bounding box center [977, 306] width 278 height 57
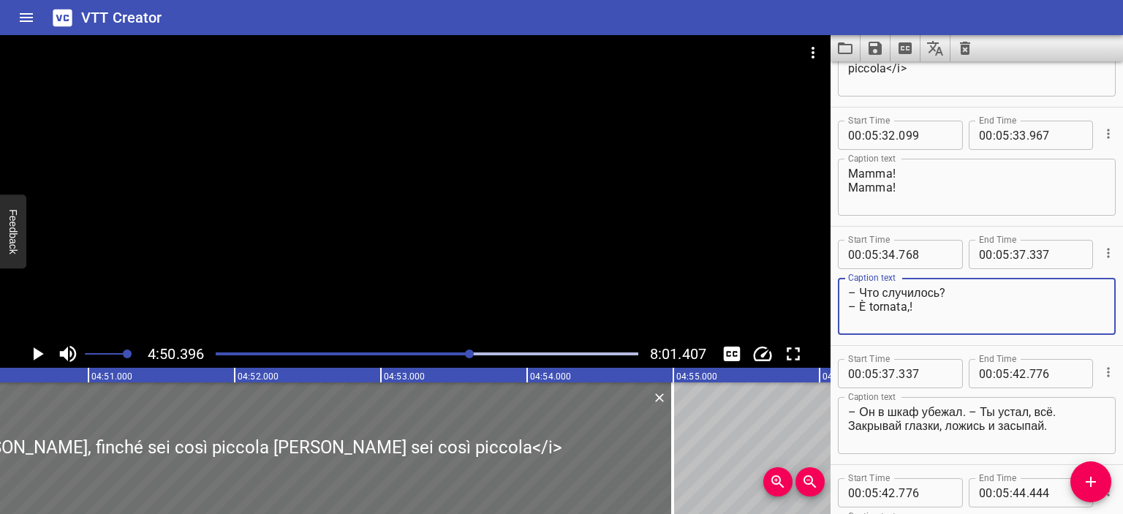
scroll to position [0, 0]
drag, startPoint x: 863, startPoint y: 289, endPoint x: 939, endPoint y: 288, distance: 76.0
click at [939, 288] on textarea "– Что случилось? – È tornata!" at bounding box center [976, 307] width 257 height 42
type textarea "– Cosa c'è? – È tornata!"
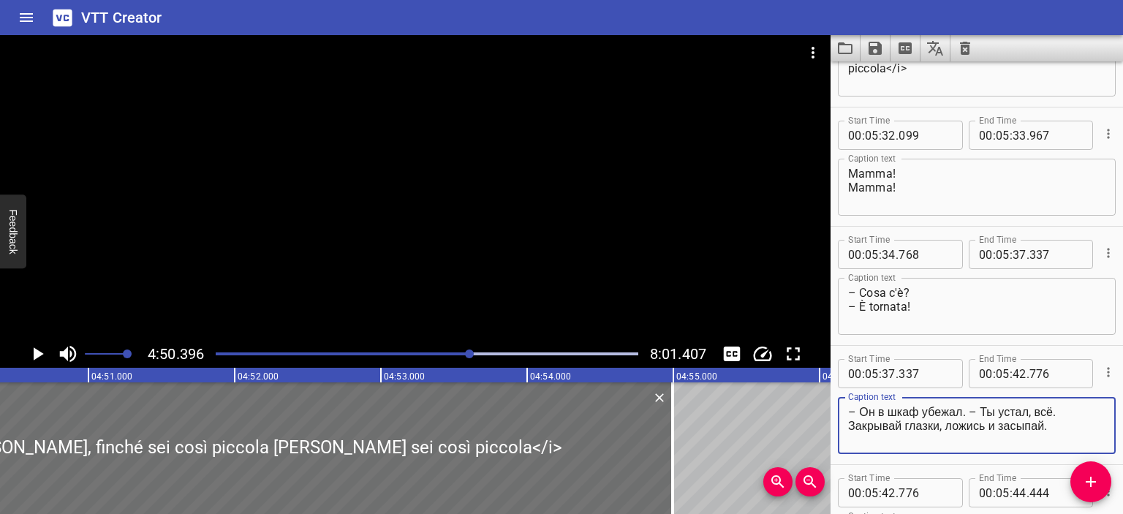
drag, startPoint x: 959, startPoint y: 411, endPoint x: 862, endPoint y: 413, distance: 97.3
click at [862, 413] on textarea "– Он в шкаф убежал. – Ты устал, всё. Закрывай глазки, ложись и засыпай." at bounding box center [976, 426] width 257 height 42
paste textarea "si è infilata nell'armadio"
click at [863, 412] on textarea "– si è infilata nell'armadio. – Ты устал, всё. Закрывай глазки, ложись и засыпа…" at bounding box center [976, 426] width 257 height 42
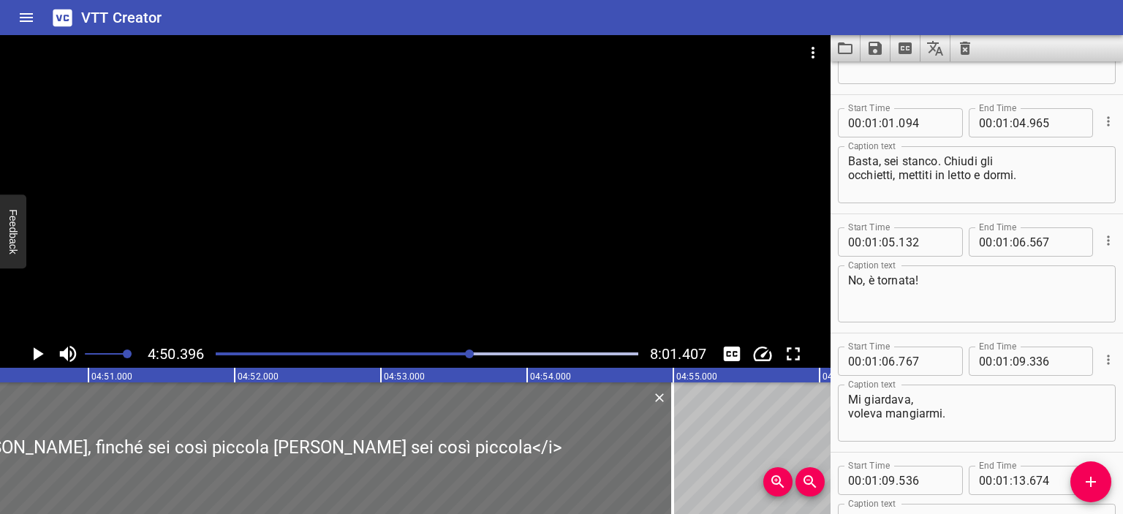
scroll to position [395, 0]
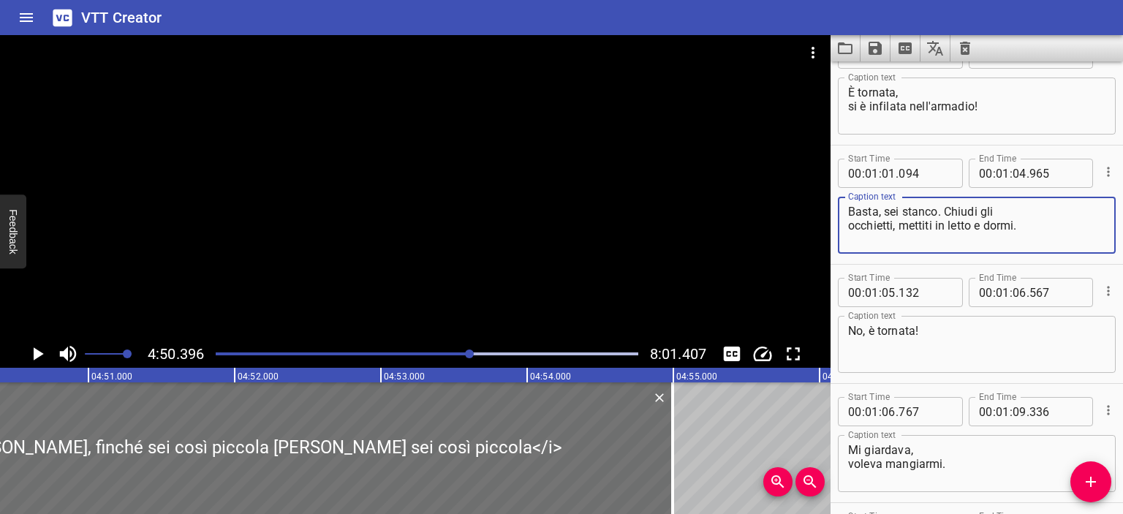
drag, startPoint x: 1018, startPoint y: 217, endPoint x: 889, endPoint y: 208, distance: 129.0
click at [889, 208] on textarea "Basta, sei stanco. Chiudi gli occhietti, mettiti in letto e dormi." at bounding box center [976, 226] width 257 height 42
click at [849, 207] on textarea "Basta, sei stanco. Chiudi gli occhietti, mettiti in letto e dormi." at bounding box center [976, 226] width 257 height 42
drag, startPoint x: 849, startPoint y: 207, endPoint x: 1019, endPoint y: 227, distance: 170.7
click at [1019, 227] on textarea "Basta, sei stanco. Chiudi gli occhietti, mettiti in letto e dormi." at bounding box center [976, 226] width 257 height 42
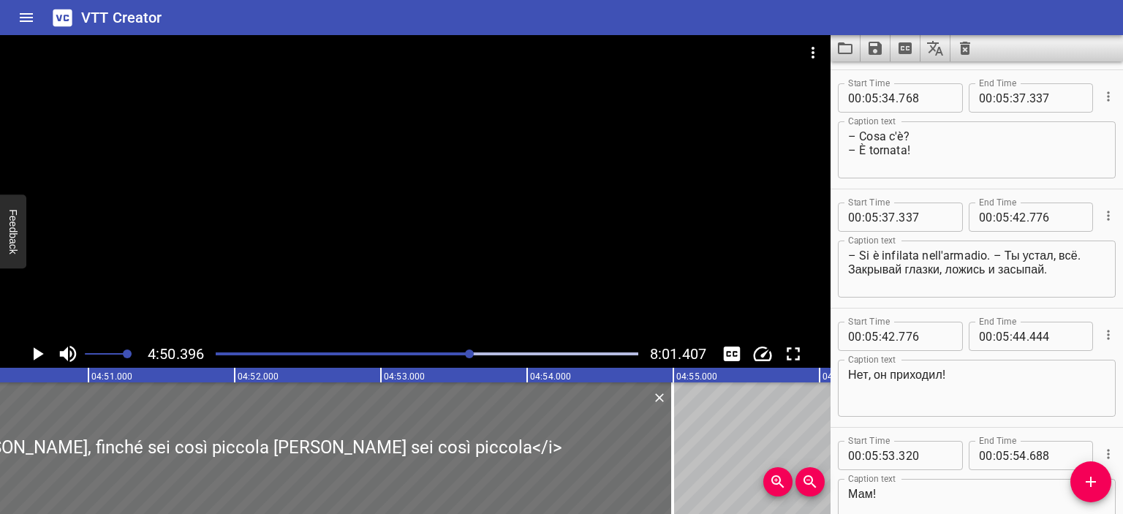
scroll to position [5942, 0]
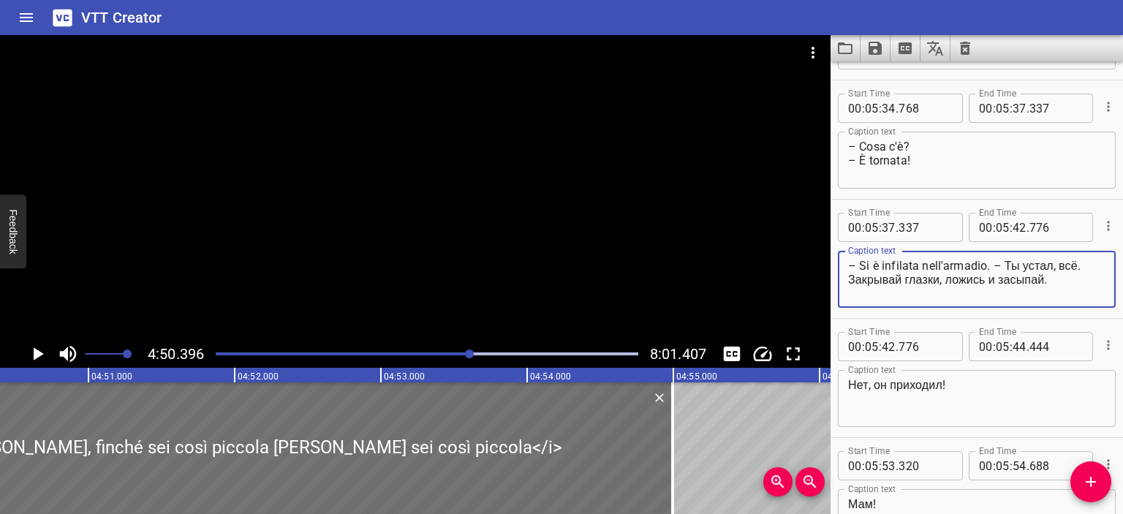
drag, startPoint x: 1064, startPoint y: 280, endPoint x: 1004, endPoint y: 262, distance: 62.5
click at [1004, 262] on textarea "– Si è infilata nell'armadio. – Ты устал, всё. Закрывай глазки, ложись и засыпа…" at bounding box center [976, 280] width 257 height 42
paste textarea "Basta, sei stanco. Chiudi gli occhietti, mettiti in letto e dormi"
click at [962, 270] on textarea "– Si è infilata nell'armadio. – Basta, sei stanco. Chiudi gli occhietti, mettit…" at bounding box center [976, 280] width 257 height 42
click at [951, 276] on textarea "– Si è infilata nell'armadio. – Basta, sei stanco. Chiudi gli occhietti, mettit…" at bounding box center [976, 280] width 257 height 42
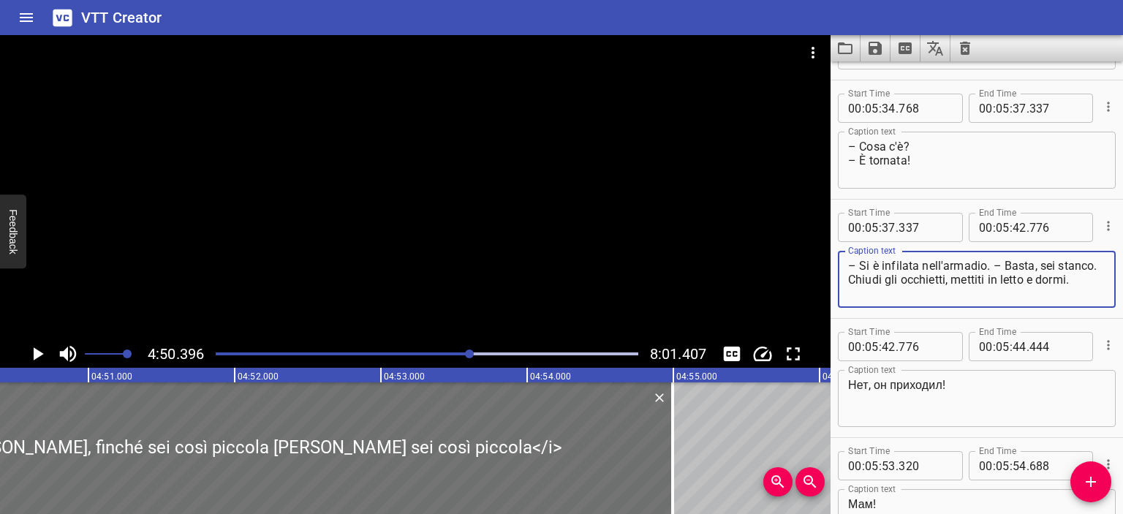
click at [888, 277] on textarea "– Si è infilata nell'armadio. – Basta, sei stanco. Chiudi gli occhietti, mettit…" at bounding box center [976, 280] width 257 height 42
click at [893, 277] on textarea "– Si è infilata nell'armadio. – Basta, sei stanco. Chiudi gli occhietti, mettit…" at bounding box center [976, 280] width 257 height 42
type textarea "– Si è infilata nell'armadio. – Basta, sei stanco. Chiudi gli occhietti, mettit…"
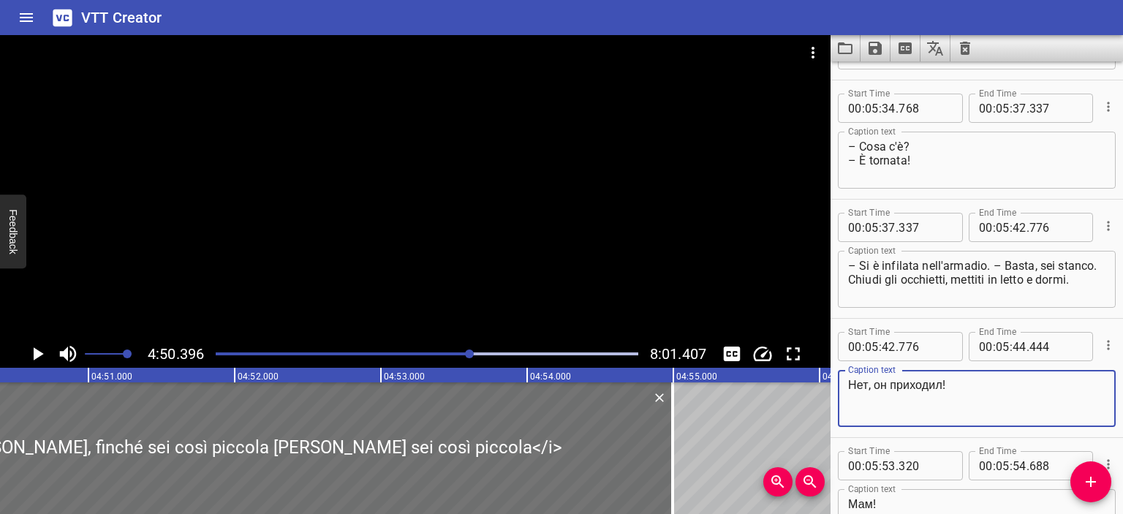
drag, startPoint x: 942, startPoint y: 385, endPoint x: 787, endPoint y: 378, distance: 155.8
click at [787, 378] on main "4:50.396 8:01.407 00:00.000 00:01.000 00:02.000 00:03.000 00:04.000 00:05.000 0…" at bounding box center [561, 274] width 1123 height 479
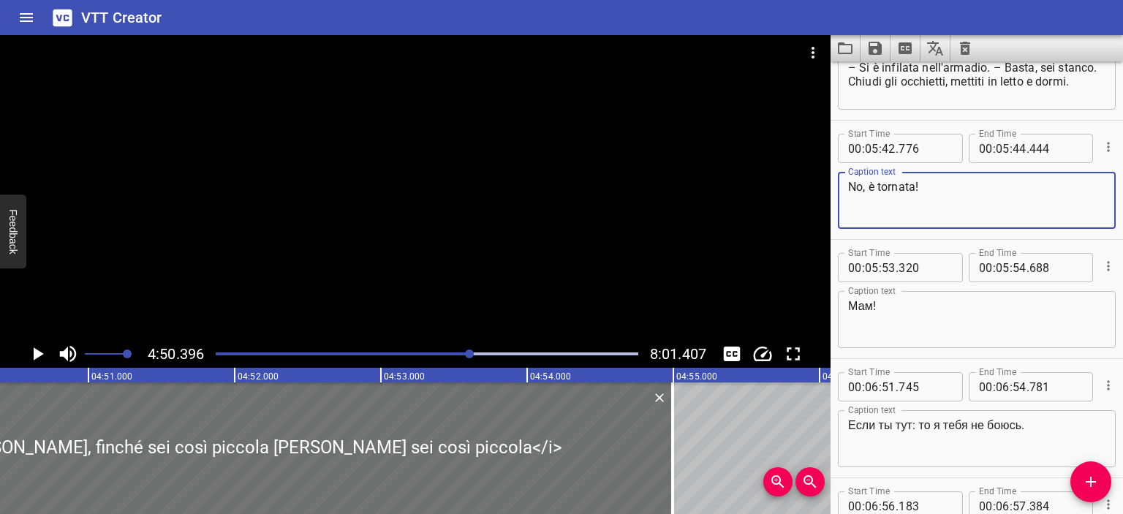
scroll to position [6141, 0]
type textarea "No, è tornata!"
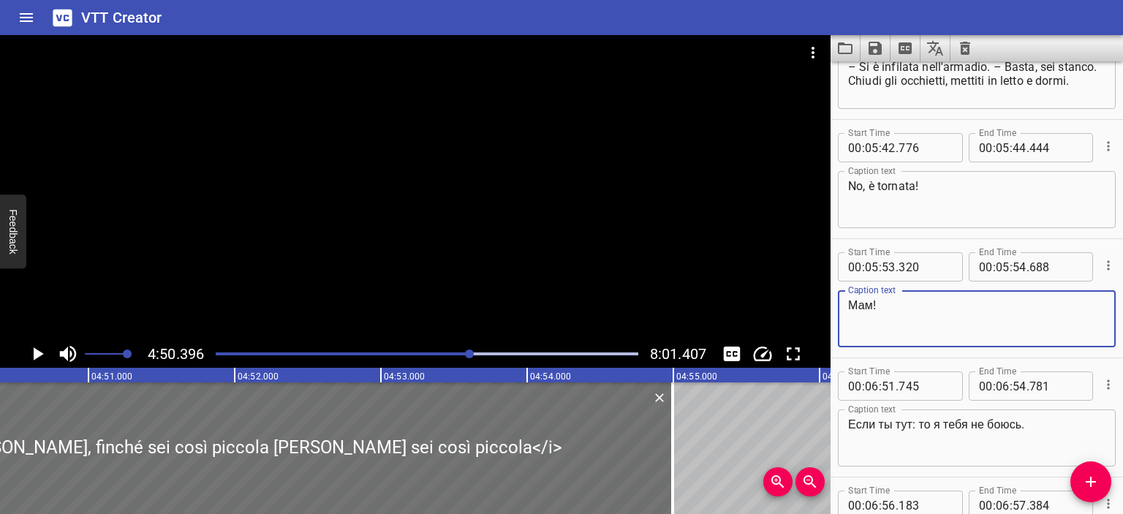
drag, startPoint x: 885, startPoint y: 308, endPoint x: 833, endPoint y: 303, distance: 52.2
click at [833, 303] on div "Start Time 00 : 05 : 53 . 320 Start Time End Time 00 : 05 : 54 . 688 End Time C…" at bounding box center [976, 298] width 292 height 118
type textarea "Mamma!"
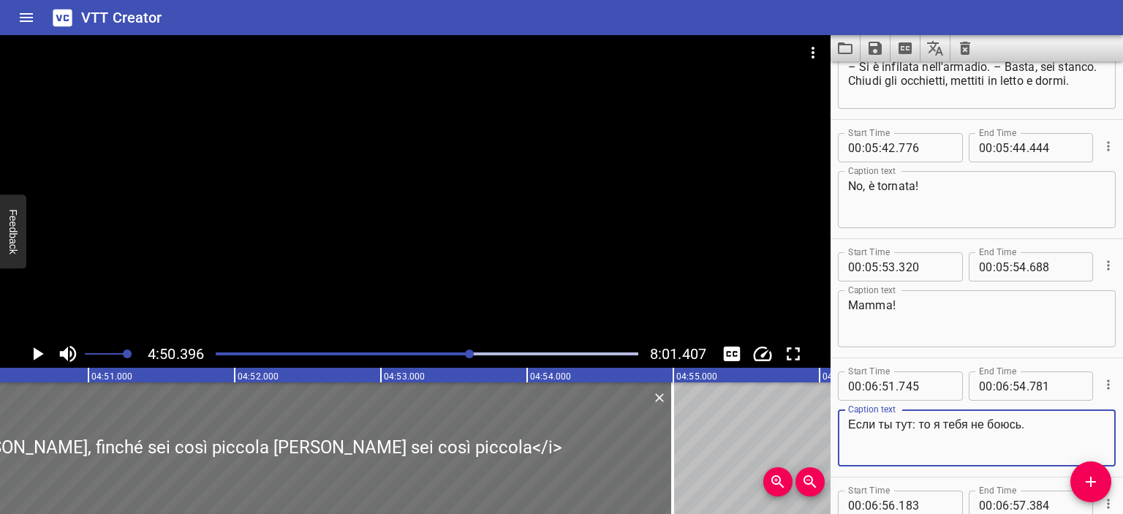
drag, startPoint x: 1027, startPoint y: 423, endPoint x: 839, endPoint y: 420, distance: 187.9
click at [839, 420] on div "Если ты тут: то я тебя не боюсь. Caption text" at bounding box center [977, 437] width 278 height 57
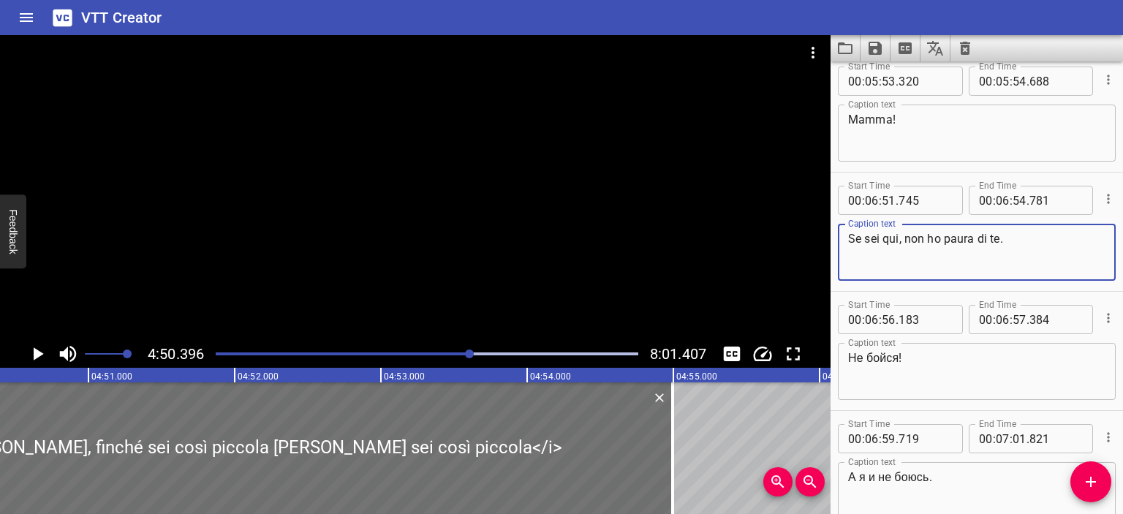
scroll to position [6331, 0]
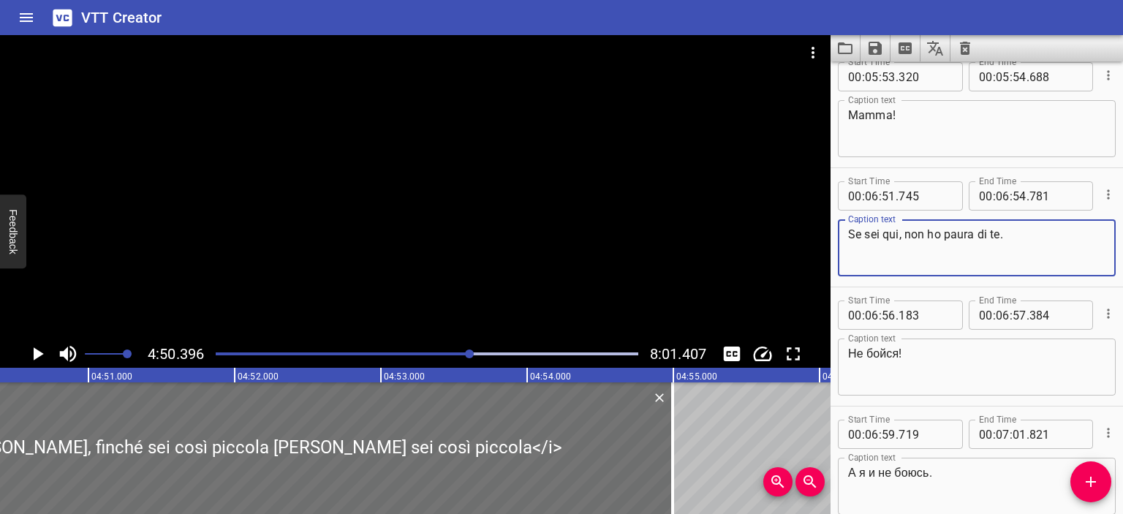
type textarea "Se sei qui, non ho paura di te."
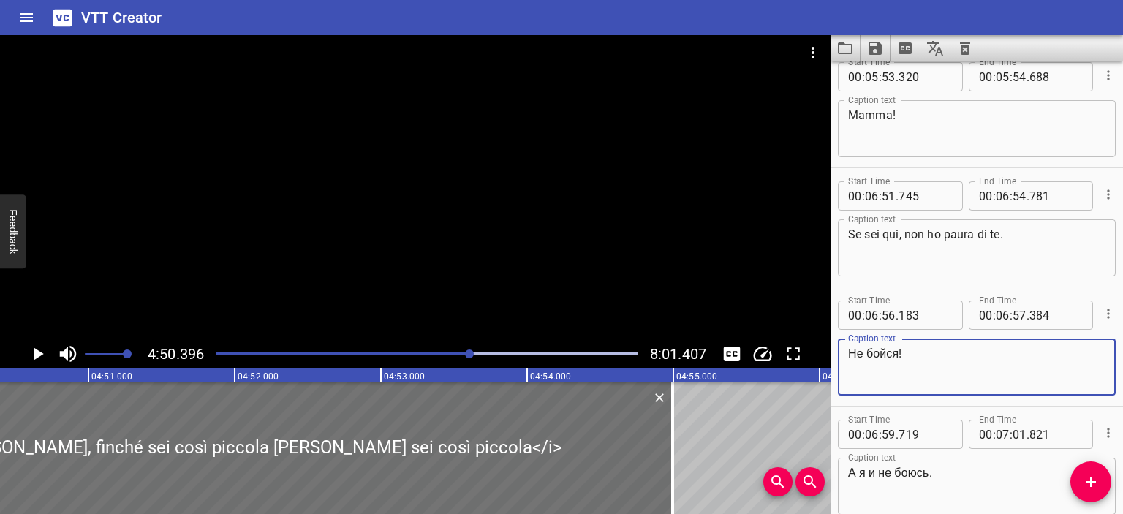
drag, startPoint x: 900, startPoint y: 356, endPoint x: 802, endPoint y: 347, distance: 98.4
click at [802, 347] on main "4:50.396 8:01.407 00:00.000 00:01.000 00:02.000 00:03.000 00:04.000 00:05.000 0…" at bounding box center [561, 274] width 1123 height 479
type textarea "Non avere paura!"
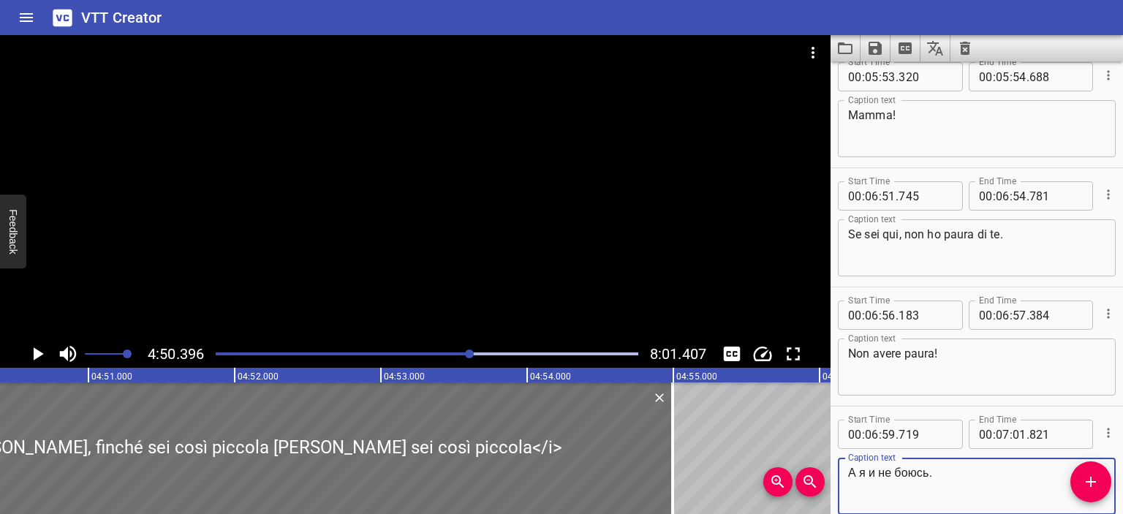
drag, startPoint x: 928, startPoint y: 472, endPoint x: 788, endPoint y: 465, distance: 139.8
click at [788, 465] on main "4:50.396 8:01.407 00:00.000 00:01.000 00:02.000 00:03.000 00:04.000 00:05.000 0…" at bounding box center [561, 274] width 1123 height 479
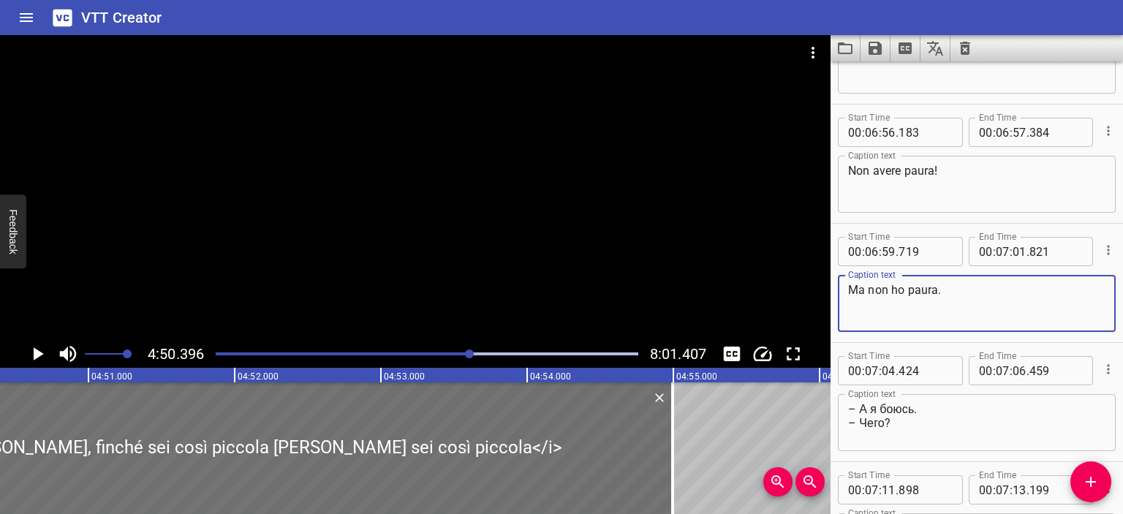
scroll to position [6514, 0]
type textarea "Ma non ho paura."
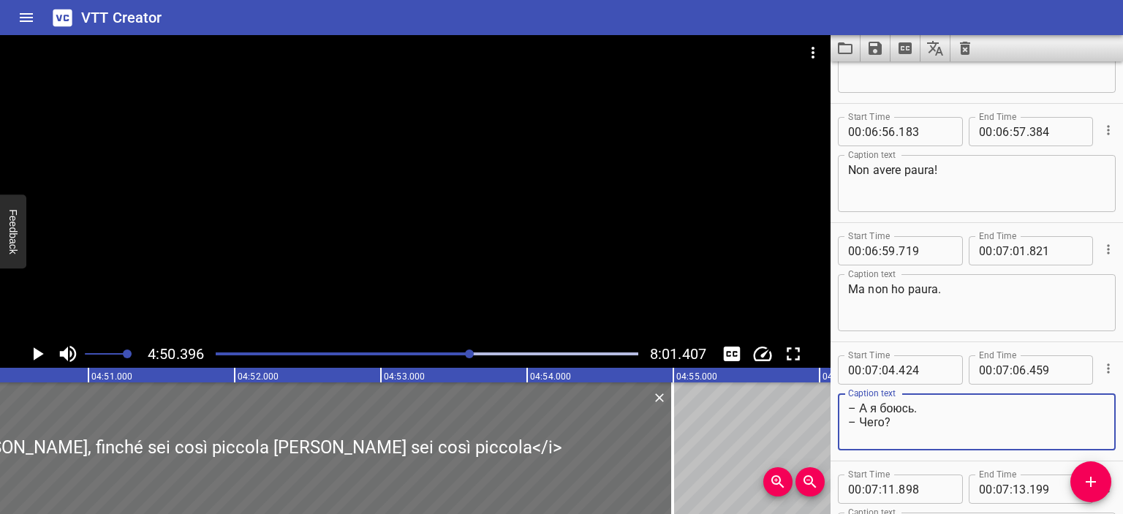
drag, startPoint x: 917, startPoint y: 410, endPoint x: 857, endPoint y: 410, distance: 60.7
click at [857, 410] on textarea "– А я боюсь. – Чего?" at bounding box center [976, 422] width 257 height 42
click at [883, 420] on textarea "– Io invece sì – Чего?" at bounding box center [976, 422] width 257 height 42
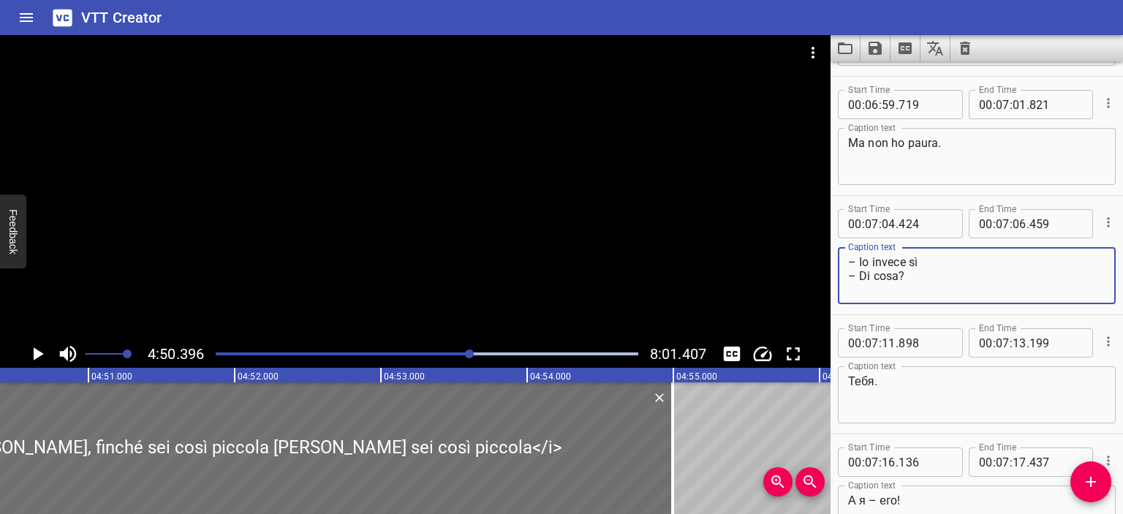
scroll to position [6716, 0]
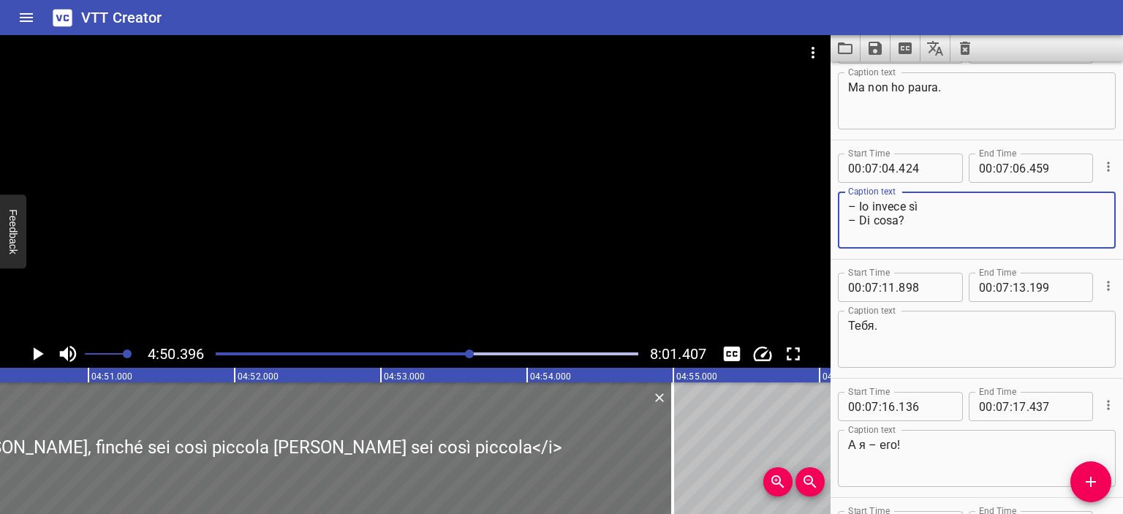
type textarea "– Io invece sì – Di cosa?"
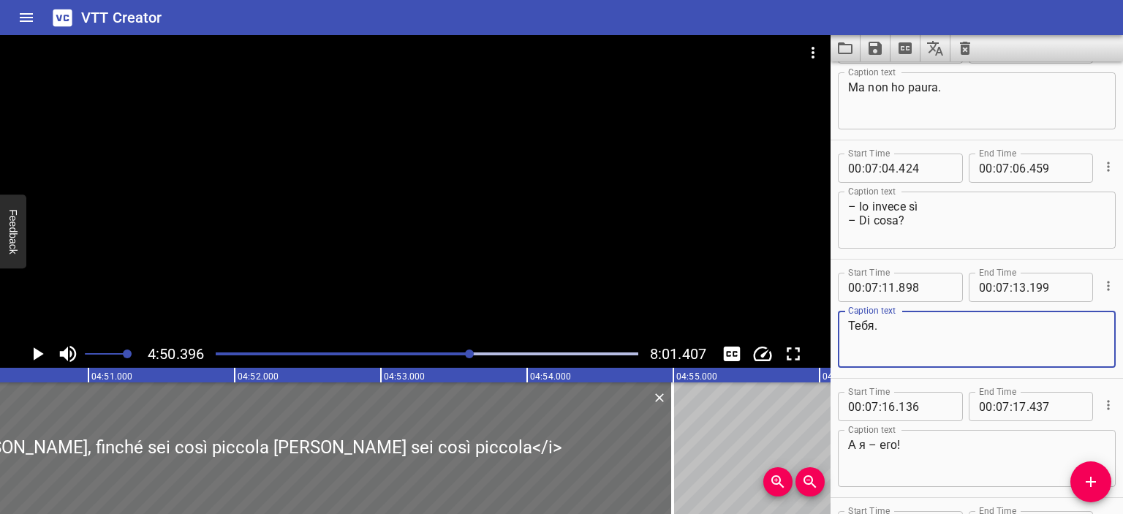
drag, startPoint x: 874, startPoint y: 325, endPoint x: 814, endPoint y: 322, distance: 60.7
click at [814, 322] on main "4:50.396 8:01.407 00:00.000 00:01.000 00:02.000 00:03.000 00:04.000 00:05.000 0…" at bounding box center [561, 274] width 1123 height 479
type textarea "Di te."
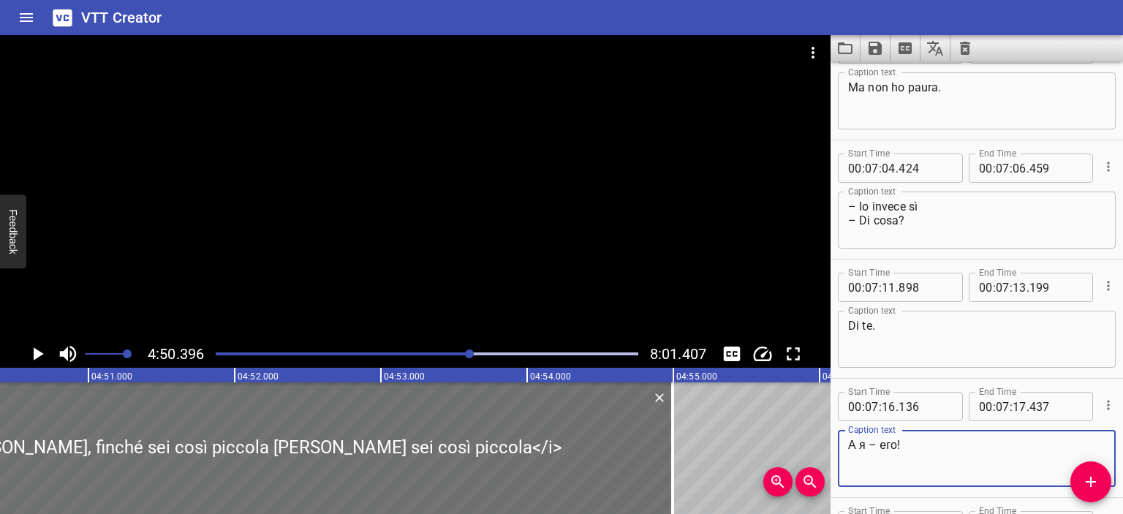
drag, startPoint x: 896, startPoint y: 444, endPoint x: 810, endPoint y: 442, distance: 85.6
click at [810, 442] on main "4:50.396 8:01.407 00:00.000 00:01.000 00:02.000 00:03.000 00:04.000 00:05.000 0…" at bounding box center [561, 274] width 1123 height 479
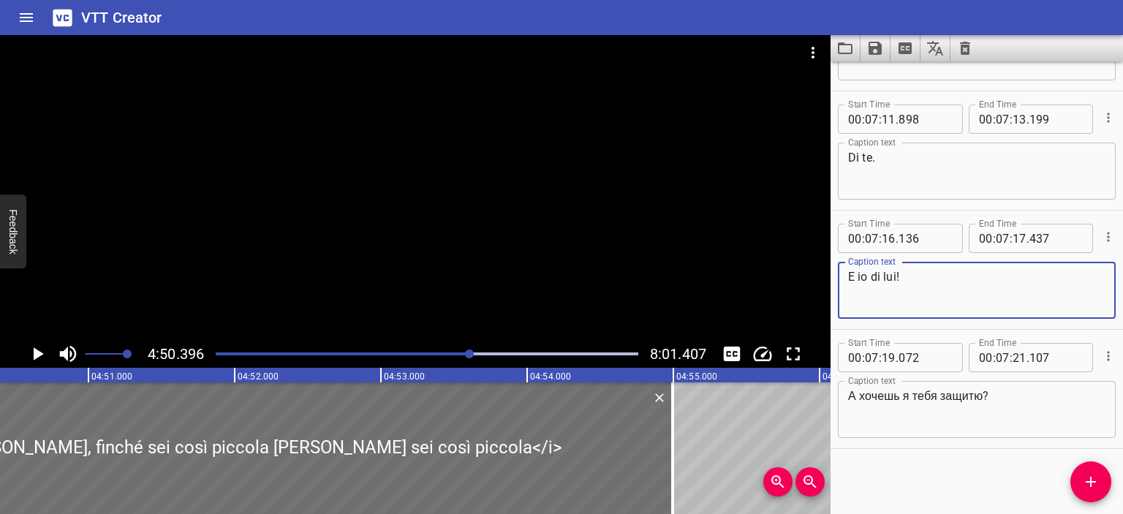
type textarea "E io di lui!"
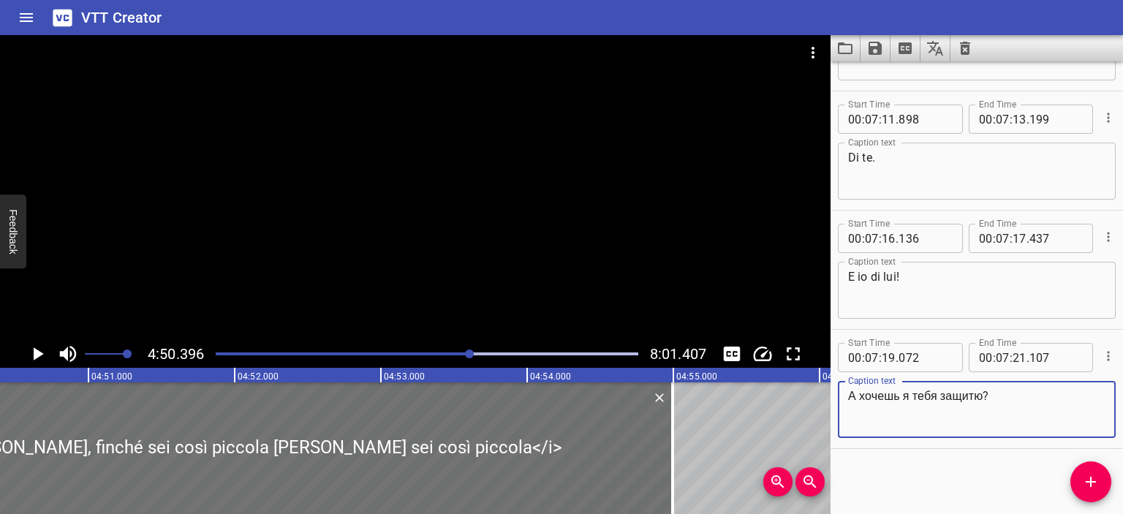
drag, startPoint x: 984, startPoint y: 395, endPoint x: 766, endPoint y: 390, distance: 217.9
click at [766, 390] on main "4:50.396 8:01.407 00:00.000 00:01.000 00:02.000 00:03.000 00:04.000 00:05.000 0…" at bounding box center [561, 274] width 1123 height 479
type textarea "Vuoi che ti difendo io?"
click at [521, 265] on div at bounding box center [415, 187] width 830 height 305
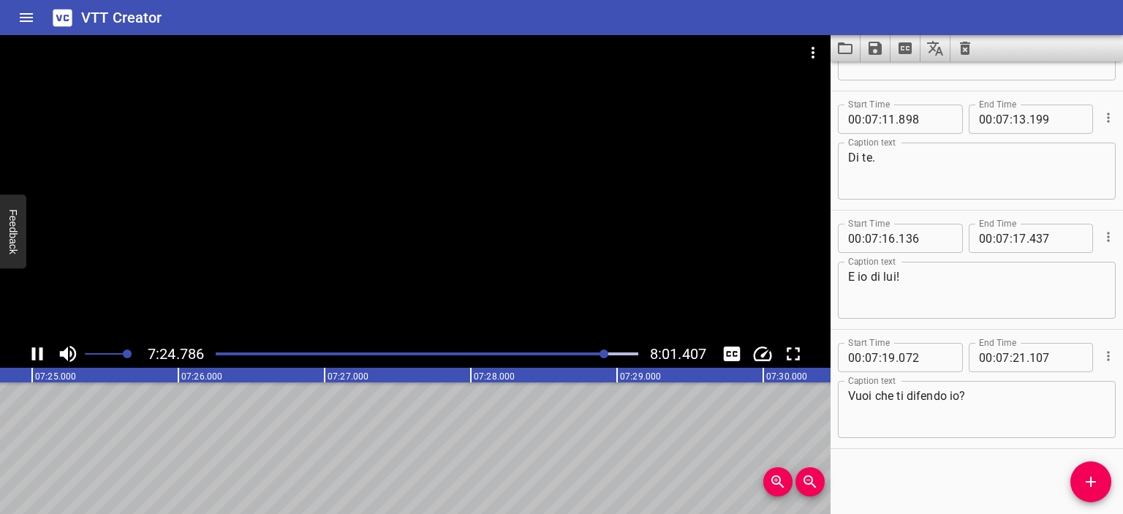
click at [469, 187] on div at bounding box center [415, 187] width 830 height 305
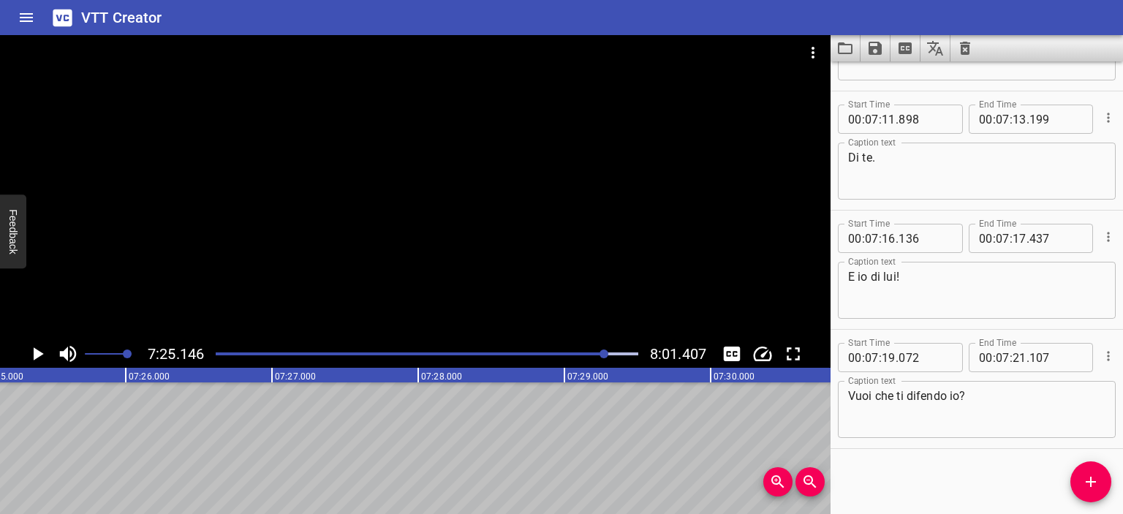
click at [469, 187] on div at bounding box center [415, 187] width 830 height 305
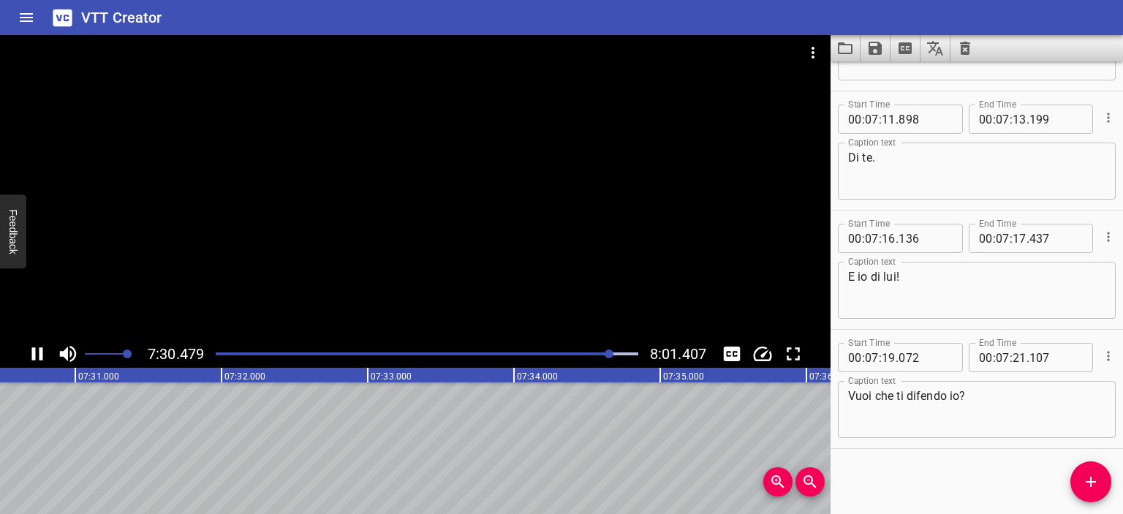
click at [623, 243] on div at bounding box center [415, 187] width 830 height 305
click at [876, 55] on icon "Save captions to file" at bounding box center [875, 48] width 18 height 18
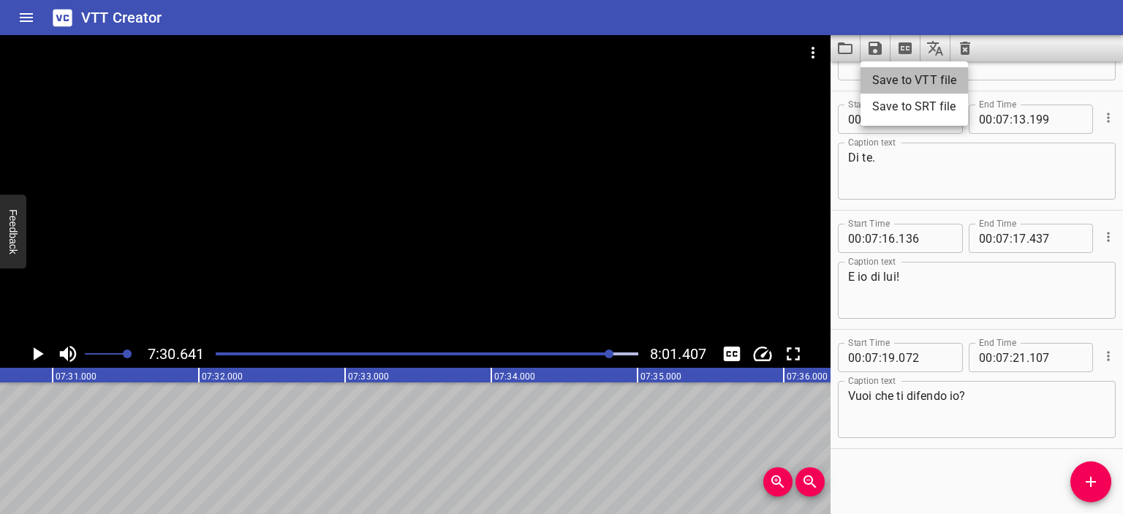
click at [894, 83] on li "Save to VTT file" at bounding box center [913, 80] width 107 height 26
